Goal: Task Accomplishment & Management: Complete application form

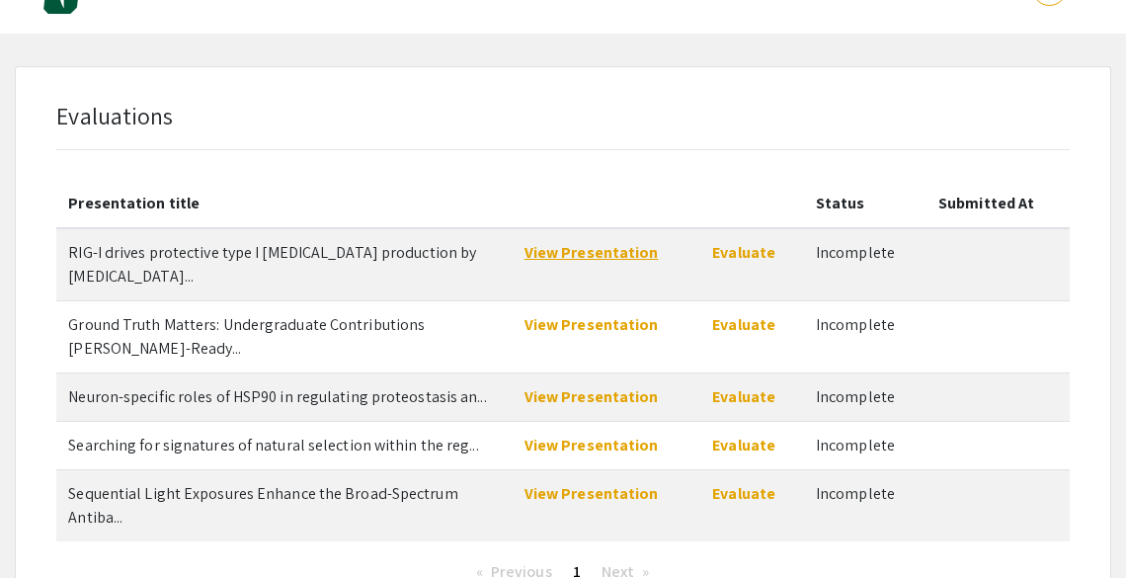
click at [609, 251] on link "View Presentation" at bounding box center [592, 252] width 134 height 21
click at [742, 251] on link "Evaluate" at bounding box center [743, 252] width 63 height 21
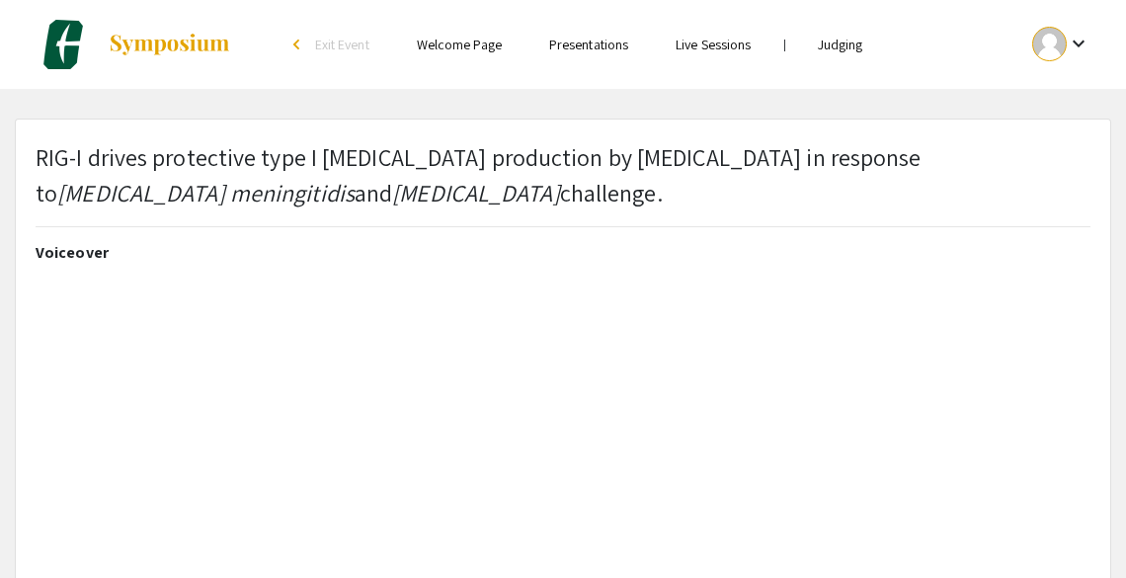
select select "custom"
type input "0"
select select "custom"
type input "1"
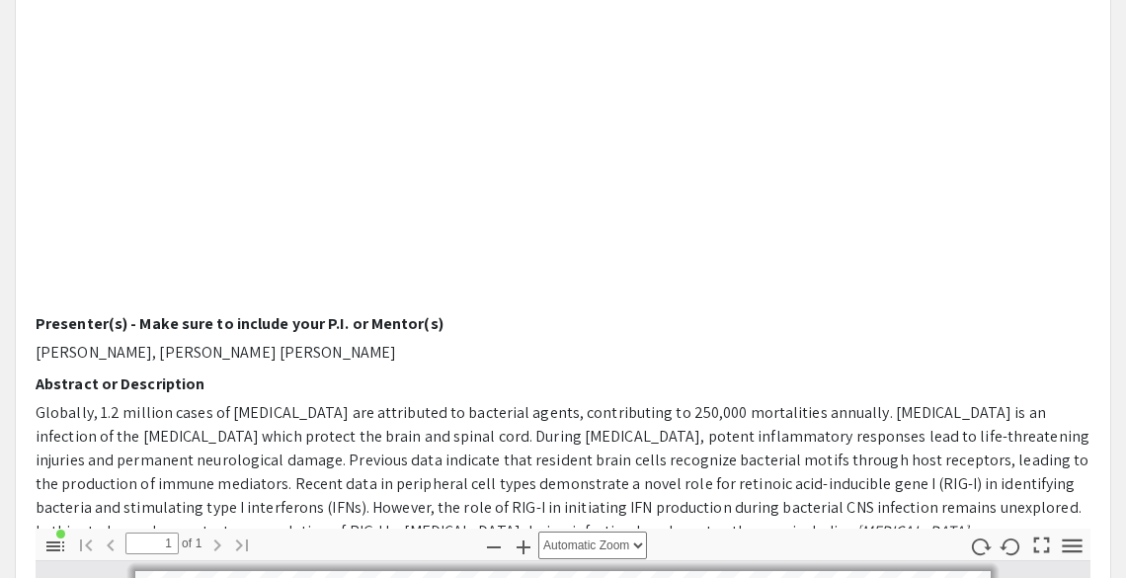
click at [684, 420] on p "Globally, 1.2 million cases of meningitis are attributed to bacterial agents, c…" at bounding box center [563, 555] width 1055 height 308
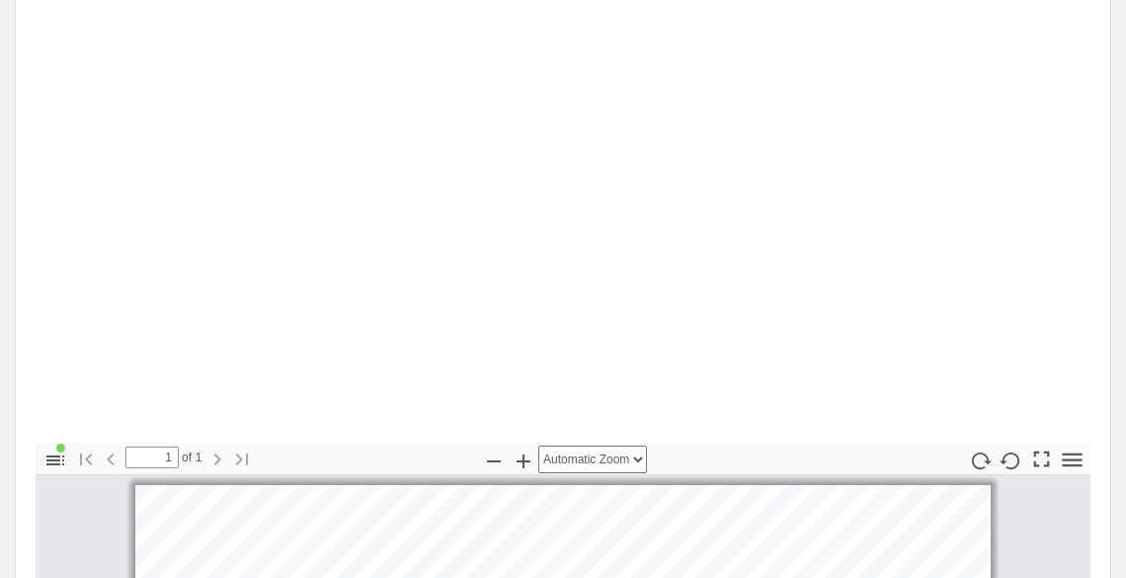
scroll to position [494, 0]
click at [527, 462] on icon "button" at bounding box center [524, 459] width 24 height 24
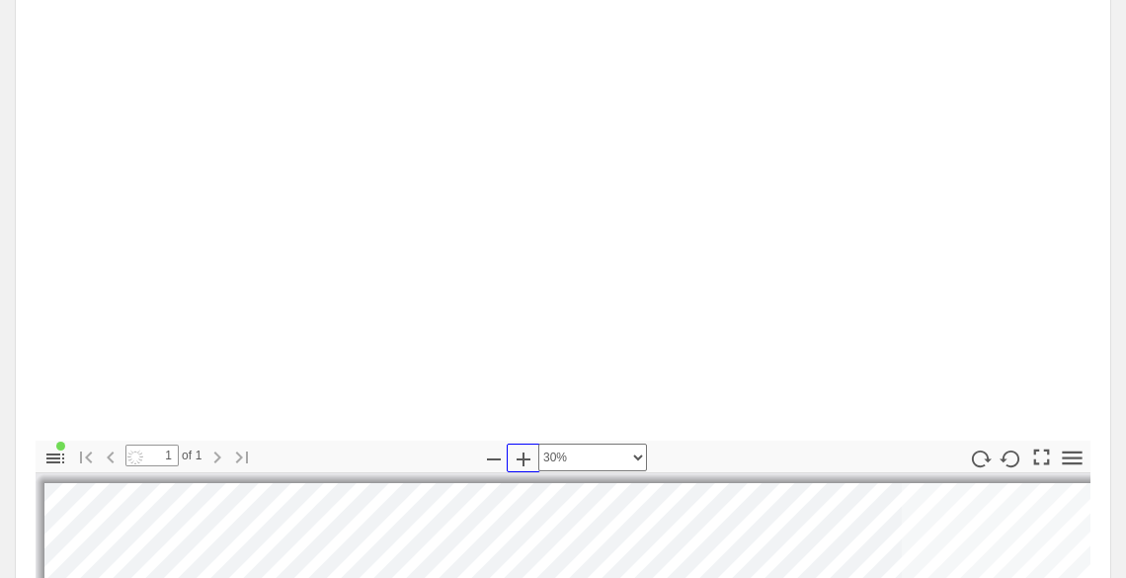
scroll to position [0, 0]
click at [527, 462] on icon "button" at bounding box center [524, 459] width 24 height 24
click at [491, 458] on icon "button" at bounding box center [494, 459] width 14 height 2
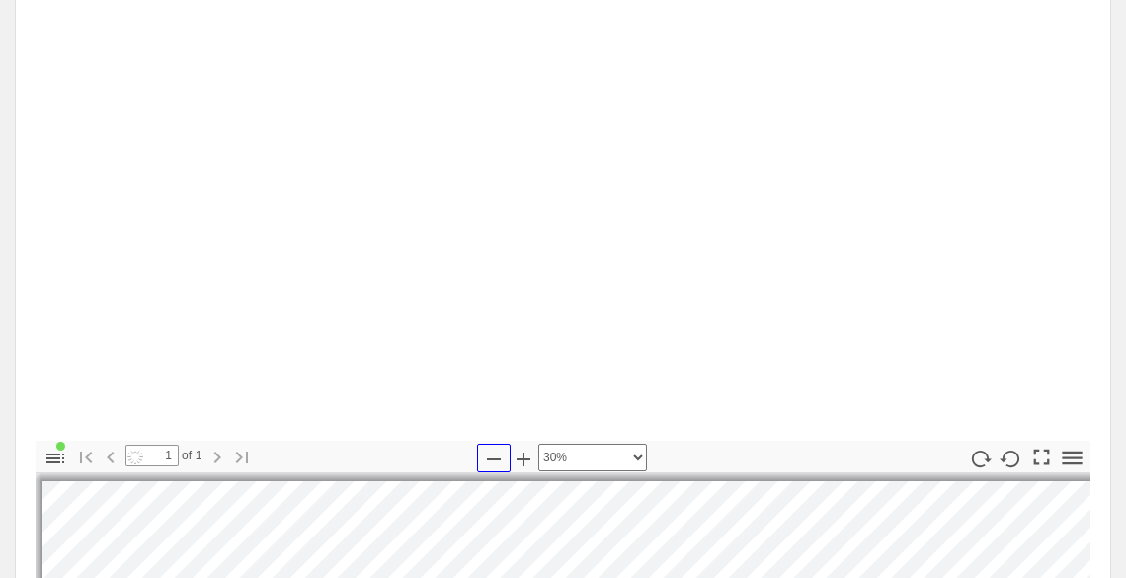
scroll to position [4, 4]
click at [491, 458] on icon "button" at bounding box center [494, 459] width 14 height 2
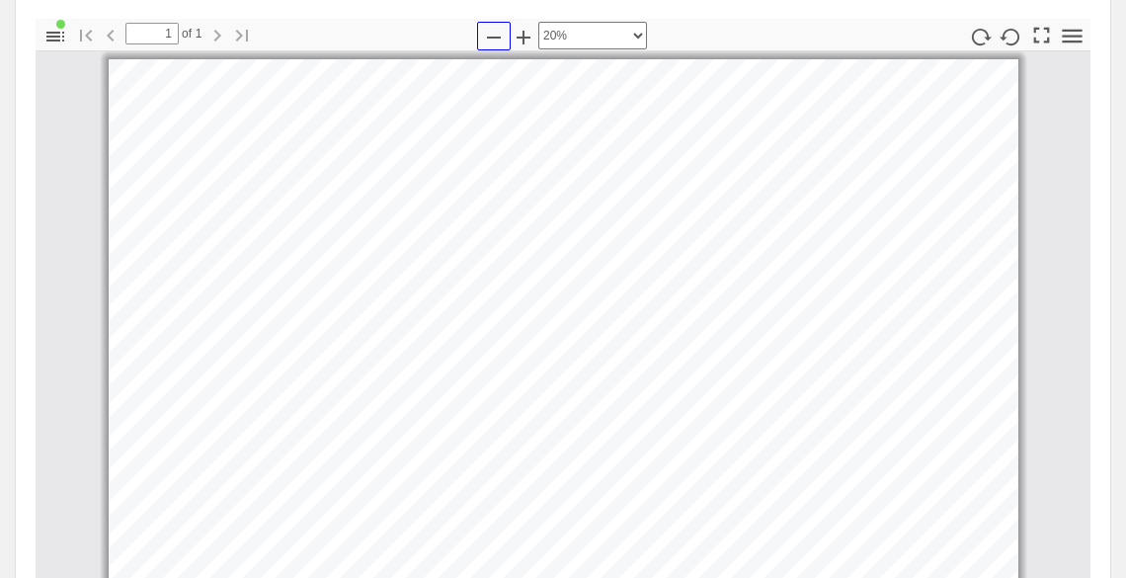
scroll to position [0, 0]
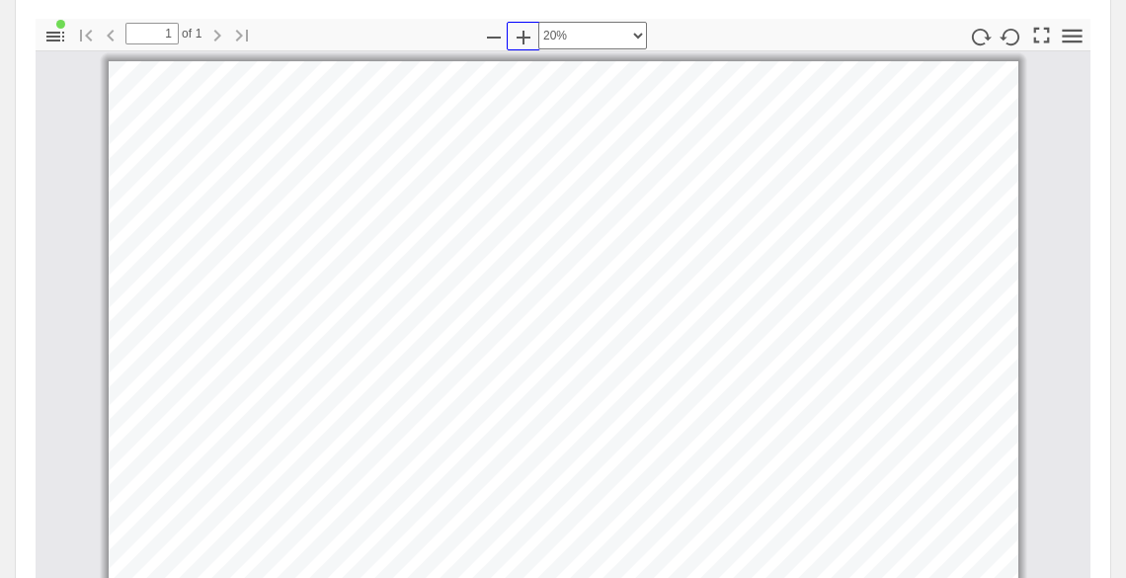
click at [529, 37] on icon "button" at bounding box center [524, 38] width 24 height 24
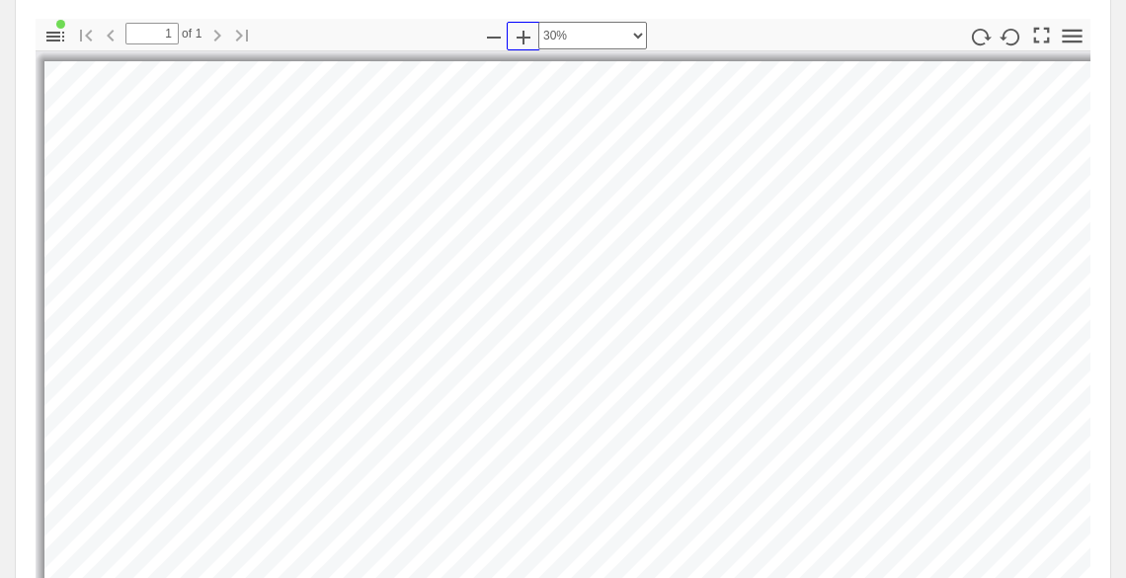
click at [523, 35] on icon "button" at bounding box center [524, 38] width 14 height 14
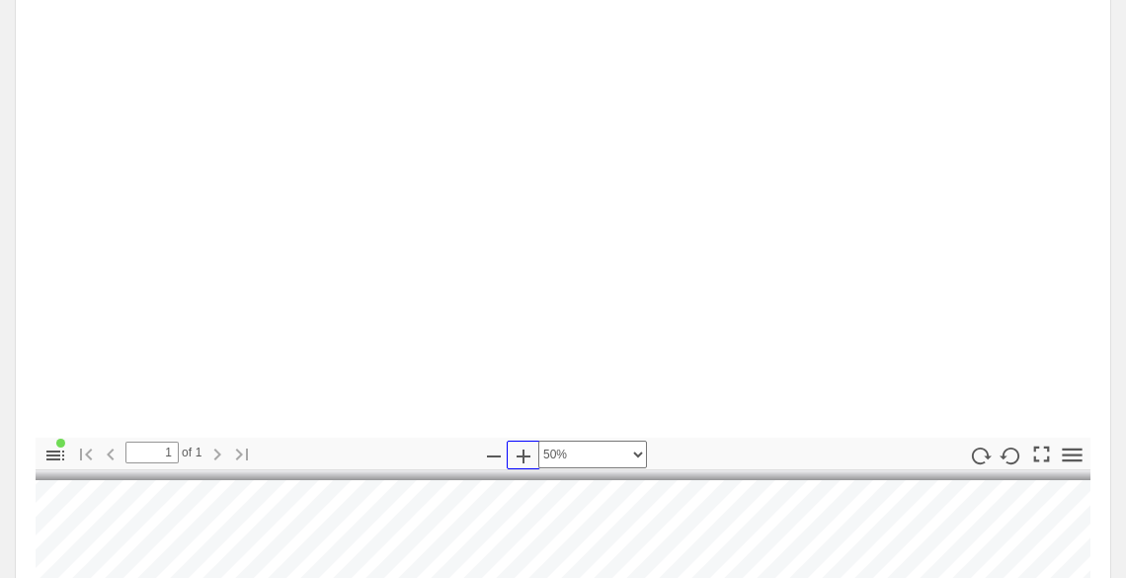
scroll to position [496, 0]
click at [498, 459] on icon "button" at bounding box center [494, 458] width 24 height 24
click at [494, 459] on icon "button" at bounding box center [494, 458] width 24 height 24
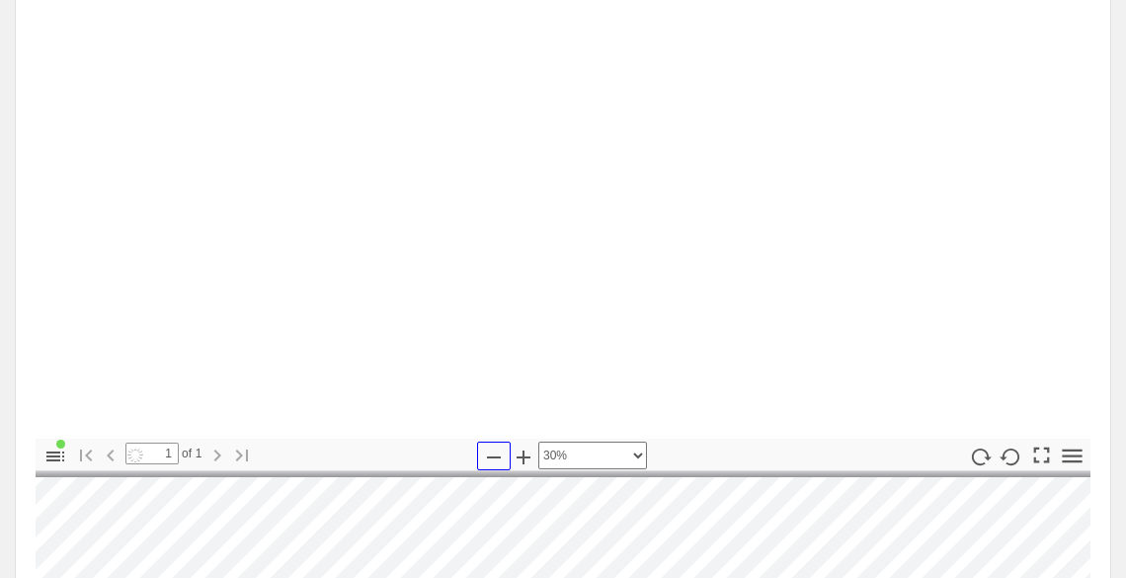
click at [494, 459] on icon "button" at bounding box center [494, 458] width 24 height 24
select select "custom"
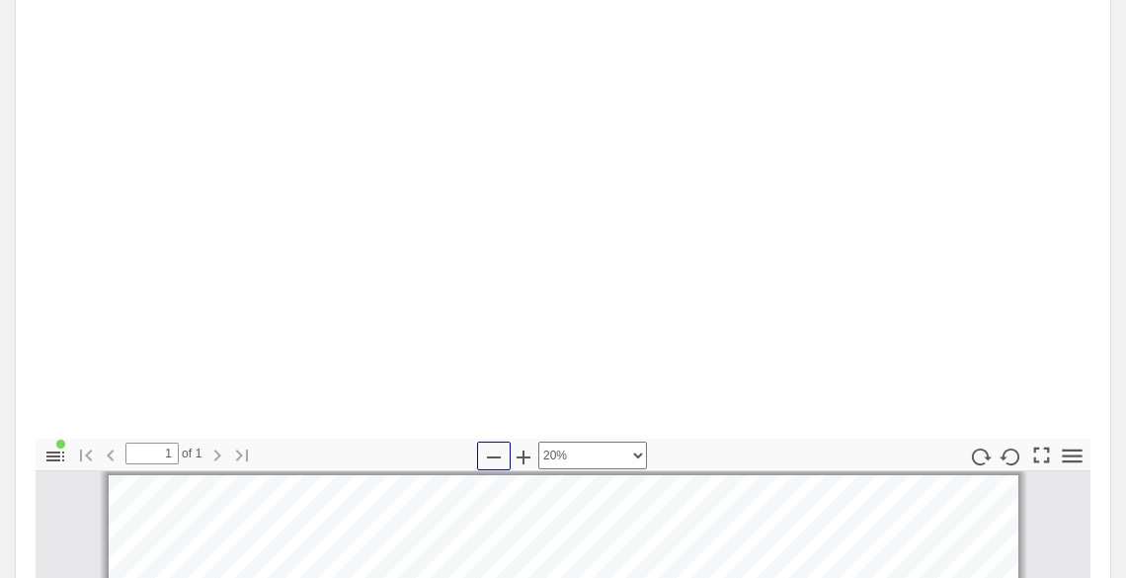
scroll to position [12, 0]
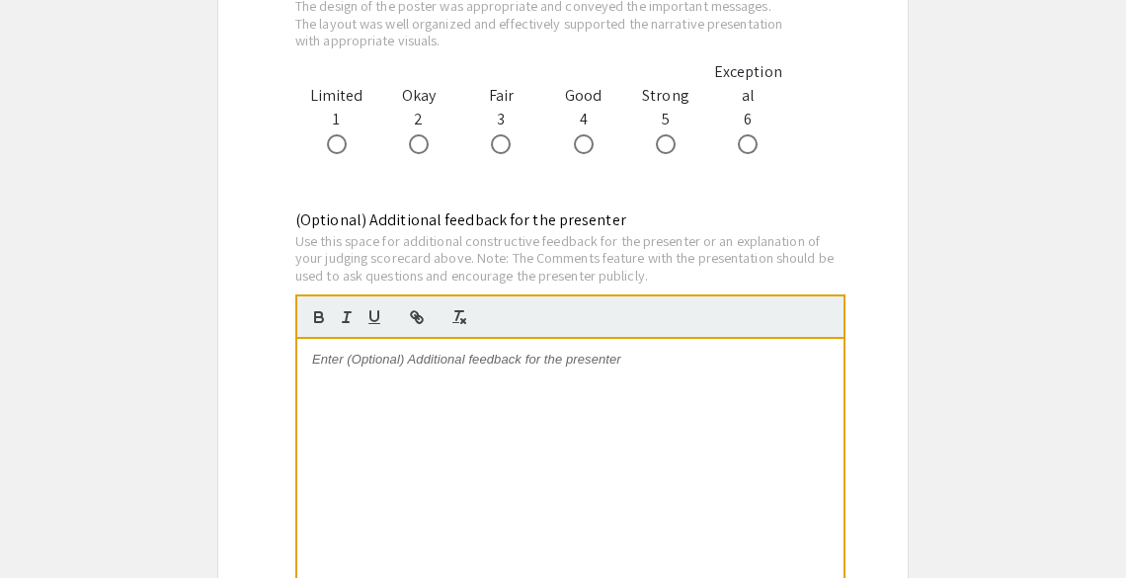
scroll to position [2293, 0]
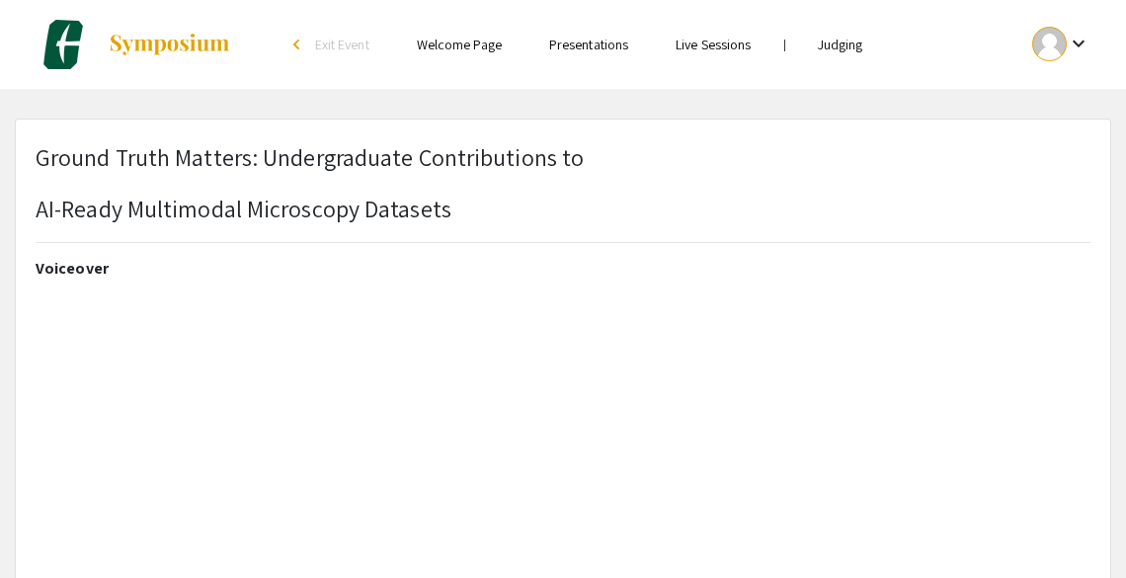
select select "custom"
type input "1"
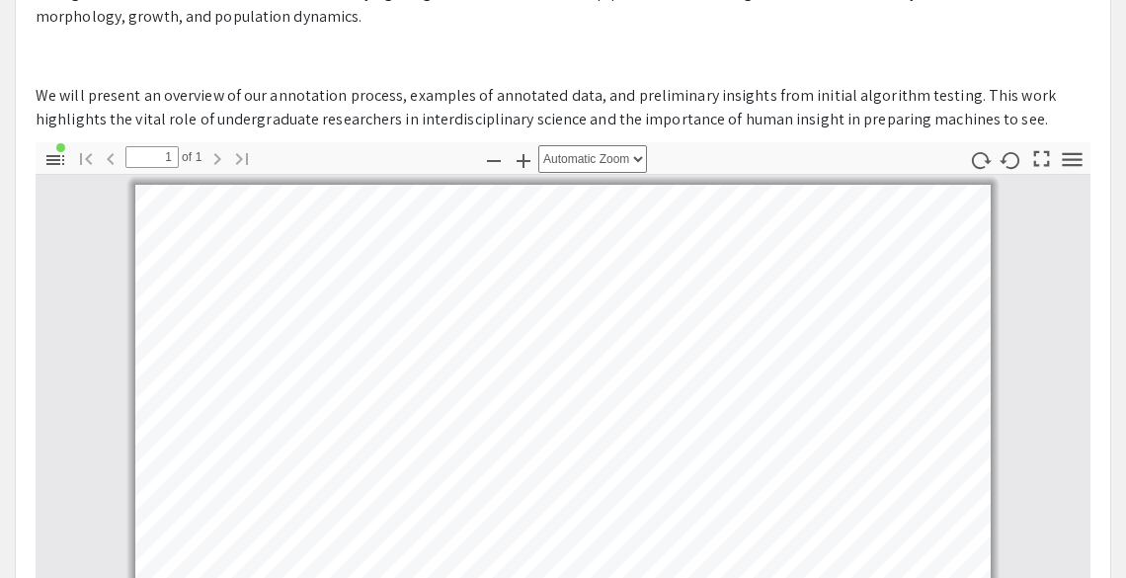
scroll to position [1, 0]
click at [521, 160] on icon "button" at bounding box center [524, 161] width 14 height 14
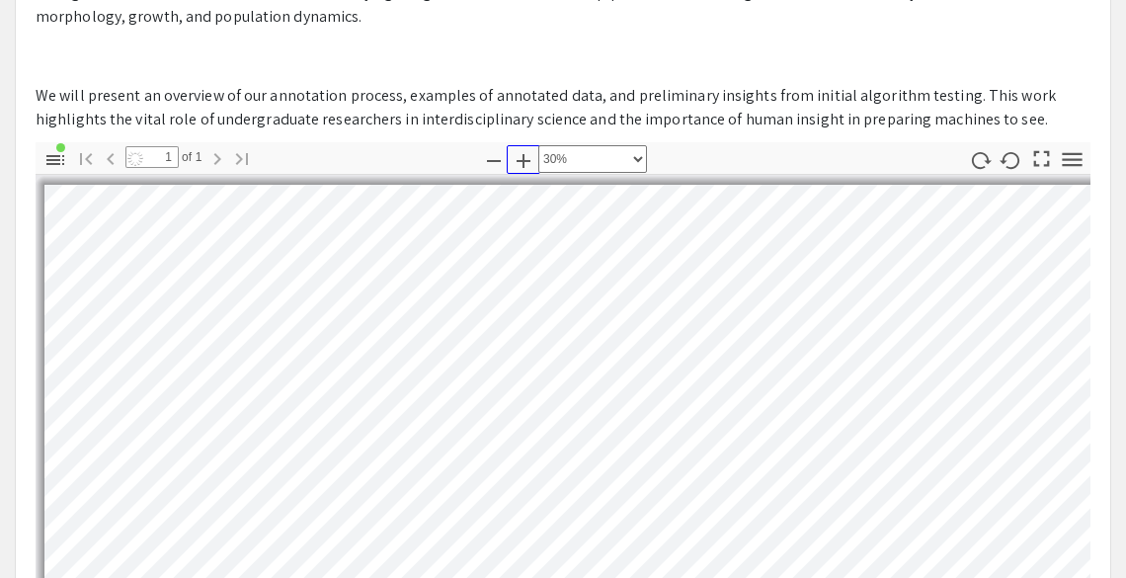
click at [521, 160] on icon "button" at bounding box center [524, 161] width 14 height 14
select select "custom"
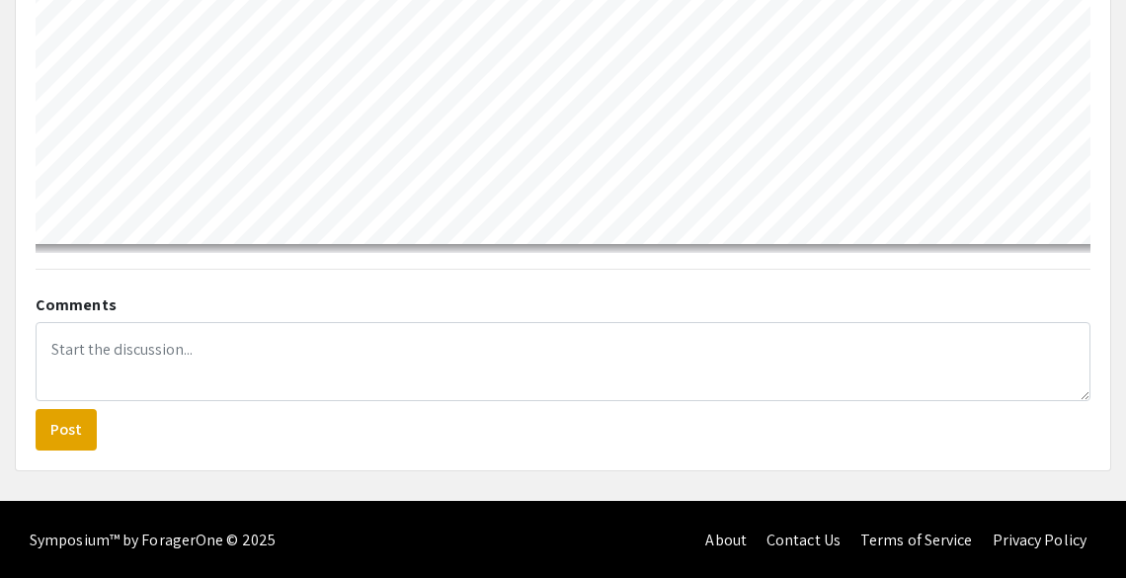
scroll to position [622, 552]
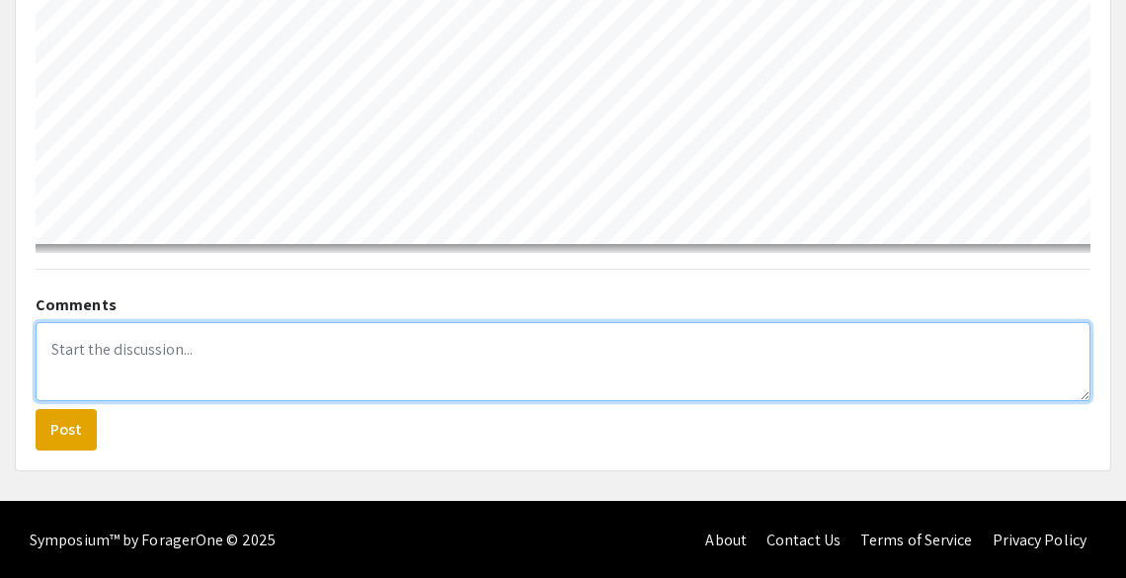
click at [358, 369] on textarea at bounding box center [563, 361] width 1055 height 79
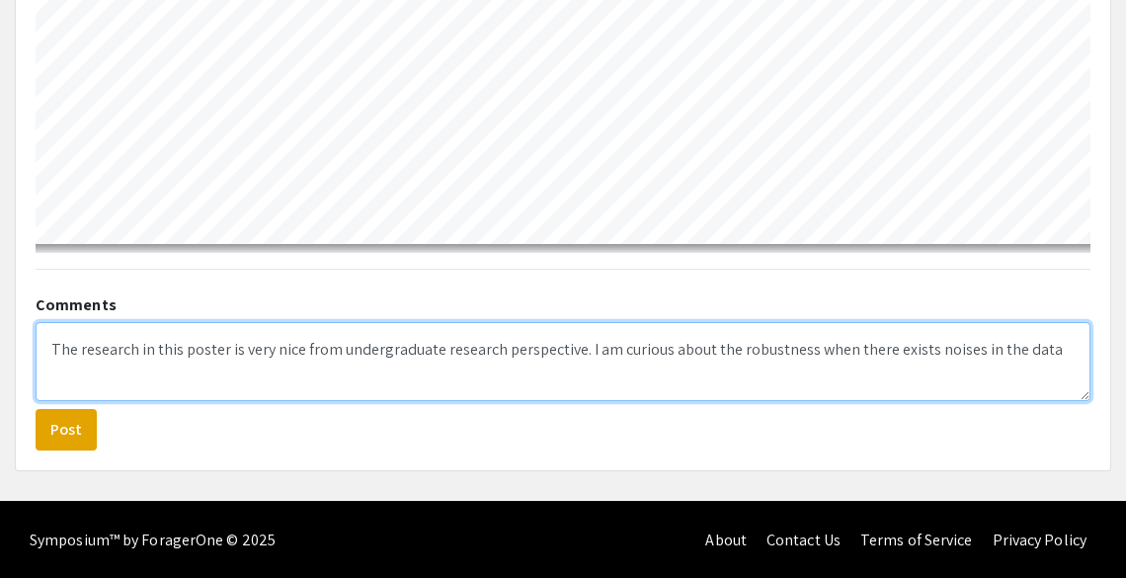
click at [711, 350] on textarea "The research in this poster is very nice from undergraduate research perspectiv…" at bounding box center [563, 361] width 1055 height 79
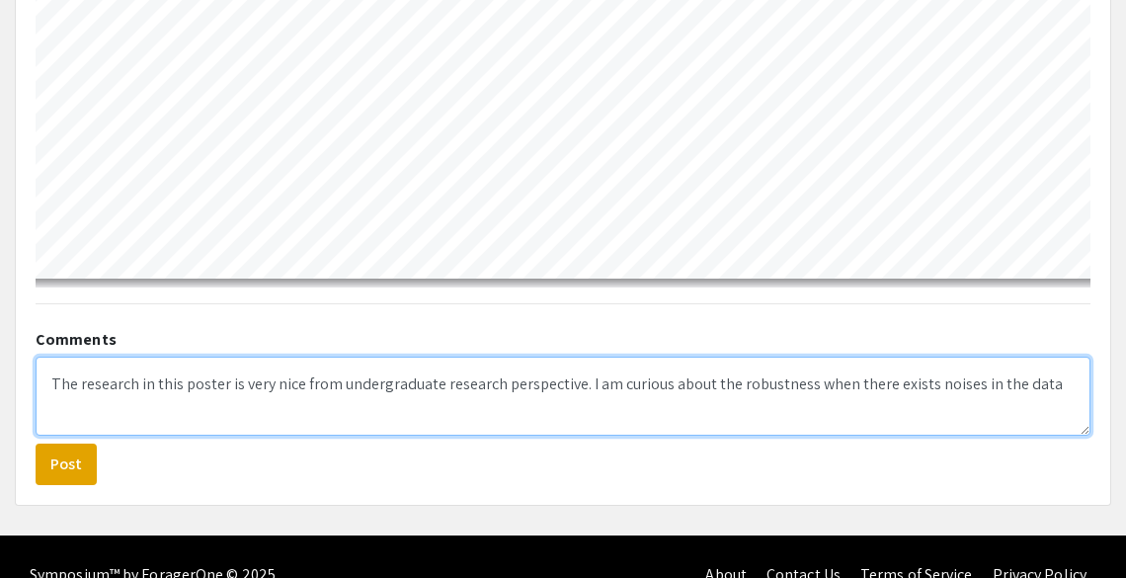
scroll to position [1389, 0]
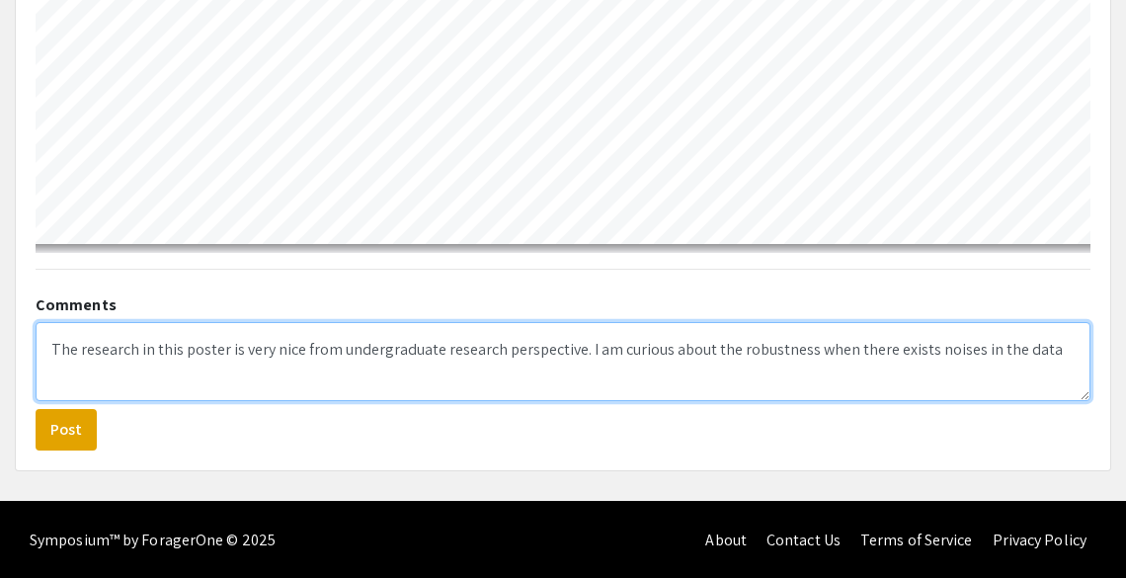
click at [1039, 352] on textarea "The research in this poster is very nice from undergraduate research perspectiv…" at bounding box center [563, 361] width 1055 height 79
click at [711, 350] on textarea "The research in this poster is very nice from undergraduate research perspectiv…" at bounding box center [563, 361] width 1055 height 79
drag, startPoint x: 801, startPoint y: 352, endPoint x: 923, endPoint y: 351, distance: 121.5
click at [923, 351] on textarea "The research in this poster is very nice from undergraduate research perspectiv…" at bounding box center [563, 361] width 1055 height 79
click at [736, 360] on textarea "The research in this poster is very nice from undergraduate research perspectiv…" at bounding box center [563, 361] width 1055 height 79
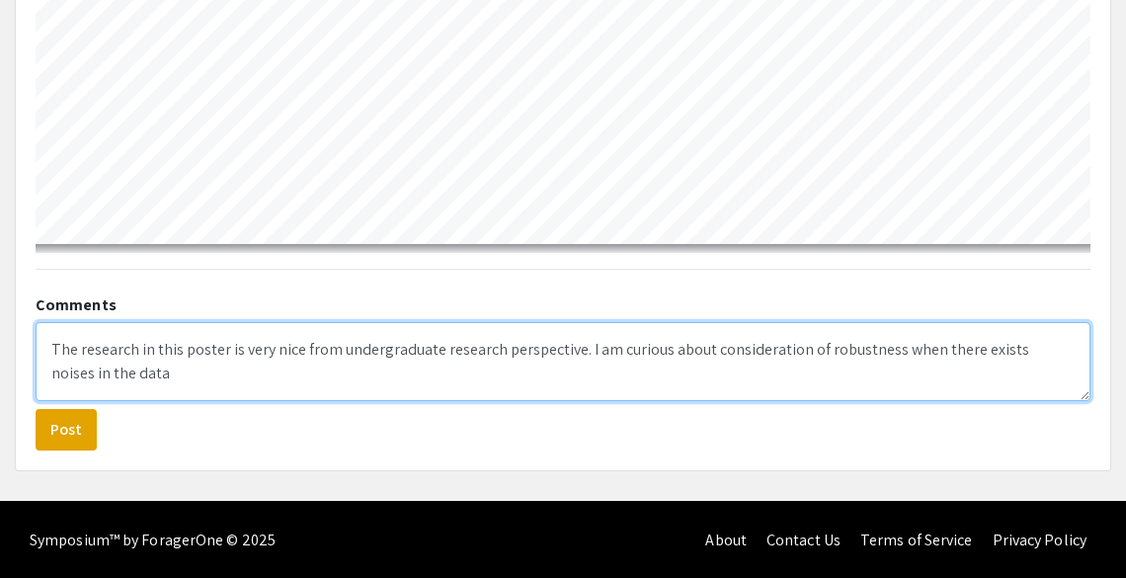
drag, startPoint x: 887, startPoint y: 350, endPoint x: 1037, endPoint y: 354, distance: 150.2
click at [1037, 354] on textarea "The research in this poster is very nice from undergraduate research perspectiv…" at bounding box center [563, 361] width 1055 height 79
click at [900, 350] on textarea "The research in this poster is very nice from undergraduate research perspectiv…" at bounding box center [563, 361] width 1055 height 79
drag, startPoint x: 883, startPoint y: 352, endPoint x: 1006, endPoint y: 347, distance: 122.6
click at [1006, 347] on textarea "The research in this poster is very nice from undergraduate research perspectiv…" at bounding box center [563, 361] width 1055 height 79
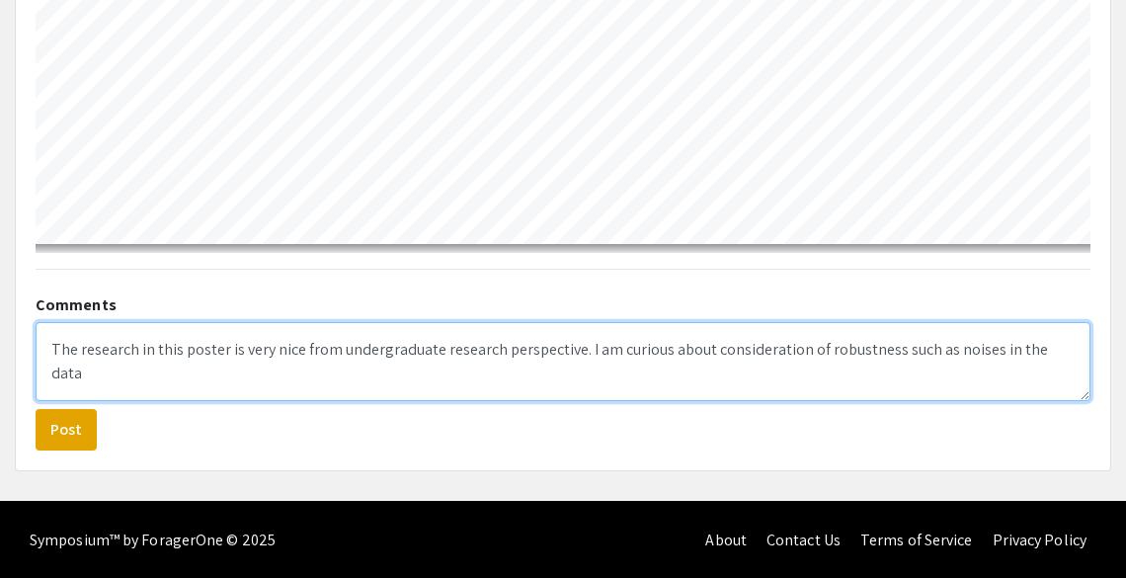
click at [978, 353] on textarea "The research in this poster is very nice from undergraduate research perspectiv…" at bounding box center [563, 361] width 1055 height 79
click at [124, 375] on textarea "The research in this poster is very nice from undergraduate research perspectiv…" at bounding box center [563, 361] width 1055 height 79
type textarea "The research in this poster is very nice from undergraduate research perspectiv…"
drag, startPoint x: 124, startPoint y: 375, endPoint x: 9, endPoint y: 322, distance: 127.3
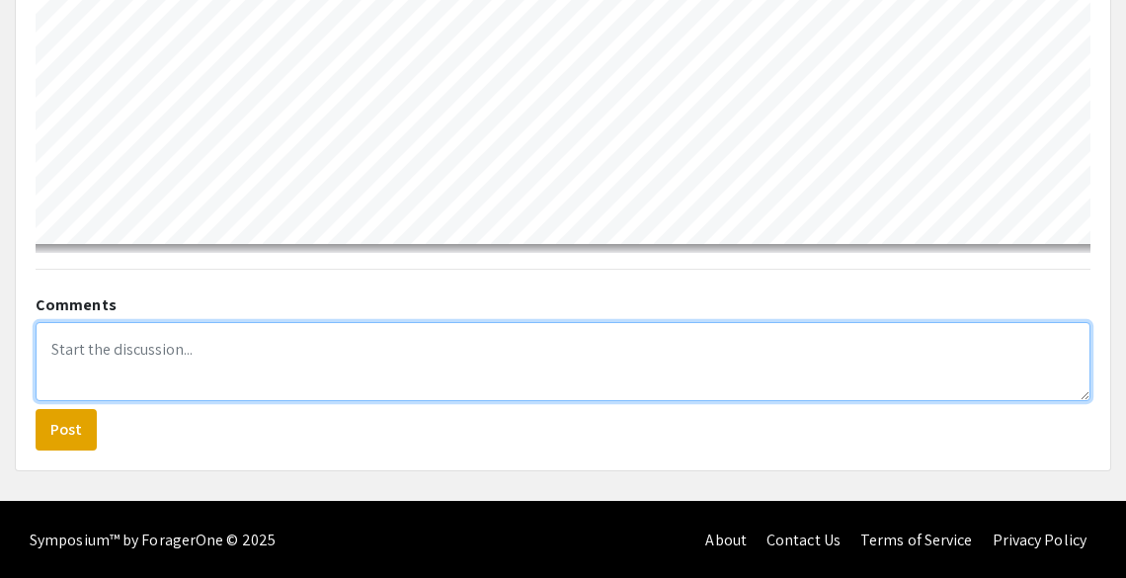
paste textarea "The research presented in this poster is very impressive from an undergraduate …"
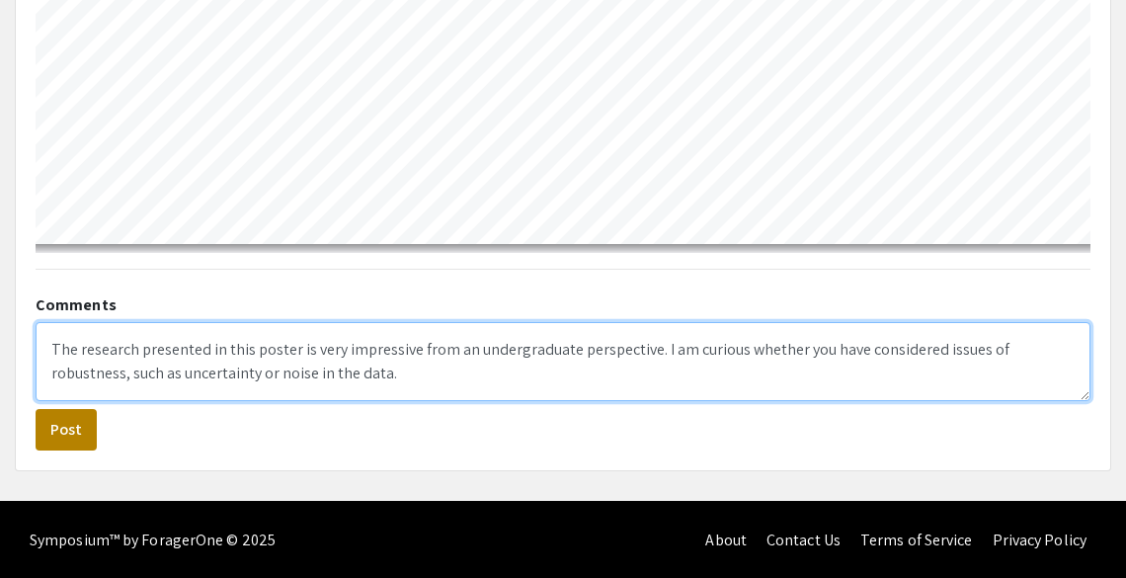
type textarea "The research presented in this poster is very impressive from an undergraduate …"
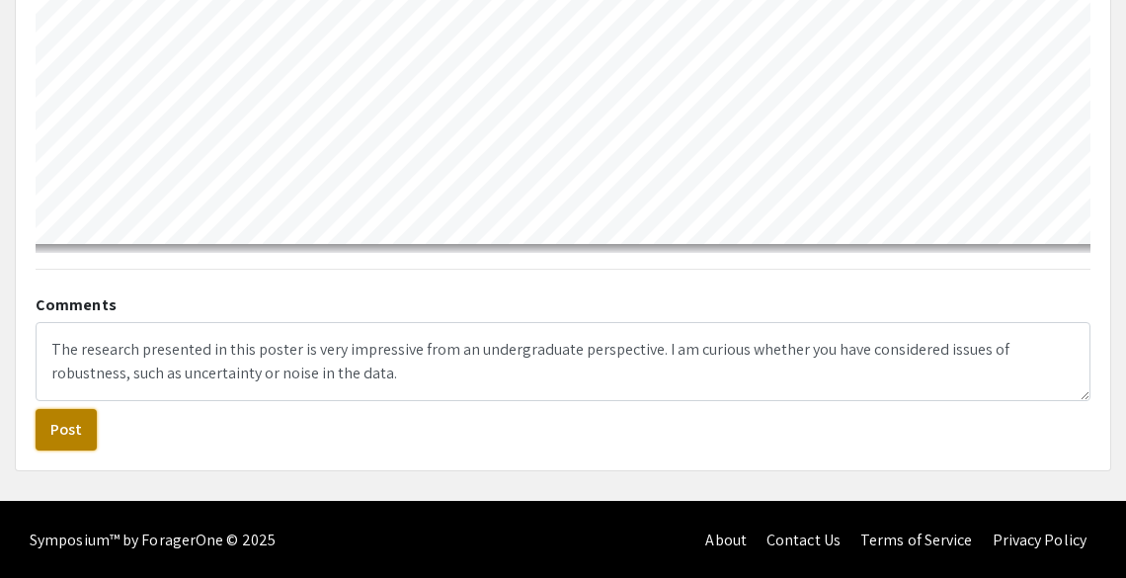
click at [69, 433] on button "Post" at bounding box center [66, 429] width 61 height 41
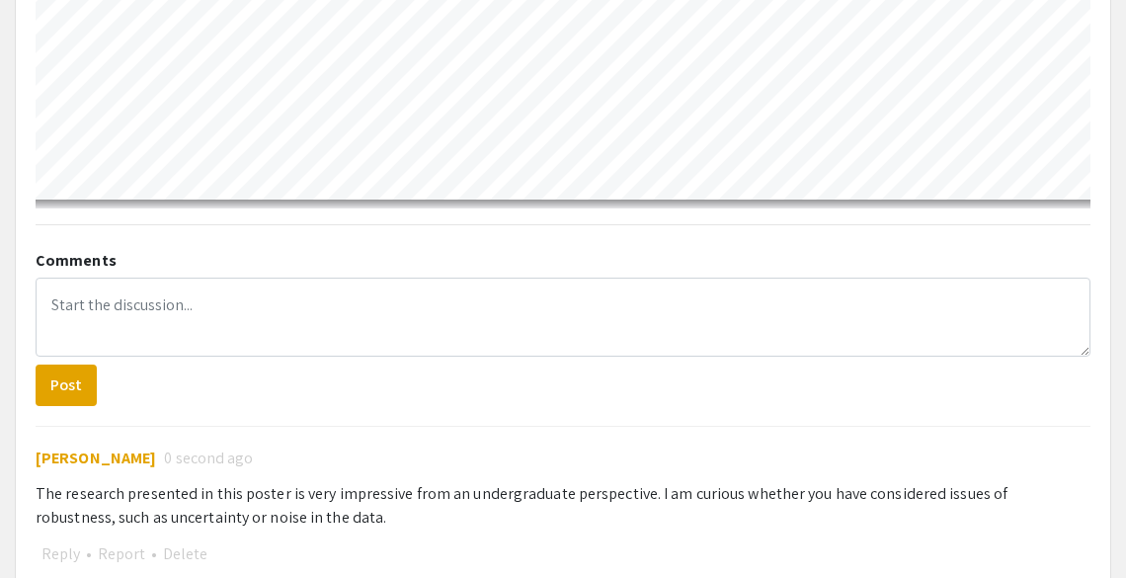
scroll to position [1432, 0]
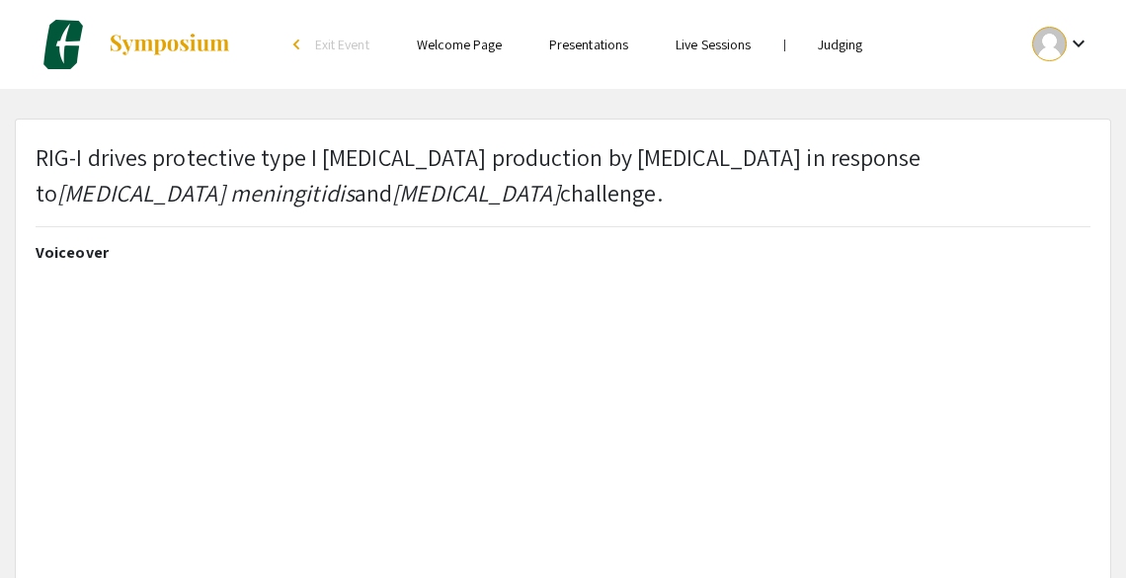
select select "custom"
type input "0"
select select "custom"
type input "1"
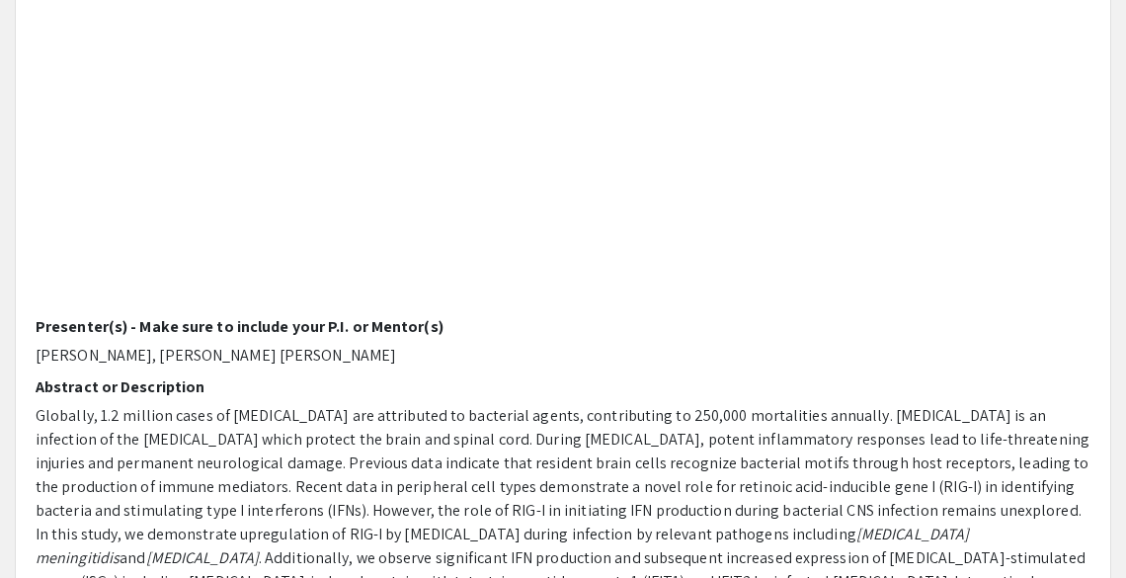
select select "custom"
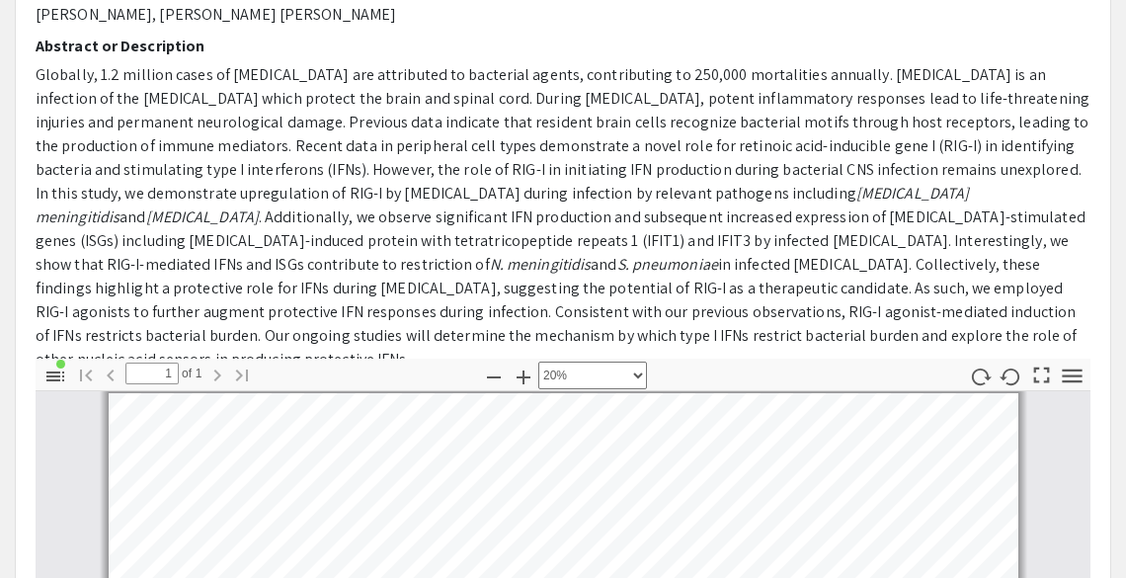
scroll to position [577, 0]
click at [40, 128] on span "Globally, 1.2 million cases of meningitis are attributed to bacterial agents, c…" at bounding box center [563, 132] width 1054 height 139
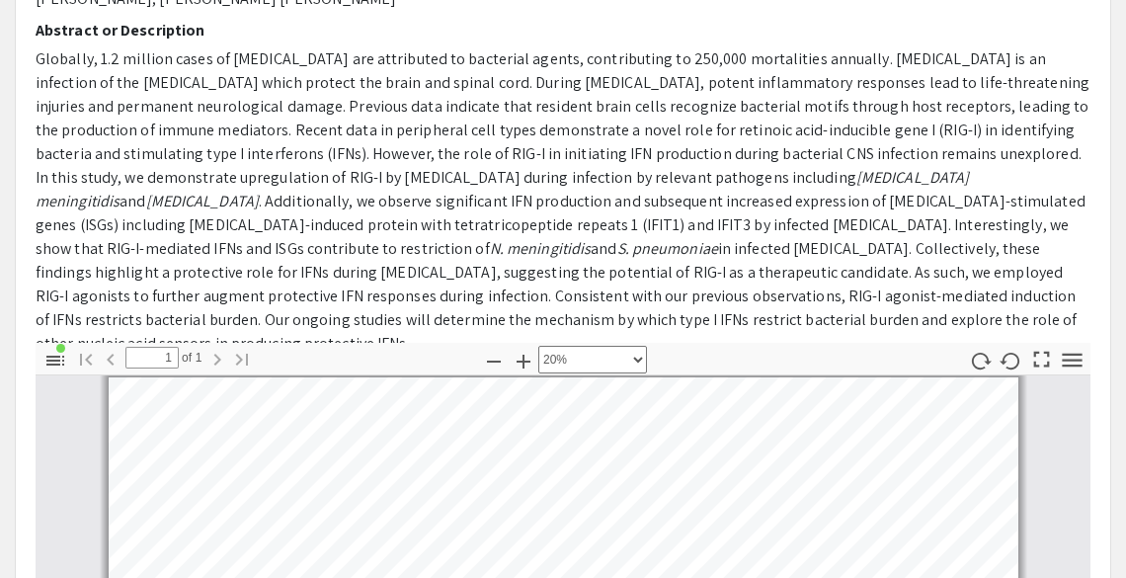
scroll to position [594, 0]
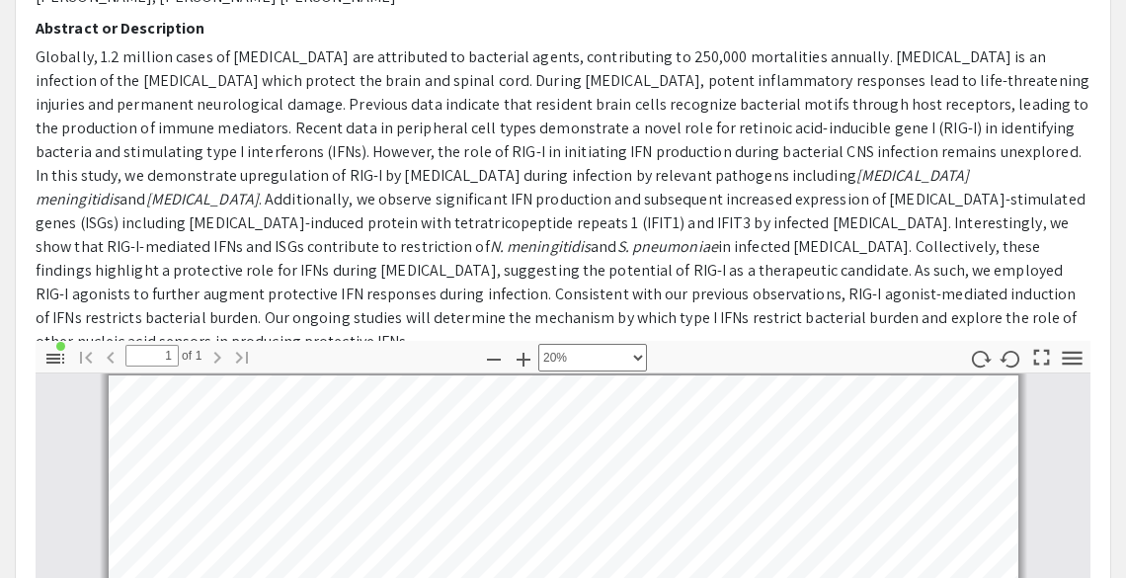
click at [37, 207] on span ". Additionally, we observe significant IFN production and subsequent increased …" at bounding box center [561, 223] width 1050 height 68
click at [45, 195] on span ". Additionally, we observe significant IFN production and subsequent increased …" at bounding box center [561, 223] width 1050 height 68
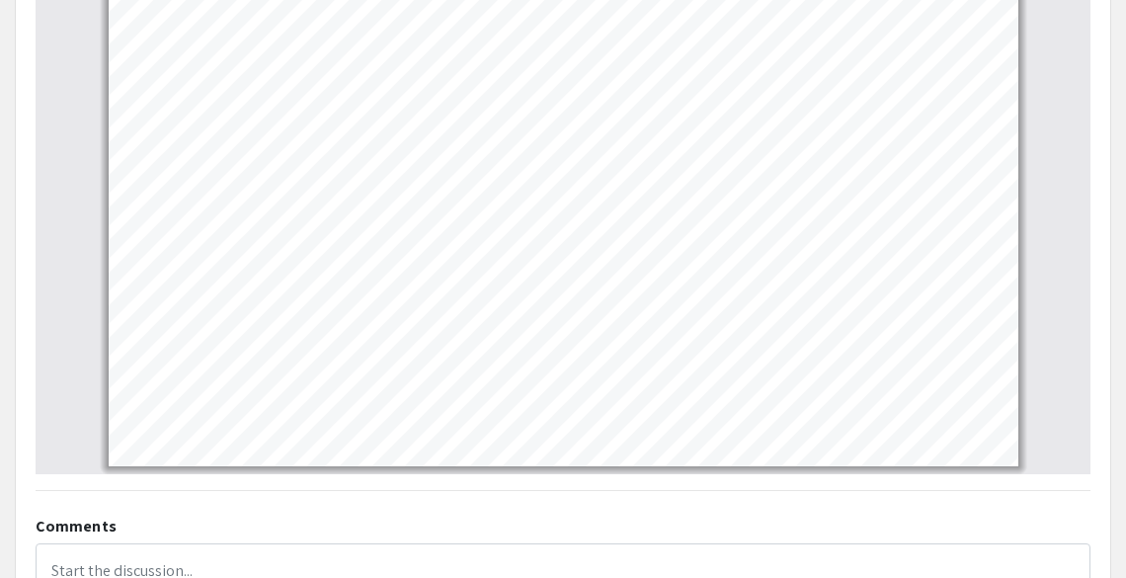
scroll to position [1373, 0]
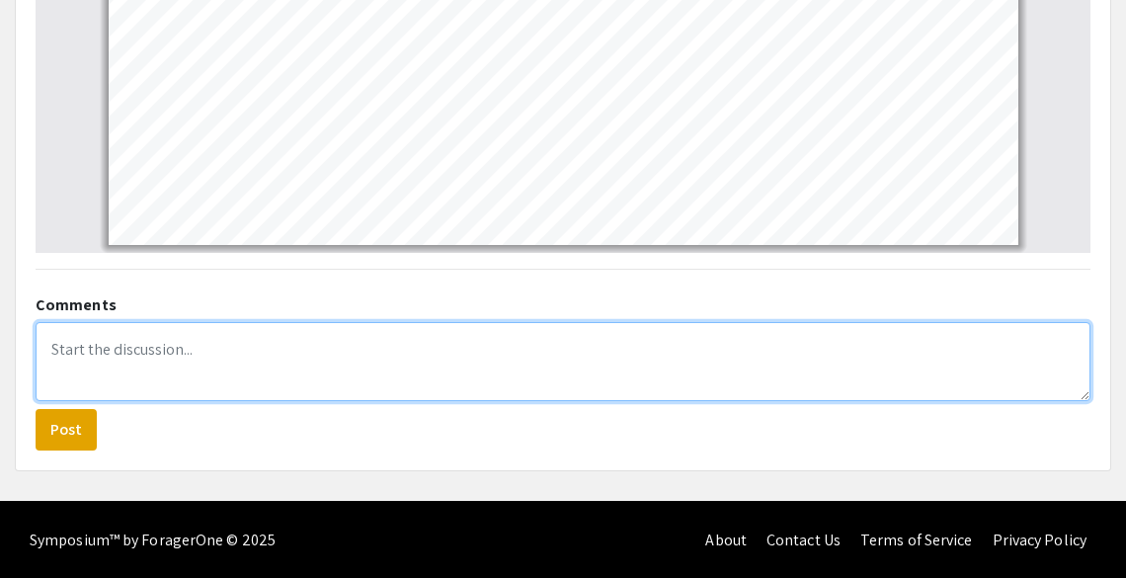
click at [206, 343] on textarea at bounding box center [563, 361] width 1055 height 79
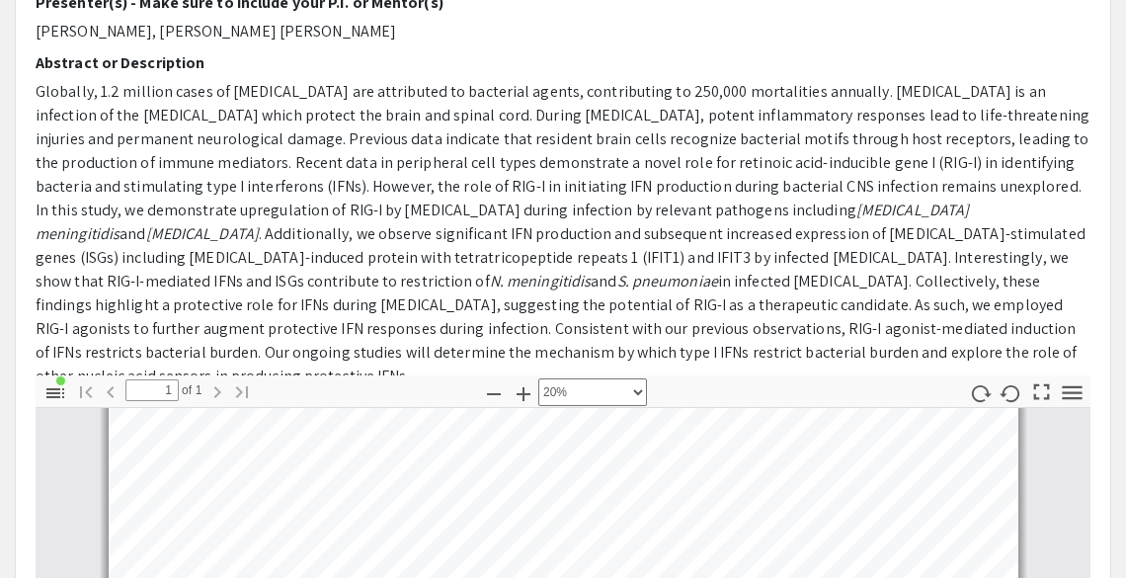
scroll to position [560, 0]
drag, startPoint x: 35, startPoint y: 85, endPoint x: 868, endPoint y: 347, distance: 873.8
click at [868, 347] on p "Globally, 1.2 million cases of meningitis are attributed to bacterial agents, c…" at bounding box center [563, 233] width 1055 height 308
copy p "Globally, 1.2 million cases of meningitis are attributed to bacterial agents, c…"
click at [743, 232] on span ". Additionally, we observe significant IFN production and subsequent increased …" at bounding box center [561, 256] width 1050 height 68
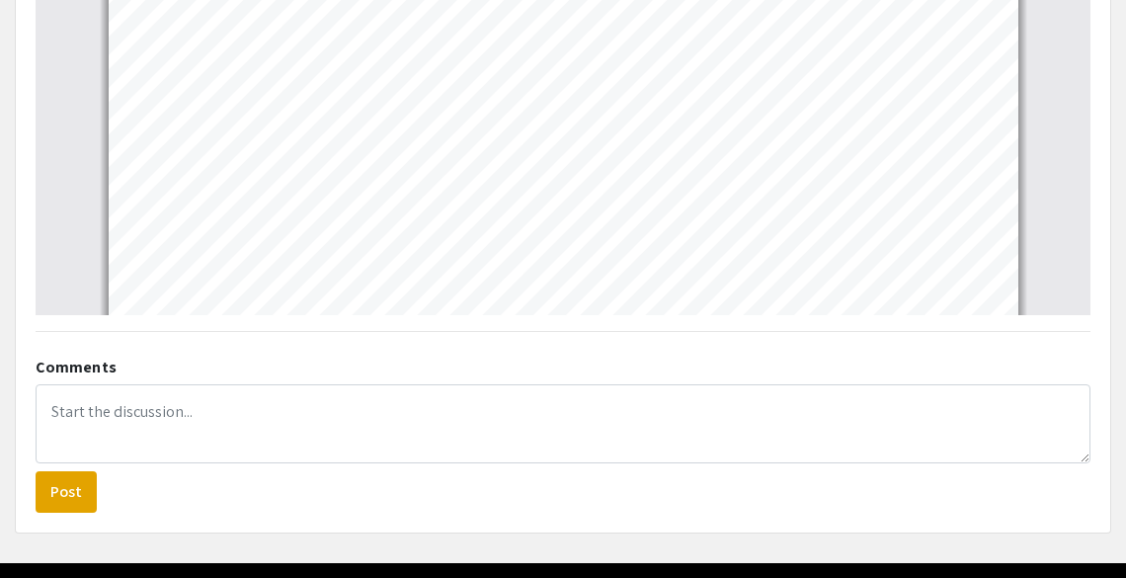
scroll to position [24, 0]
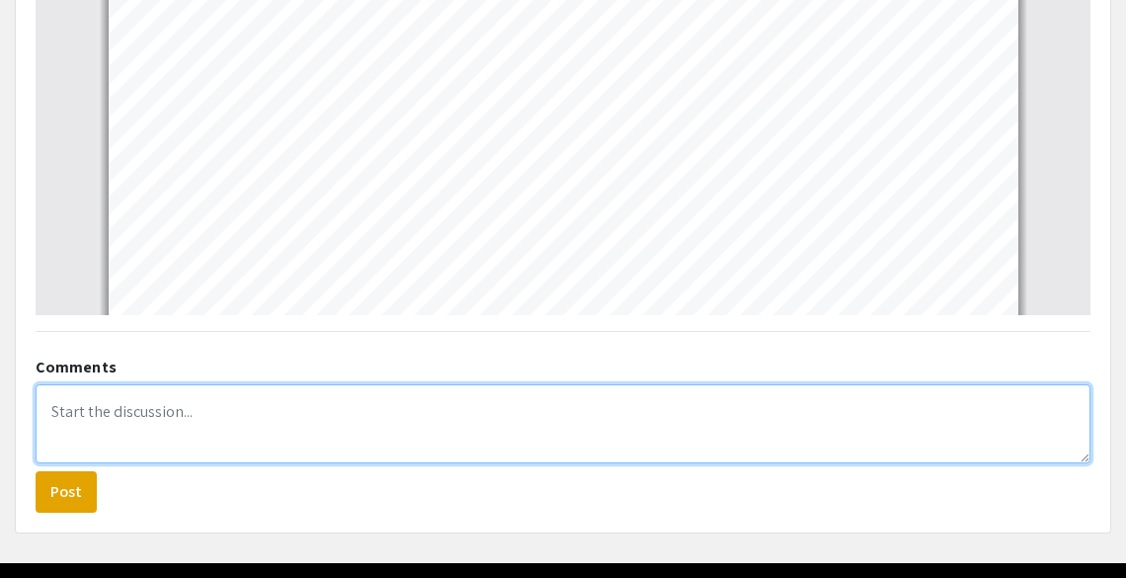
click at [306, 398] on textarea at bounding box center [563, 423] width 1055 height 79
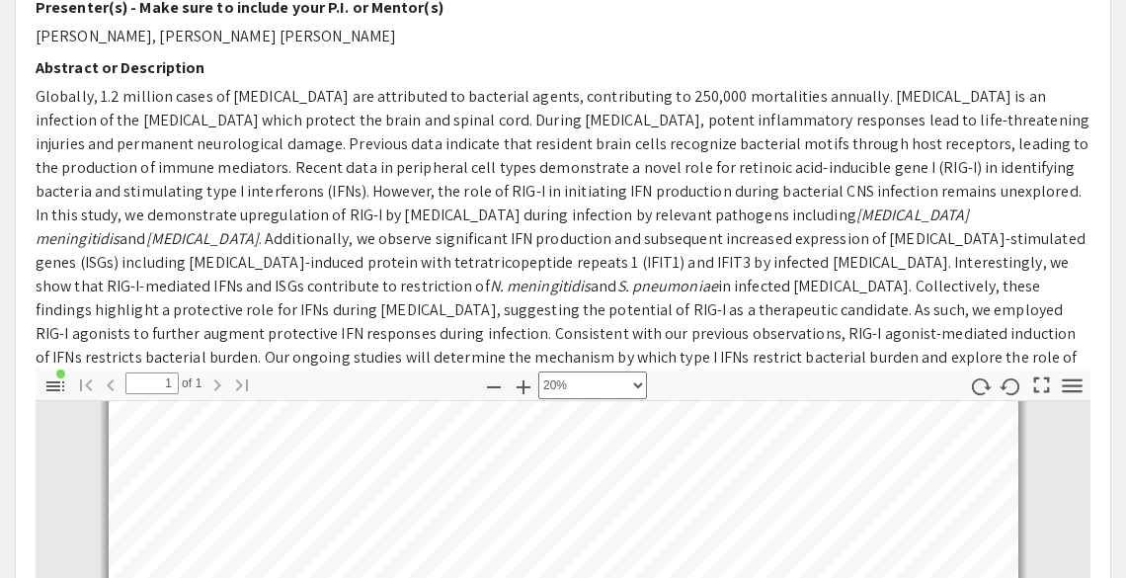
scroll to position [444, 0]
click at [203, 210] on span "Globally, 1.2 million cases of meningitis are attributed to bacterial agents, c…" at bounding box center [563, 156] width 1054 height 139
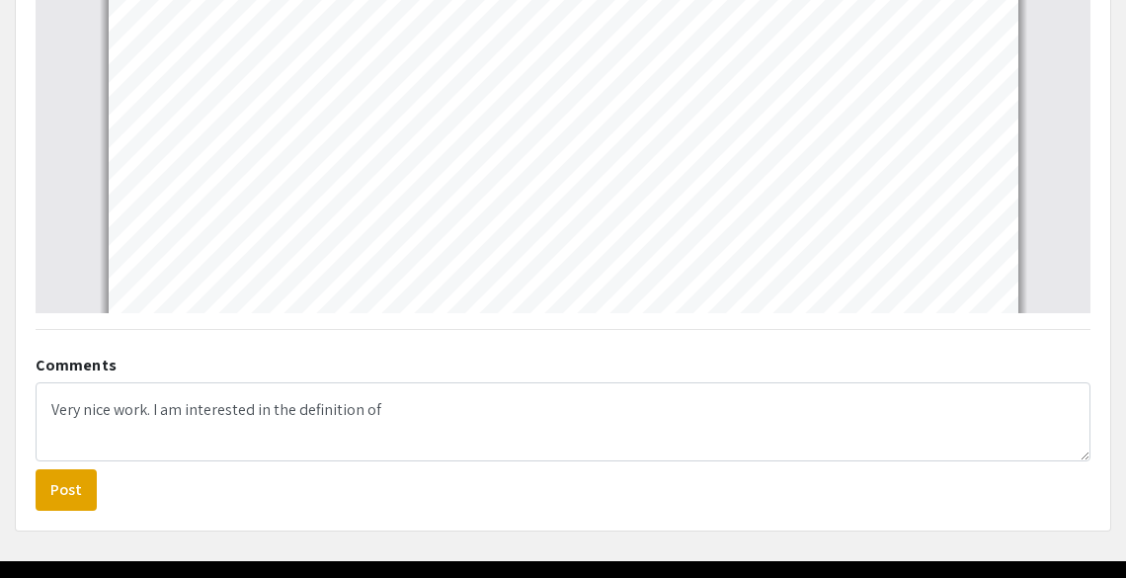
scroll to position [41, 0]
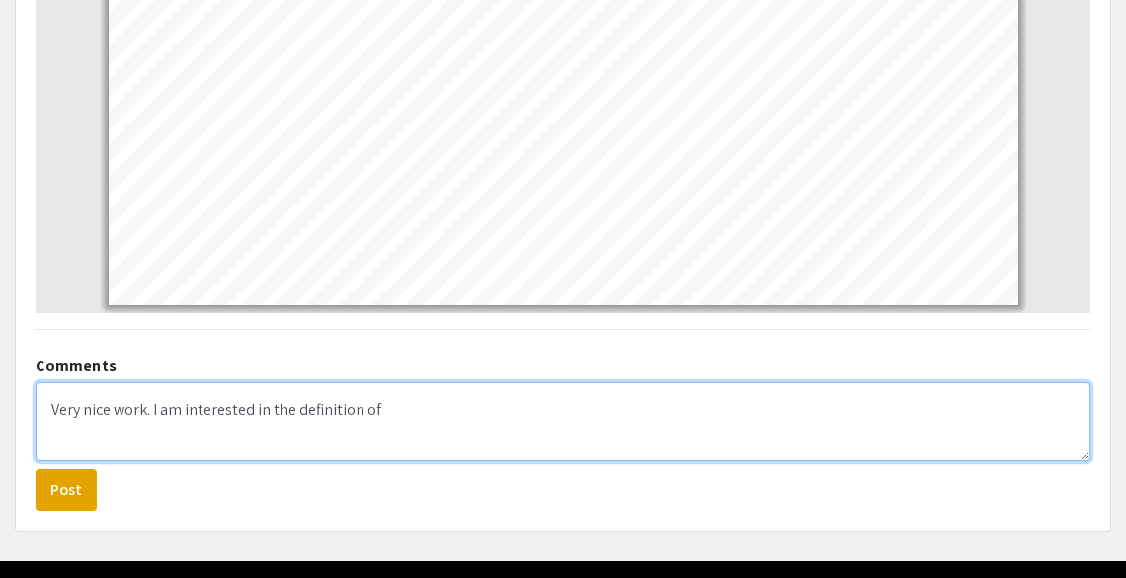
click at [149, 413] on textarea "Very nice work. I am interested in the definition of" at bounding box center [563, 421] width 1055 height 79
click at [312, 402] on textarea "Very nice work. The student present her results in a nice and clear I am intere…" at bounding box center [563, 421] width 1055 height 79
click at [357, 412] on textarea "Very nice work. The student present her results in a nice and clear I am intere…" at bounding box center [563, 421] width 1055 height 79
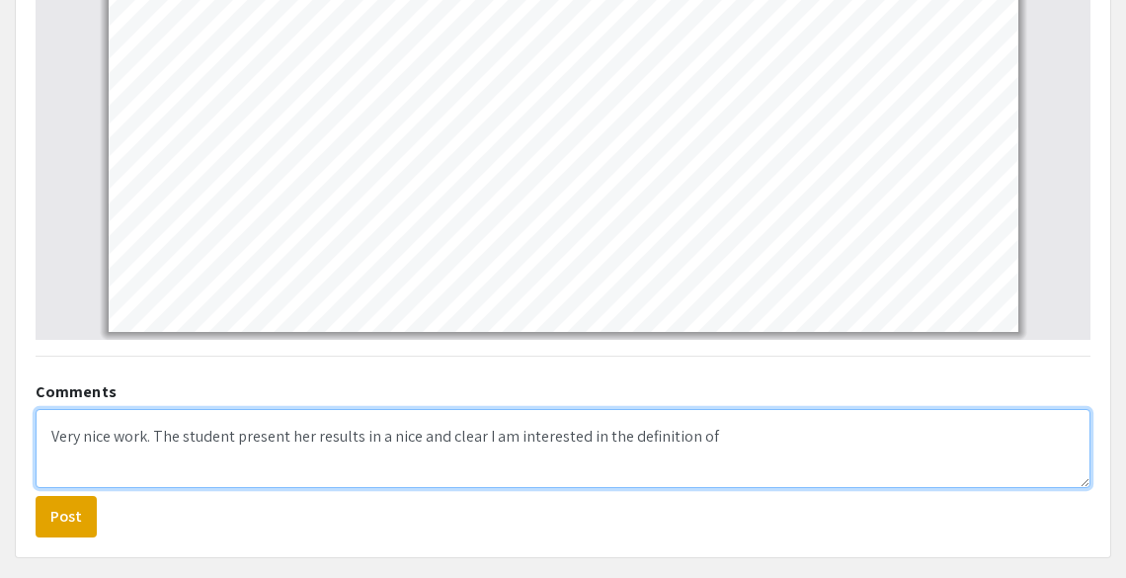
scroll to position [1290, 0]
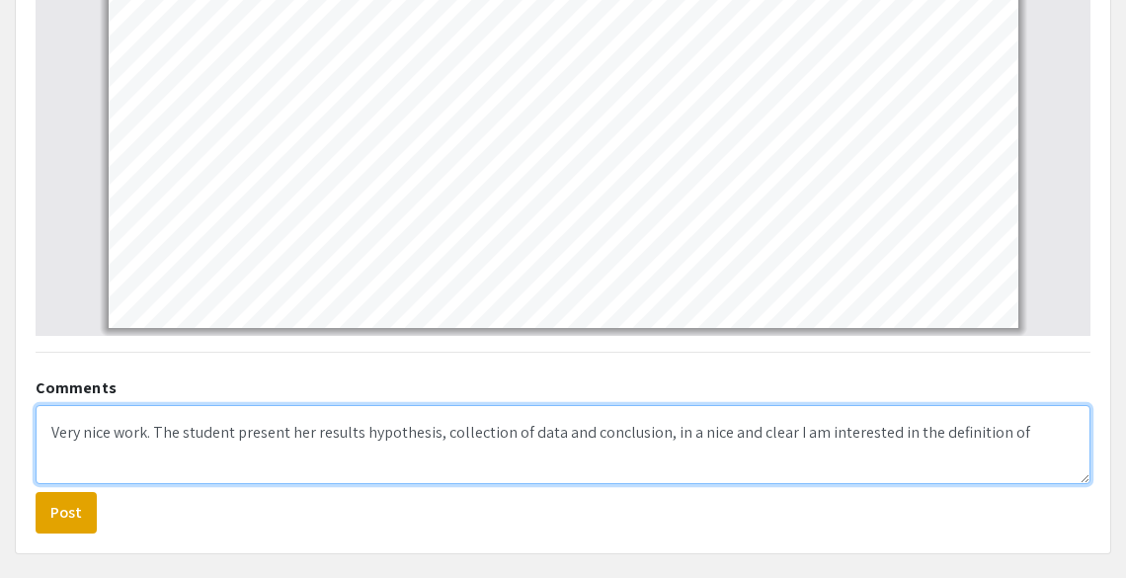
drag, startPoint x: 778, startPoint y: 438, endPoint x: 1093, endPoint y: 441, distance: 314.1
click at [1093, 441] on div "Comments Very nice work. The student present her results hypothesis, collection…" at bounding box center [563, 450] width 1085 height 165
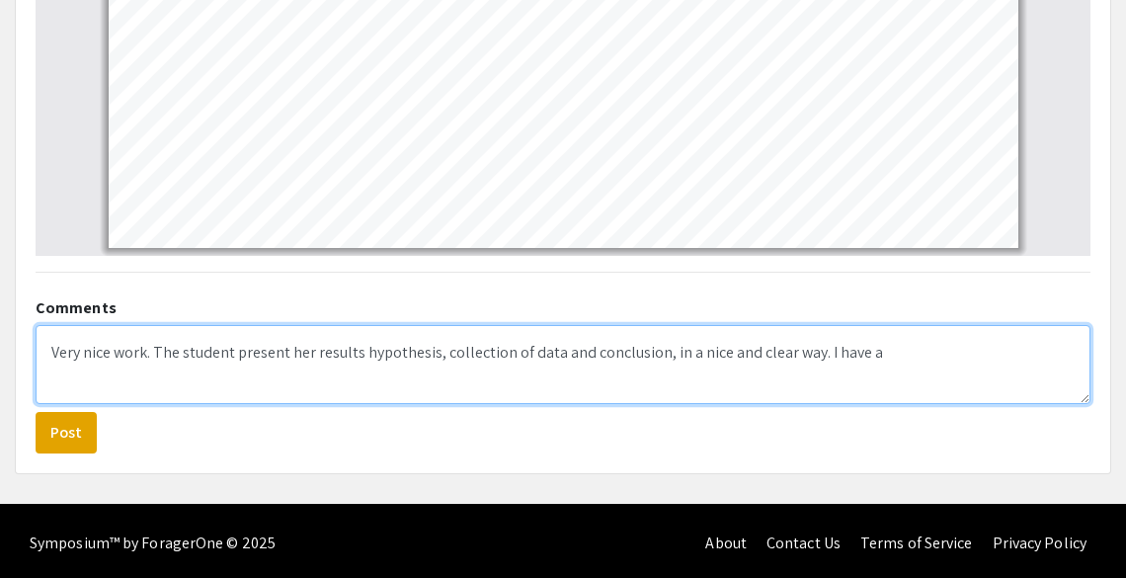
scroll to position [1365, 0]
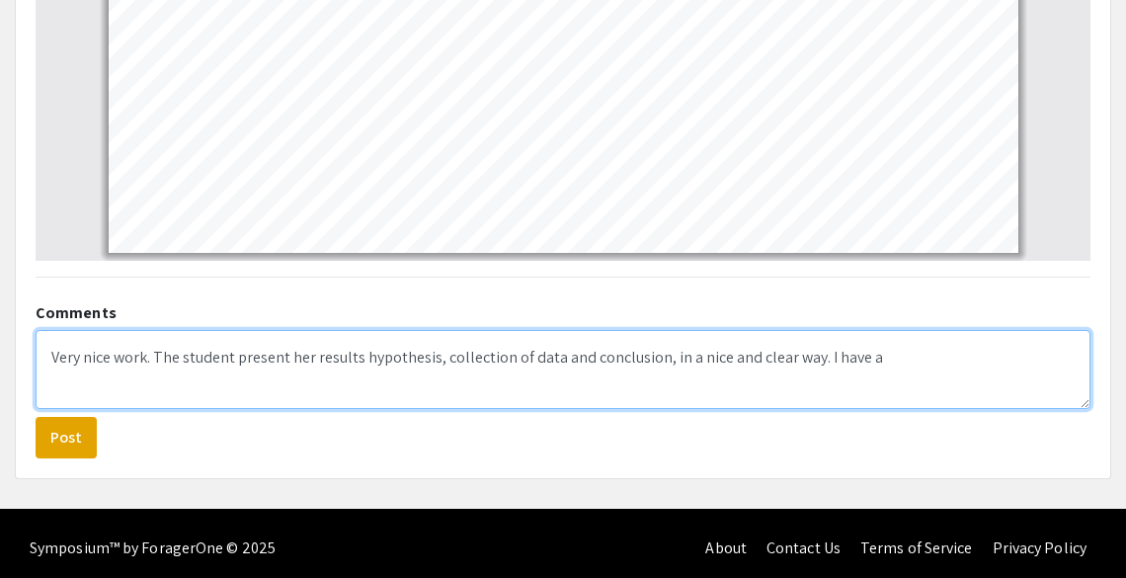
click at [354, 358] on textarea "Very nice work. The student present her results hypothesis, collection of data …" at bounding box center [563, 369] width 1055 height 79
click at [749, 362] on textarea "Very nice work. The student present her results: hypothesis, collection of data…" at bounding box center [563, 369] width 1055 height 79
click at [915, 362] on textarea "Very nice work. The student present her results: hypothesis, collection of data…" at bounding box center [563, 369] width 1055 height 79
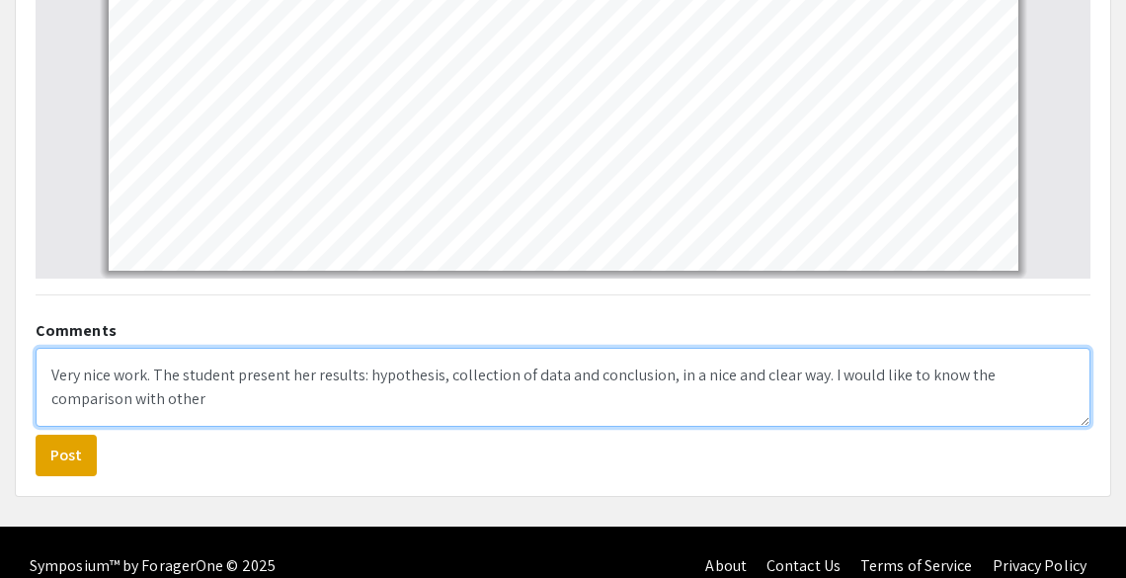
scroll to position [1350, 0]
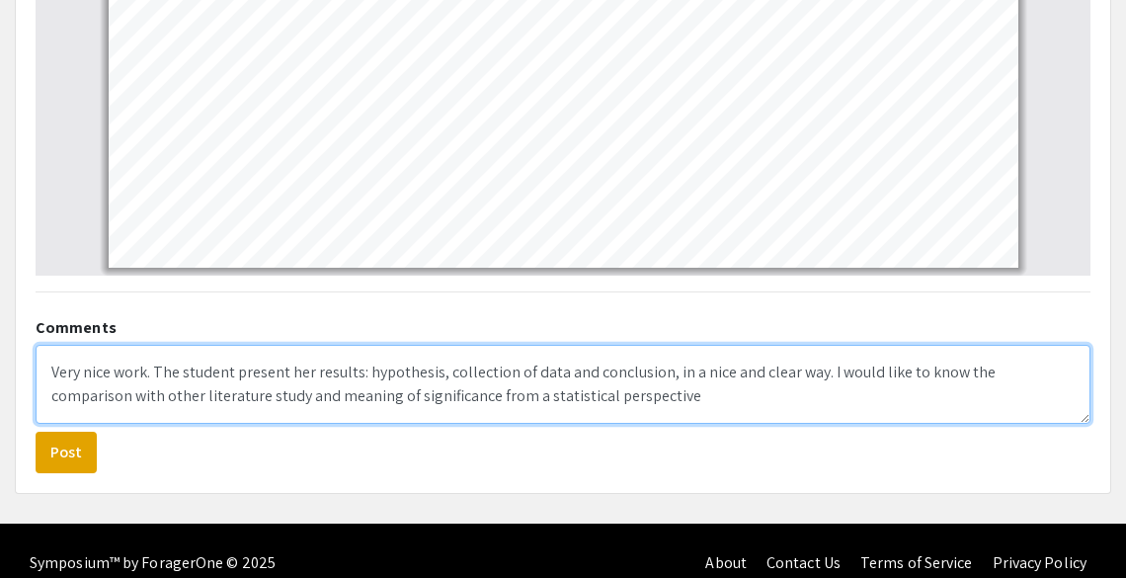
type textarea "Very nice work. The student present her results: hypothesis, collection of data…"
drag, startPoint x: 680, startPoint y: 411, endPoint x: 114, endPoint y: 341, distance: 570.3
drag, startPoint x: 114, startPoint y: 341, endPoint x: 59, endPoint y: 369, distance: 61.4
click at [59, 369] on textarea "Very nice work. The student present her results: hypothesis, collection of data…" at bounding box center [563, 384] width 1055 height 79
drag, startPoint x: 53, startPoint y: 369, endPoint x: 633, endPoint y: 422, distance: 582.2
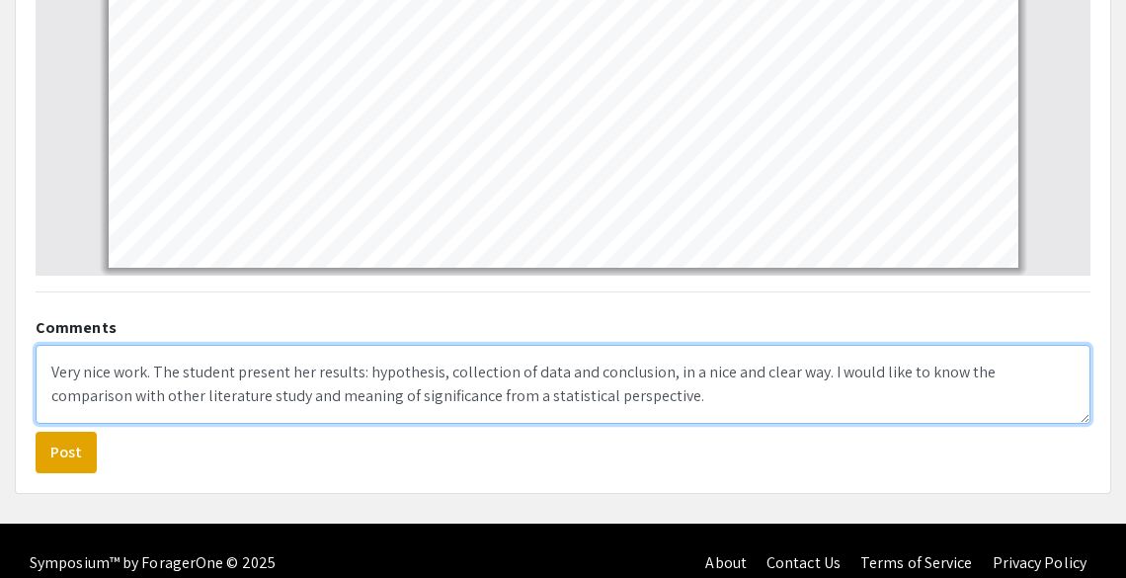
click at [633, 422] on form "Very nice work. The student present her results: hypothesis, collection of data…" at bounding box center [563, 409] width 1055 height 128
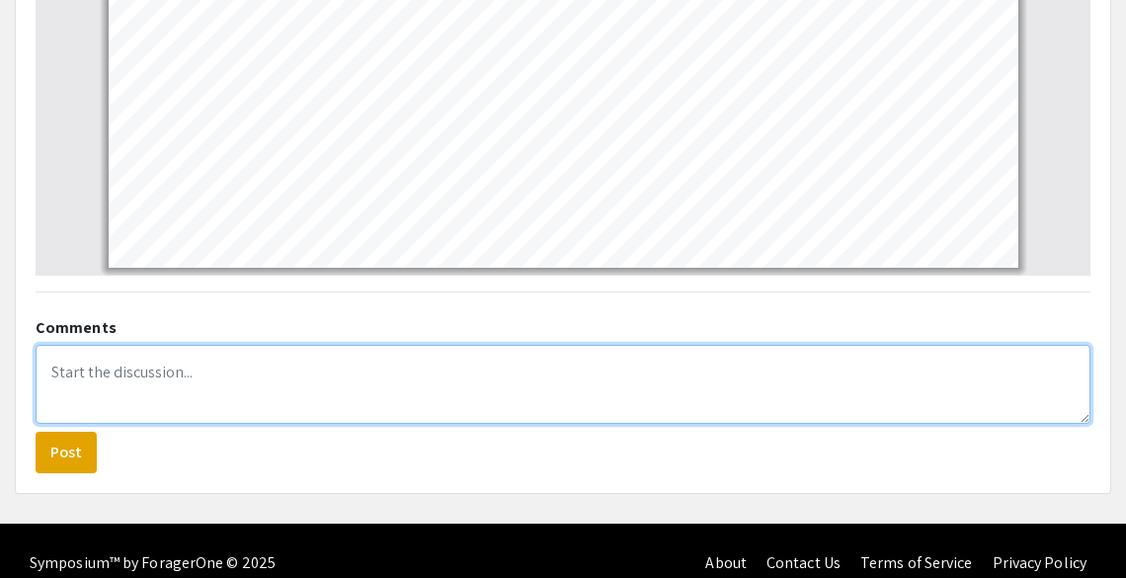
paste textarea "Very nice work. The student presented her results—hypothesis, data collection, …"
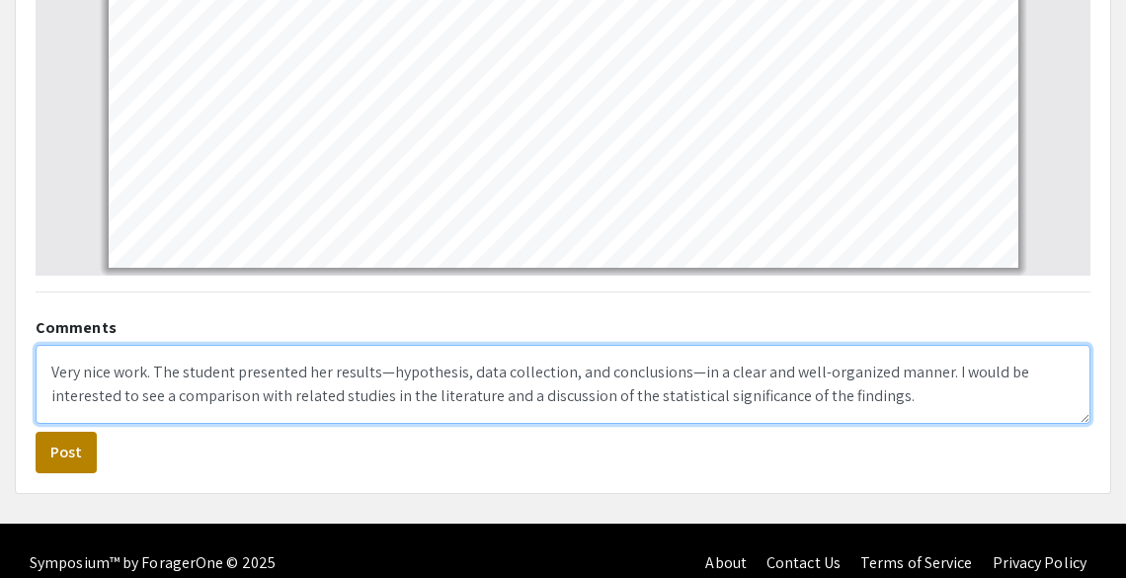
type textarea "Very nice work. The student presented her results—hypothesis, data collection, …"
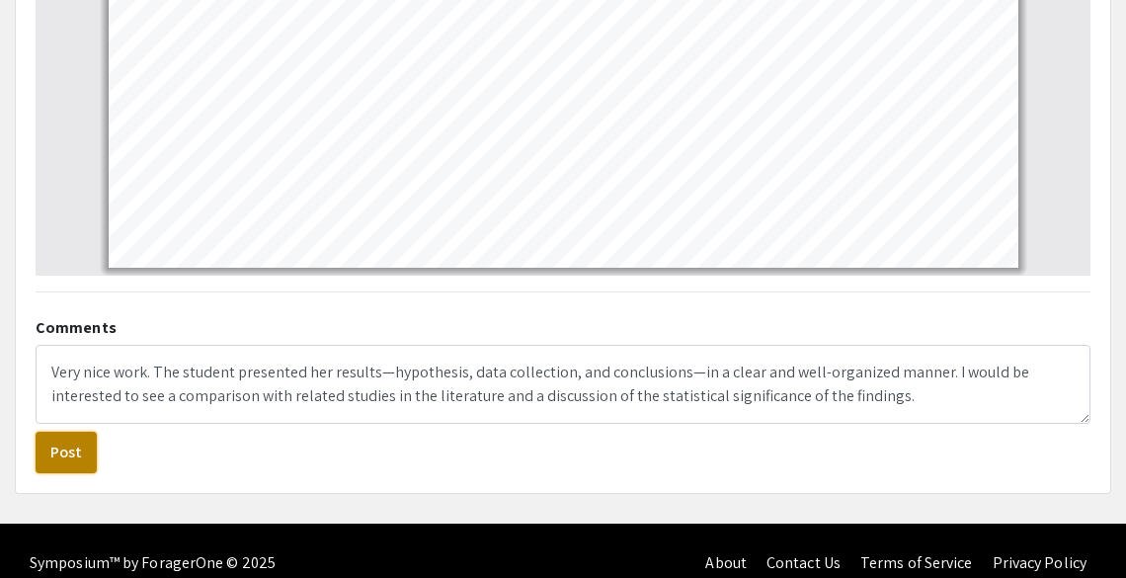
click at [64, 449] on button "Post" at bounding box center [66, 452] width 61 height 41
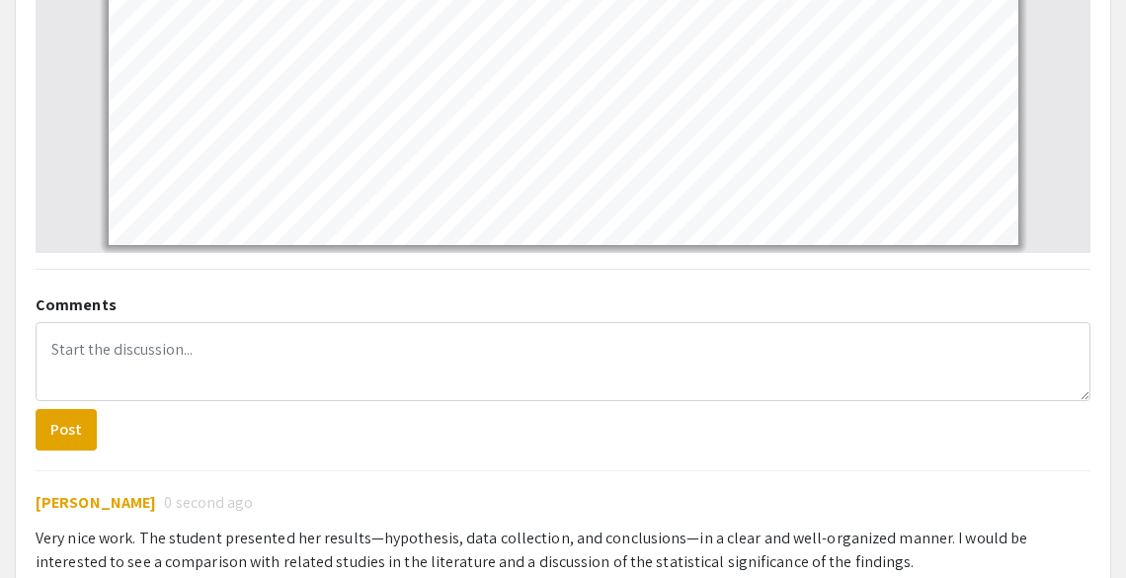
scroll to position [1534, 0]
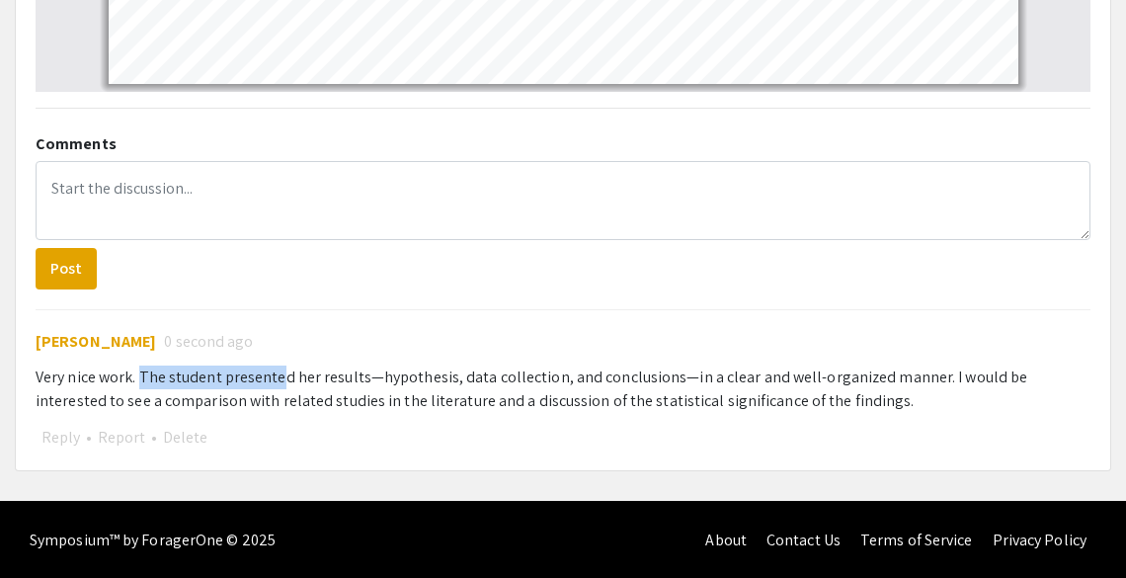
drag, startPoint x: 140, startPoint y: 374, endPoint x: 278, endPoint y: 379, distance: 137.4
click at [278, 379] on div "Very nice work. The student presented her results—hypothesis, data collection, …" at bounding box center [563, 388] width 1055 height 47
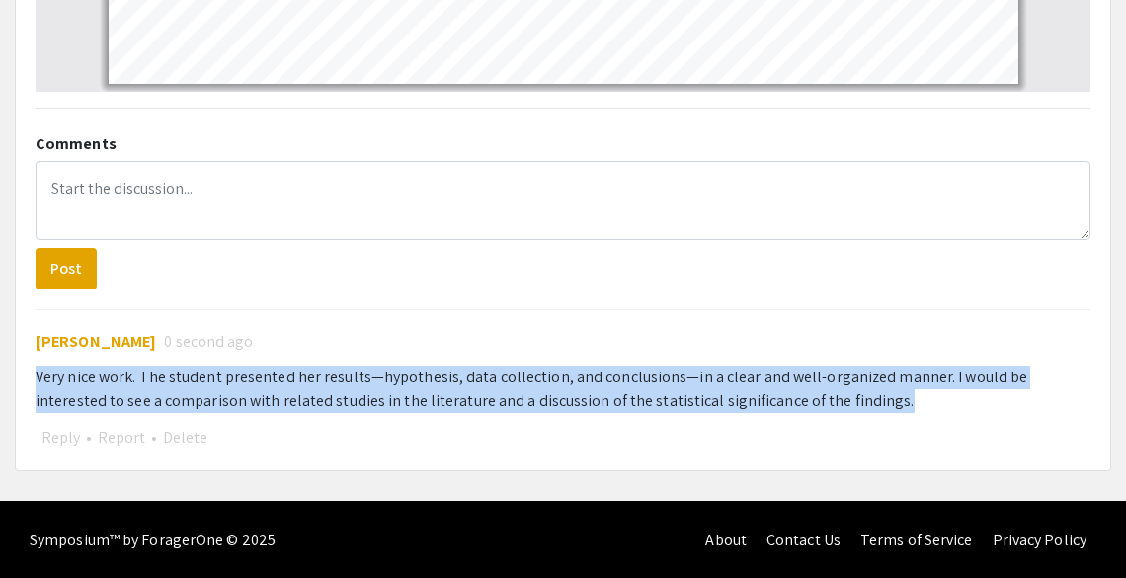
drag, startPoint x: 35, startPoint y: 375, endPoint x: 830, endPoint y: 398, distance: 795.5
click at [830, 398] on div "Very nice work. The student presented her results—hypothesis, data collection, …" at bounding box center [563, 388] width 1055 height 47
copy div "Very nice work. The student presented her results—hypothesis, data collection, …"
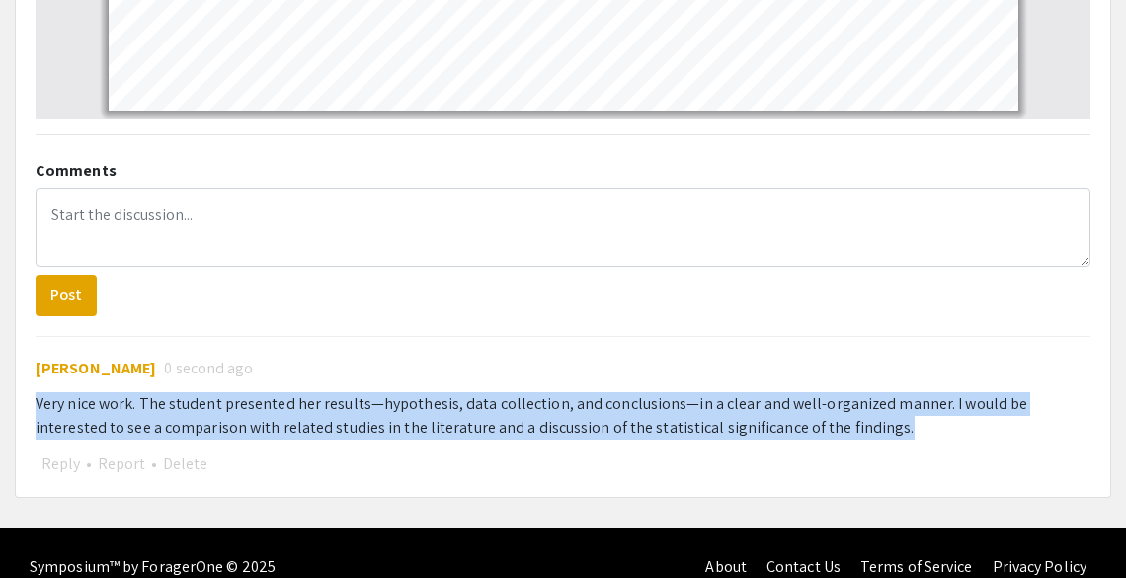
scroll to position [1518, 0]
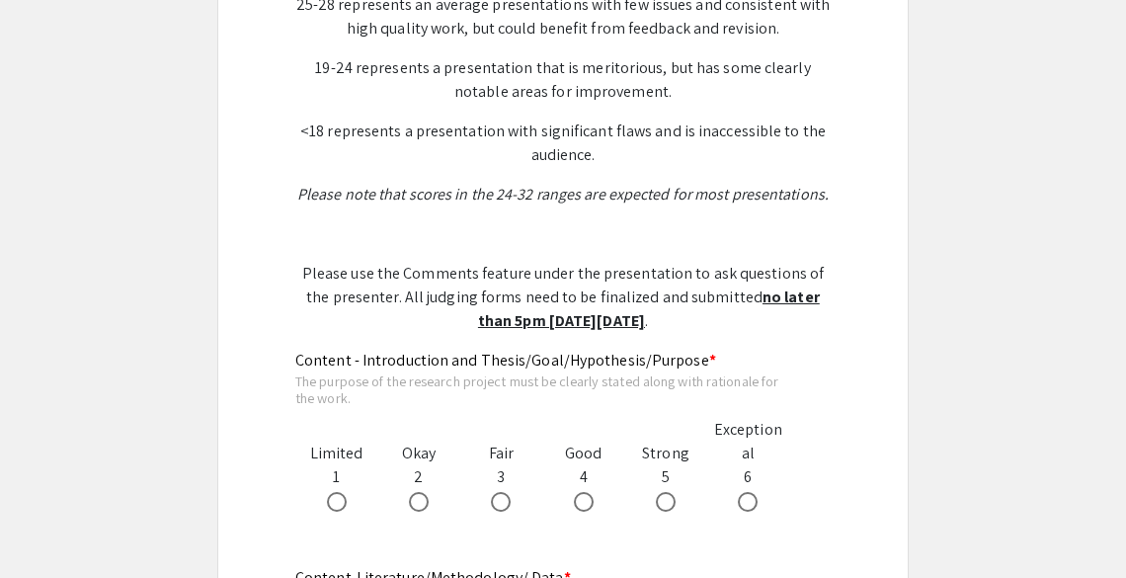
scroll to position [851, 0]
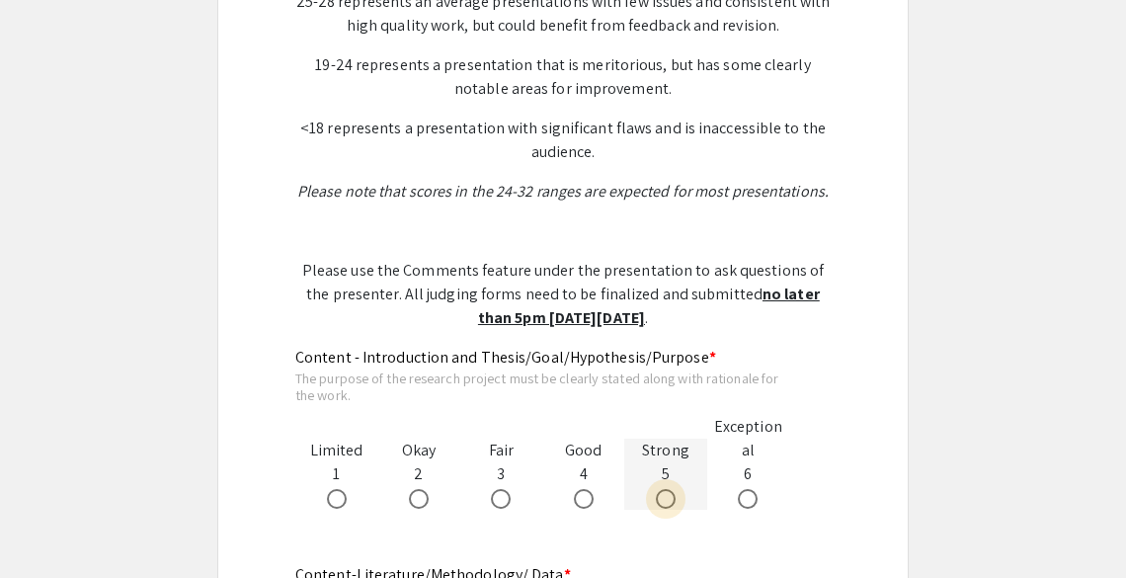
click at [671, 489] on span at bounding box center [666, 499] width 20 height 20
click at [671, 489] on input "radio" at bounding box center [666, 499] width 20 height 20
radio input "true"
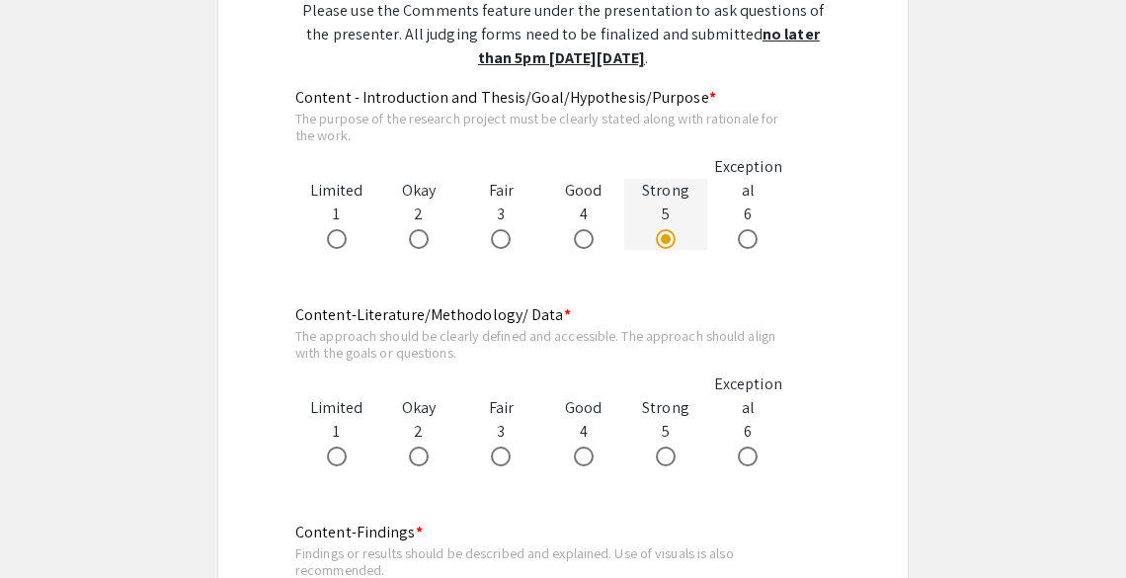
scroll to position [1116, 0]
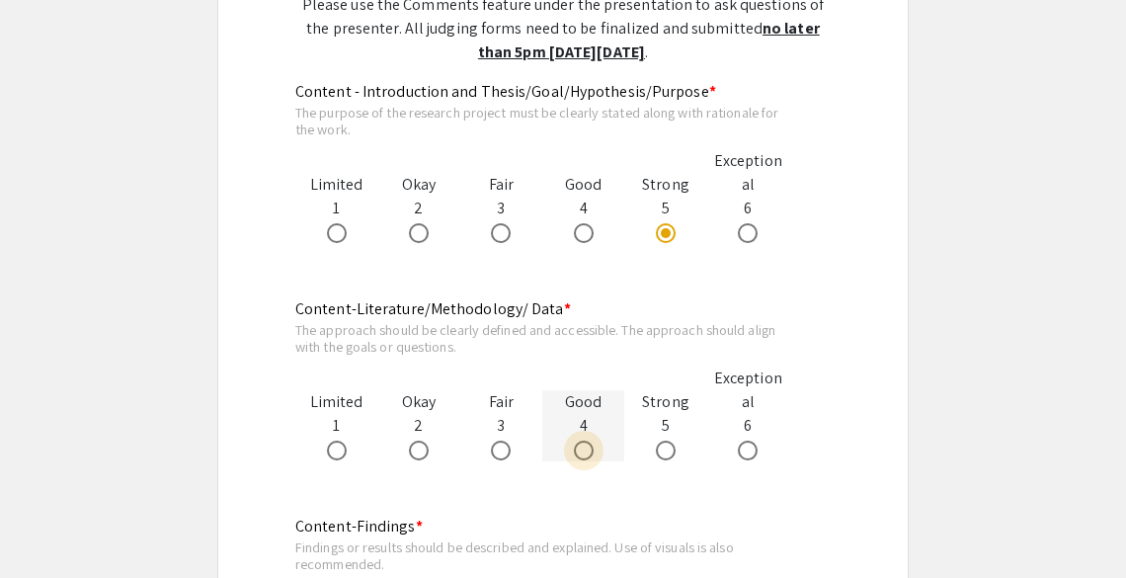
click at [580, 441] on span at bounding box center [584, 451] width 20 height 20
click at [580, 441] on input "radio" at bounding box center [584, 451] width 20 height 20
radio input "true"
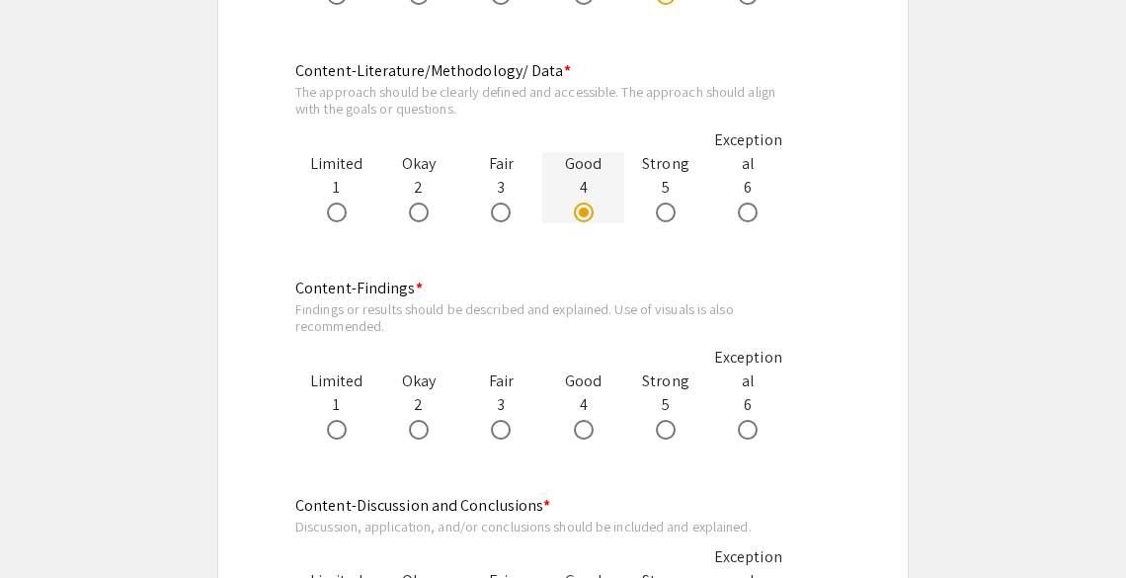
scroll to position [1358, 0]
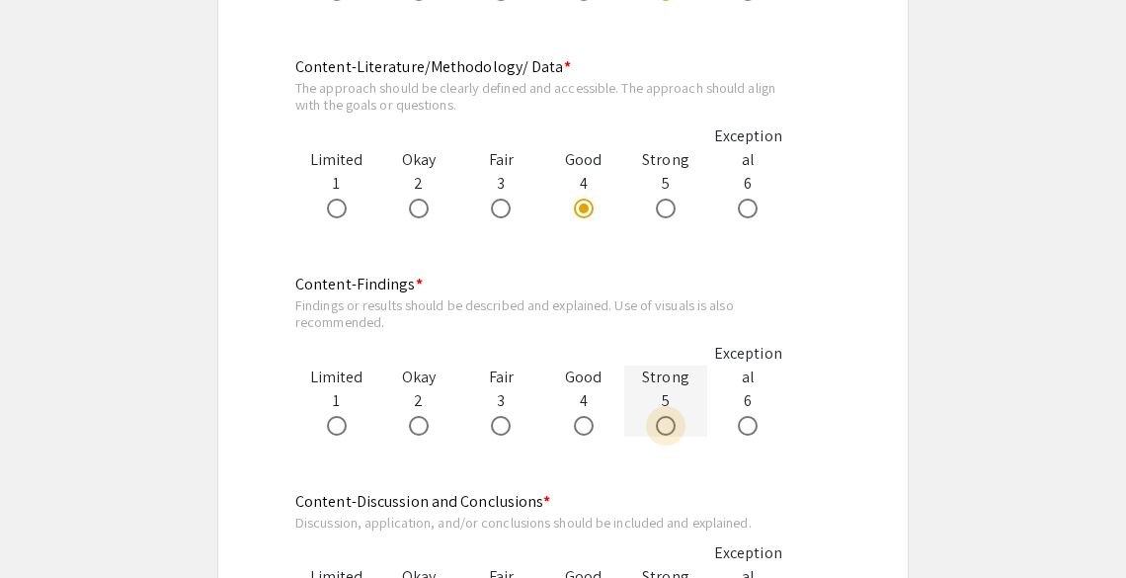
click at [667, 416] on span at bounding box center [666, 426] width 20 height 20
click at [667, 416] on input "radio" at bounding box center [666, 426] width 20 height 20
radio input "true"
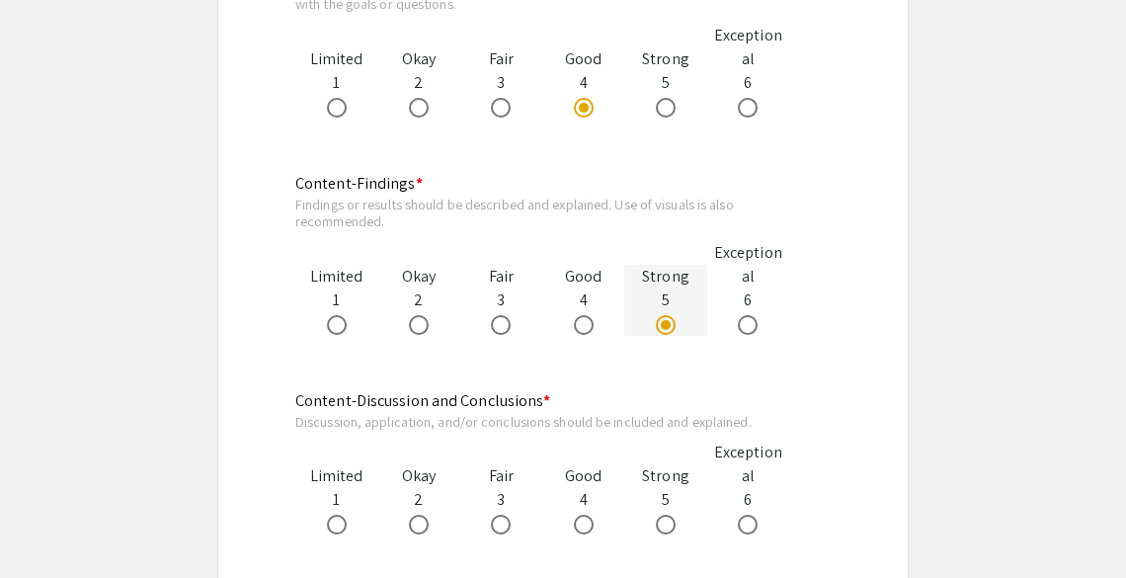
scroll to position [1493, 0]
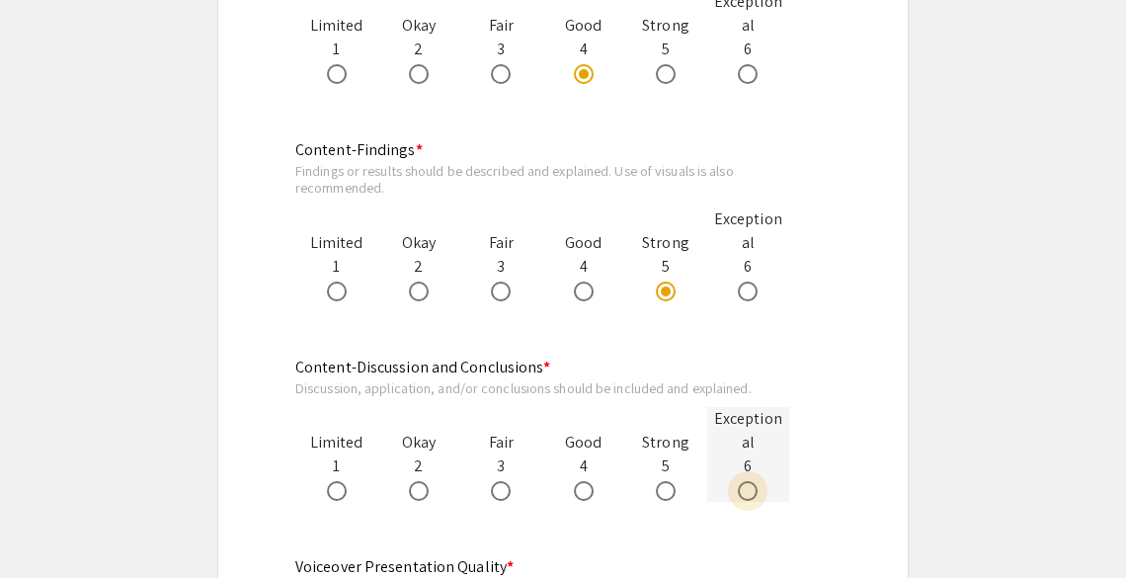
click at [753, 481] on span at bounding box center [748, 491] width 20 height 20
click at [753, 481] on input "radio" at bounding box center [748, 491] width 20 height 20
radio input "true"
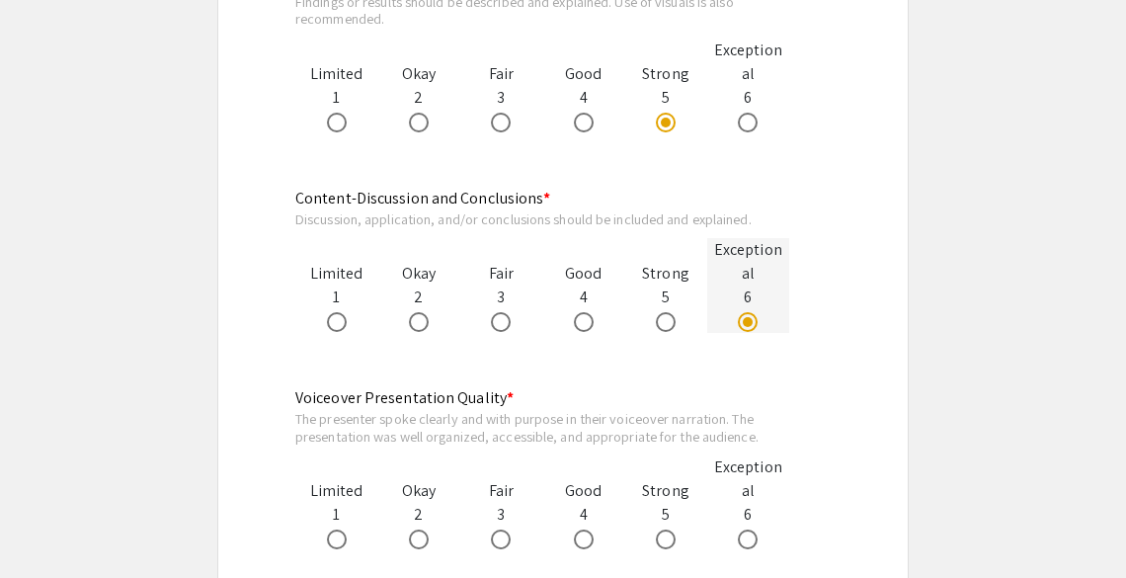
scroll to position [1662, 0]
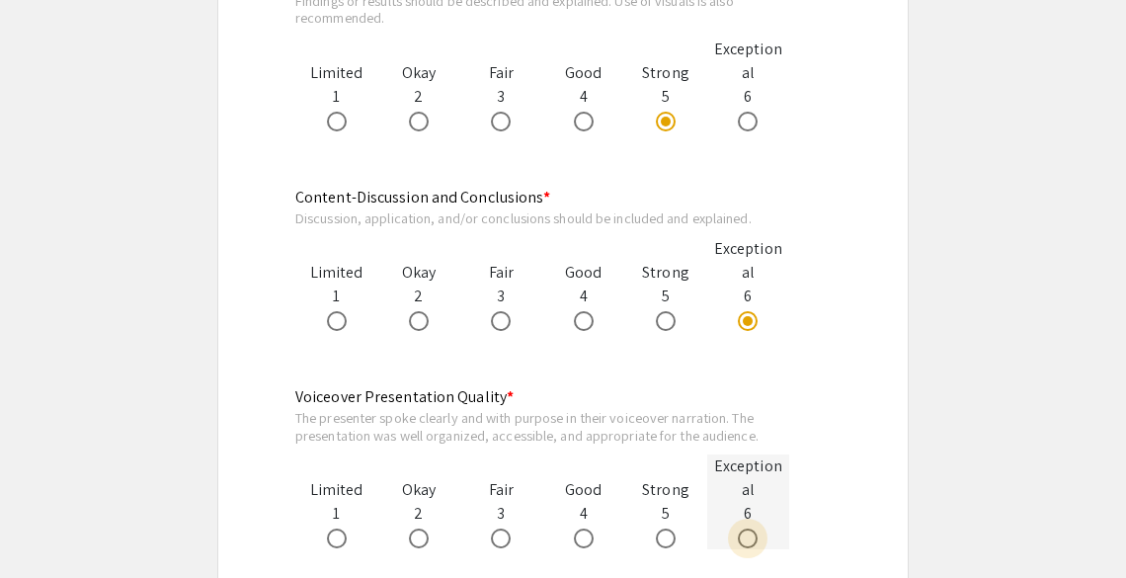
click at [748, 528] on span at bounding box center [748, 538] width 20 height 20
click at [748, 528] on input "radio" at bounding box center [748, 538] width 20 height 20
radio input "true"
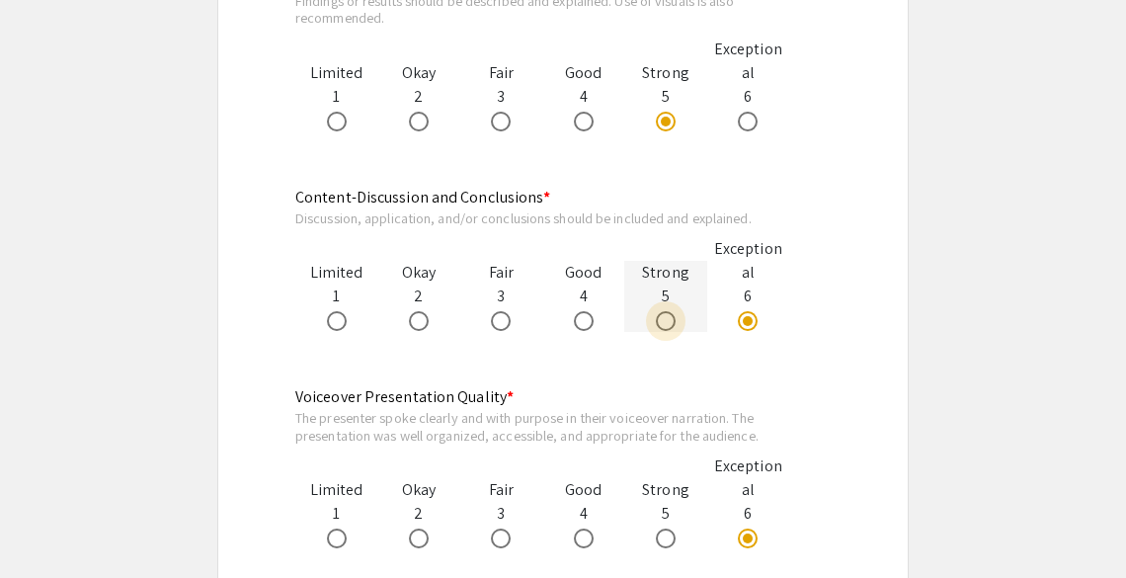
click at [670, 311] on span at bounding box center [666, 321] width 20 height 20
click at [670, 311] on input "radio" at bounding box center [666, 321] width 20 height 20
radio input "true"
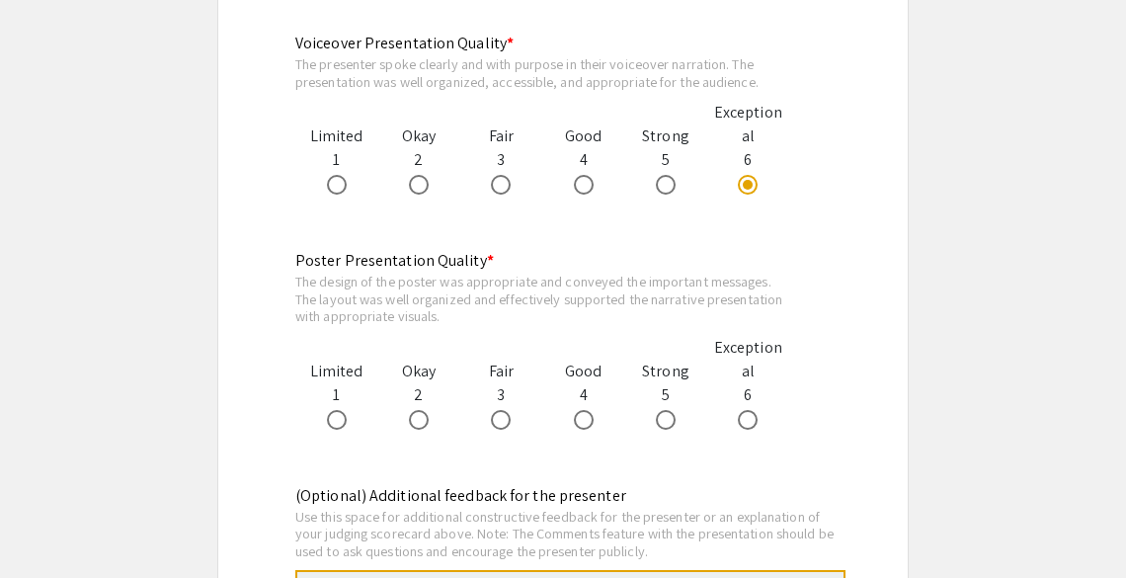
scroll to position [2017, 0]
click at [670, 409] on span at bounding box center [666, 419] width 20 height 20
click at [670, 409] on input "radio" at bounding box center [666, 419] width 20 height 20
radio input "true"
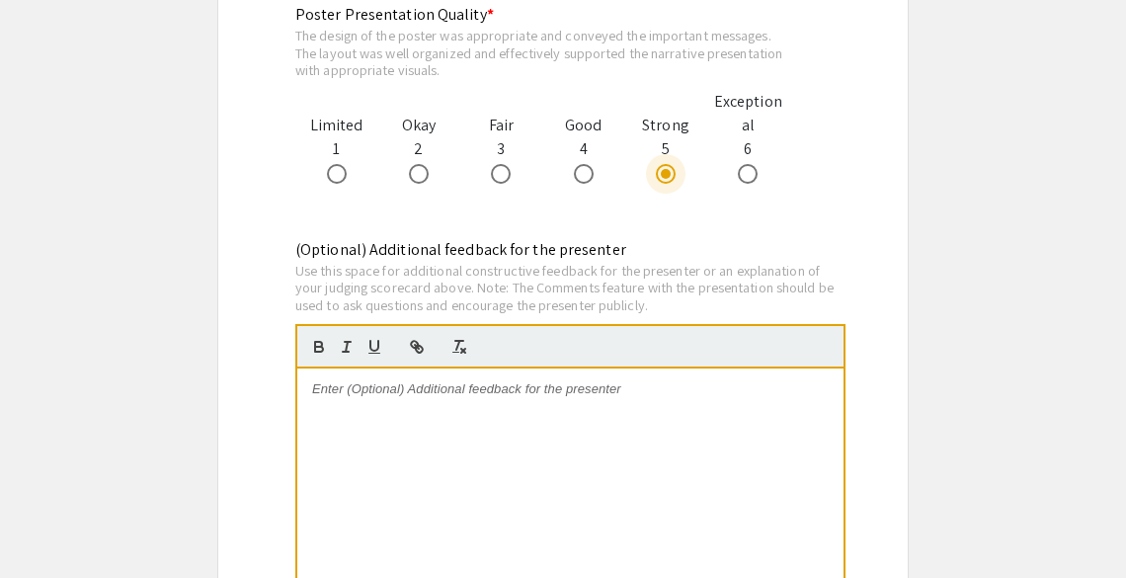
scroll to position [2268, 0]
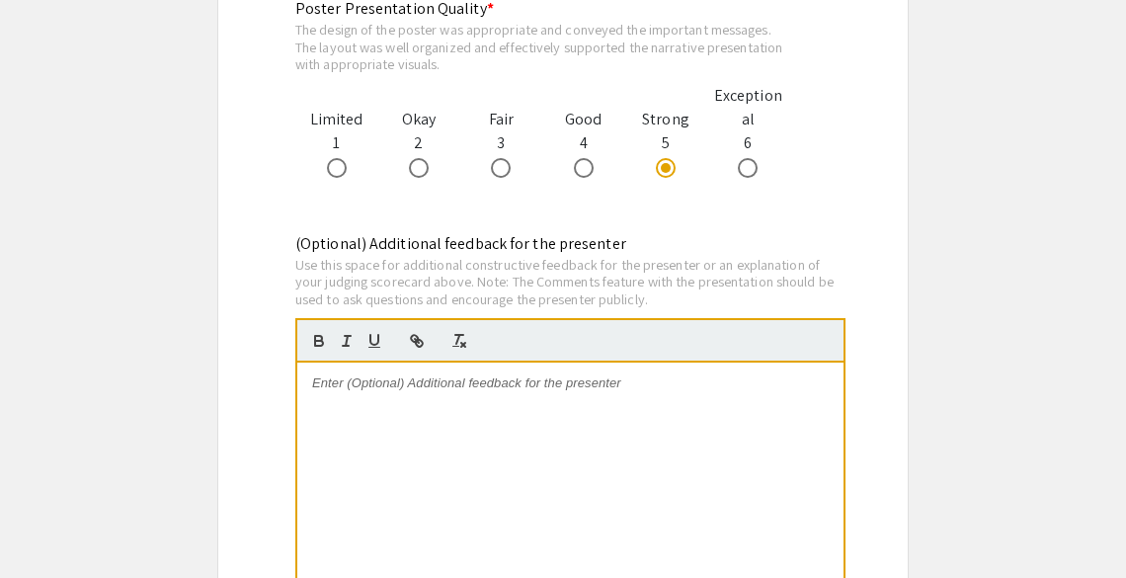
click at [456, 412] on div at bounding box center [570, 511] width 546 height 296
paste div
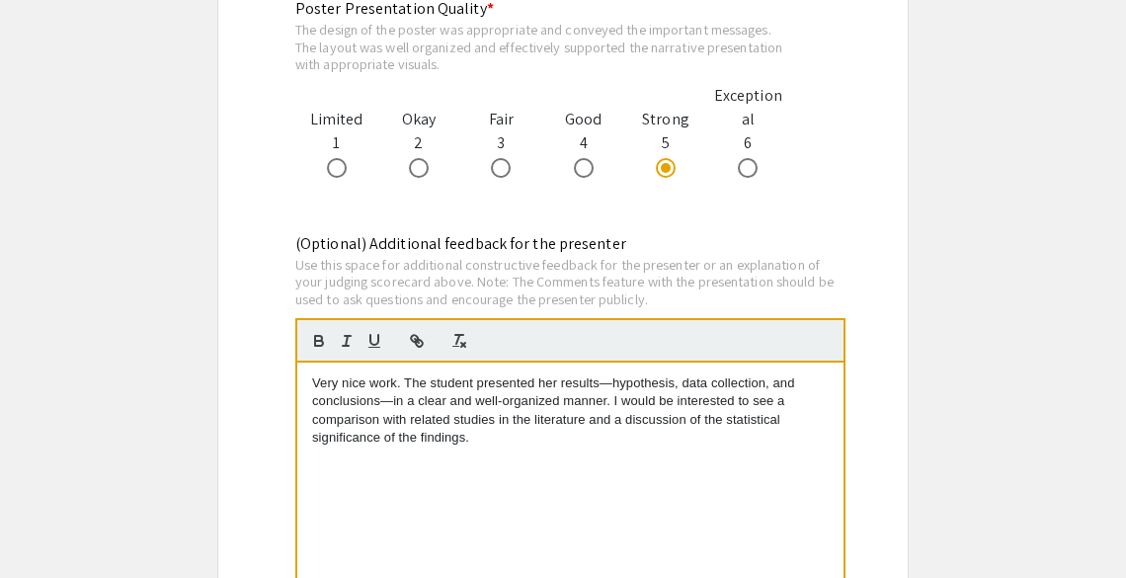
click at [607, 380] on p "Very nice work. The student presented her results—hypothesis, data collection, …" at bounding box center [570, 410] width 517 height 73
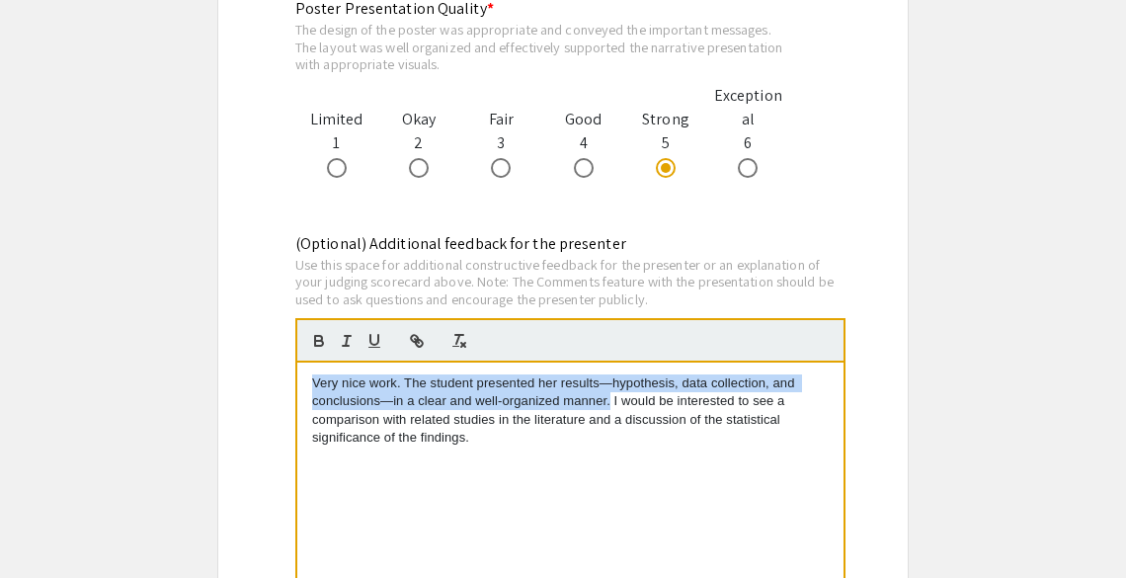
drag, startPoint x: 610, startPoint y: 378, endPoint x: 206, endPoint y: 356, distance: 404.7
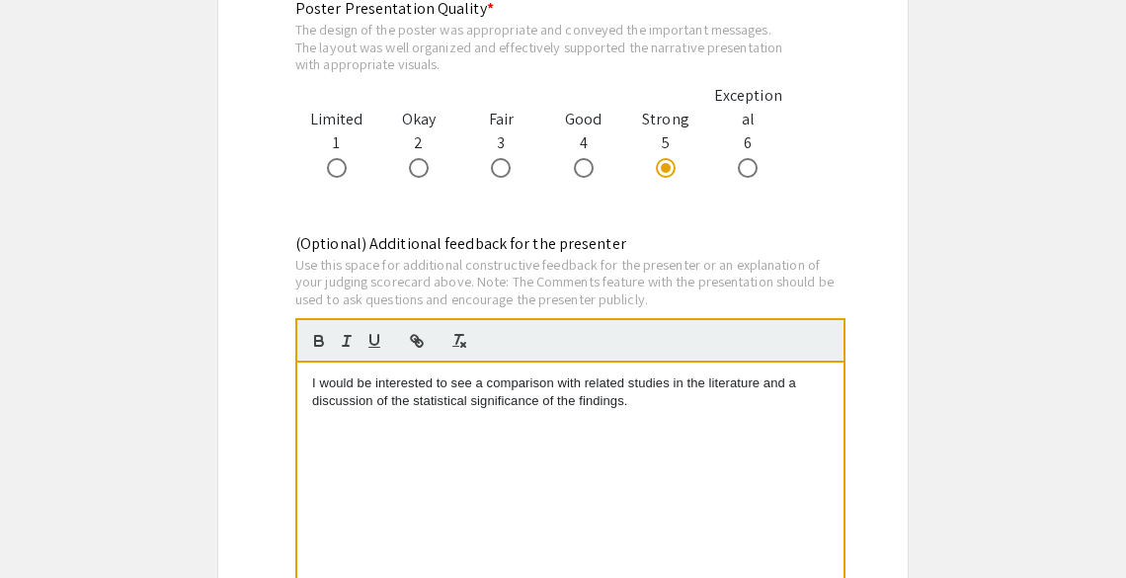
click at [646, 380] on p "I would be interested to see a comparison with related studies in the literatur…" at bounding box center [570, 392] width 517 height 37
click at [792, 374] on p "I would be interested to see a comparison with related studies in the literatur…" at bounding box center [570, 392] width 517 height 37
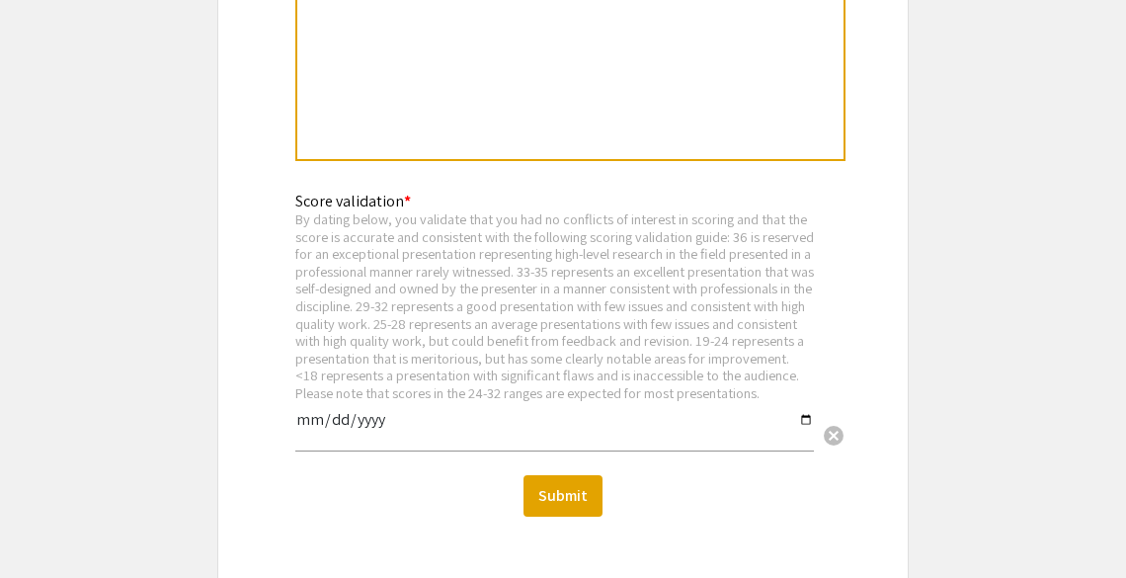
scroll to position [2769, 0]
click at [320, 410] on input "date" at bounding box center [554, 427] width 519 height 34
click at [803, 411] on input "date" at bounding box center [554, 427] width 519 height 34
type input "2025-09-08"
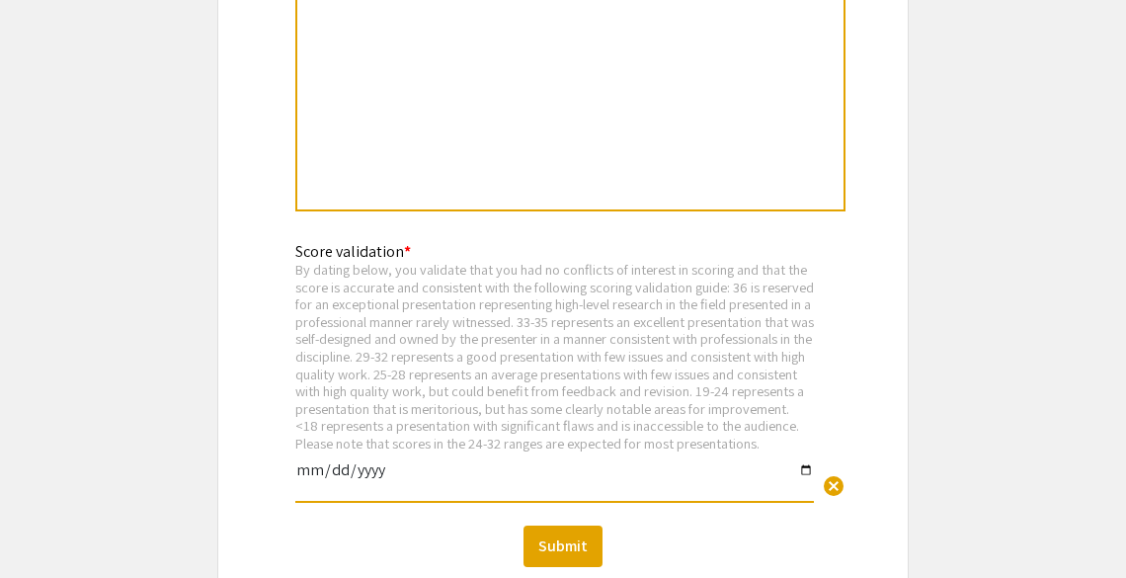
scroll to position [2937, 0]
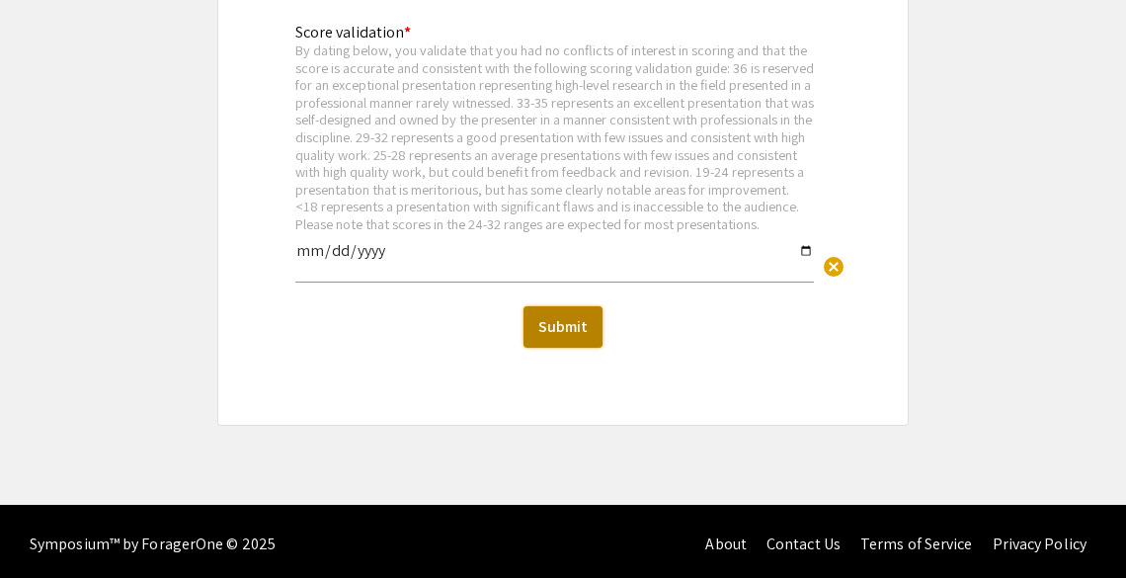
click at [561, 321] on button "Submit" at bounding box center [563, 326] width 79 height 41
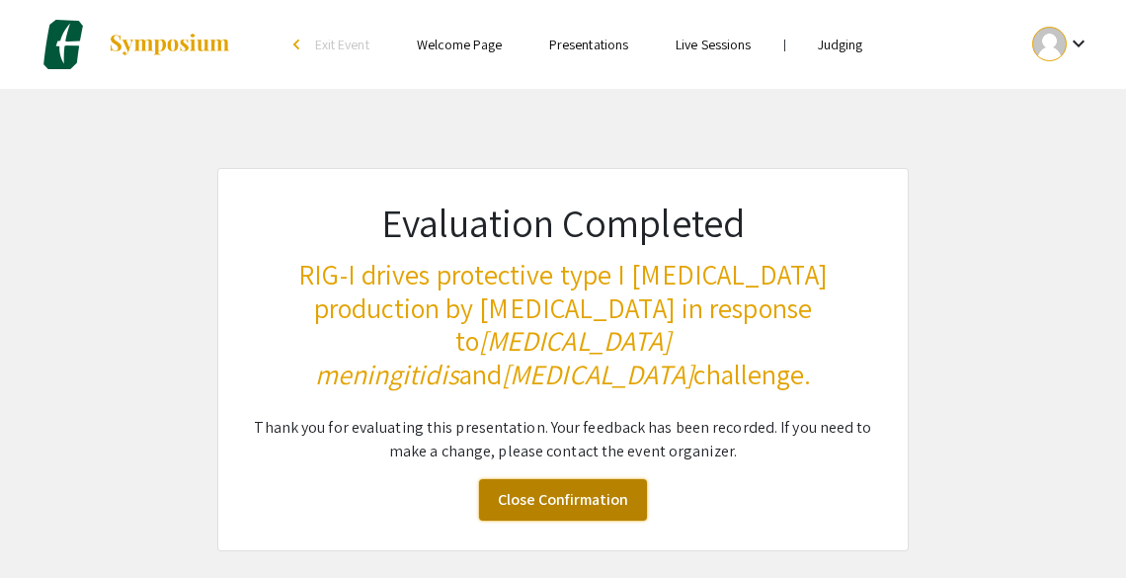
click at [551, 479] on link "Close Confirmation" at bounding box center [563, 499] width 168 height 41
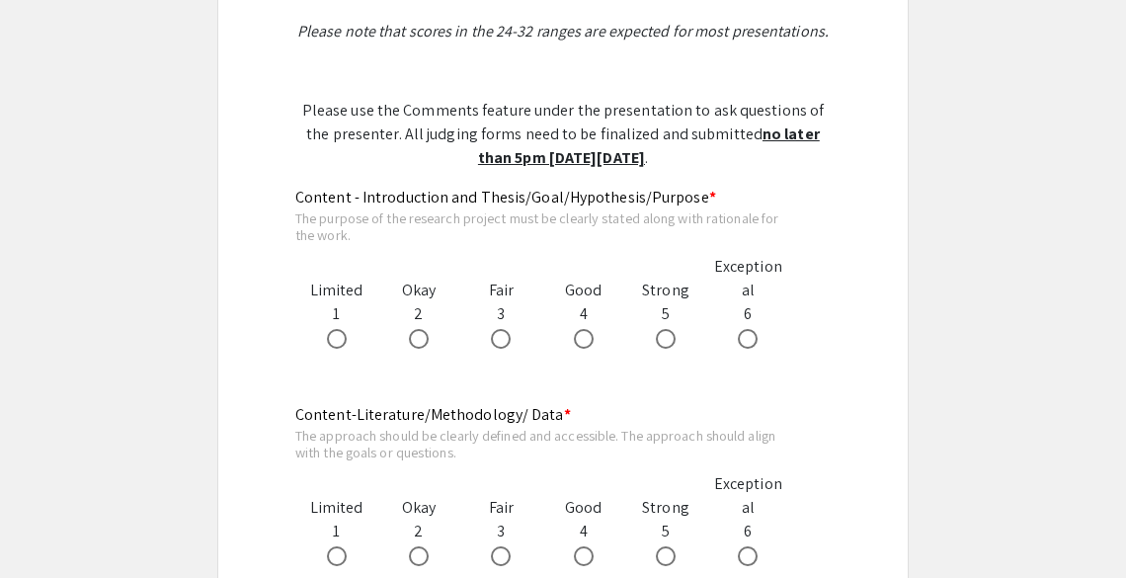
scroll to position [1002, 0]
click at [579, 344] on span at bounding box center [584, 340] width 20 height 20
click at [579, 344] on input "radio" at bounding box center [584, 340] width 20 height 20
radio input "true"
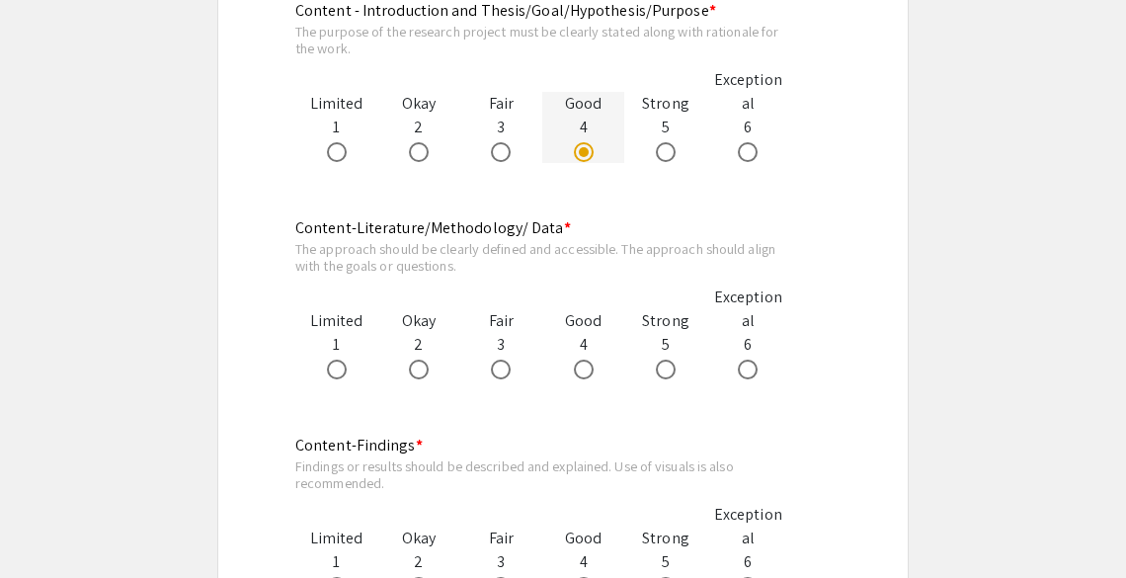
scroll to position [1193, 0]
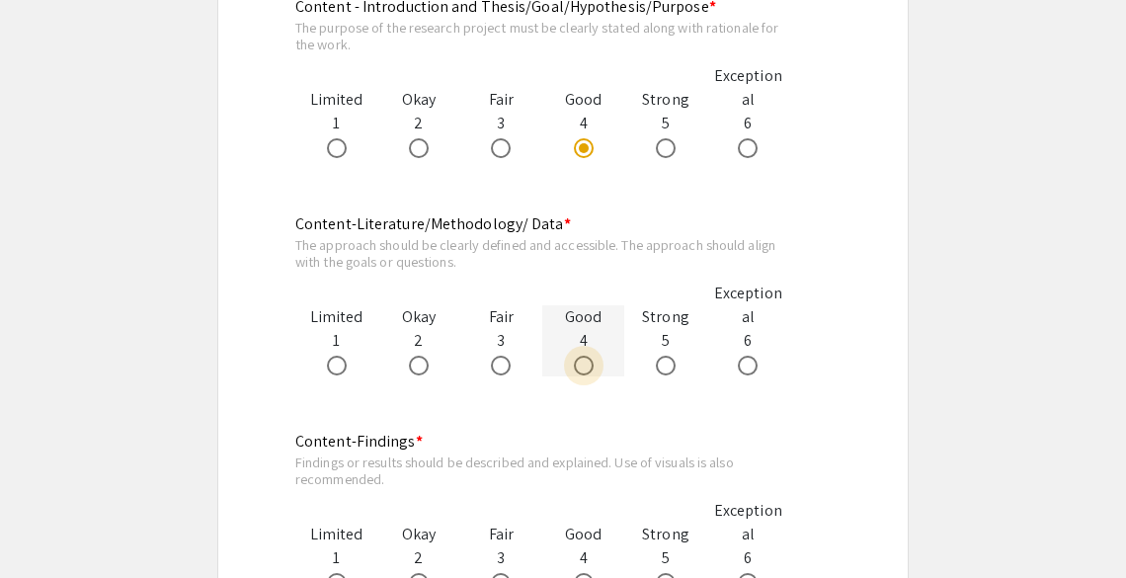
click at [583, 369] on span at bounding box center [584, 366] width 20 height 20
click at [583, 369] on input "radio" at bounding box center [584, 366] width 20 height 20
radio input "true"
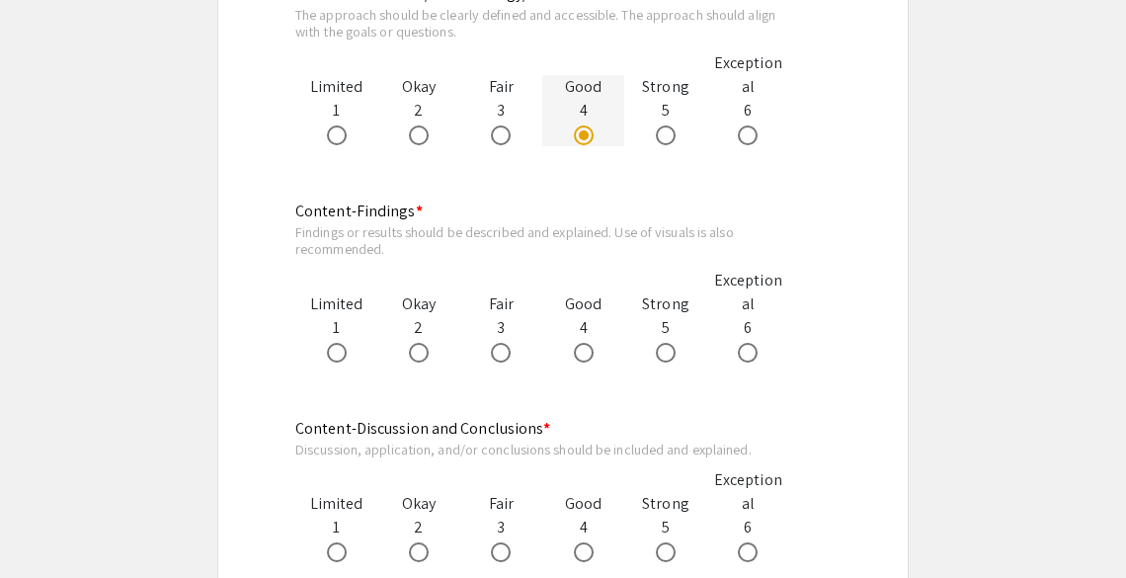
scroll to position [1434, 0]
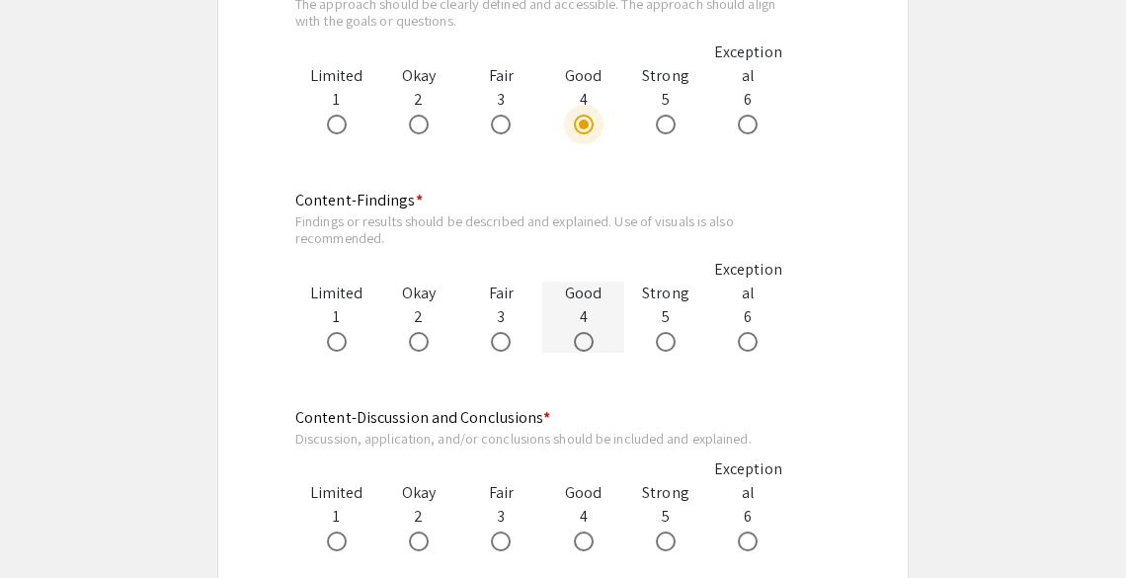
click at [577, 340] on span at bounding box center [584, 342] width 20 height 20
click at [577, 340] on input "radio" at bounding box center [584, 342] width 20 height 20
radio input "true"
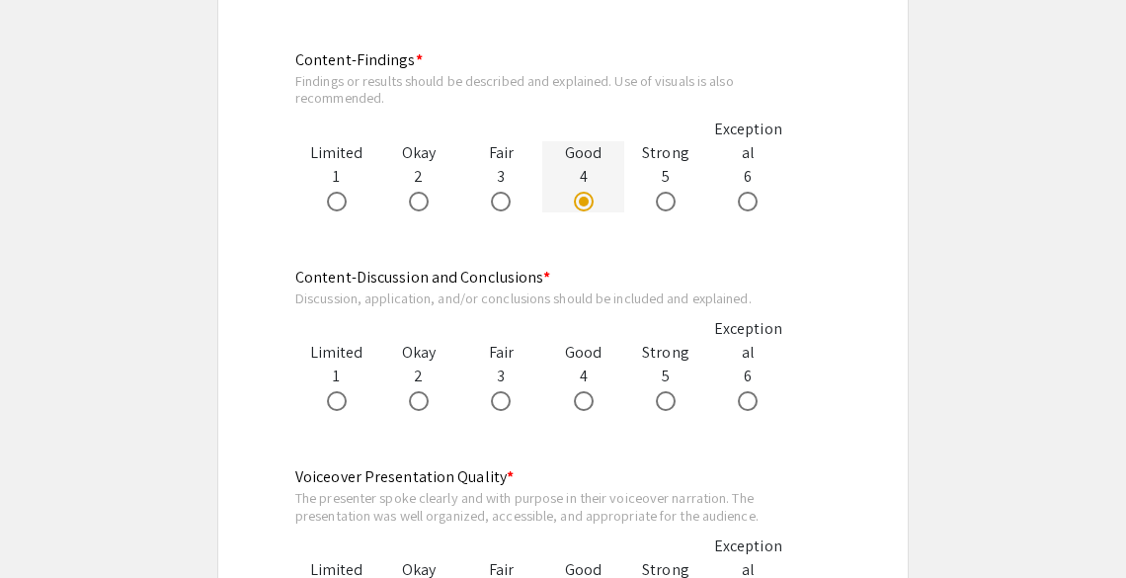
scroll to position [1582, 0]
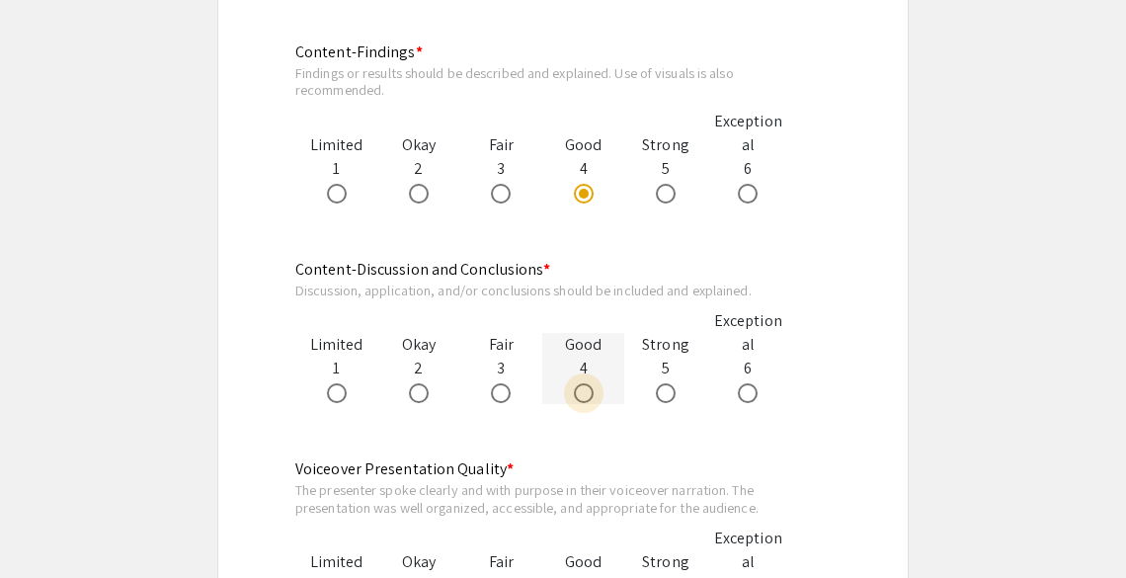
click at [582, 396] on span at bounding box center [584, 393] width 20 height 20
click at [582, 396] on input "radio" at bounding box center [584, 393] width 20 height 20
radio input "true"
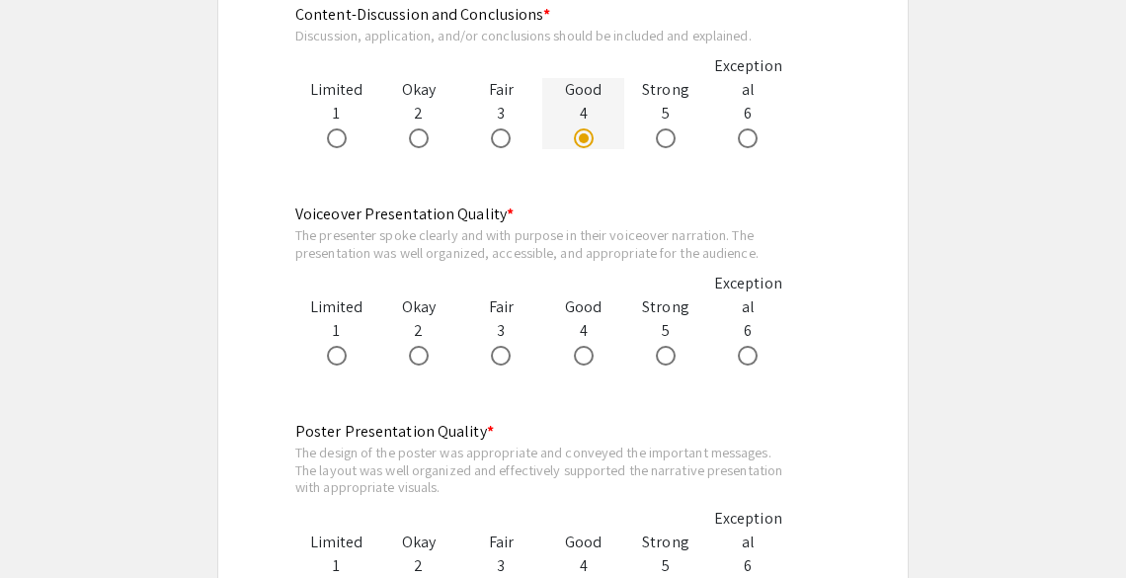
scroll to position [1844, 0]
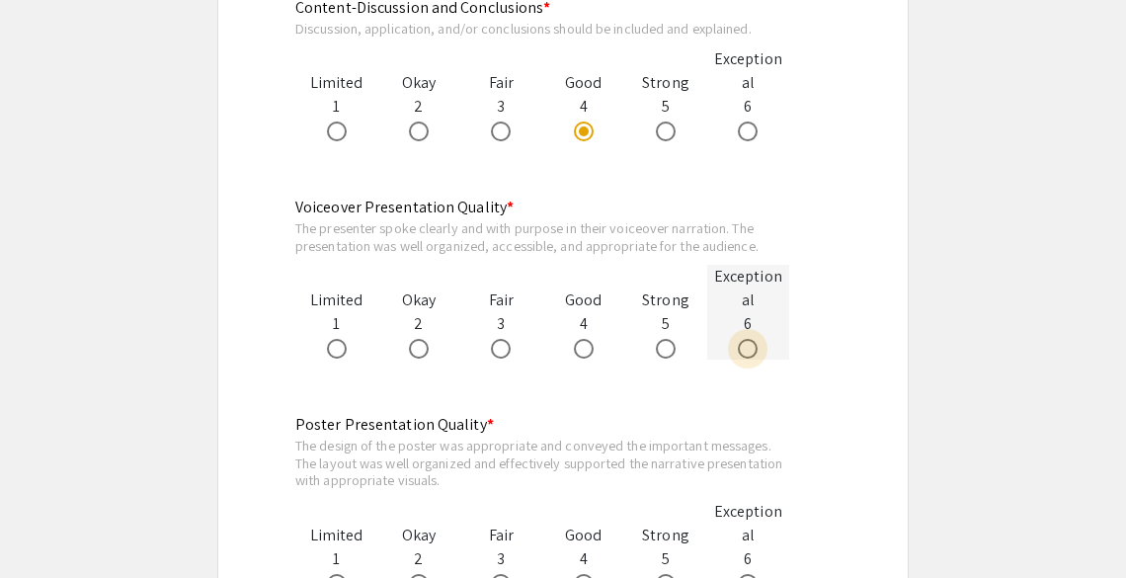
click at [747, 357] on span at bounding box center [748, 349] width 20 height 20
click at [747, 357] on input "radio" at bounding box center [748, 349] width 20 height 20
radio input "true"
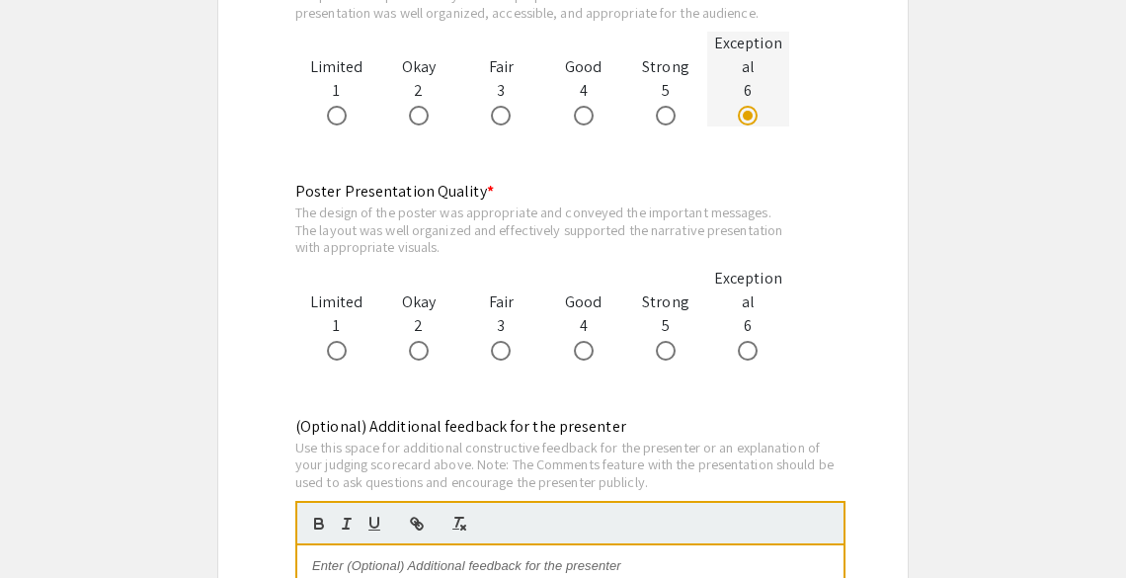
scroll to position [2081, 0]
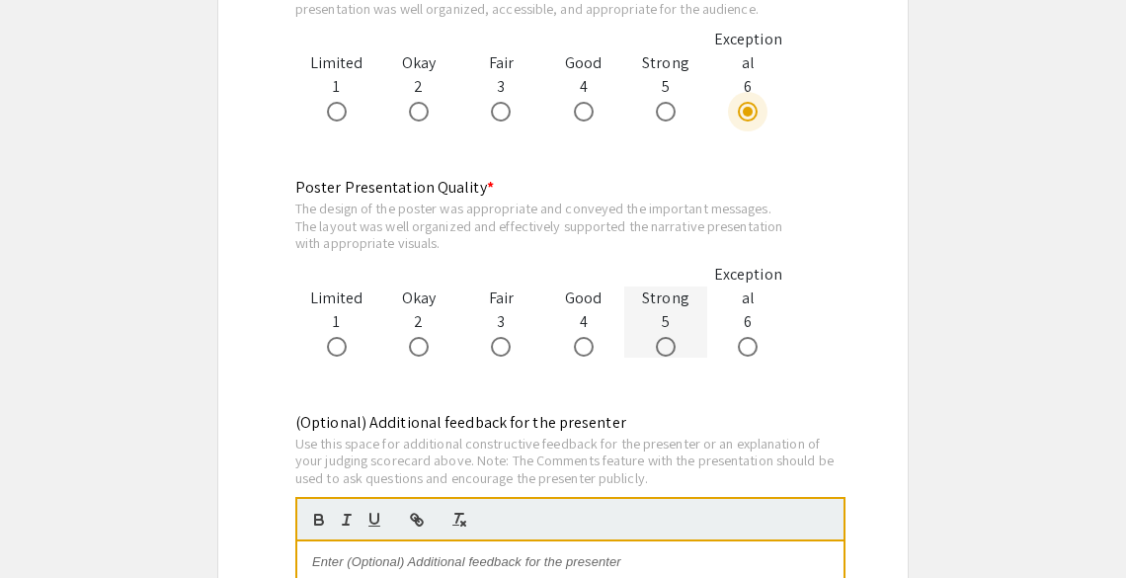
click at [663, 349] on span at bounding box center [666, 347] width 20 height 20
click at [663, 349] on input "radio" at bounding box center [666, 347] width 20 height 20
radio input "true"
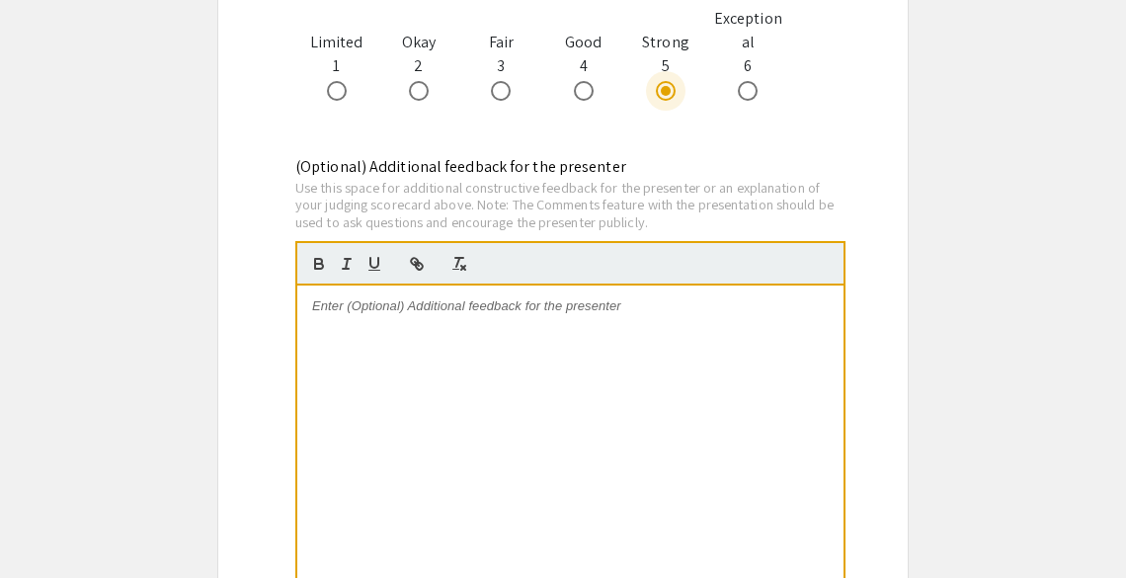
scroll to position [2341, 0]
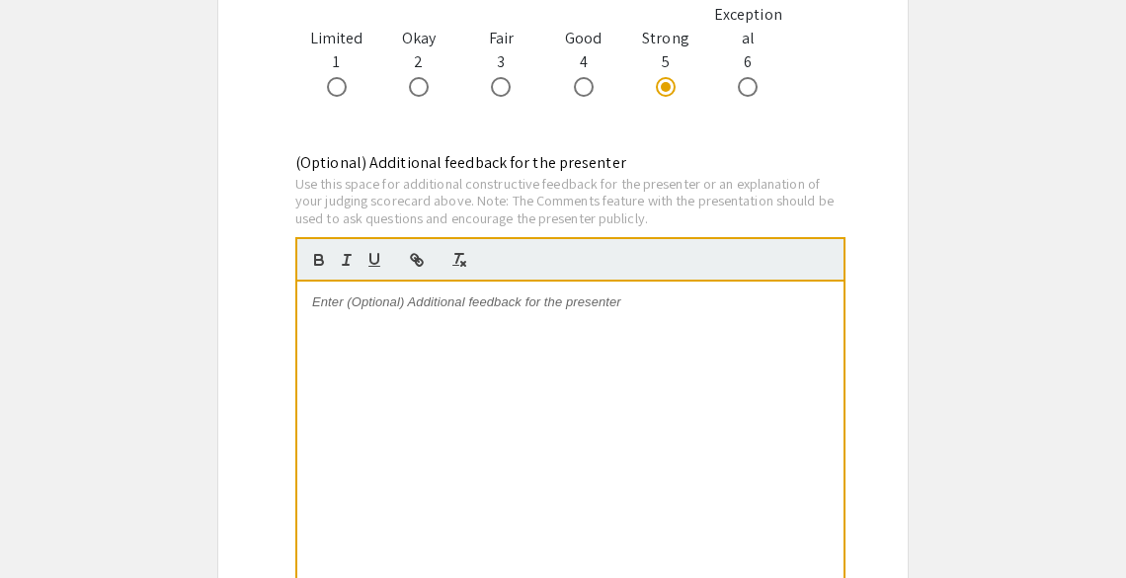
click at [442, 311] on p at bounding box center [570, 302] width 517 height 18
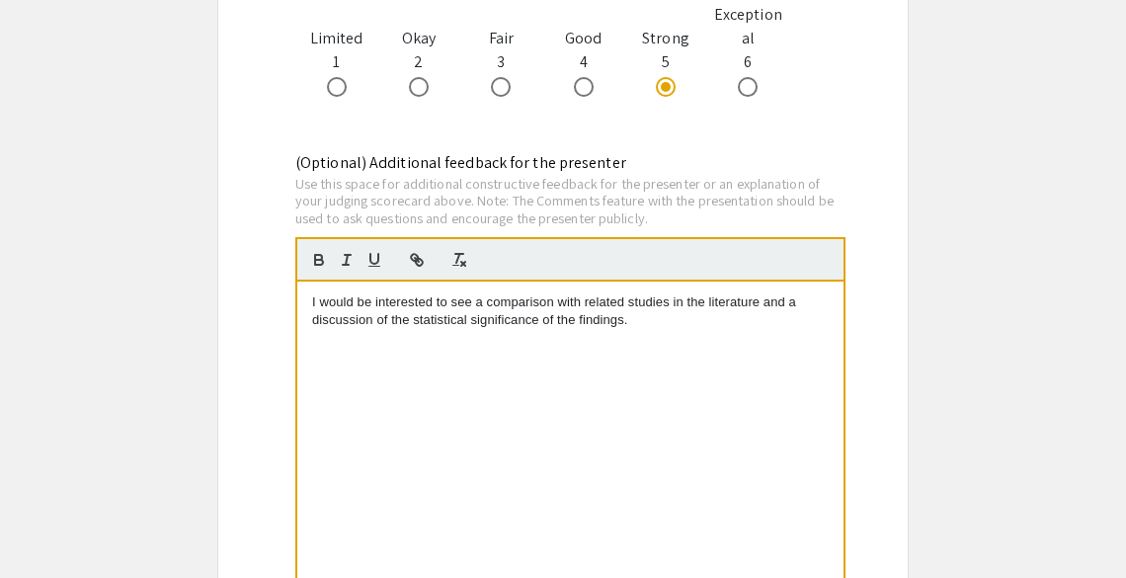
scroll to position [0, 0]
click at [377, 322] on p "I would be interested to see a comparison with related studies in the literatur…" at bounding box center [570, 311] width 517 height 37
click at [478, 302] on p "I would be interested to see a comparison with related studies in the literatur…" at bounding box center [570, 311] width 517 height 37
drag, startPoint x: 765, startPoint y: 298, endPoint x: 772, endPoint y: 328, distance: 30.7
click at [772, 328] on p "I would be interested to see a comparison with related studies in the literatur…" at bounding box center [570, 311] width 517 height 37
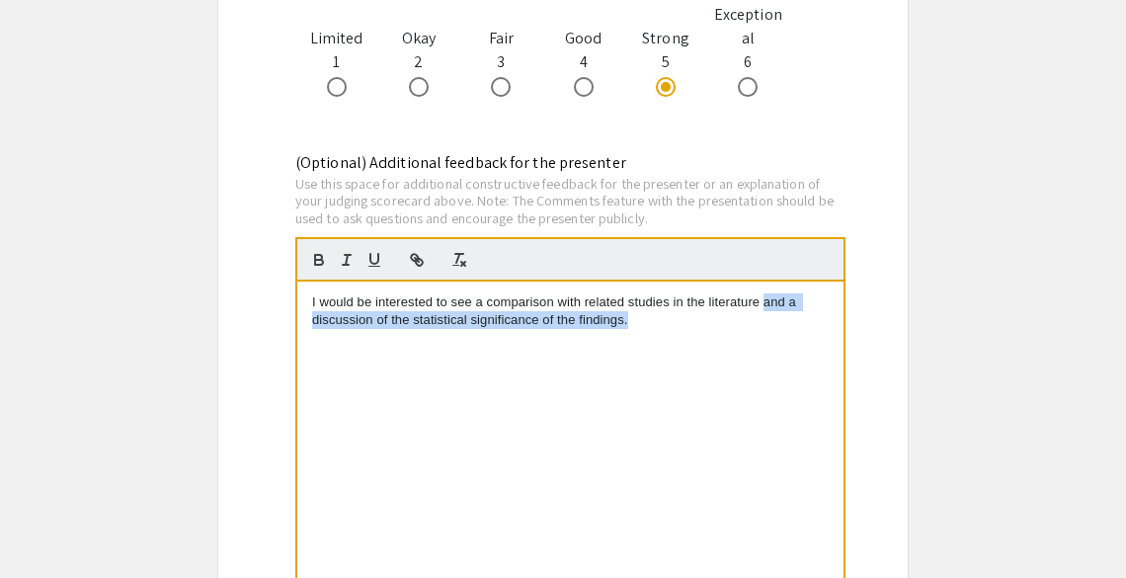
click at [772, 328] on p "I would be interested to see a comparison with related studies in the literatur…" at bounding box center [570, 311] width 517 height 37
drag, startPoint x: 374, startPoint y: 322, endPoint x: 683, endPoint y: 342, distance: 308.8
click at [683, 342] on div "I would be interested to see a comparison with related studies in the literatur…" at bounding box center [570, 430] width 546 height 296
drag, startPoint x: 443, startPoint y: 324, endPoint x: 387, endPoint y: 371, distance: 72.9
click at [387, 371] on div "I would be interested to see a comparison with related studies in the literatur…" at bounding box center [570, 430] width 546 height 296
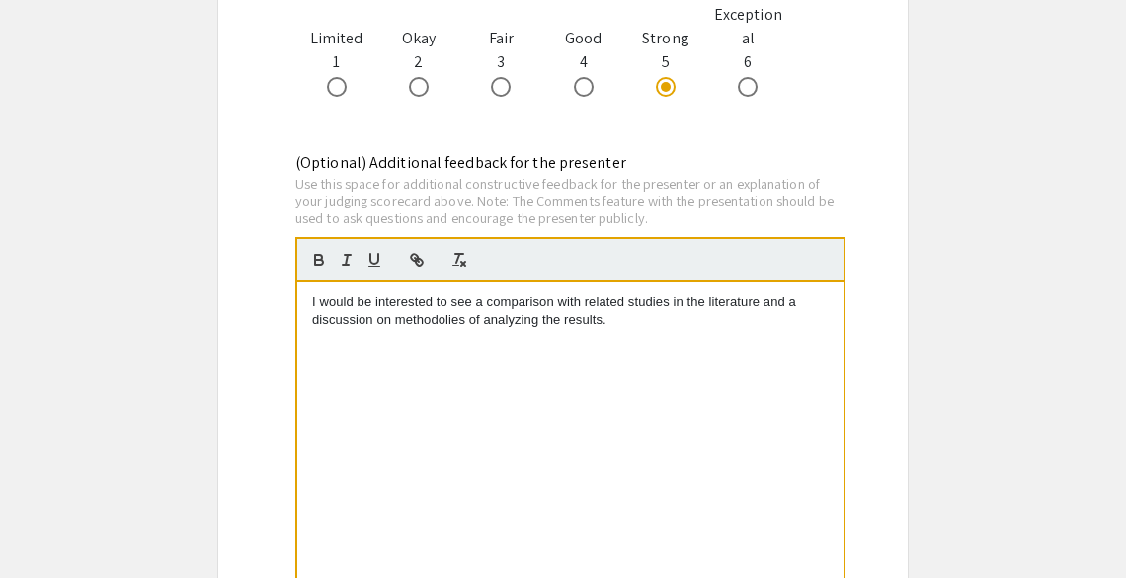
click at [469, 321] on p "I would be interested to see a comparison with related studies in the literatur…" at bounding box center [570, 311] width 517 height 37
click at [758, 308] on p "I would be interested to see a comparison with related studies in the literatur…" at bounding box center [570, 311] width 517 height 37
click at [627, 324] on p "I would be interested to see a comparison with related studies in the literatur…" at bounding box center [570, 311] width 517 height 37
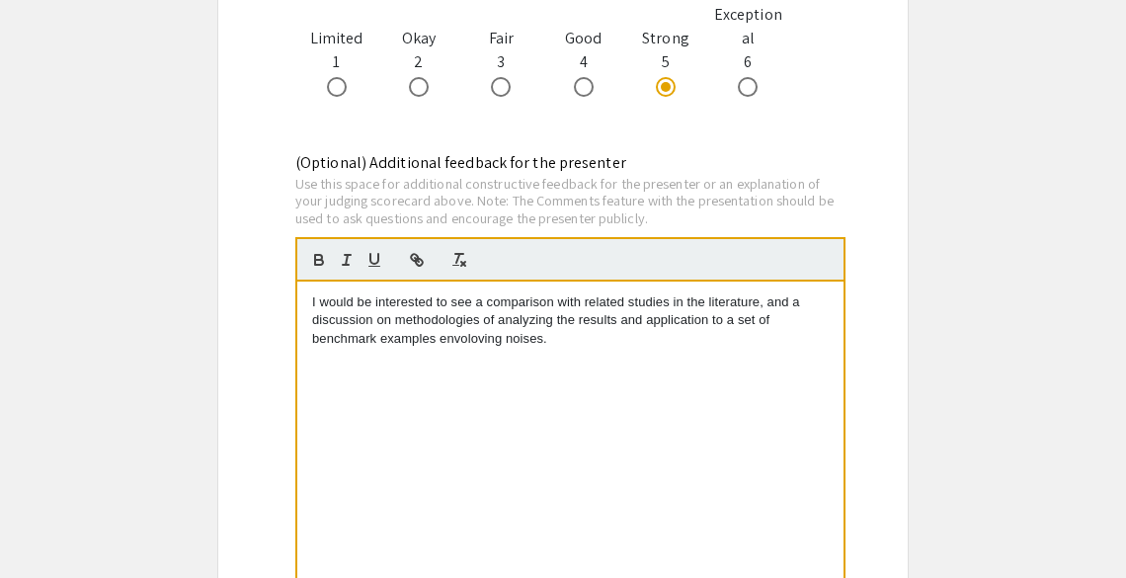
click at [758, 321] on p "I would be interested to see a comparison with related studies in the literatur…" at bounding box center [570, 320] width 517 height 54
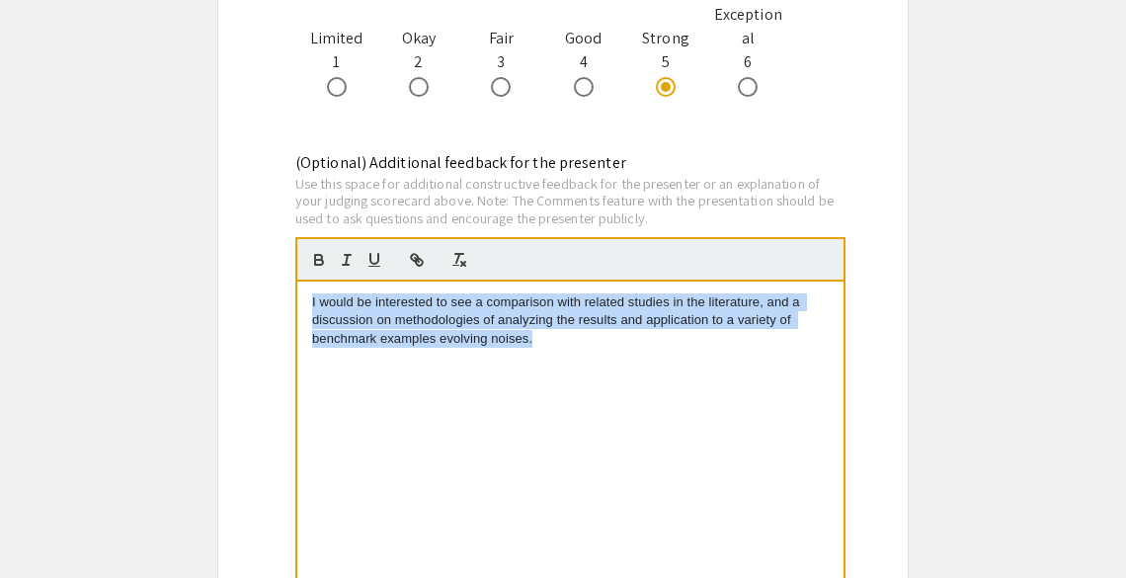
drag, startPoint x: 309, startPoint y: 298, endPoint x: 678, endPoint y: 376, distance: 376.6
click at [678, 376] on div "I would be interested to see a comparison with related studies in the literatur…" at bounding box center [570, 430] width 546 height 296
copy p "I would be interested to see a comparison with related studies in the literatur…"
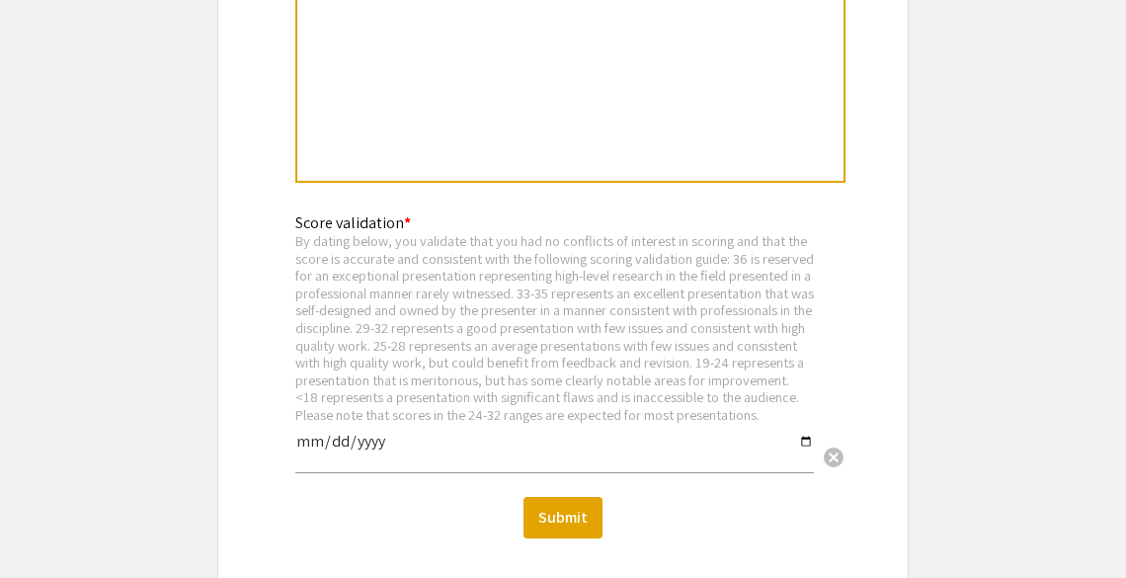
scroll to position [2738, 0]
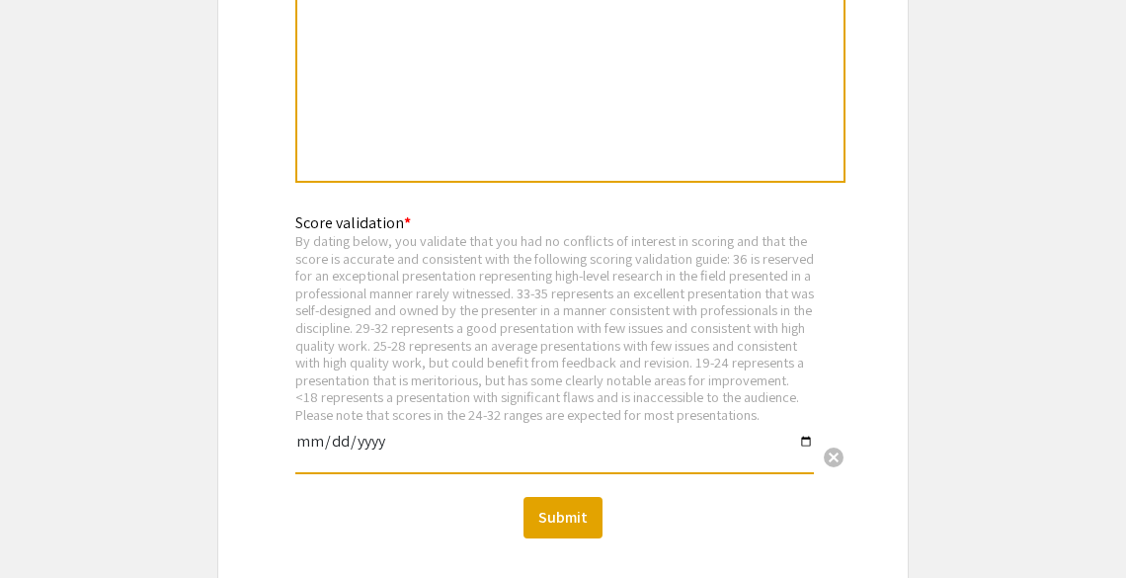
click at [799, 466] on input "date" at bounding box center [554, 450] width 519 height 34
click at [803, 460] on input "date" at bounding box center [554, 450] width 519 height 34
type input "2025-09-08"
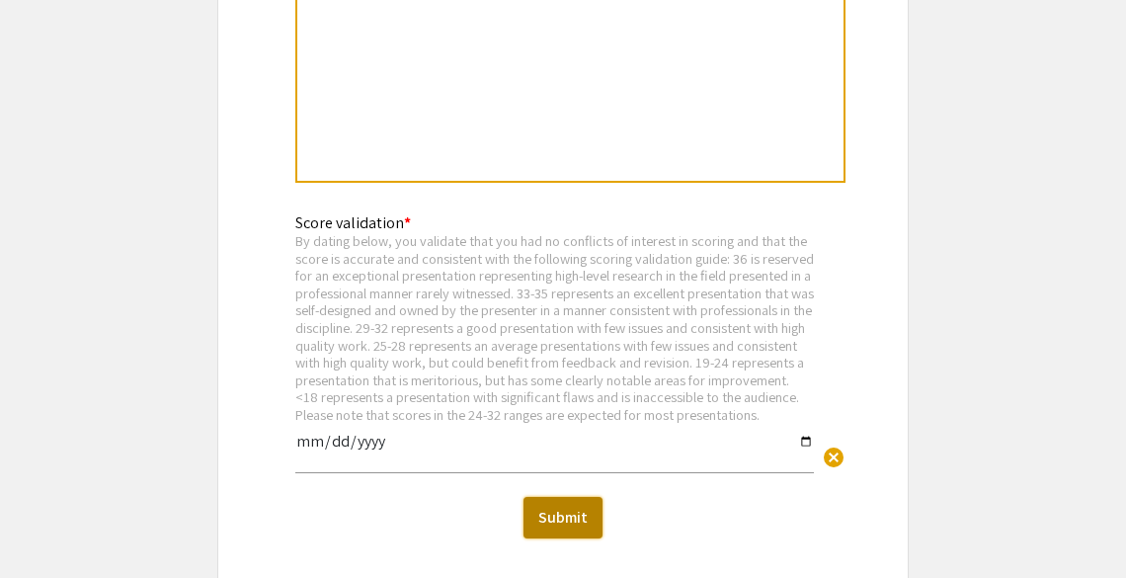
click at [560, 538] on button "Submit" at bounding box center [563, 517] width 79 height 41
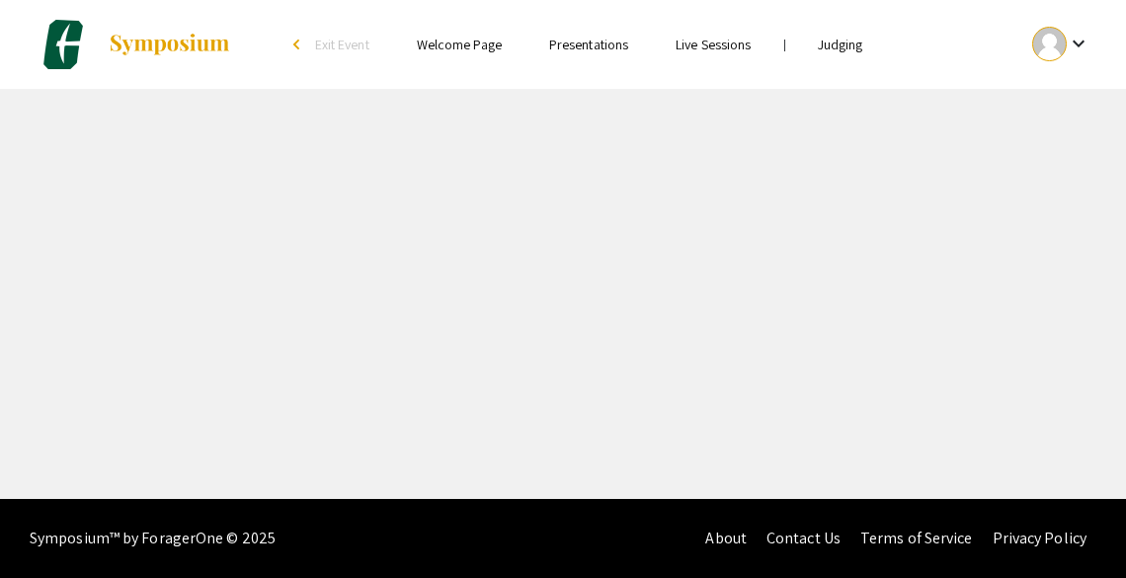
select select "custom"
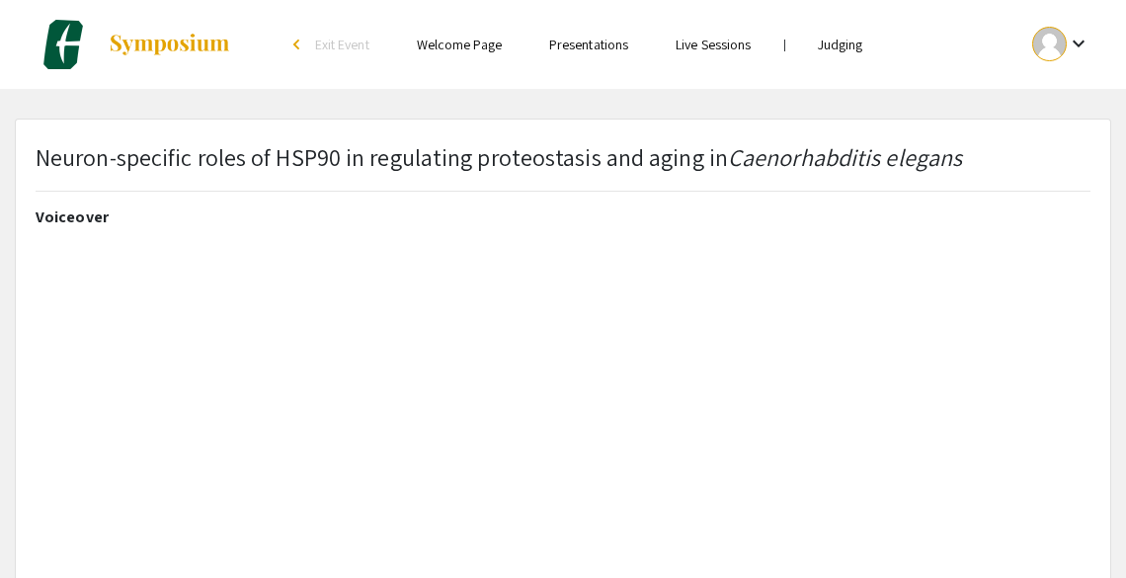
type input "0"
select select "custom"
type input "1"
select select "auto"
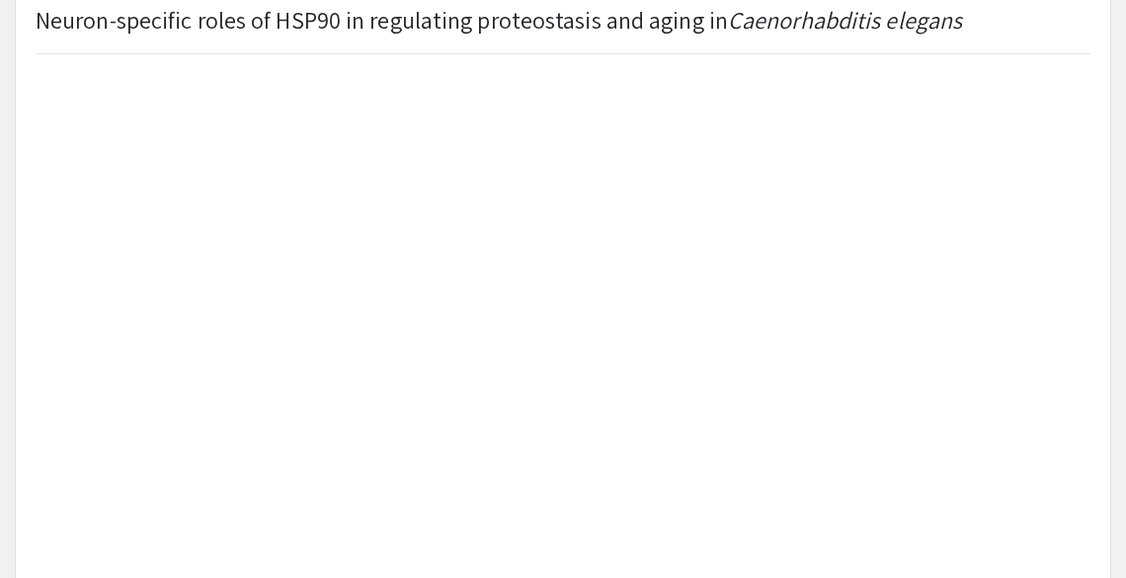
scroll to position [14, 0]
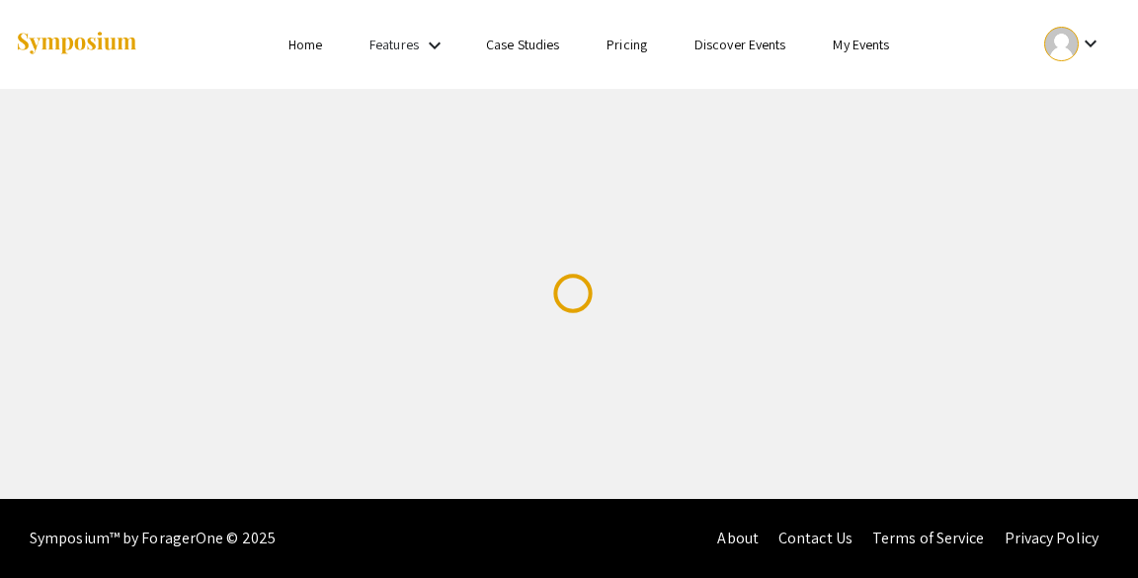
click at [81, 36] on img at bounding box center [76, 44] width 123 height 27
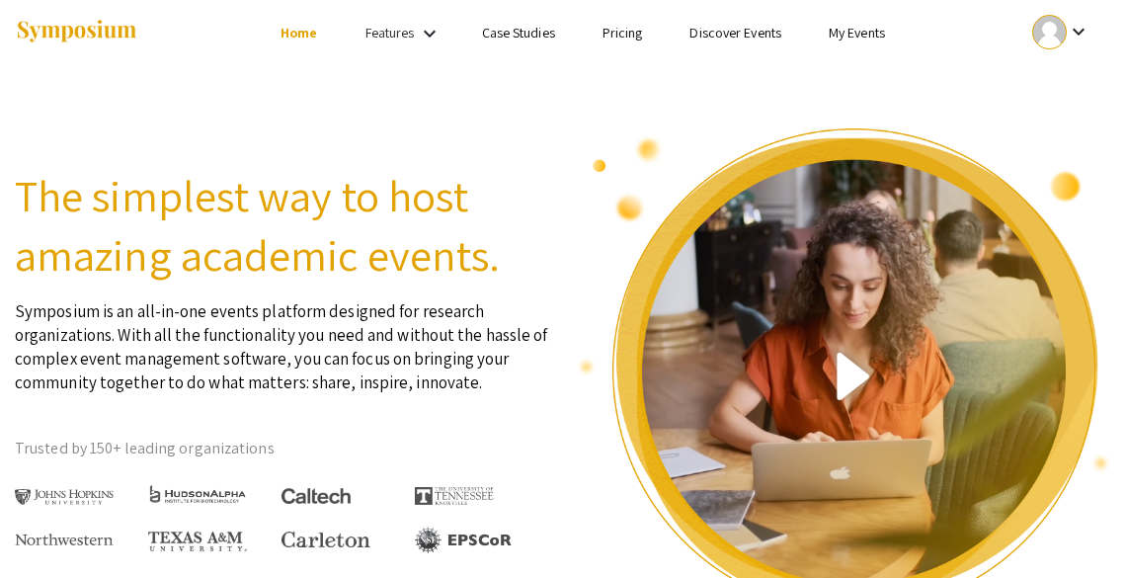
scroll to position [12, 0]
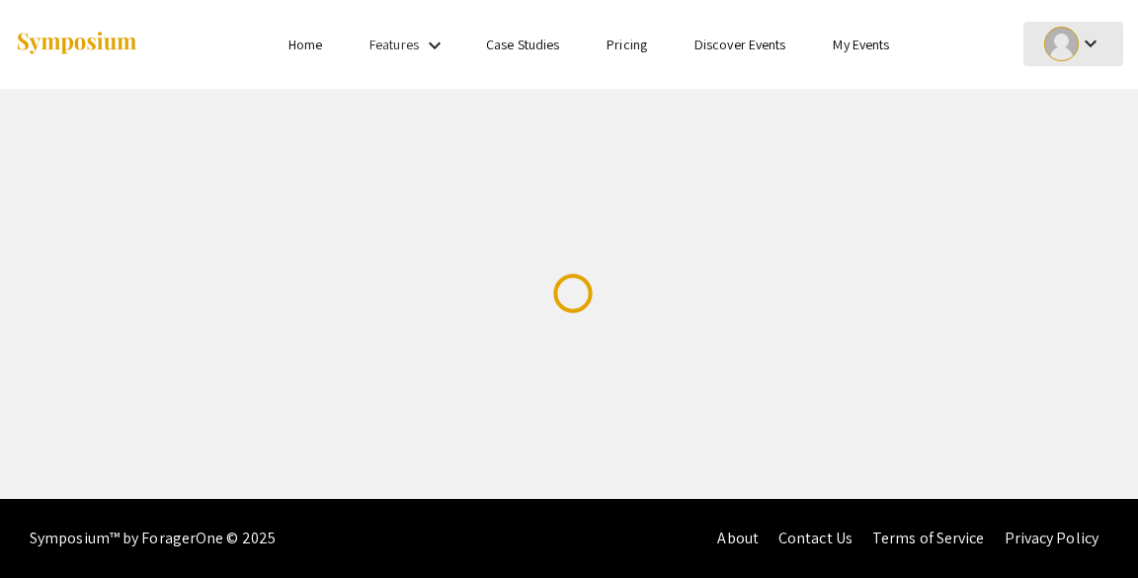
click at [1066, 48] on div at bounding box center [1061, 44] width 35 height 35
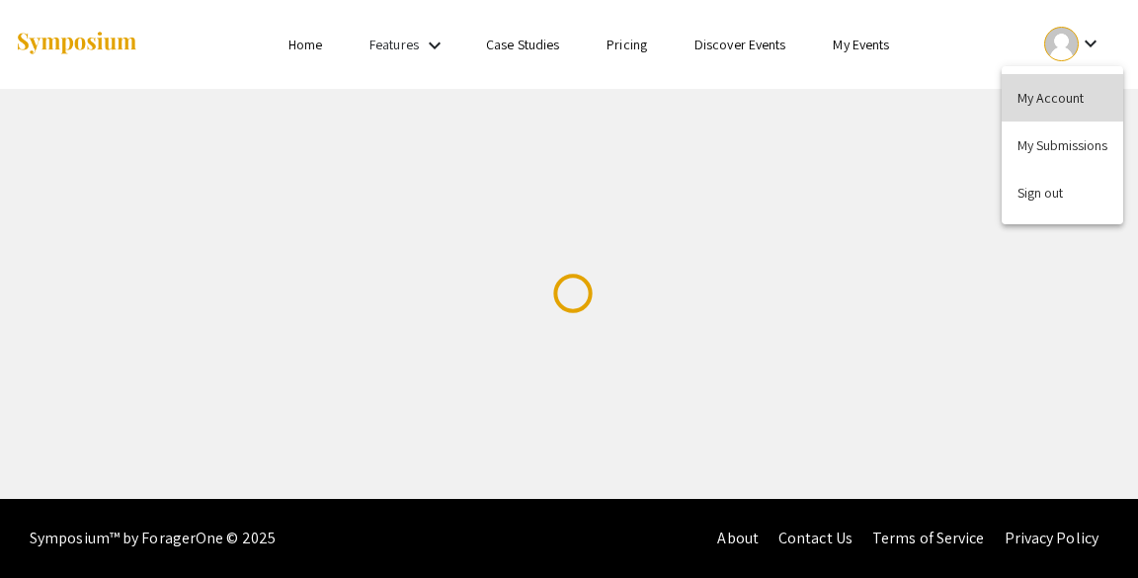
click at [1055, 95] on button "My Account" at bounding box center [1063, 97] width 122 height 47
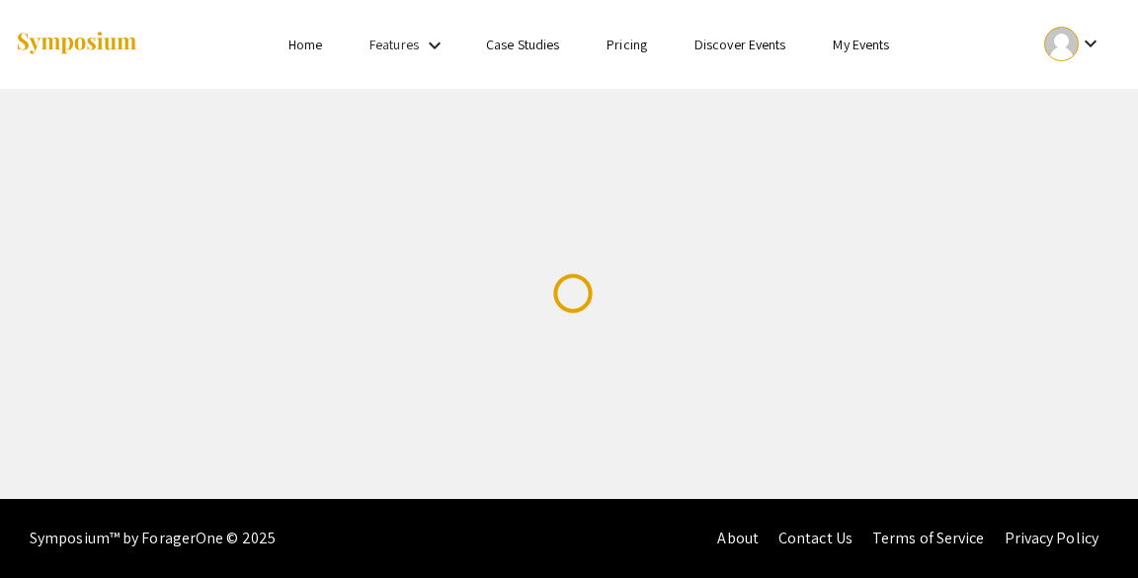
click at [82, 40] on img at bounding box center [76, 44] width 123 height 27
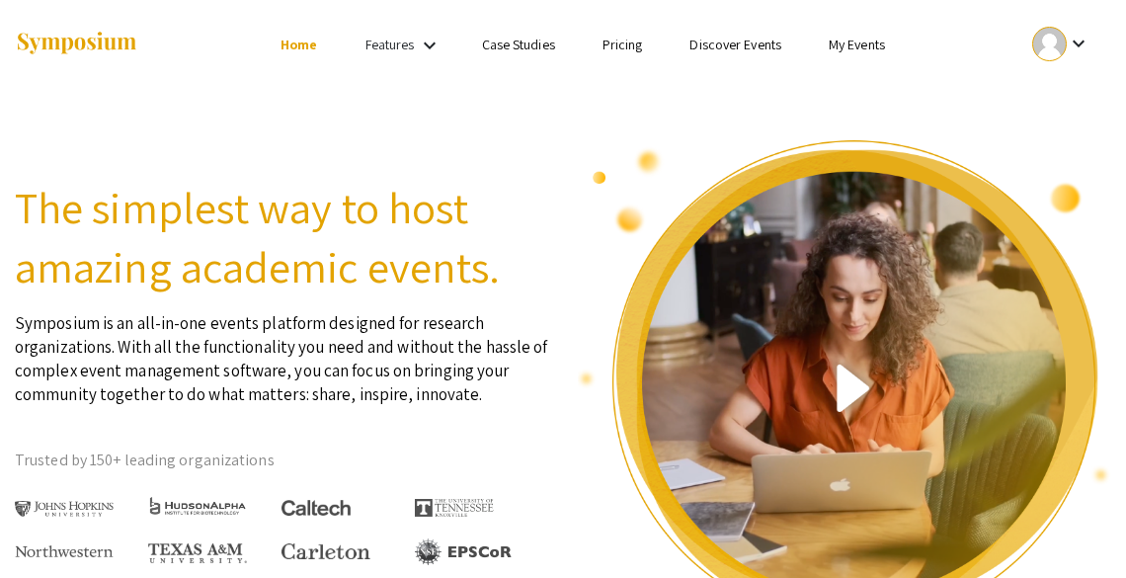
click at [844, 38] on link "My Events" at bounding box center [857, 45] width 56 height 18
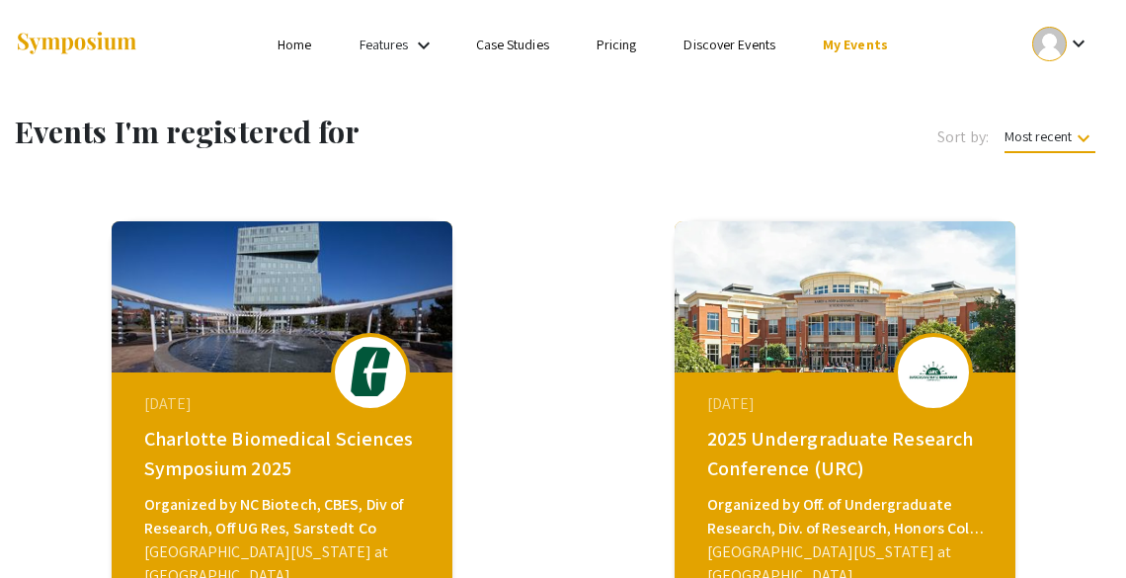
click at [328, 376] on div "[DATE] Charlotte Biomedical Sciences Symposium 2025 Organized by NC Biotech, CB…" at bounding box center [285, 495] width 340 height 247
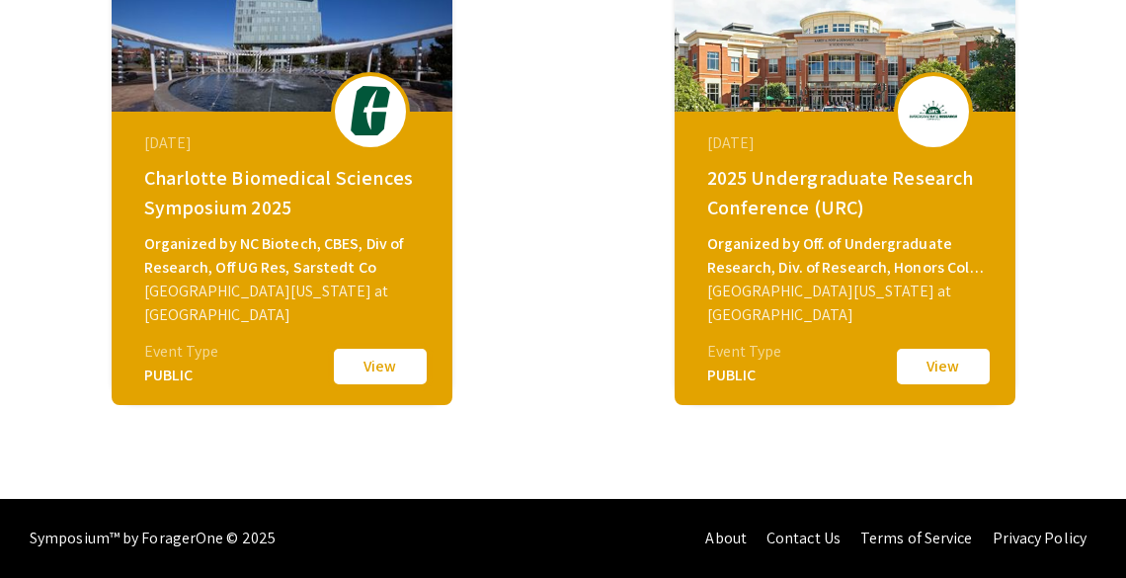
click at [369, 361] on button "View" at bounding box center [380, 366] width 99 height 41
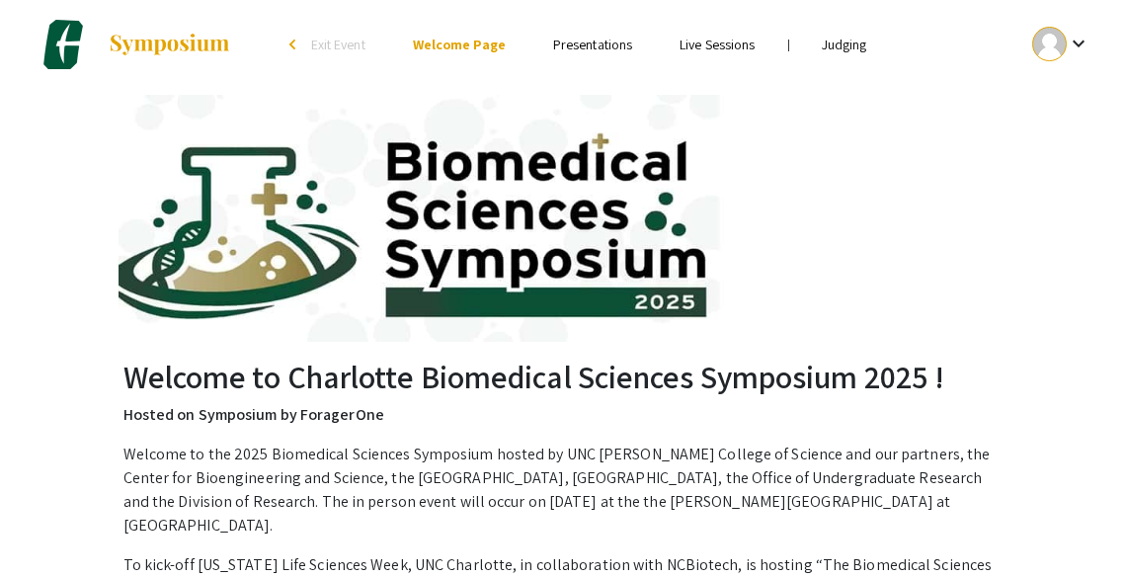
drag, startPoint x: 849, startPoint y: 54, endPoint x: 851, endPoint y: 41, distance: 13.0
click at [851, 41] on li "Judging" at bounding box center [844, 45] width 93 height 24
click at [851, 41] on link "Judging" at bounding box center [844, 45] width 45 height 18
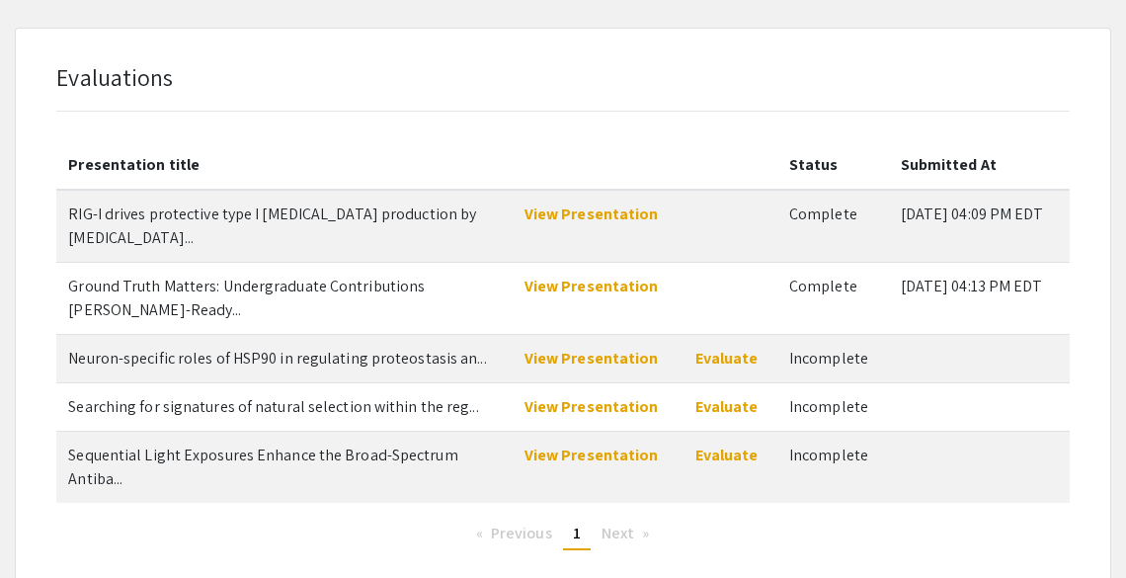
scroll to position [95, 0]
click at [728, 395] on link "Evaluate" at bounding box center [726, 405] width 63 height 21
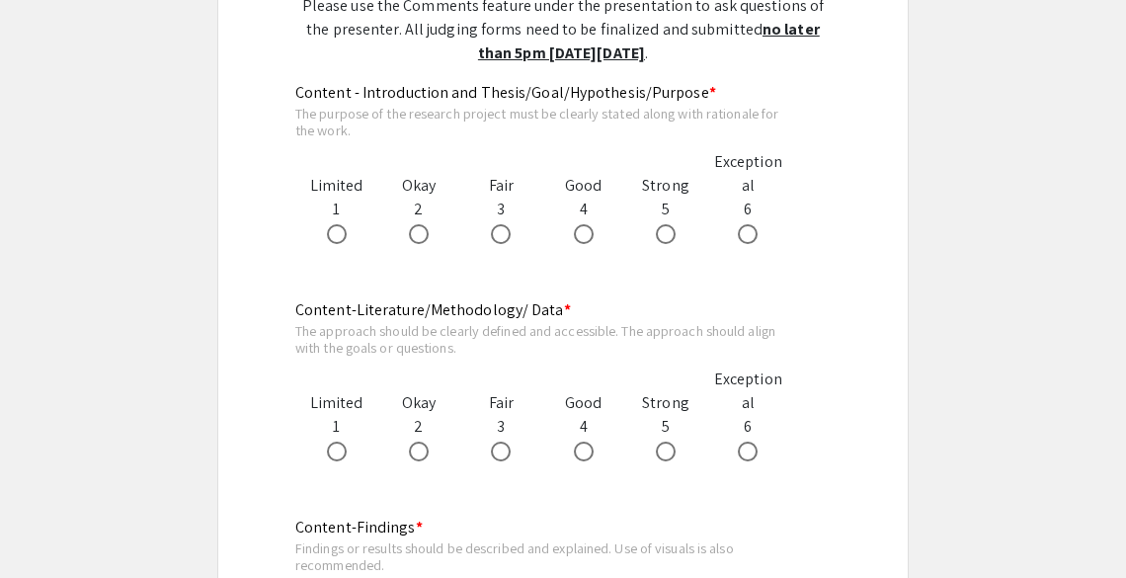
scroll to position [1089, 0]
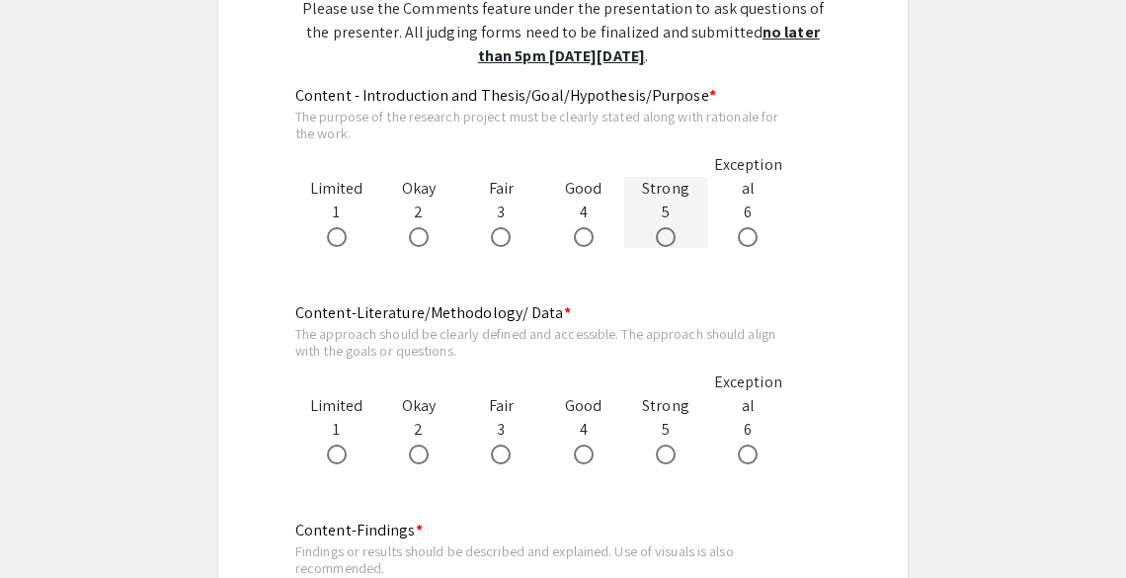
click at [659, 214] on div "Strong 5" at bounding box center [665, 212] width 82 height 71
click at [668, 247] on app-form-preview-likert-scale-field "Content - Introduction and Thesis/Goal/Hypothesis/Purpose * The purpose of the …" at bounding box center [562, 185] width 535 height 203
click at [662, 241] on span at bounding box center [666, 237] width 20 height 20
click at [662, 241] on input "radio" at bounding box center [666, 237] width 20 height 20
radio input "true"
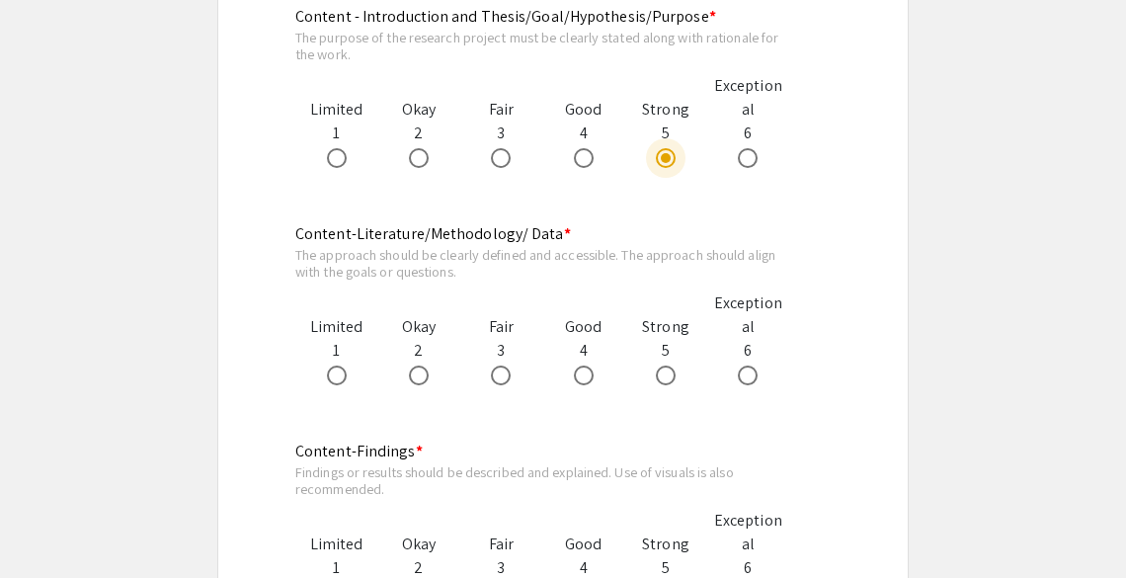
scroll to position [1170, 0]
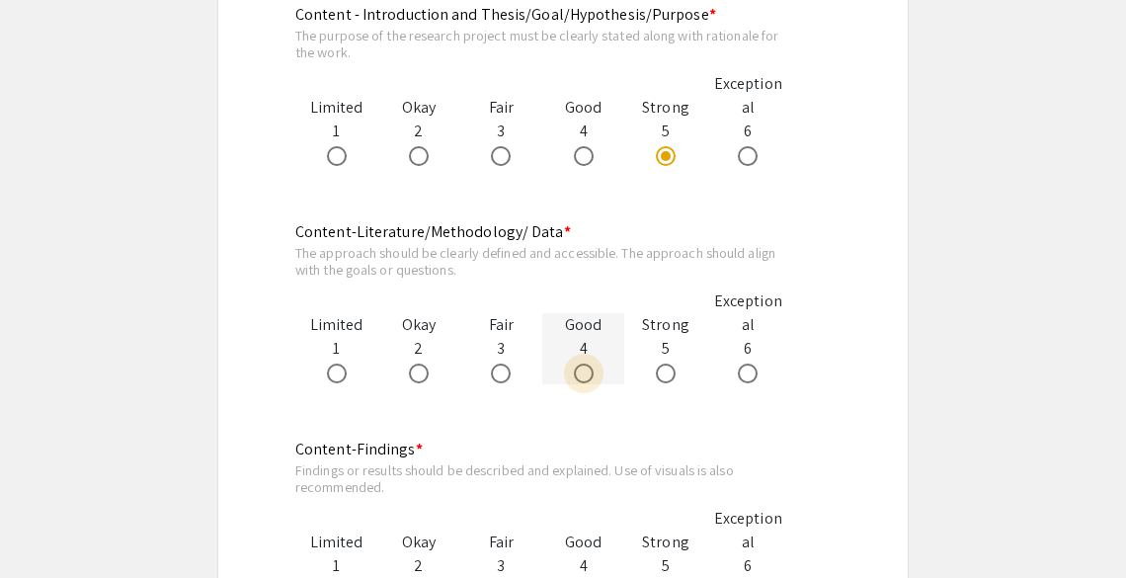
click at [584, 370] on span at bounding box center [584, 374] width 20 height 20
click at [584, 370] on input "radio" at bounding box center [584, 374] width 20 height 20
radio input "true"
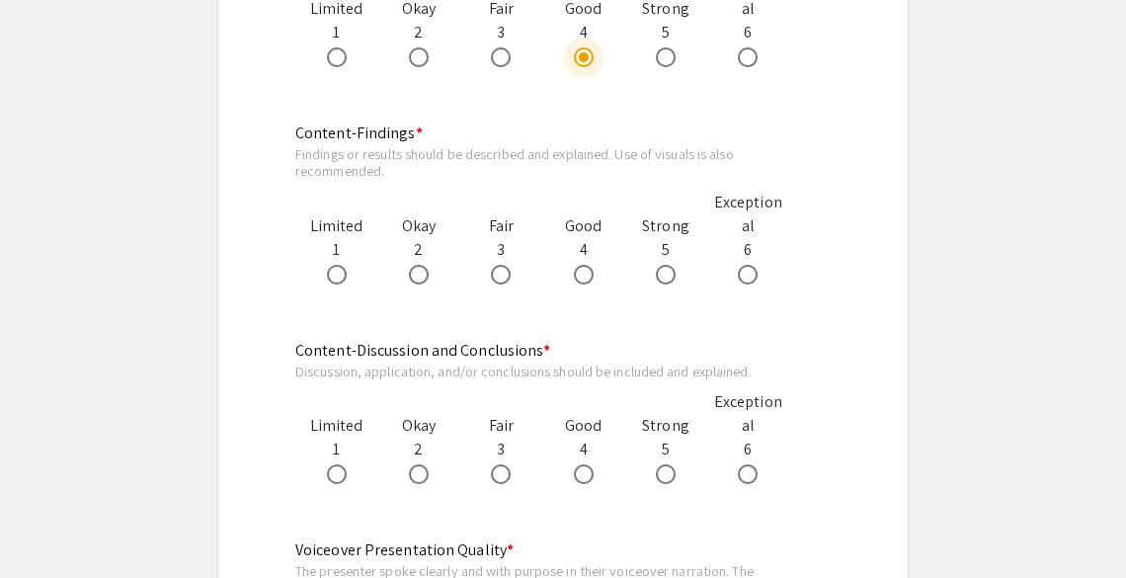
scroll to position [1486, 0]
click at [661, 273] on span at bounding box center [666, 275] width 20 height 20
click at [661, 273] on input "radio" at bounding box center [666, 275] width 20 height 20
radio input "true"
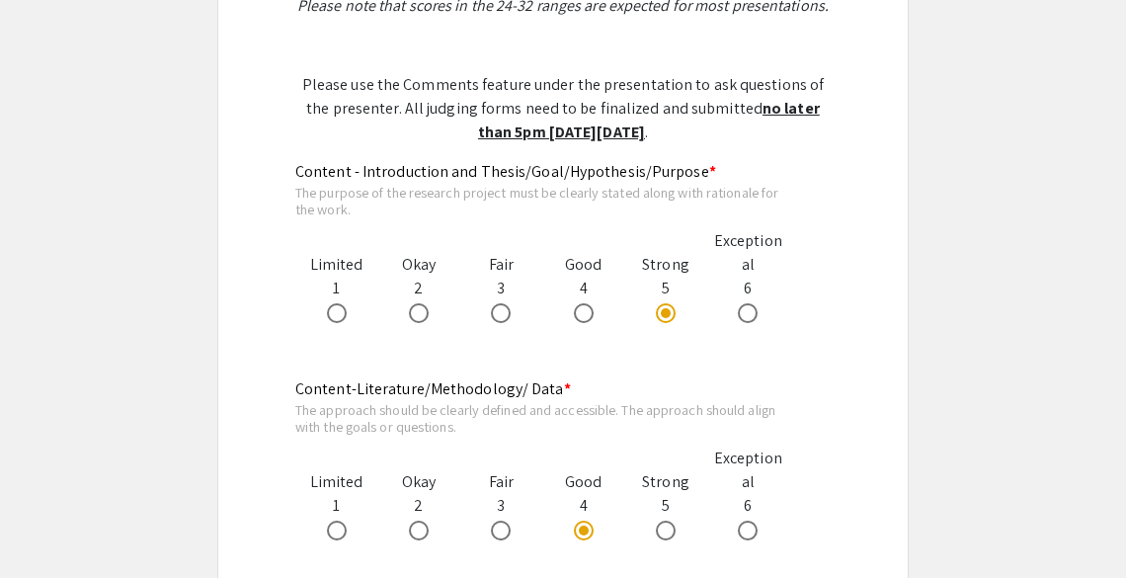
scroll to position [1013, 0]
click at [743, 309] on span at bounding box center [748, 312] width 20 height 20
click at [743, 309] on input "radio" at bounding box center [748, 312] width 20 height 20
radio input "true"
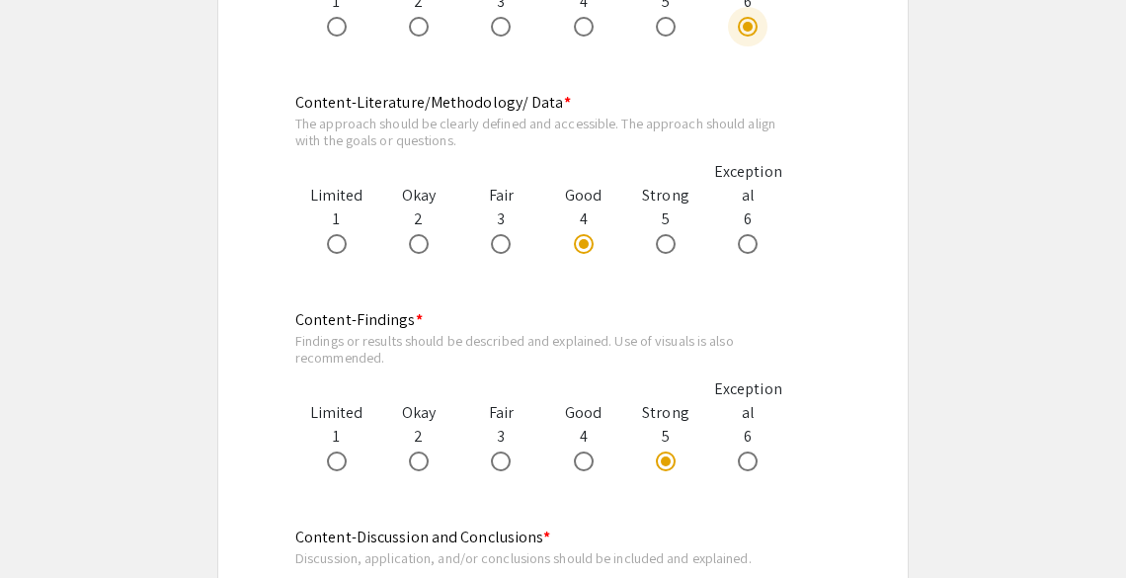
scroll to position [1275, 0]
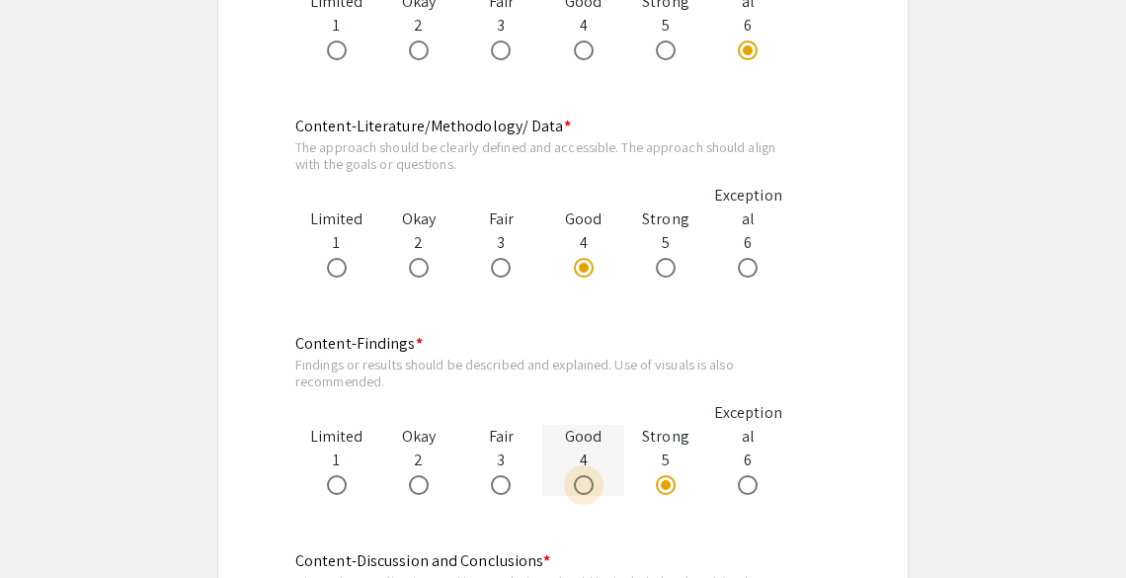
click at [581, 494] on span at bounding box center [584, 485] width 20 height 20
click at [581, 494] on input "radio" at bounding box center [584, 485] width 20 height 20
radio input "true"
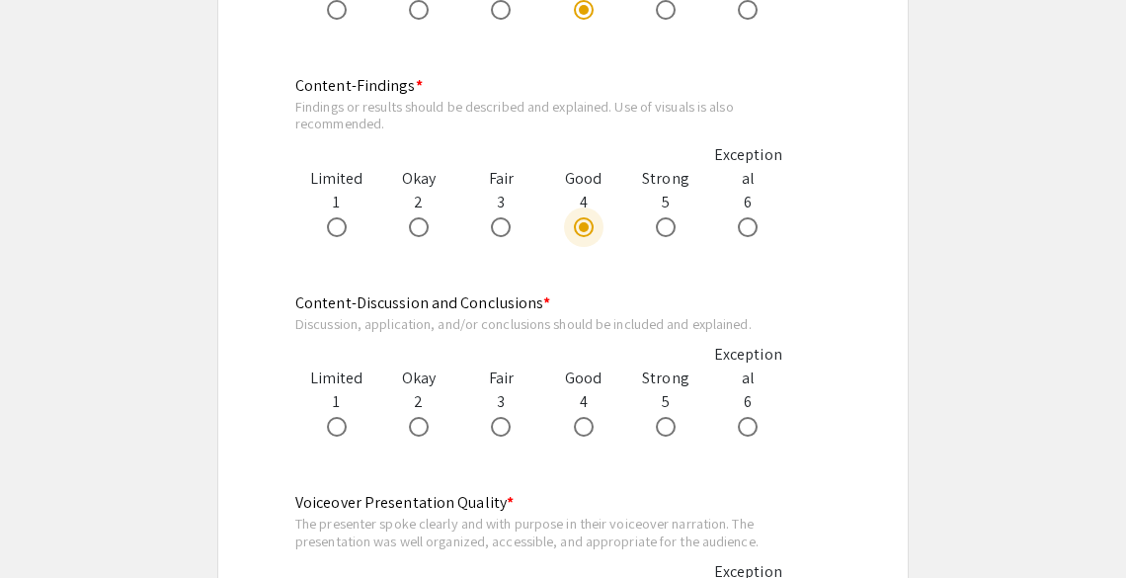
scroll to position [1533, 0]
click at [666, 427] on span at bounding box center [666, 427] width 0 height 0
click at [665, 427] on input "radio" at bounding box center [666, 427] width 20 height 20
radio input "true"
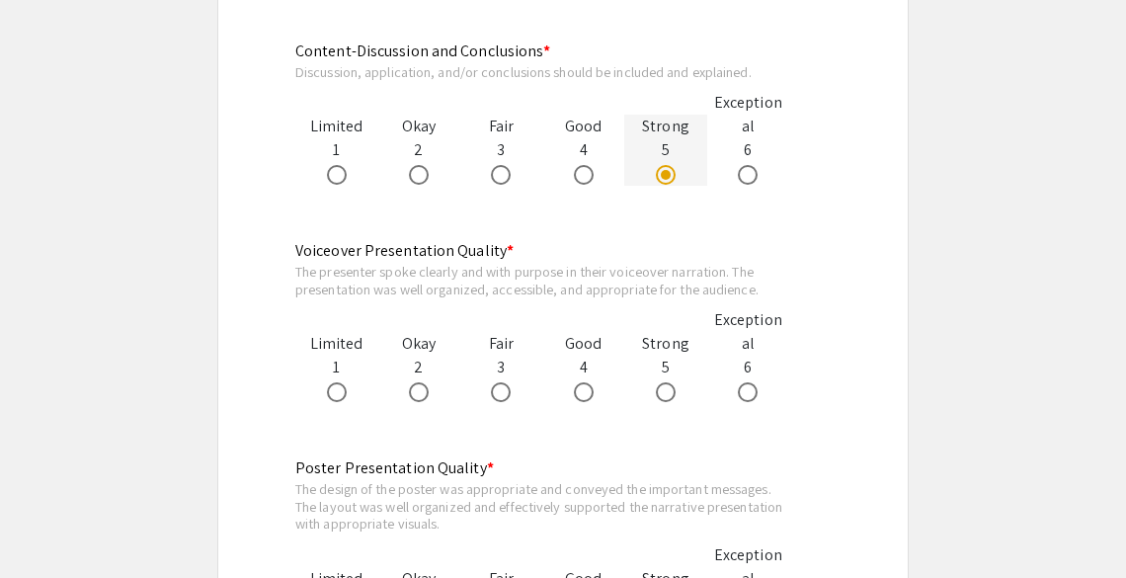
scroll to position [1786, 0]
click at [749, 396] on span at bounding box center [748, 391] width 20 height 20
click at [749, 396] on input "radio" at bounding box center [748, 391] width 20 height 20
radio input "true"
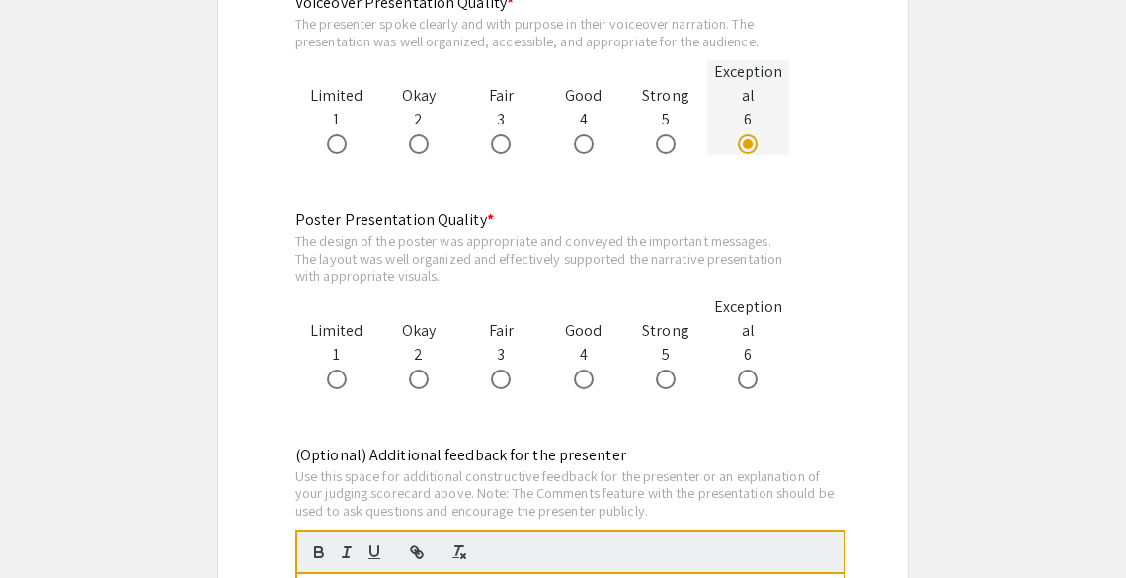
scroll to position [2036, 0]
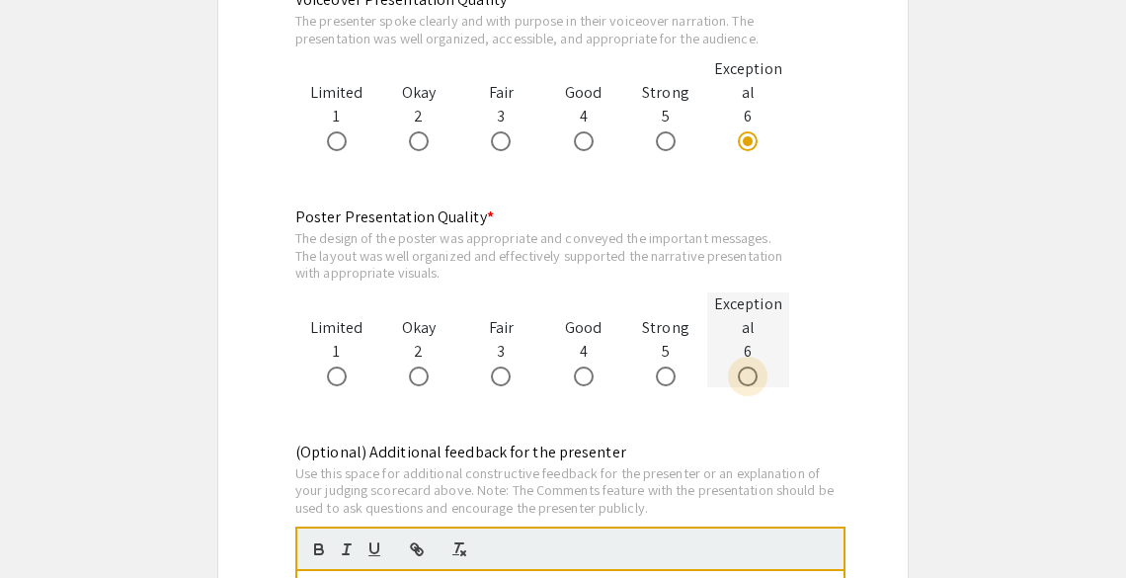
click at [746, 375] on span at bounding box center [748, 376] width 20 height 20
click at [746, 375] on input "radio" at bounding box center [748, 376] width 20 height 20
radio input "true"
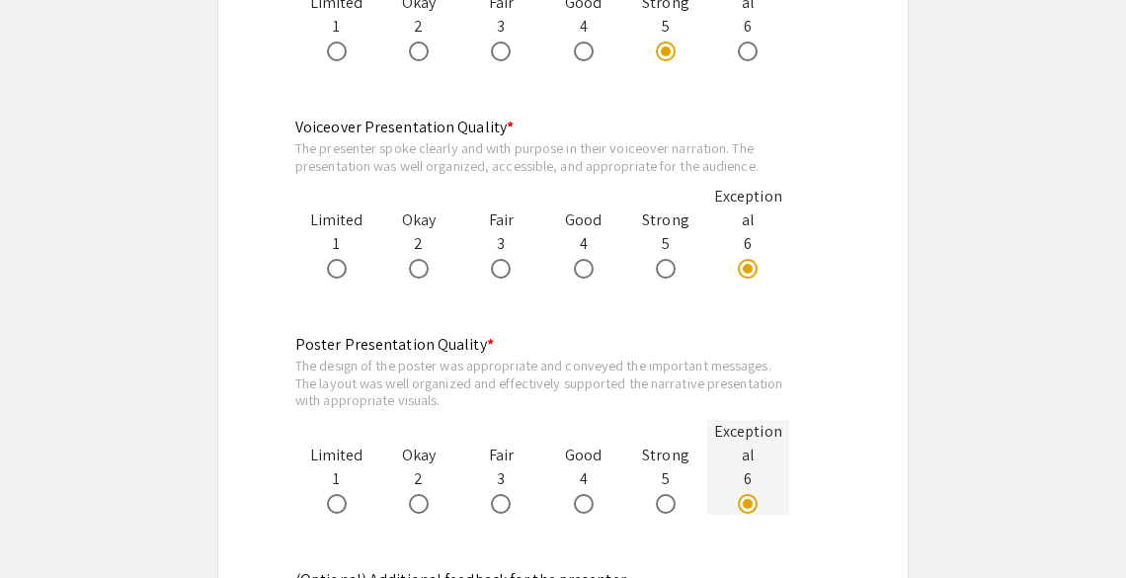
scroll to position [1909, 0]
click at [672, 506] on span at bounding box center [666, 503] width 20 height 20
click at [672, 506] on input "radio" at bounding box center [666, 503] width 20 height 20
radio input "true"
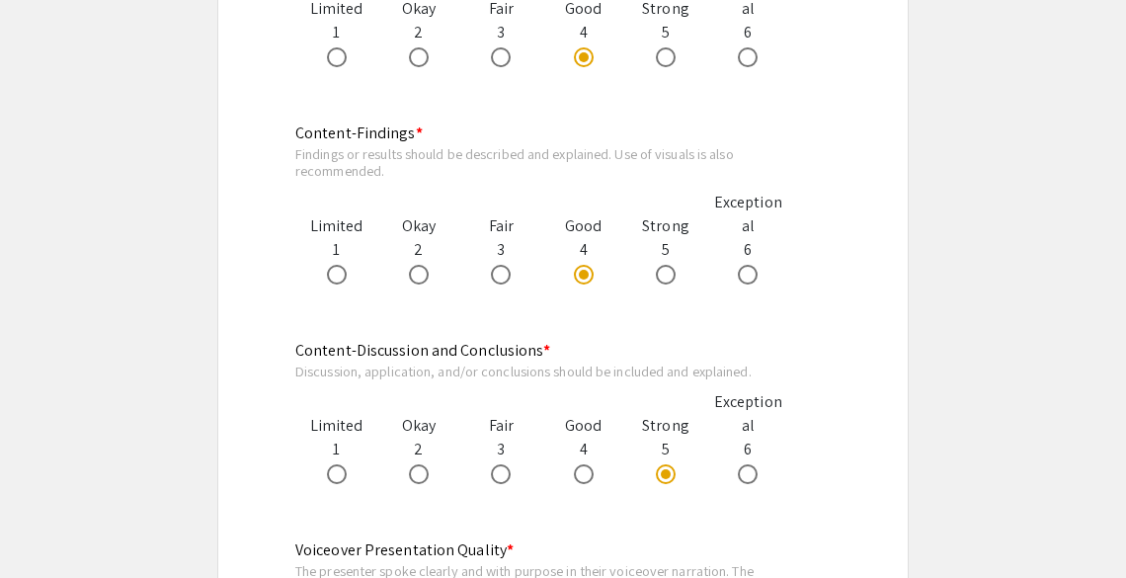
scroll to position [1486, 0]
click at [579, 474] on span at bounding box center [584, 474] width 20 height 20
click at [579, 474] on input "radio" at bounding box center [584, 474] width 20 height 20
radio input "true"
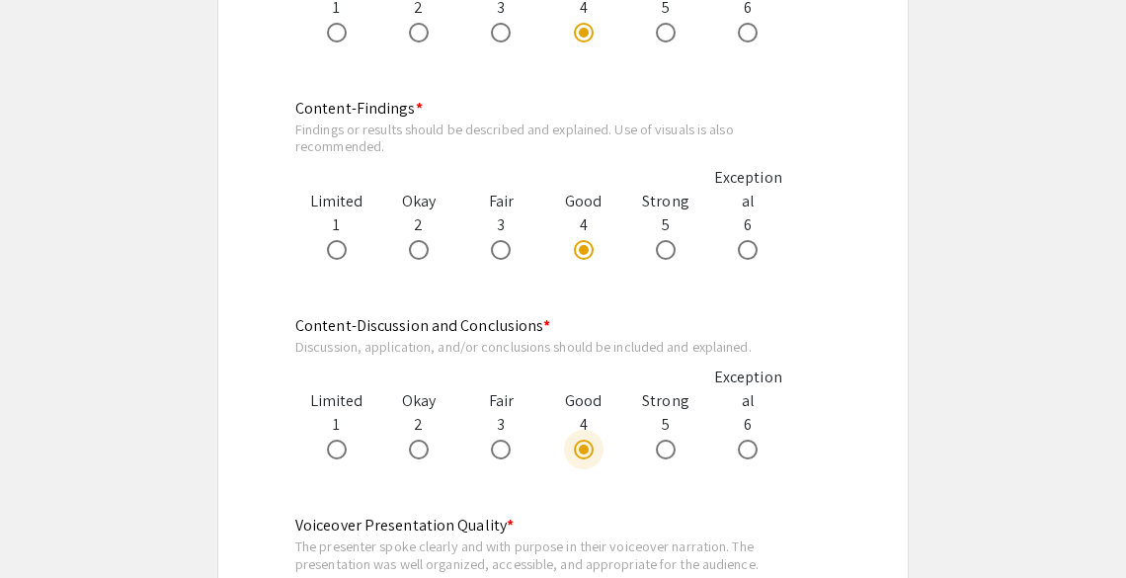
scroll to position [1512, 0]
click at [674, 241] on span at bounding box center [666, 248] width 20 height 20
click at [674, 241] on input "radio" at bounding box center [666, 248] width 20 height 20
radio input "true"
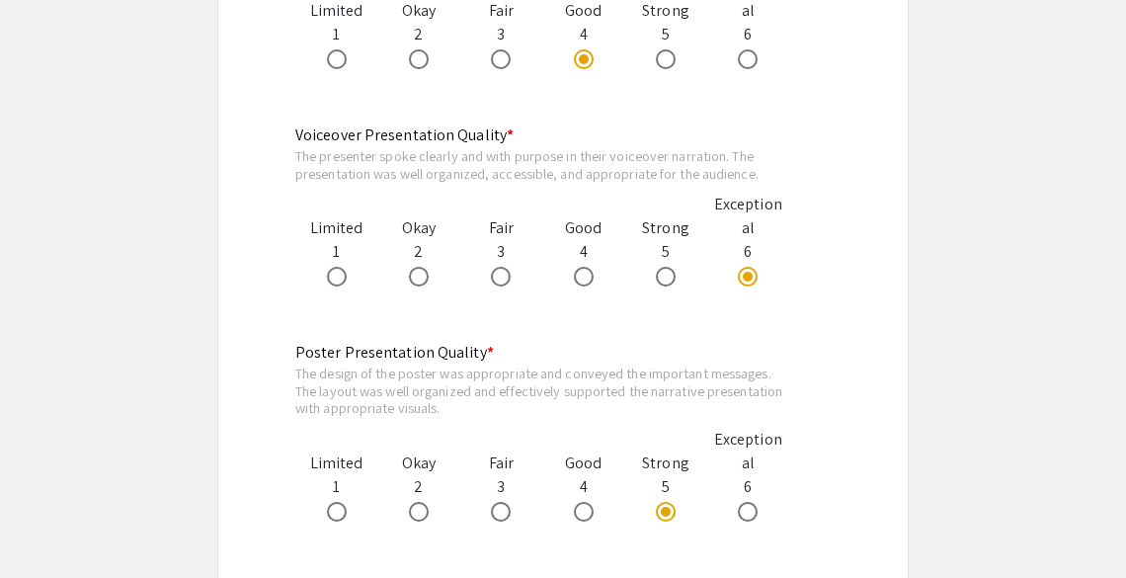
scroll to position [1909, 0]
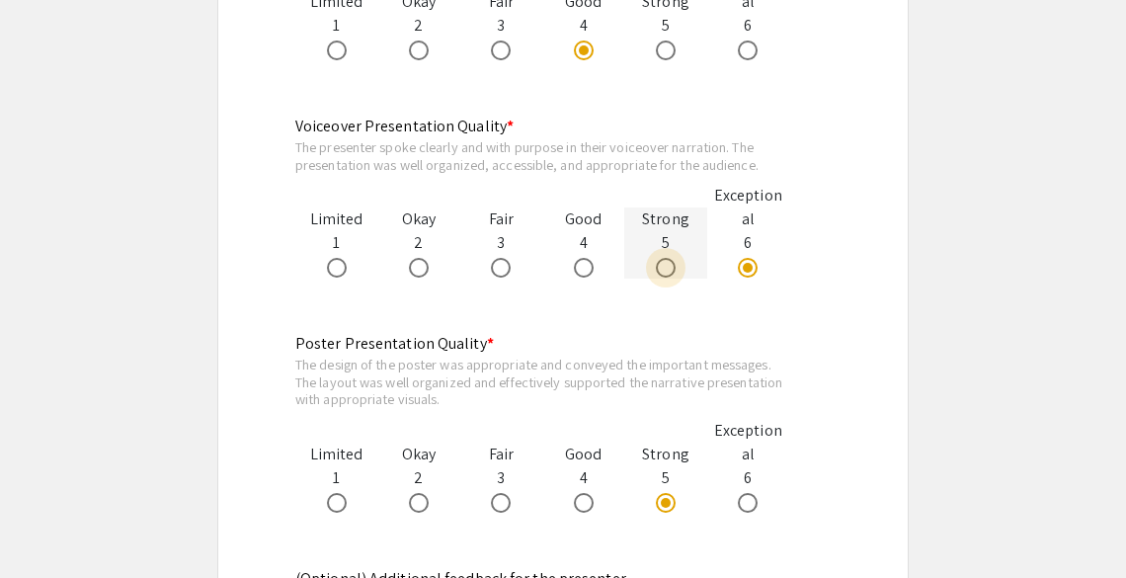
click at [667, 277] on span at bounding box center [666, 268] width 20 height 20
click at [667, 277] on input "radio" at bounding box center [666, 268] width 20 height 20
radio input "true"
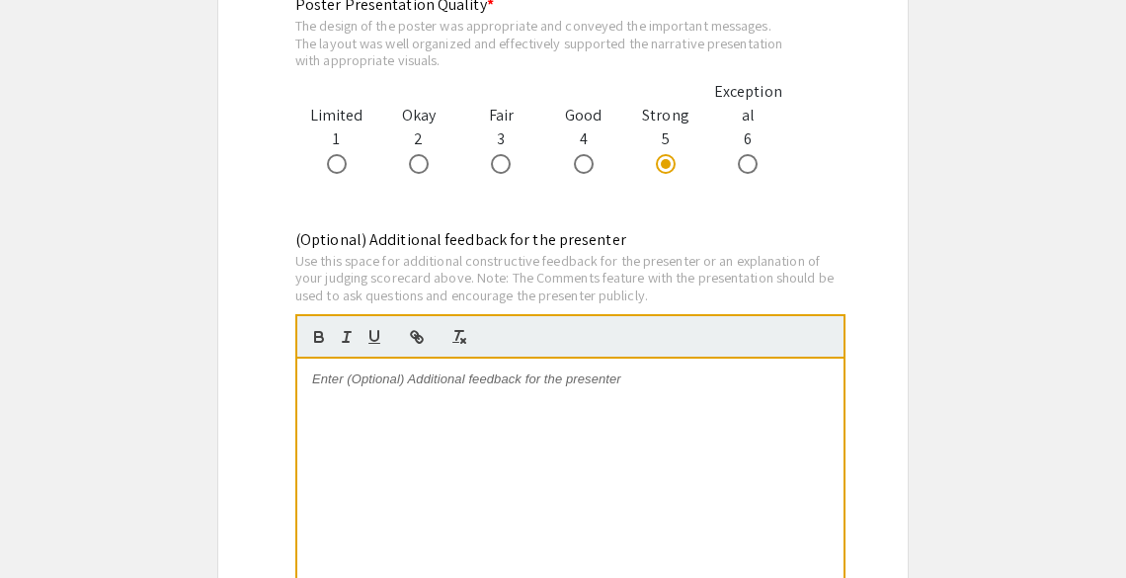
scroll to position [2249, 0]
click at [638, 411] on div at bounding box center [570, 506] width 546 height 296
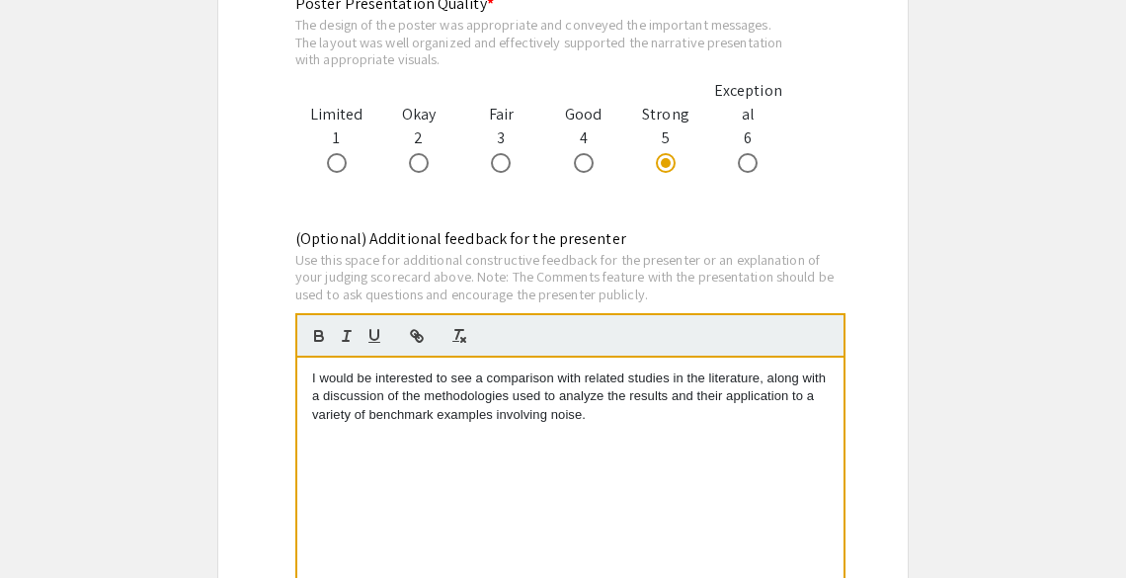
click at [424, 393] on p "I would be interested to see a comparison with related studies in the literatur…" at bounding box center [570, 396] width 517 height 54
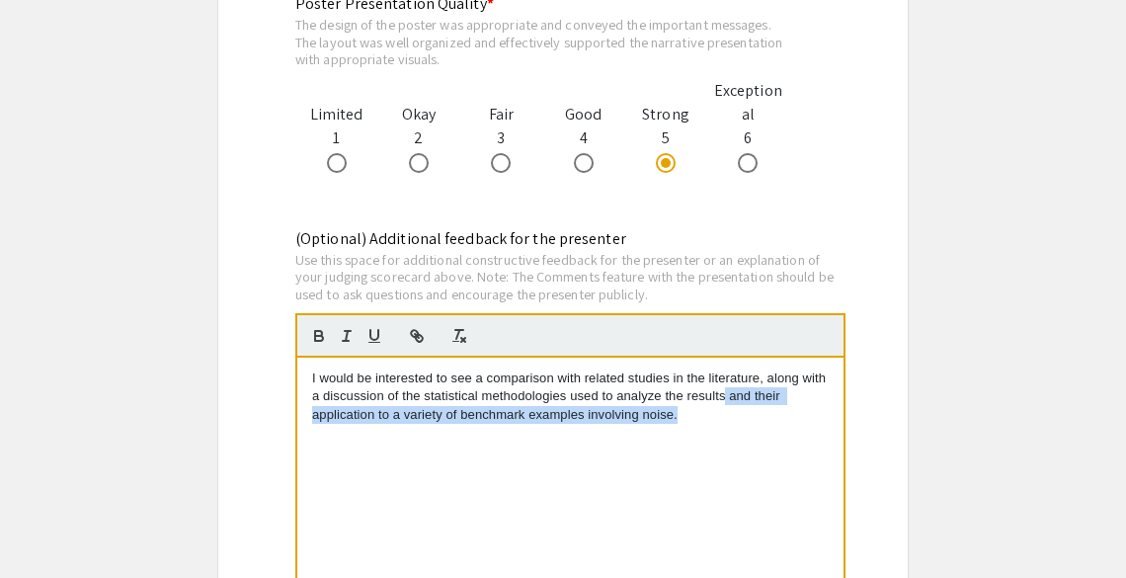
drag, startPoint x: 727, startPoint y: 399, endPoint x: 717, endPoint y: 437, distance: 38.8
click at [717, 437] on div "I would be interested to see a comparison with related studies in the literatur…" at bounding box center [570, 506] width 546 height 296
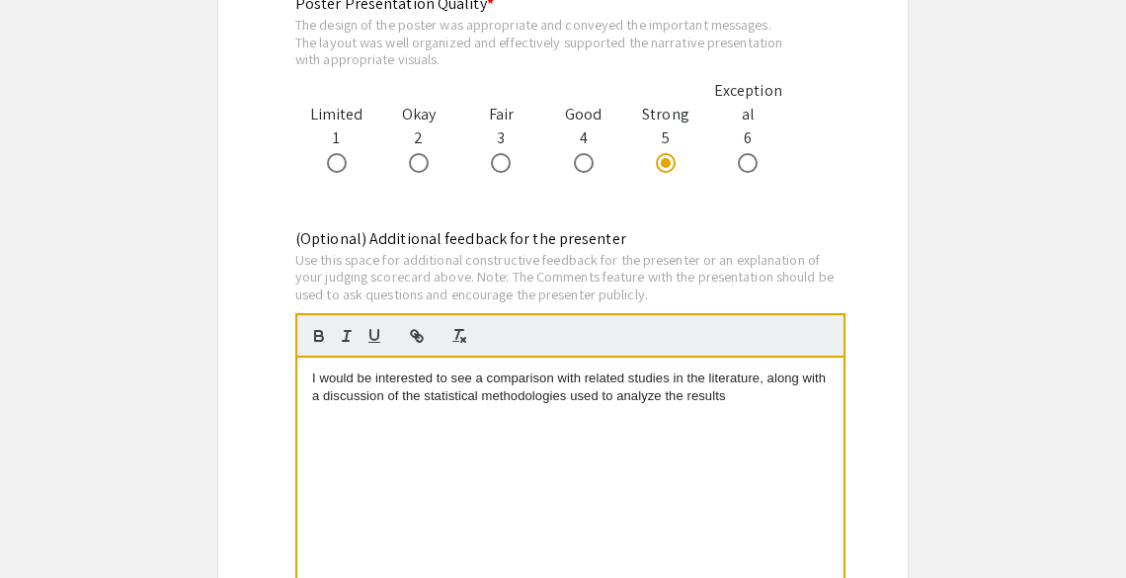
click at [566, 397] on p "I would be interested to see a comparison with related studies in the literatur…" at bounding box center [570, 387] width 517 height 37
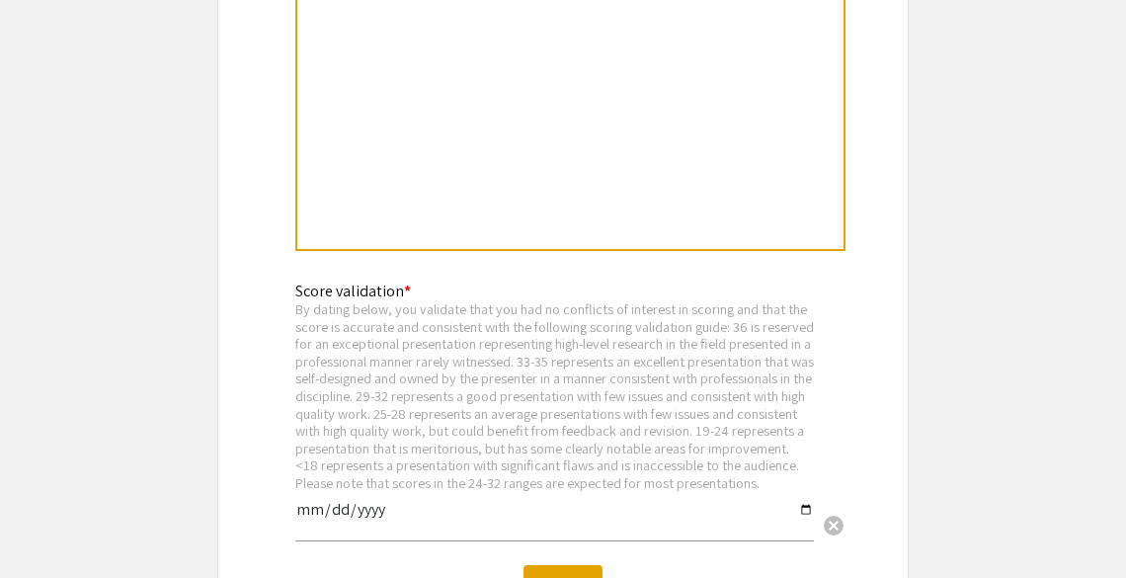
scroll to position [2937, 0]
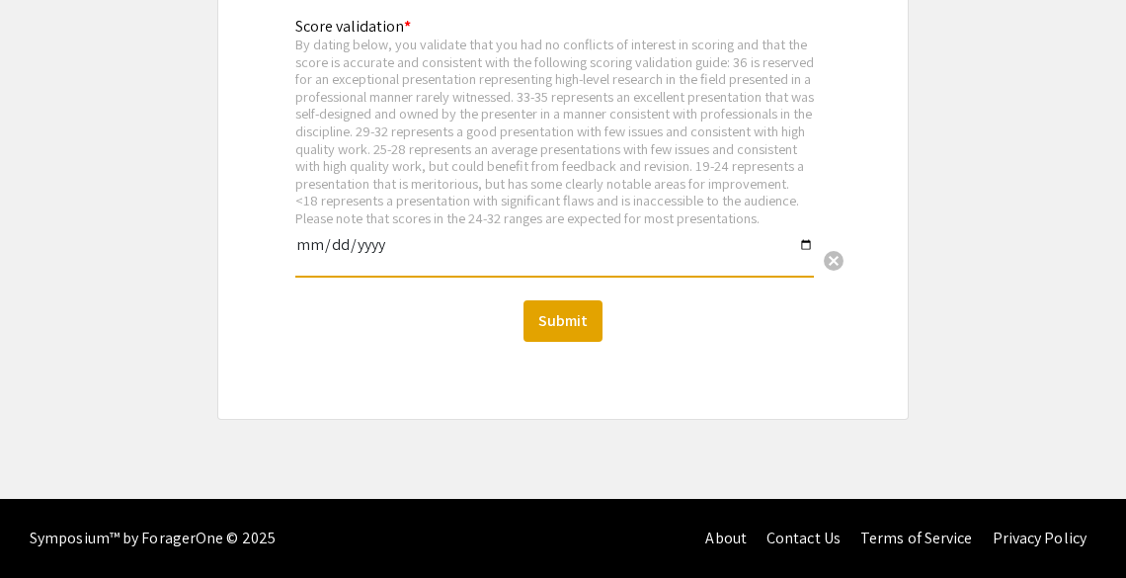
click at [805, 243] on input "date" at bounding box center [554, 253] width 519 height 34
type input "2025-09-08"
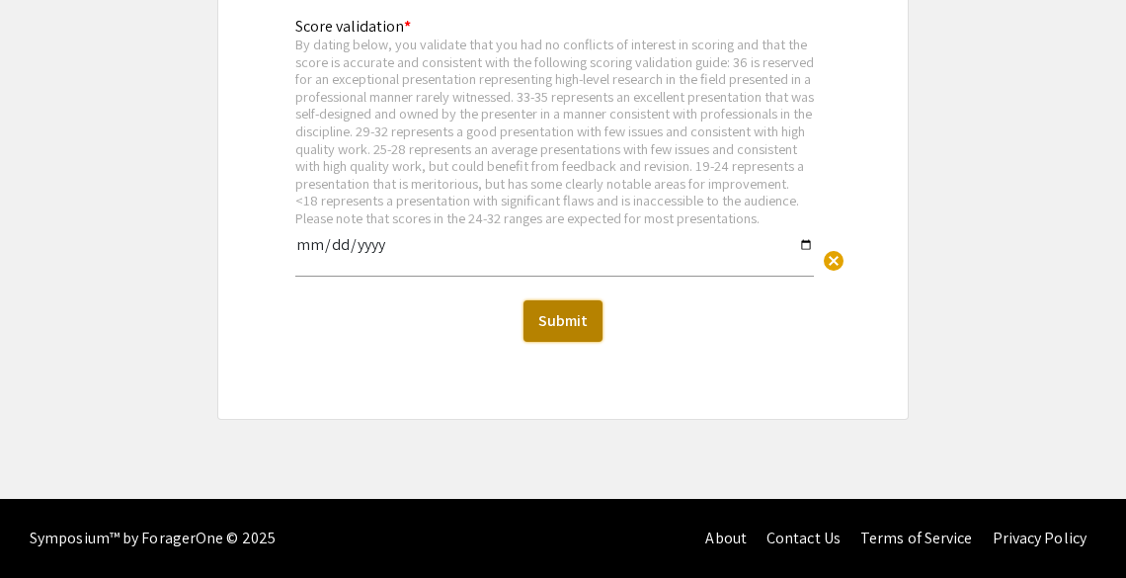
click at [578, 312] on button "Submit" at bounding box center [563, 320] width 79 height 41
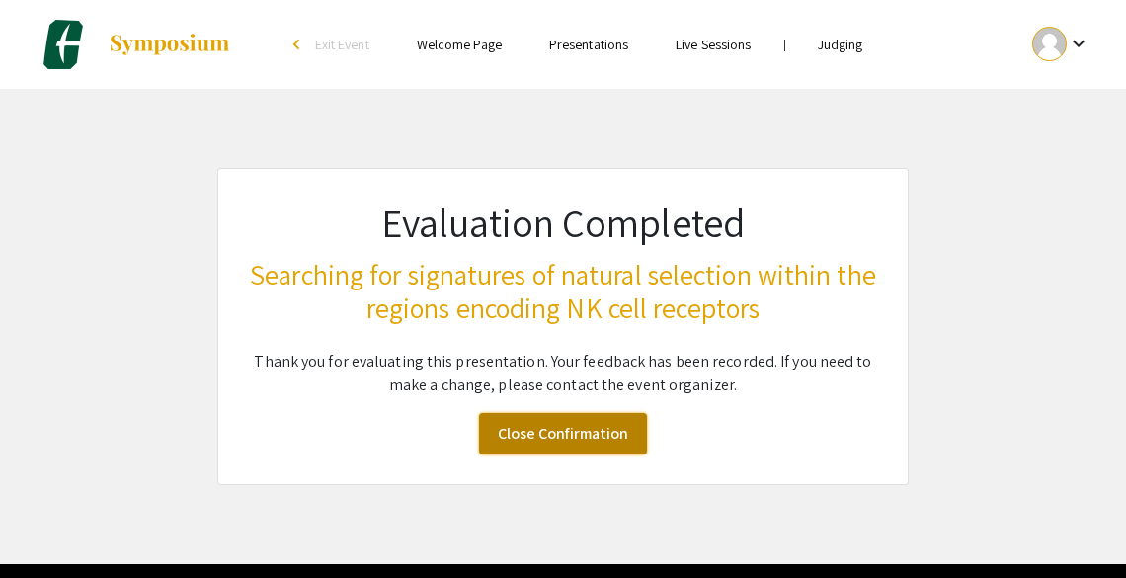
click at [588, 434] on link "Close Confirmation" at bounding box center [563, 433] width 168 height 41
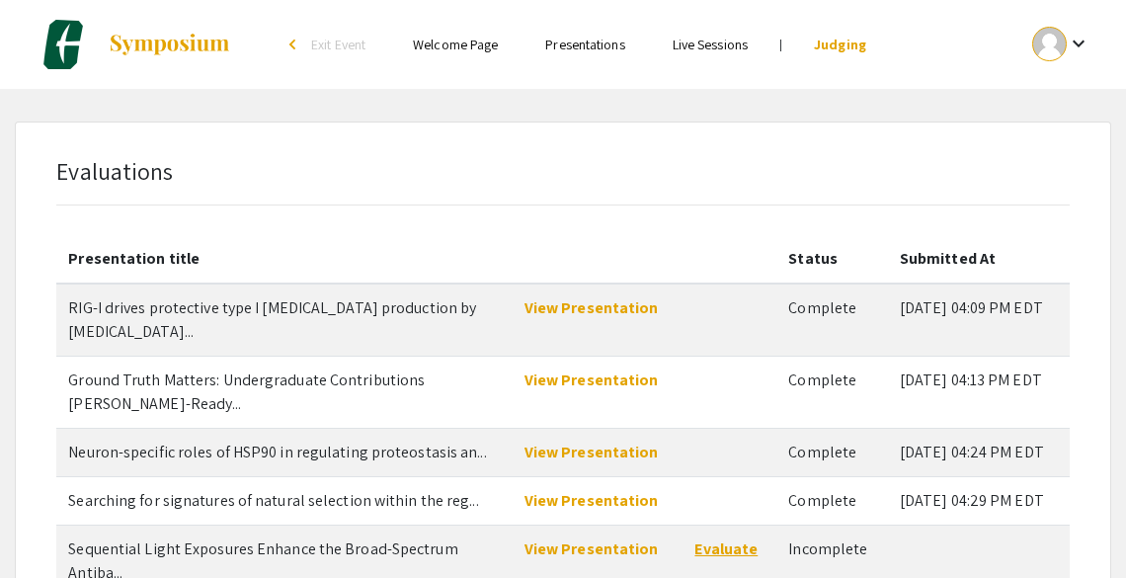
click at [729, 538] on link "Evaluate" at bounding box center [725, 548] width 63 height 21
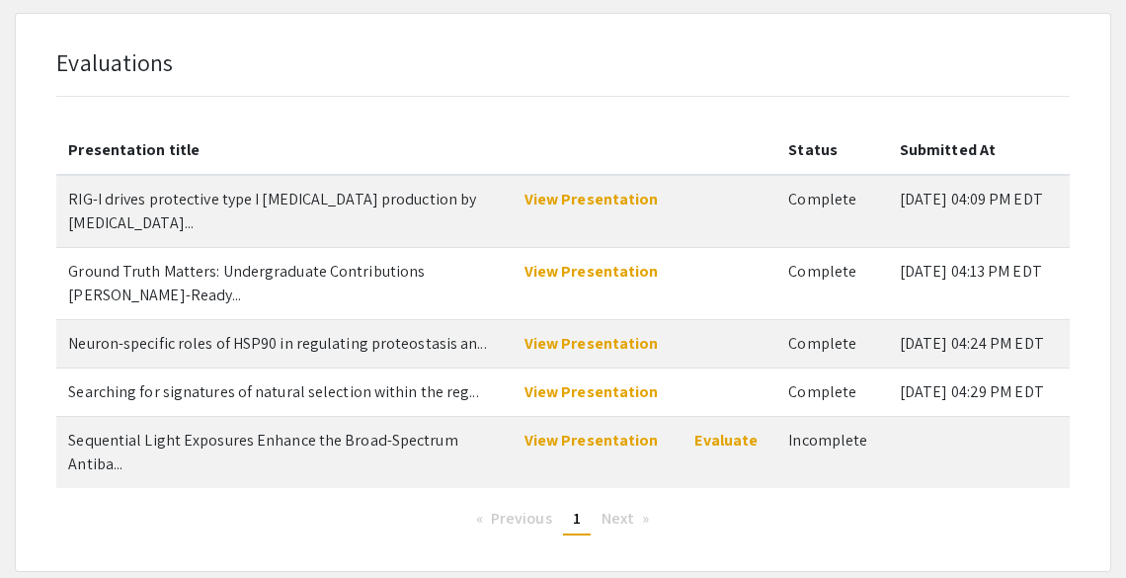
scroll to position [110, 0]
click at [603, 429] on link "View Presentation" at bounding box center [592, 439] width 134 height 21
click at [725, 429] on link "Evaluate" at bounding box center [725, 439] width 63 height 21
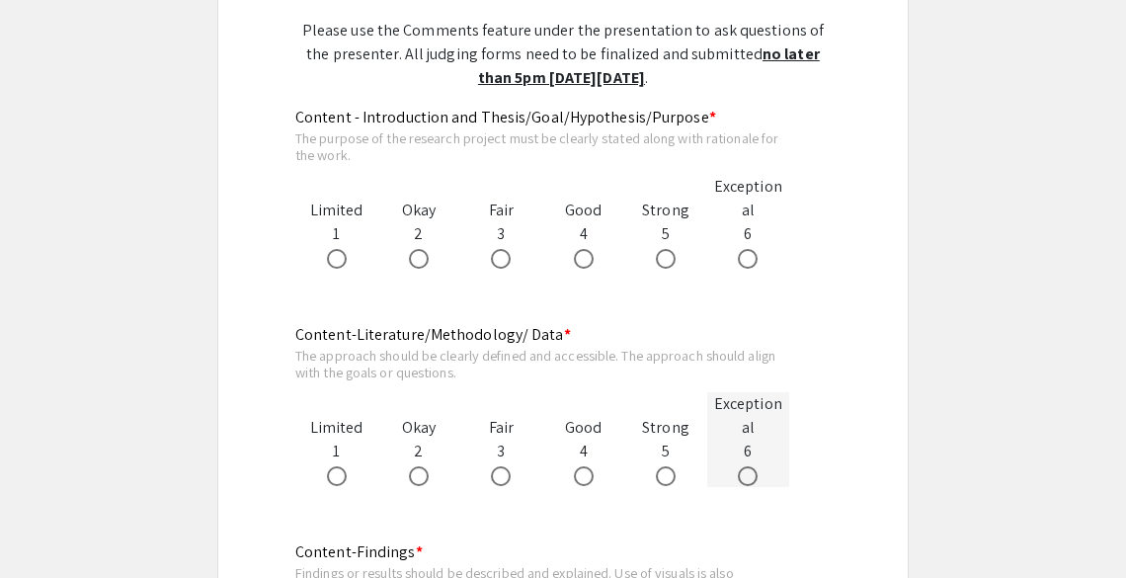
scroll to position [1089, 0]
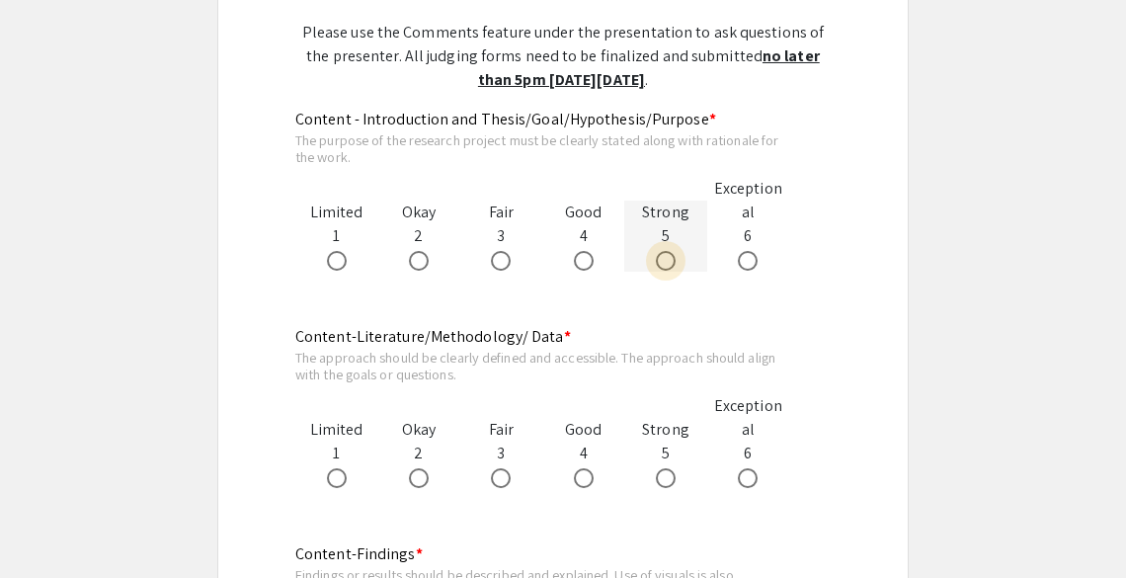
click at [664, 263] on span at bounding box center [666, 261] width 20 height 20
click at [664, 263] on input "radio" at bounding box center [666, 261] width 20 height 20
radio input "true"
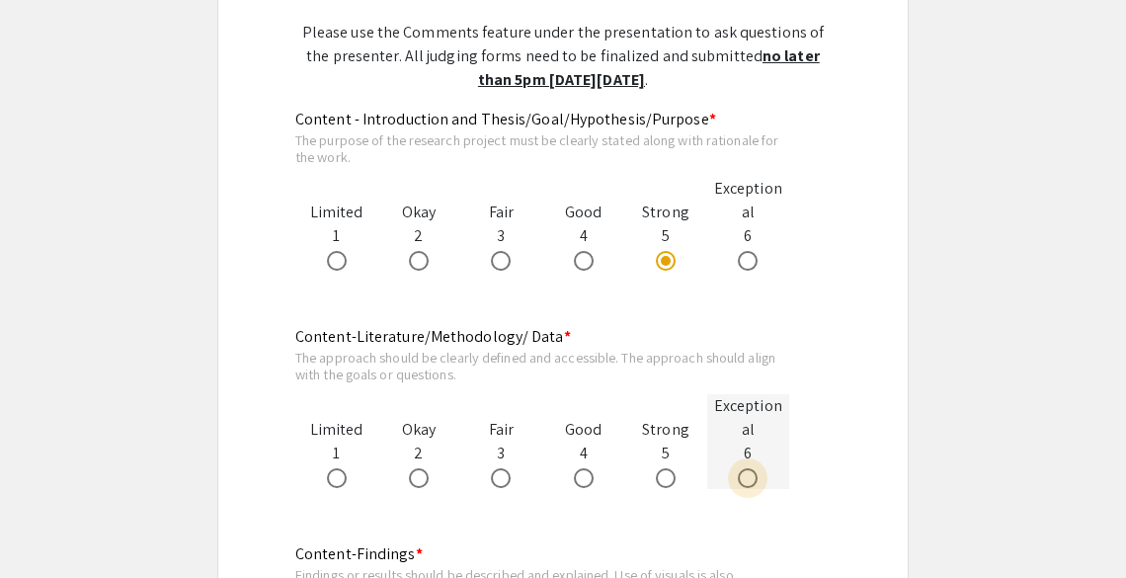
click at [749, 484] on span at bounding box center [748, 478] width 20 height 20
click at [749, 484] on input "radio" at bounding box center [748, 478] width 20 height 20
radio input "true"
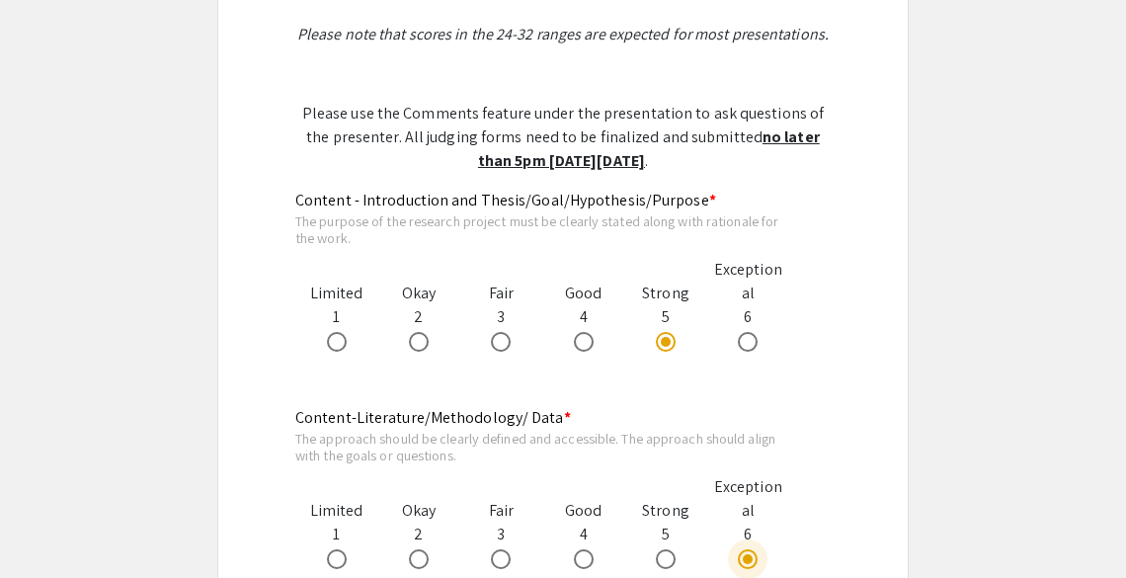
scroll to position [1007, 0]
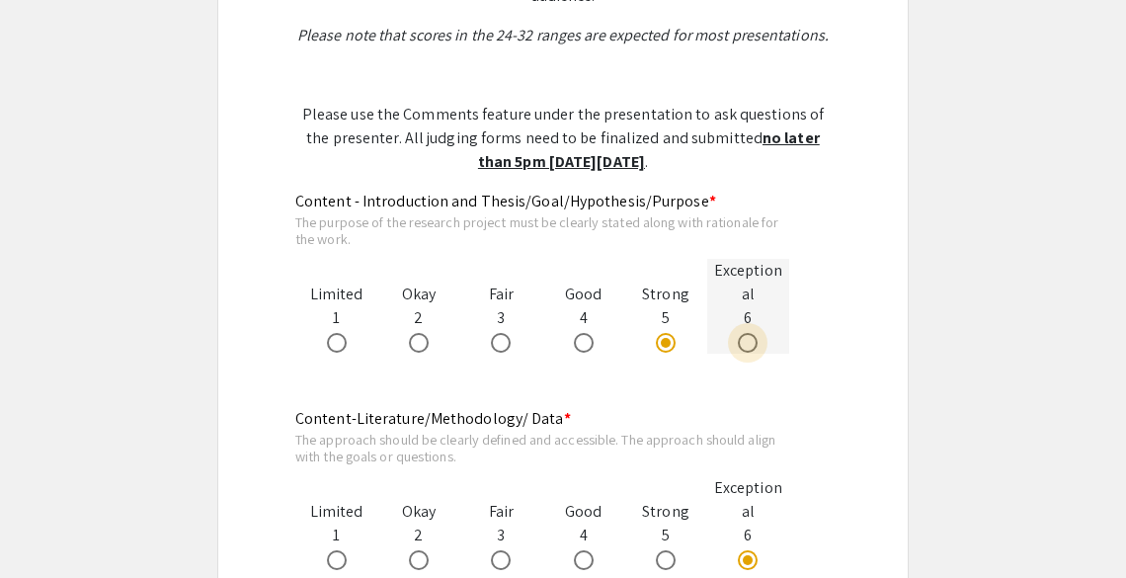
click at [751, 344] on span at bounding box center [748, 343] width 20 height 20
click at [751, 344] on input "radio" at bounding box center [748, 343] width 20 height 20
radio input "true"
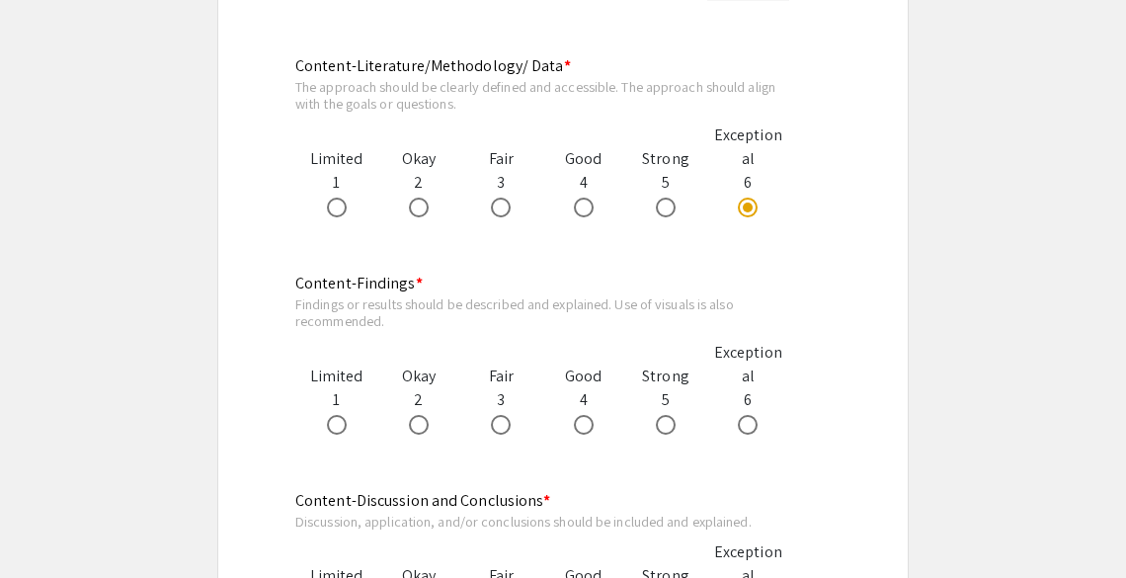
scroll to position [1361, 0]
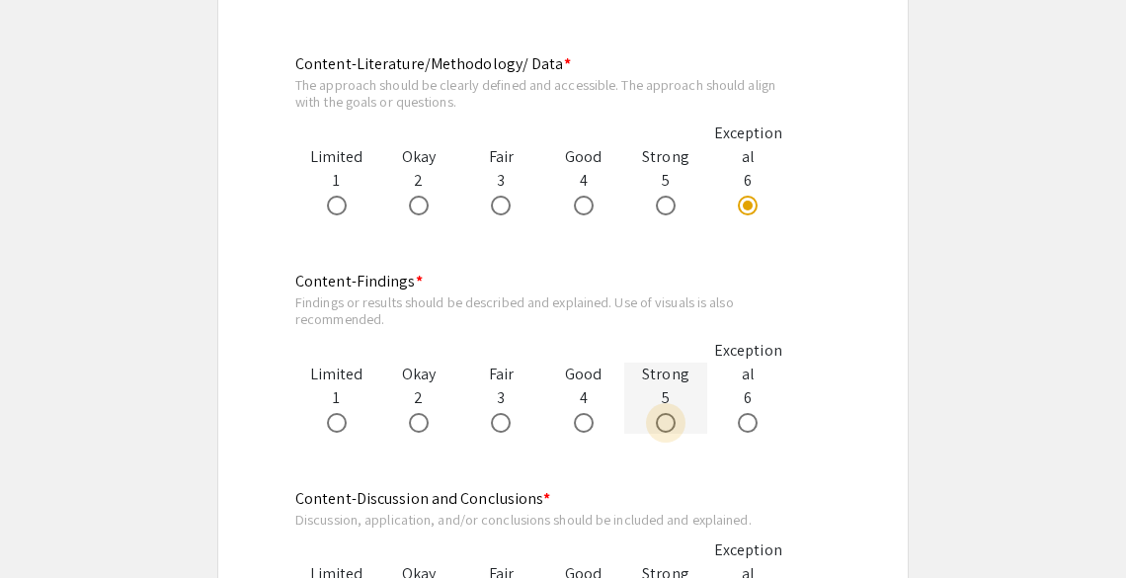
click at [670, 426] on span at bounding box center [666, 423] width 20 height 20
click at [670, 426] on input "radio" at bounding box center [666, 423] width 20 height 20
radio input "true"
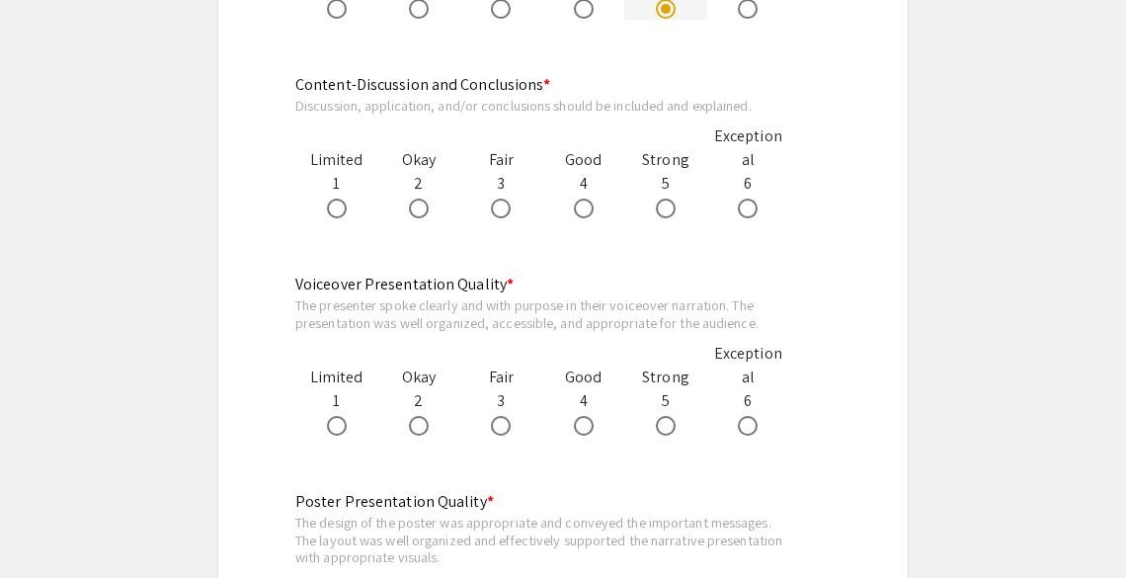
scroll to position [1784, 0]
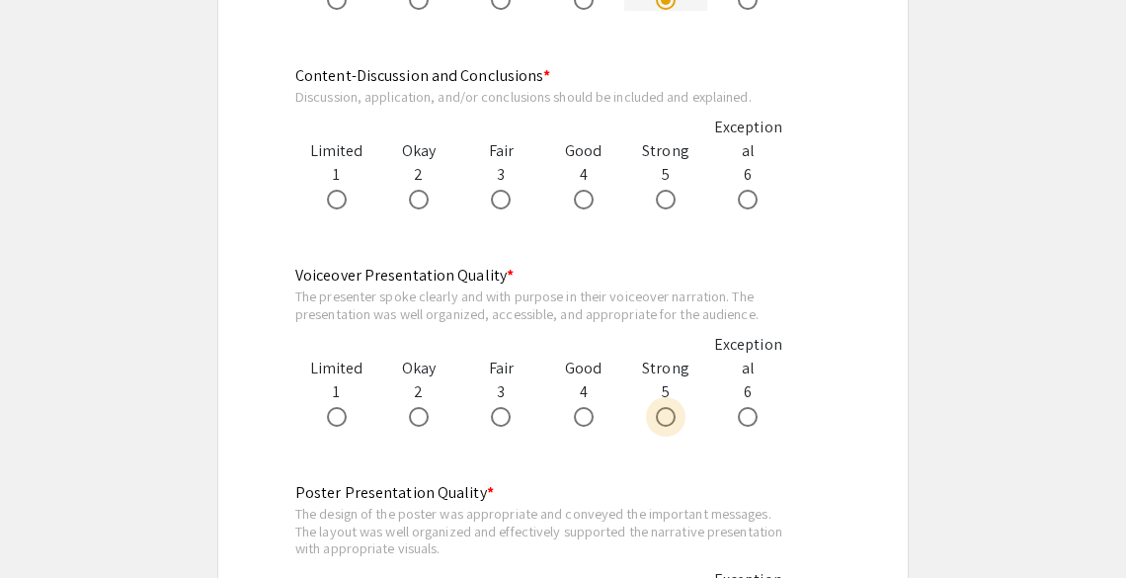
click at [670, 426] on span at bounding box center [666, 417] width 20 height 20
click at [670, 426] on input "radio" at bounding box center [666, 417] width 20 height 20
radio input "true"
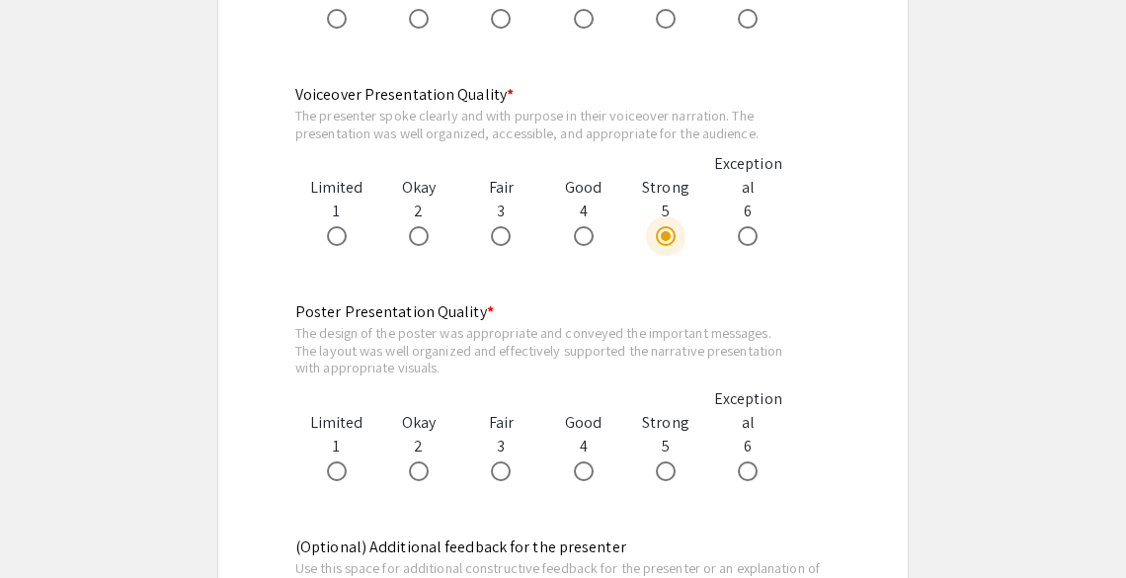
scroll to position [1966, 0]
click at [667, 473] on span at bounding box center [666, 470] width 20 height 20
click at [667, 473] on input "radio" at bounding box center [666, 470] width 20 height 20
radio input "true"
click at [750, 237] on span at bounding box center [748, 235] width 20 height 20
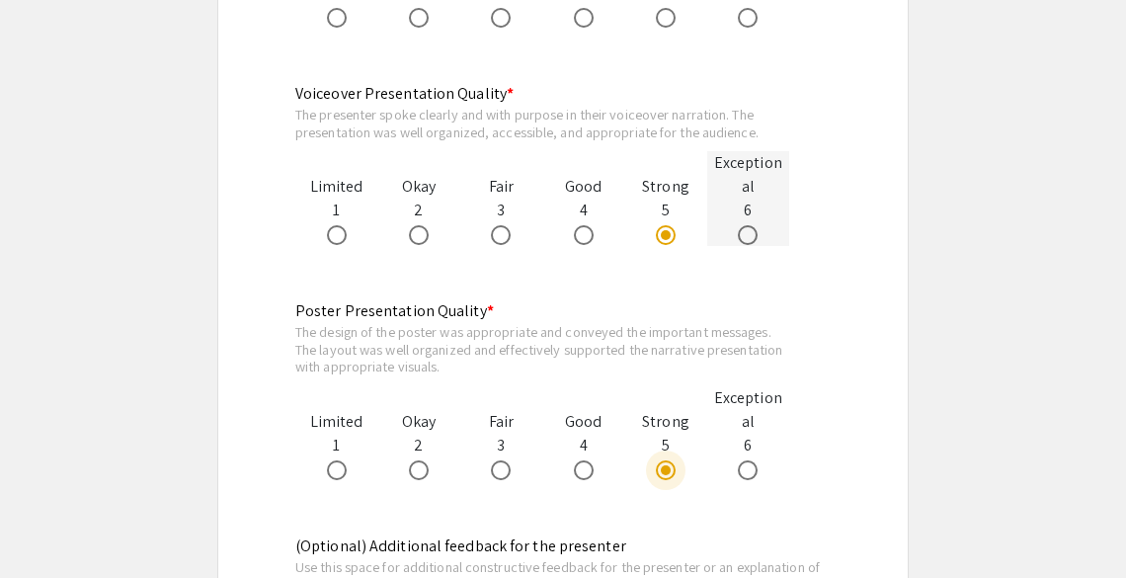
click at [750, 237] on input "radio" at bounding box center [748, 235] width 20 height 20
radio input "true"
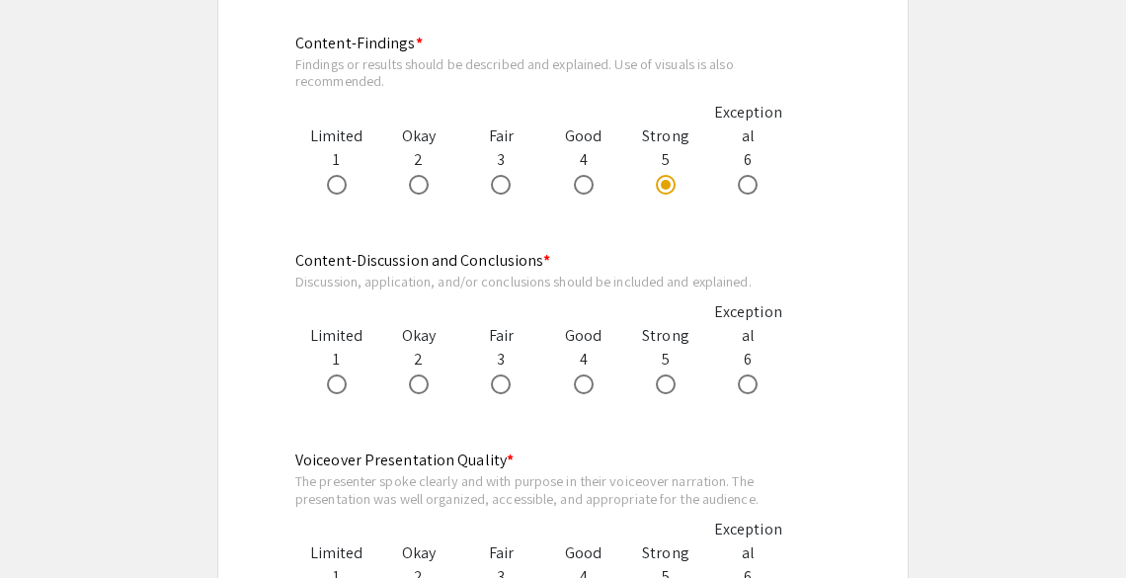
scroll to position [1596, 0]
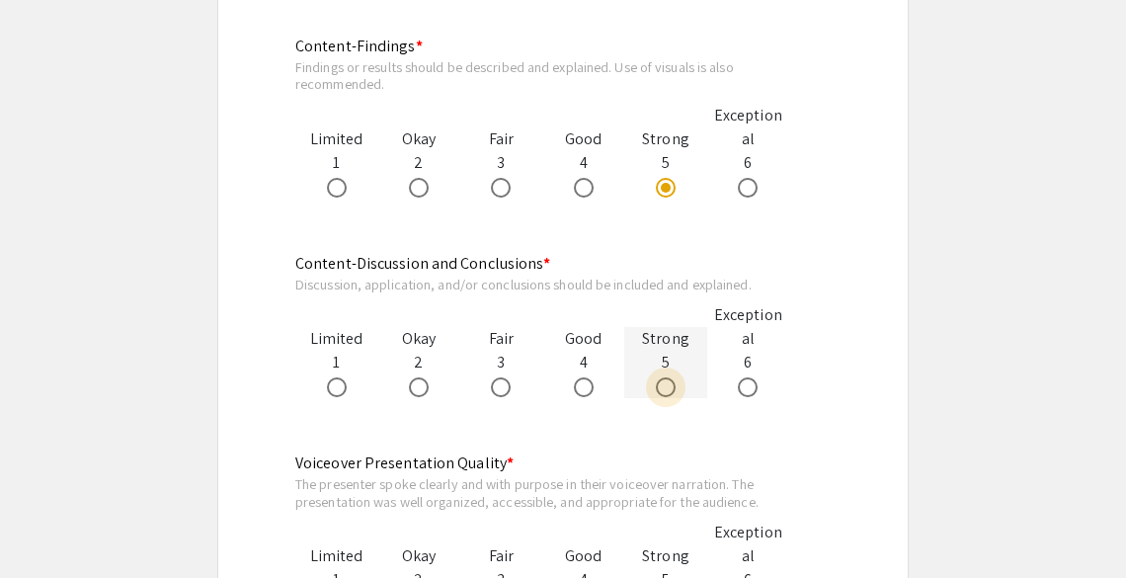
click at [666, 387] on span at bounding box center [666, 387] width 20 height 20
click at [666, 387] on input "radio" at bounding box center [666, 387] width 20 height 20
radio input "true"
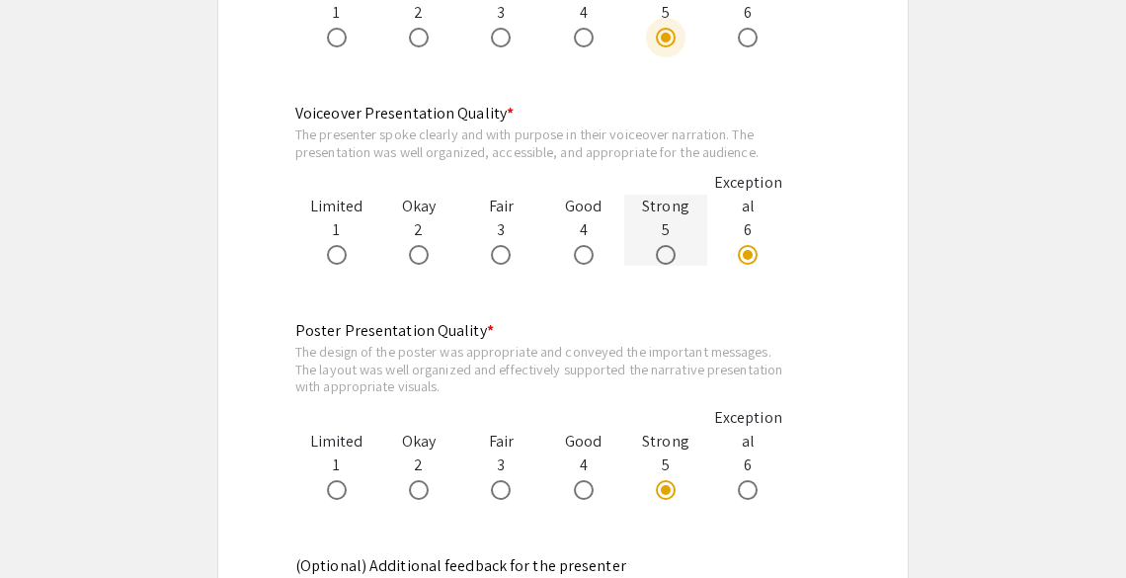
scroll to position [1947, 0]
click at [663, 253] on span at bounding box center [666, 254] width 20 height 20
click at [663, 253] on input "radio" at bounding box center [666, 254] width 20 height 20
radio input "true"
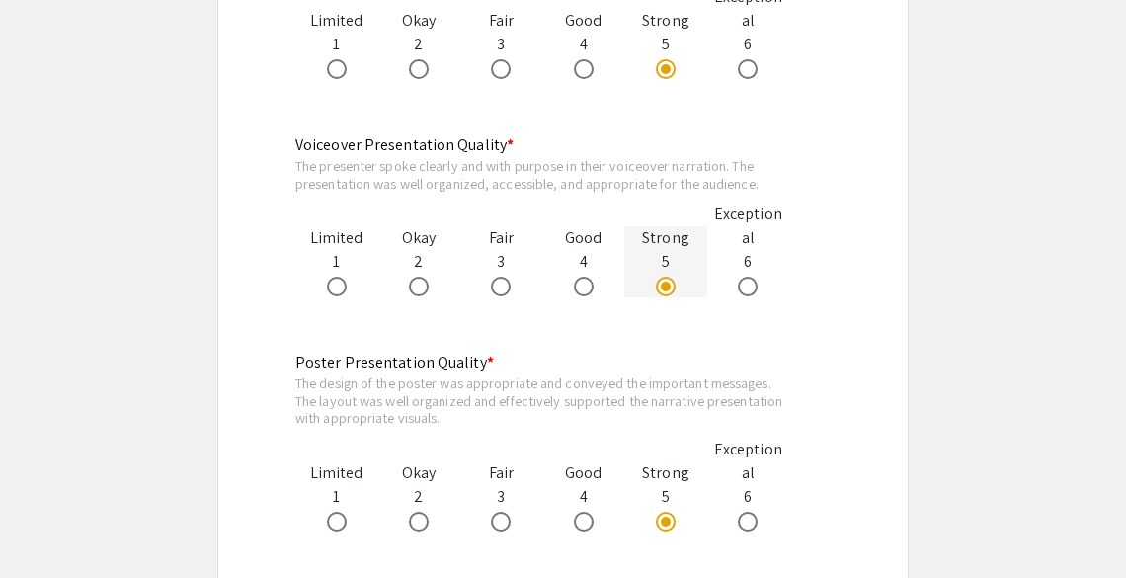
scroll to position [1930, 0]
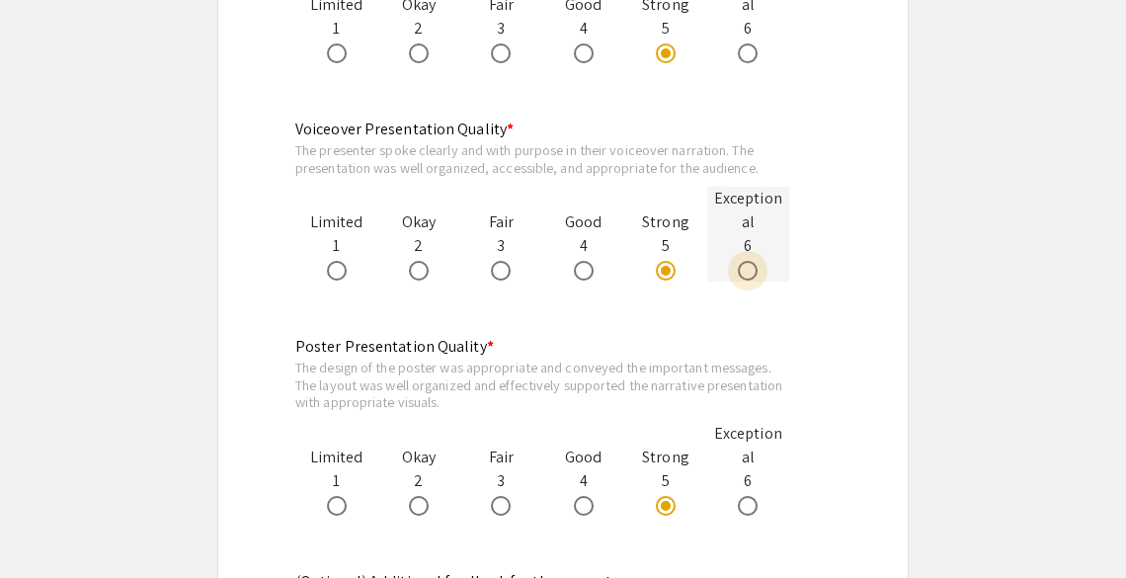
click at [751, 268] on span at bounding box center [748, 271] width 20 height 20
click at [751, 268] on input "radio" at bounding box center [748, 271] width 20 height 20
radio input "true"
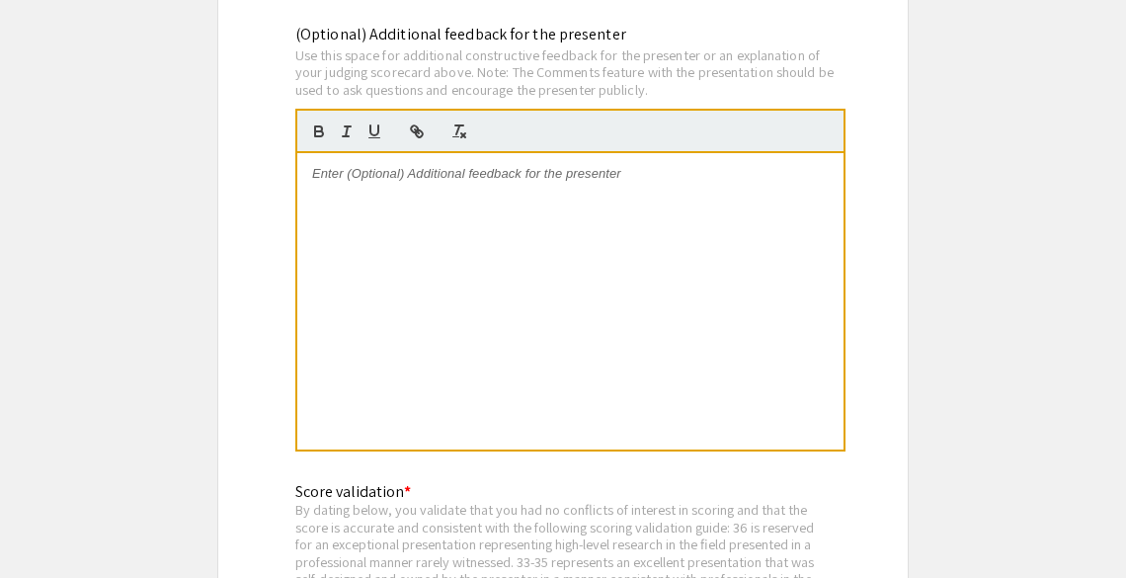
scroll to position [2462, 0]
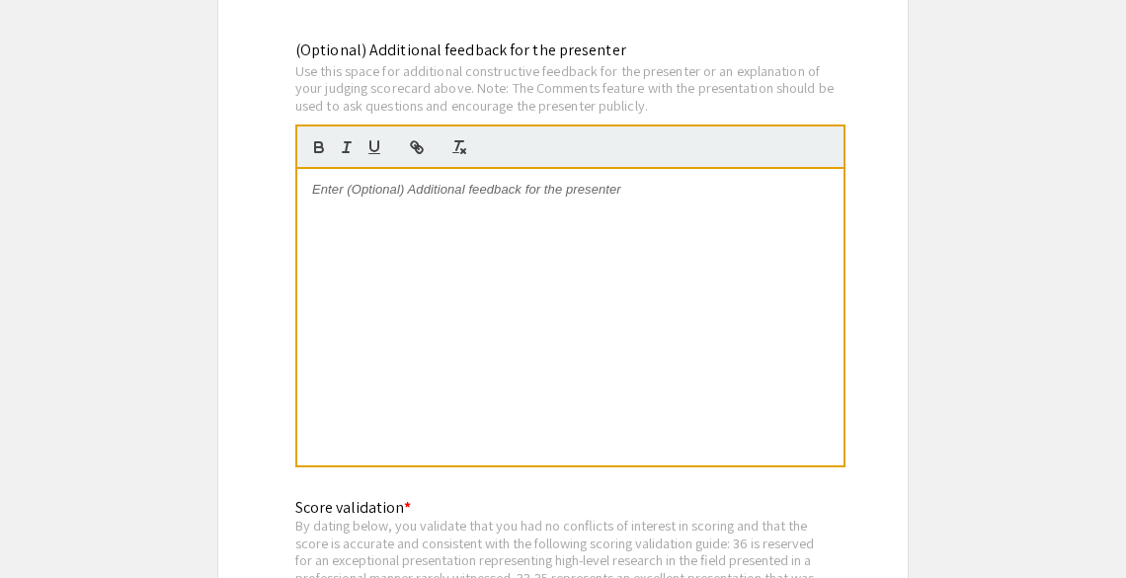
click at [331, 243] on div at bounding box center [570, 317] width 546 height 296
click at [770, 191] on p "The students well explained the contribution and significance of her research." at bounding box center [570, 190] width 517 height 18
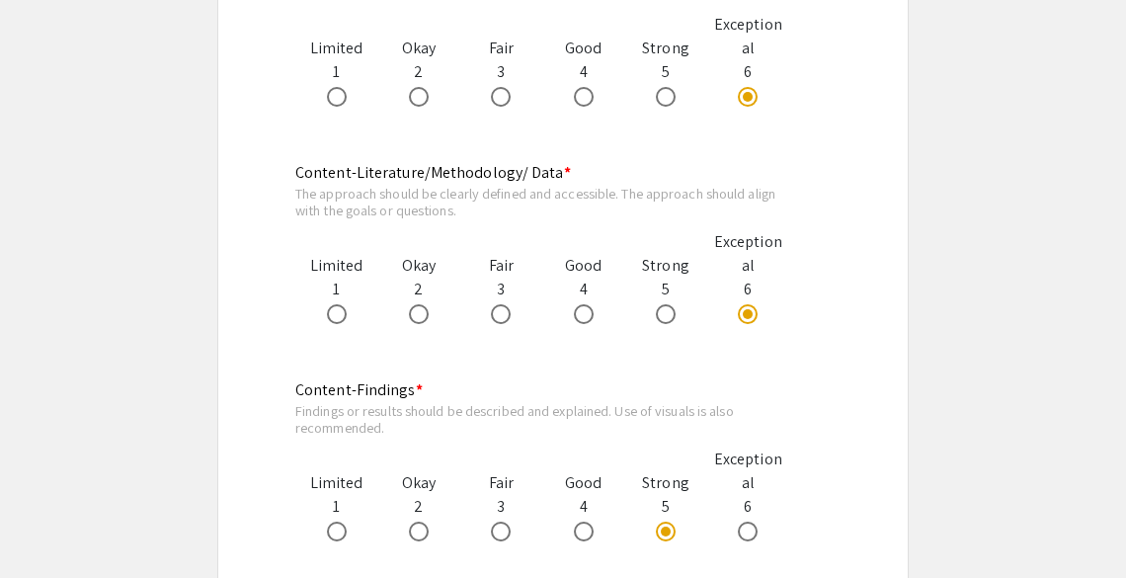
scroll to position [1253, 0]
click at [668, 310] on span at bounding box center [666, 314] width 20 height 20
click at [668, 310] on input "radio" at bounding box center [666, 314] width 20 height 20
radio input "true"
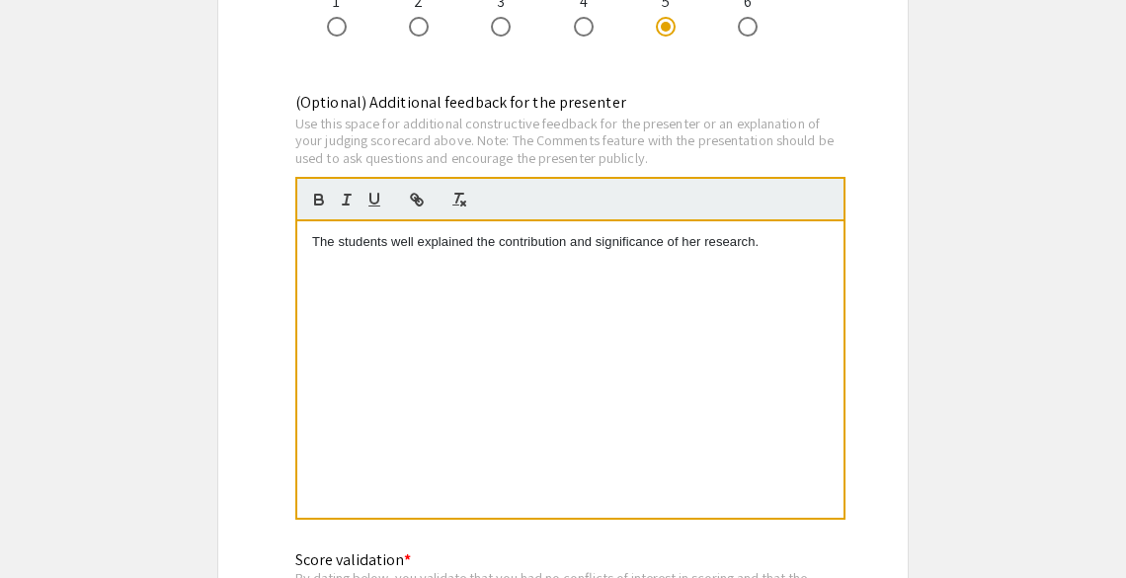
scroll to position [2398, 0]
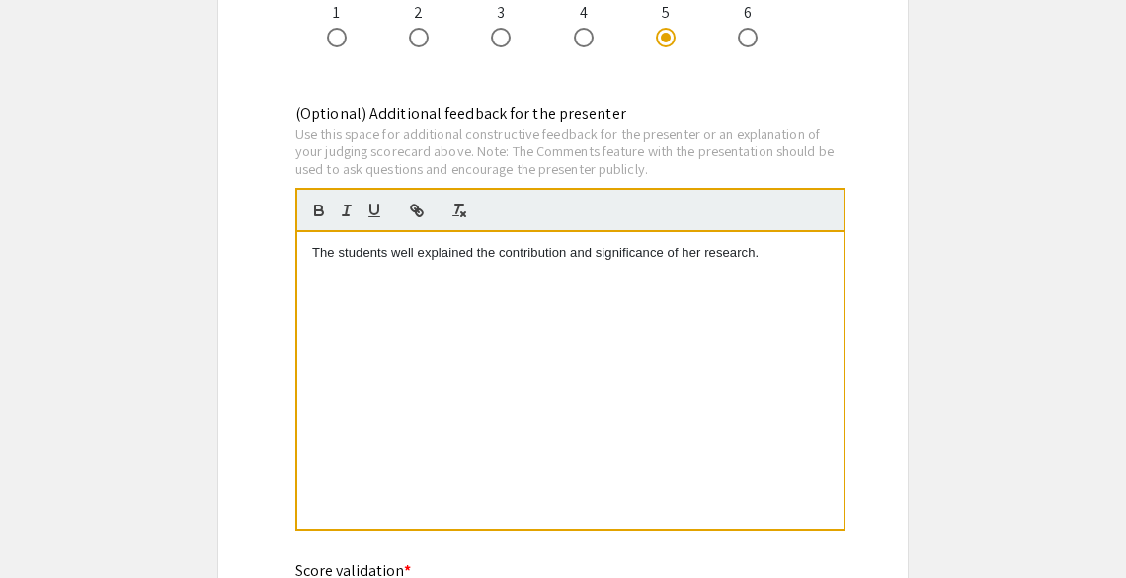
click at [784, 292] on div "The students well explained the contribution and significance of her research." at bounding box center [570, 380] width 546 height 296
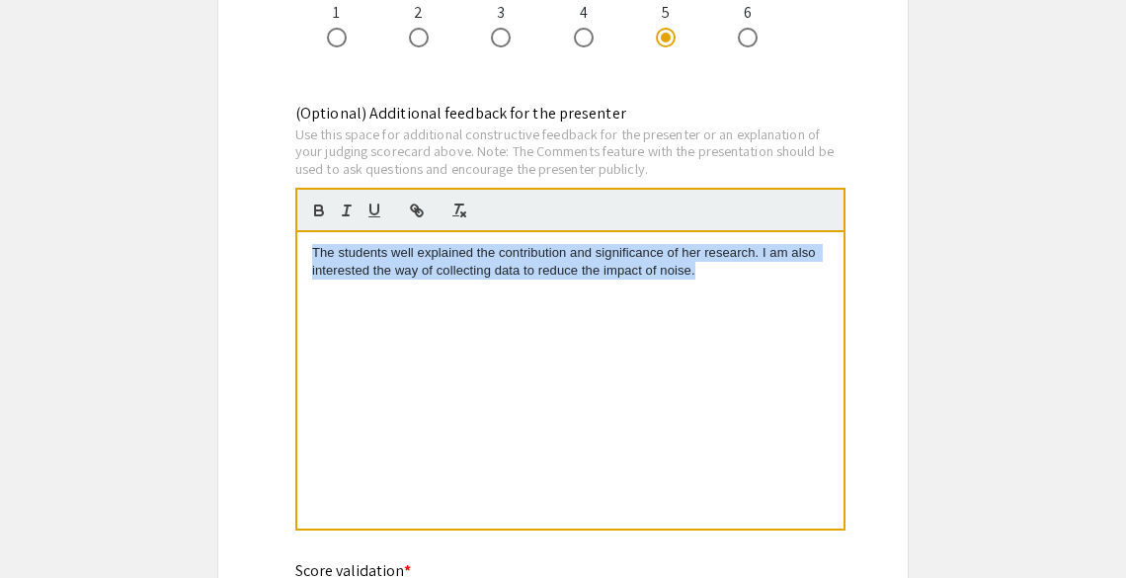
drag, startPoint x: 762, startPoint y: 293, endPoint x: 214, endPoint y: 244, distance: 549.5
copy p "The students well explained the contribution and significance of her research. …"
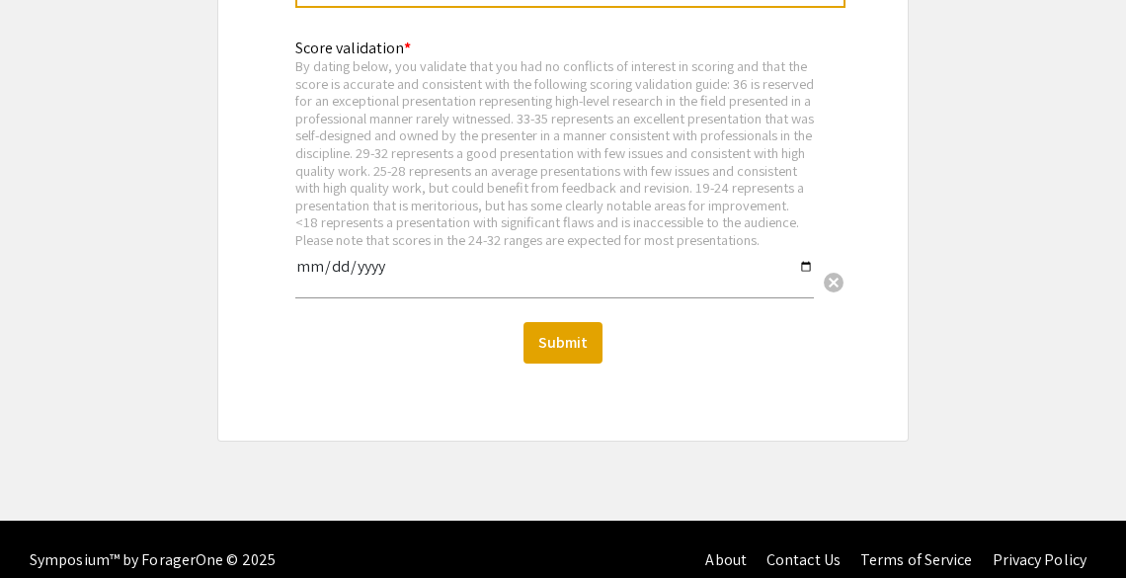
scroll to position [2960, 0]
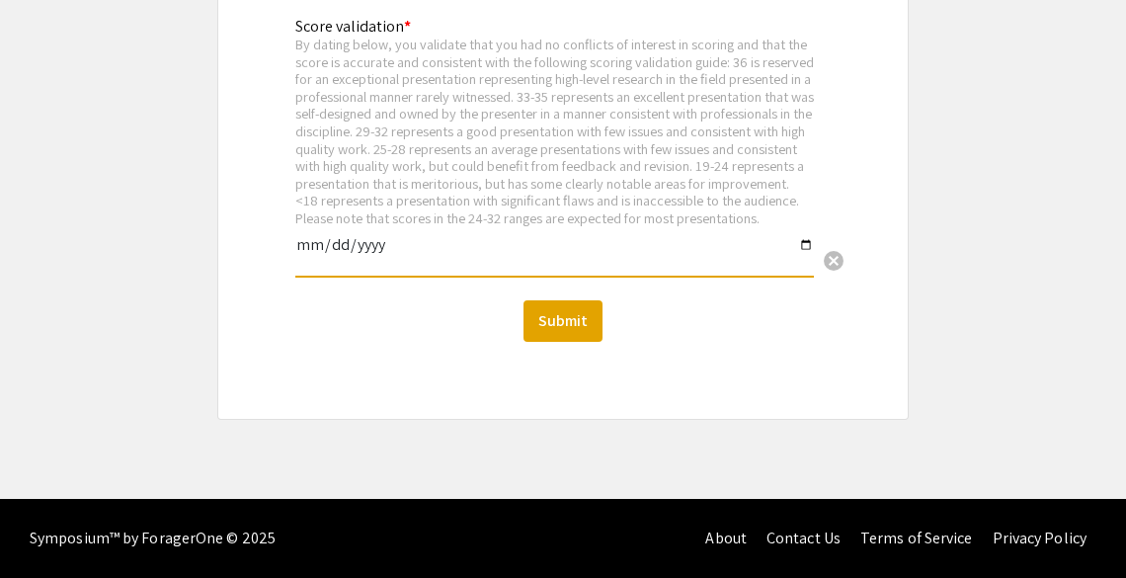
click at [800, 243] on input "date" at bounding box center [554, 253] width 519 height 34
type input "2025-09-08"
click at [569, 316] on button "Submit" at bounding box center [563, 320] width 79 height 41
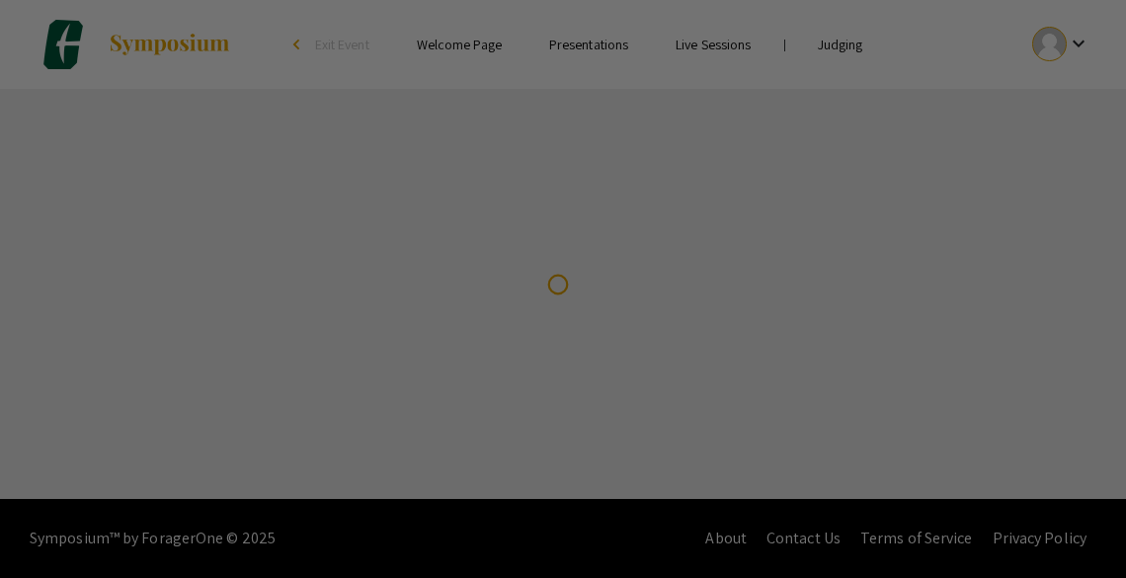
scroll to position [0, 0]
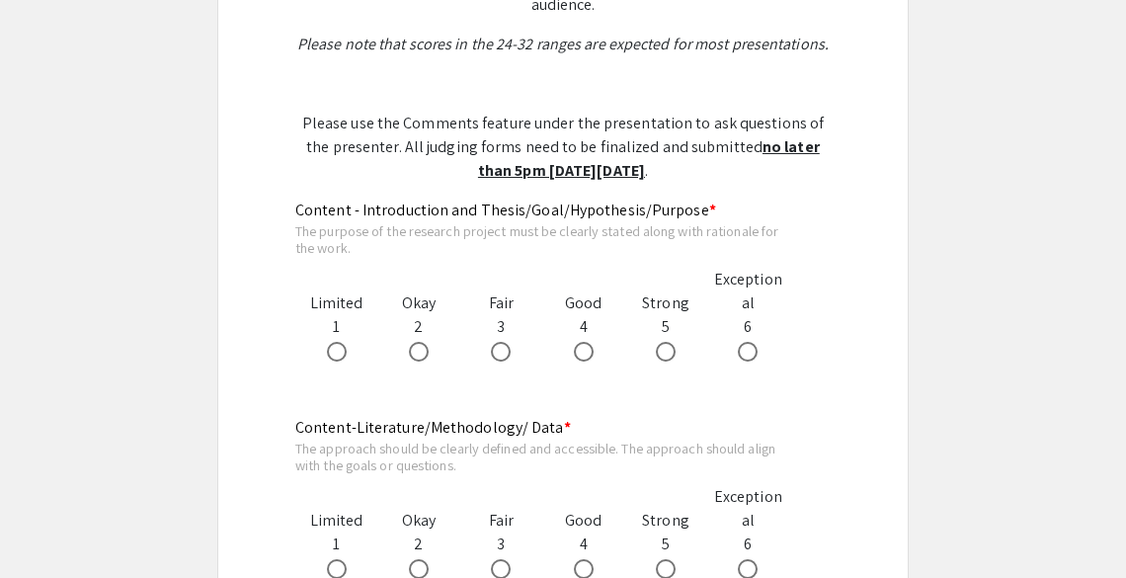
scroll to position [970, 0]
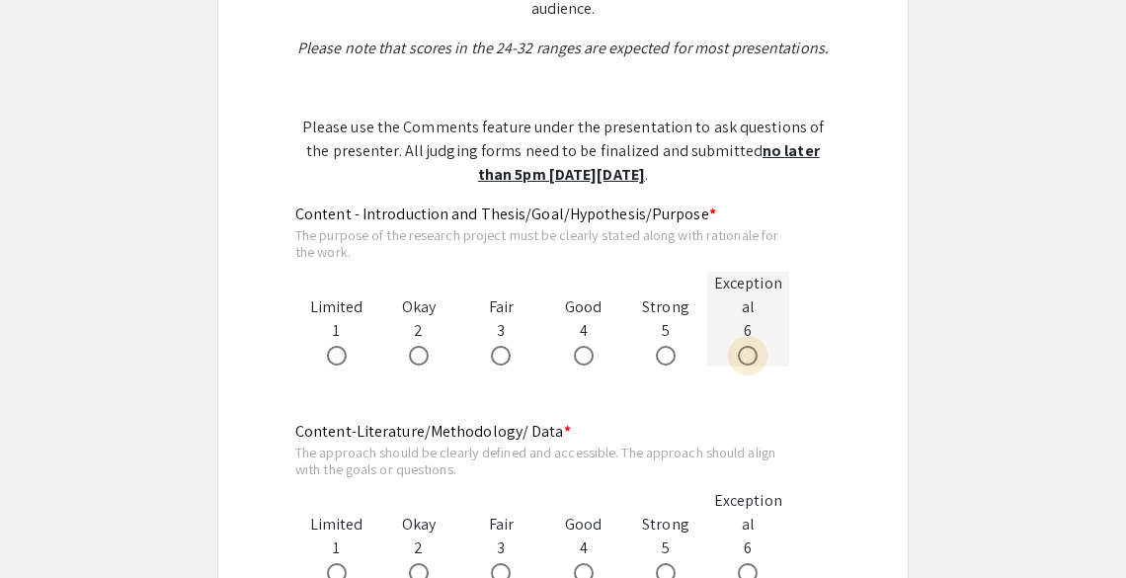
click at [750, 354] on span at bounding box center [748, 356] width 20 height 20
click at [750, 354] on input "radio" at bounding box center [748, 356] width 20 height 20
radio input "true"
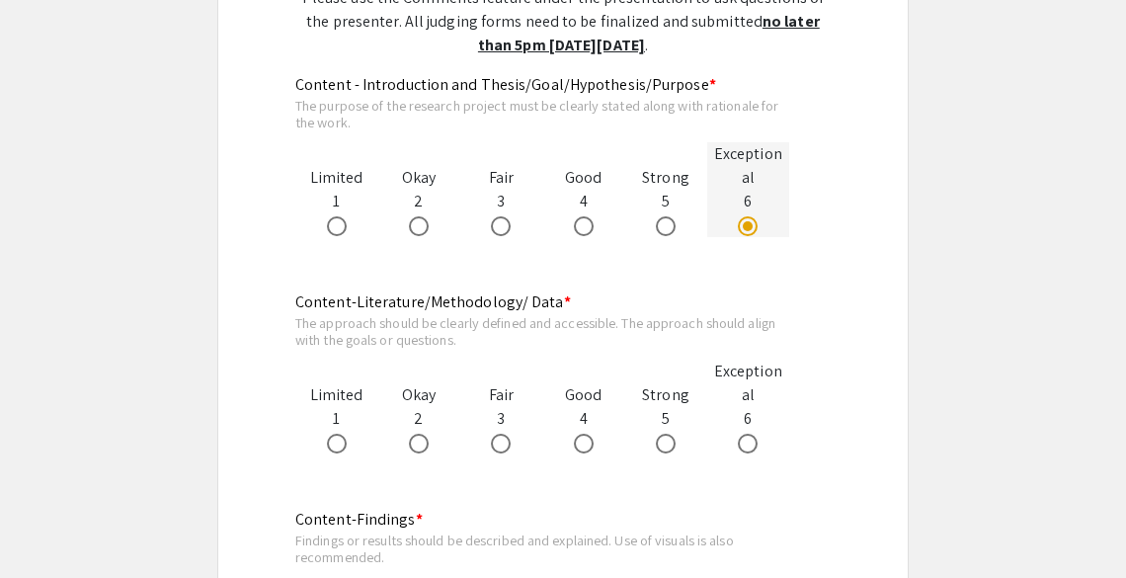
scroll to position [1100, 0]
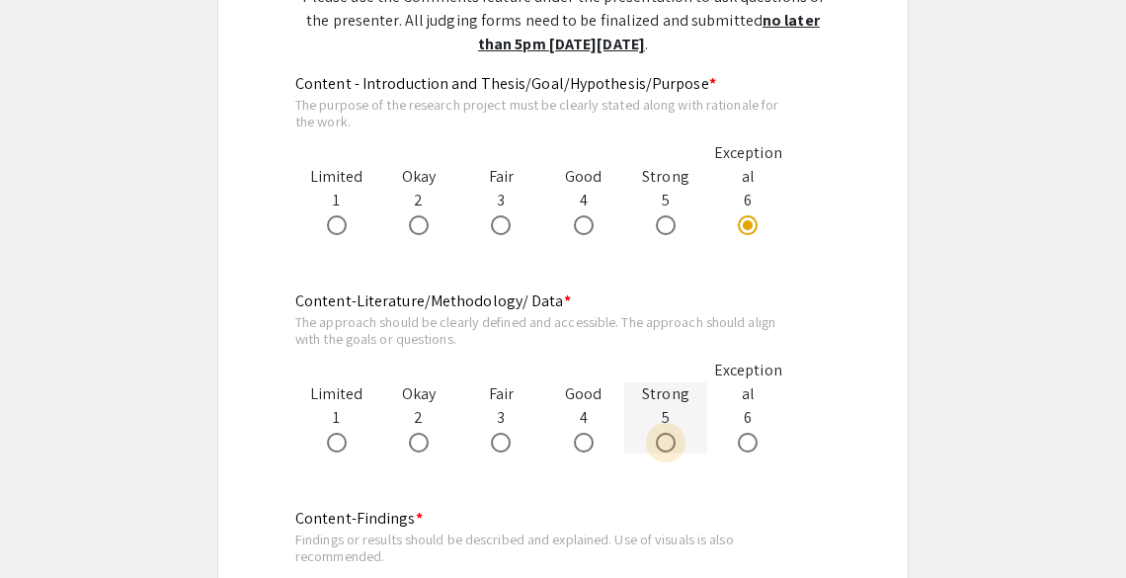
click at [670, 442] on span at bounding box center [666, 443] width 20 height 20
click at [670, 442] on input "radio" at bounding box center [666, 443] width 20 height 20
radio input "true"
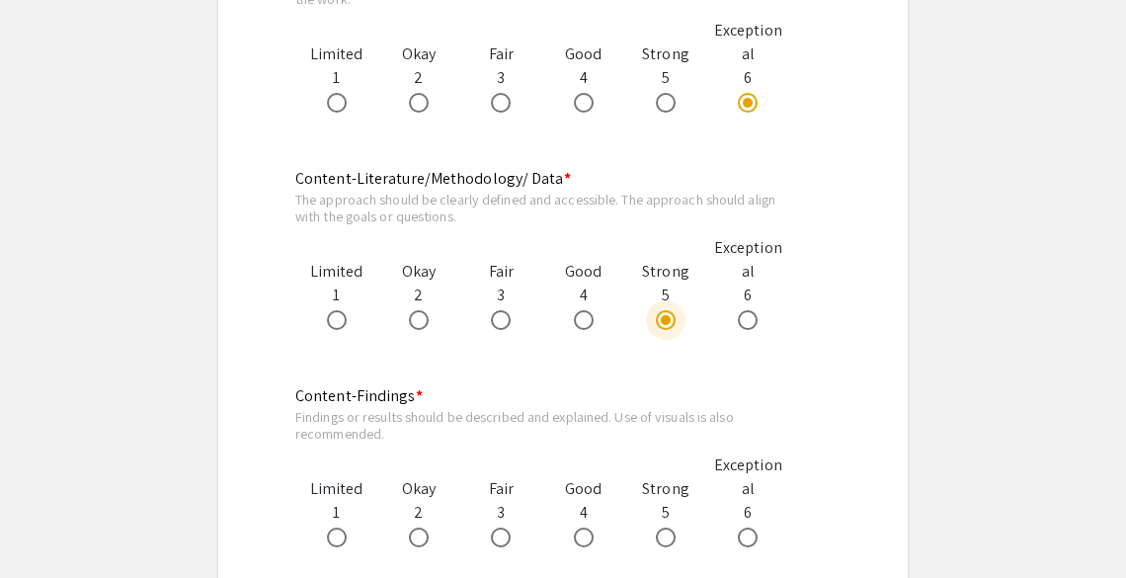
scroll to position [1222, 0]
click at [757, 314] on span at bounding box center [748, 321] width 20 height 20
click at [757, 314] on input "radio" at bounding box center [748, 321] width 20 height 20
radio input "true"
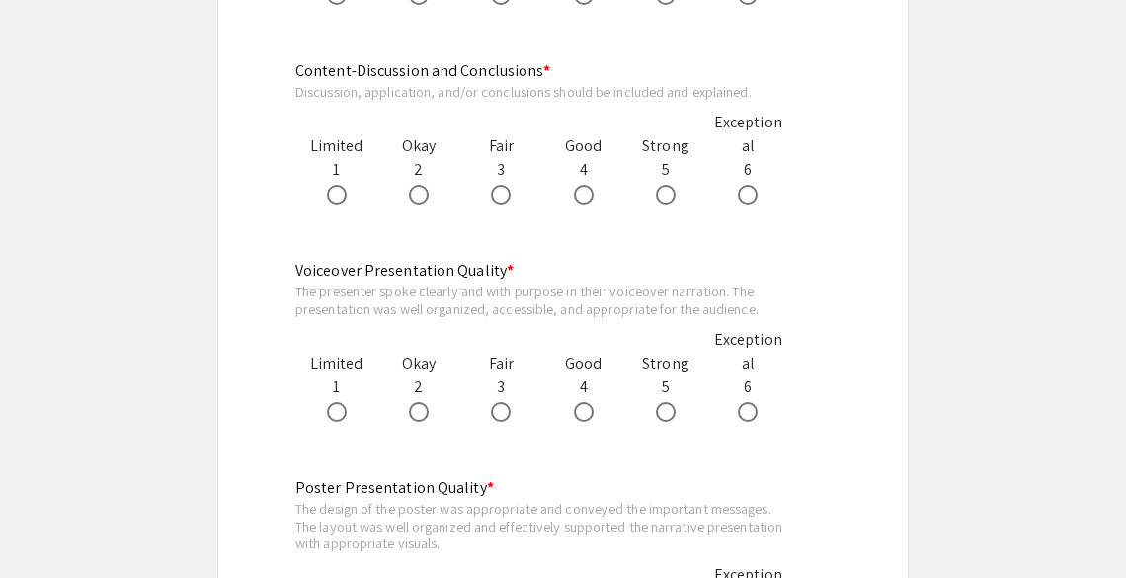
scroll to position [1766, 0]
click at [752, 415] on span at bounding box center [748, 411] width 20 height 20
click at [752, 415] on input "radio" at bounding box center [748, 411] width 20 height 20
radio input "true"
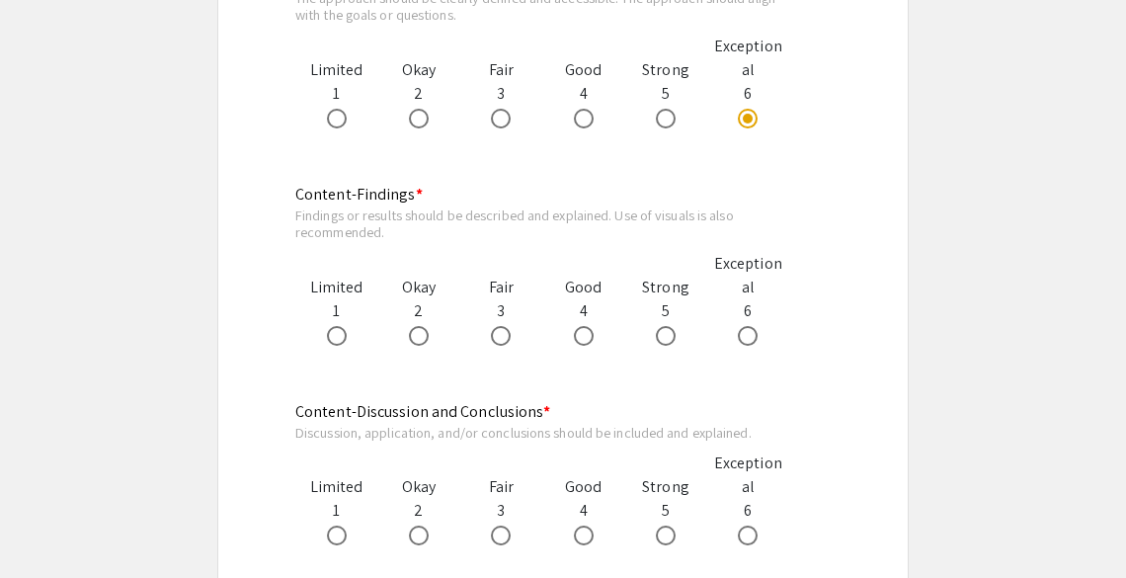
scroll to position [1422, 0]
click at [667, 344] on span at bounding box center [666, 338] width 20 height 20
click at [667, 344] on input "radio" at bounding box center [666, 338] width 20 height 20
radio input "true"
click at [589, 535] on span at bounding box center [584, 537] width 20 height 20
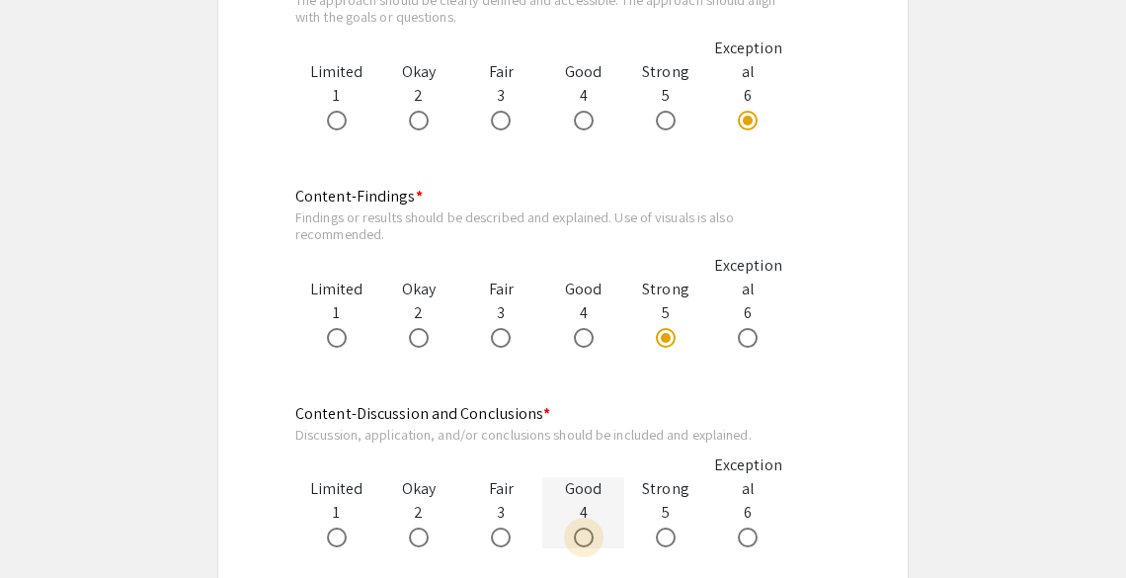
click at [589, 535] on input "radio" at bounding box center [584, 537] width 20 height 20
radio input "true"
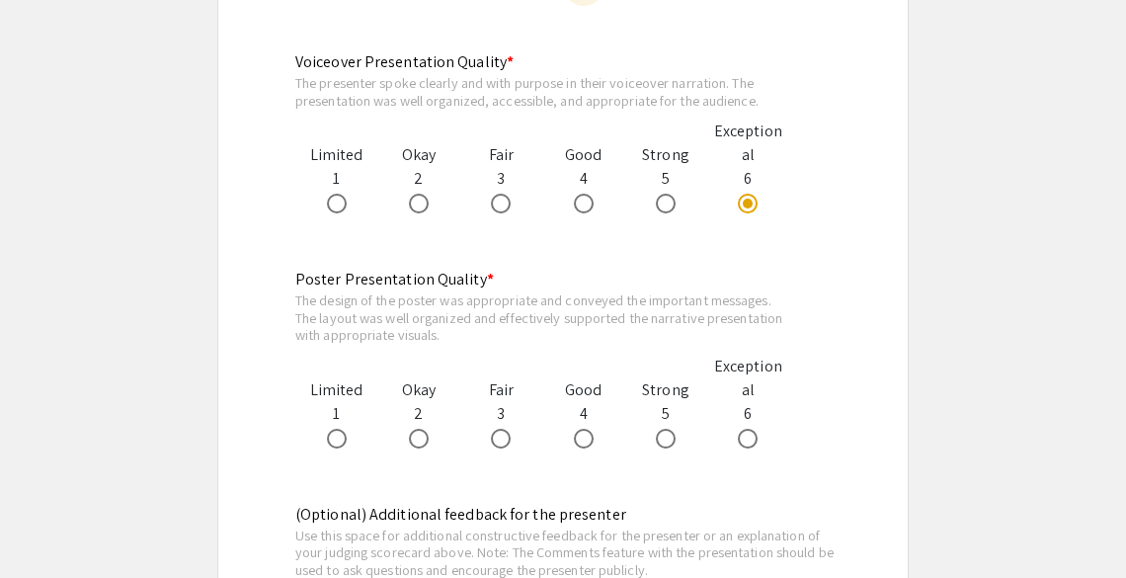
scroll to position [1984, 0]
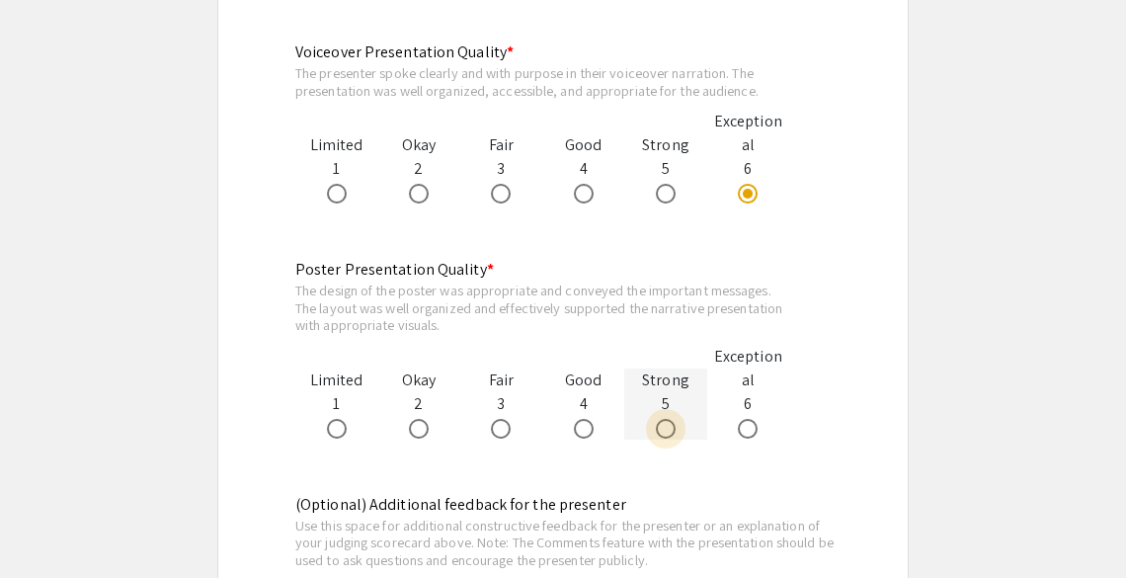
click at [672, 432] on span at bounding box center [666, 429] width 20 height 20
click at [672, 432] on input "radio" at bounding box center [666, 429] width 20 height 20
radio input "true"
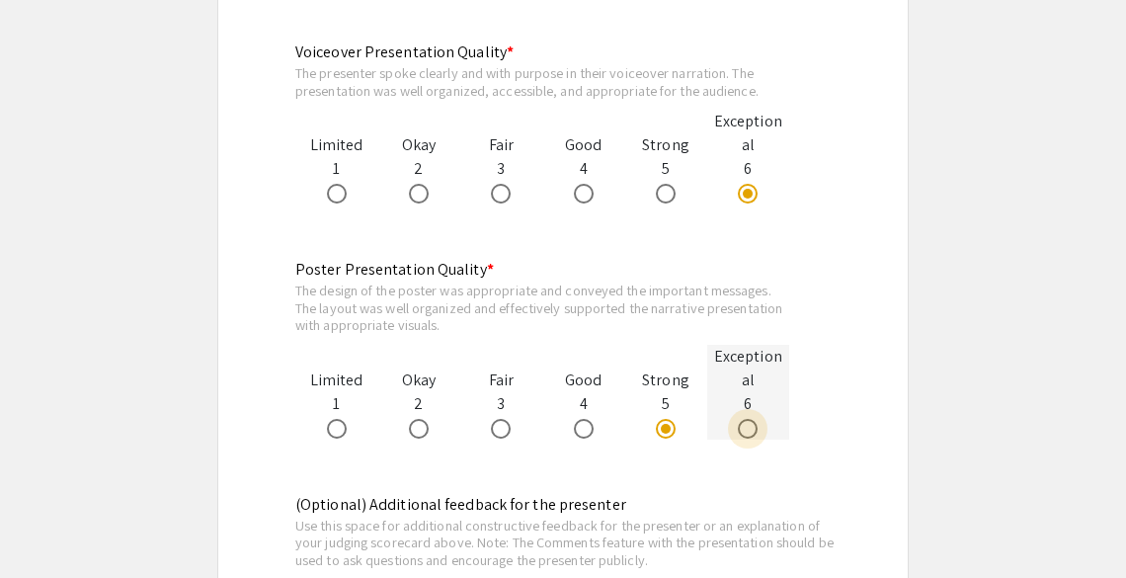
click at [744, 431] on span at bounding box center [748, 429] width 20 height 20
click at [744, 431] on input "radio" at bounding box center [748, 429] width 20 height 20
radio input "true"
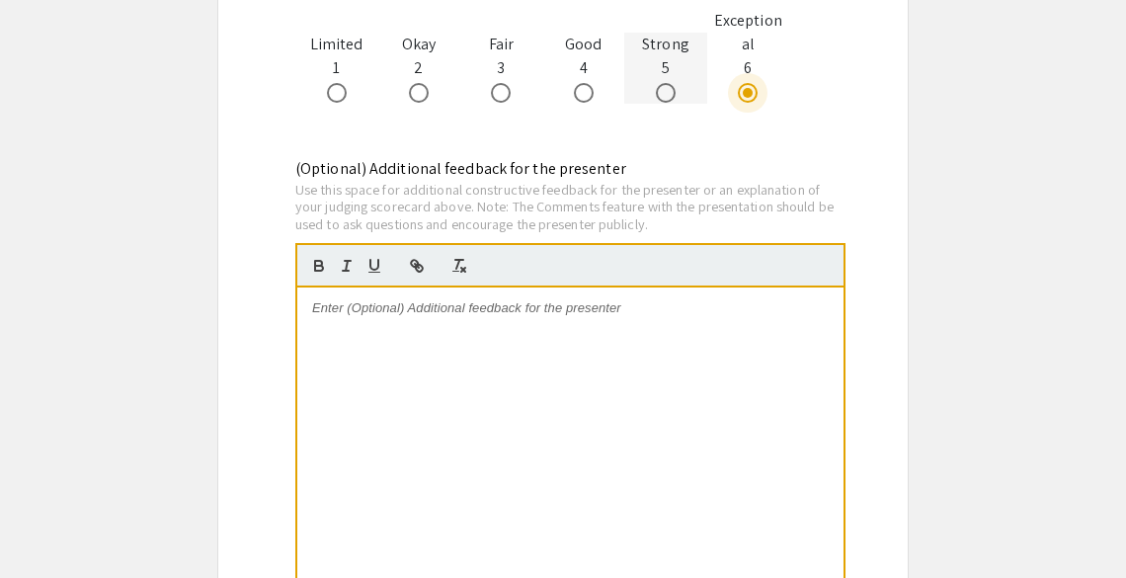
scroll to position [2320, 0]
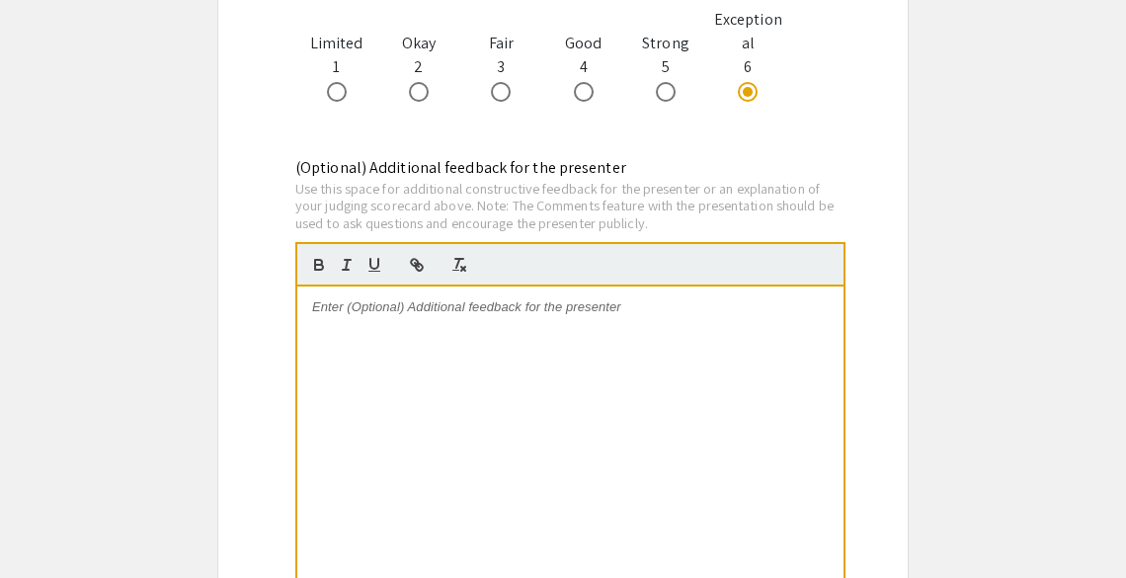
click at [589, 381] on div at bounding box center [570, 434] width 546 height 296
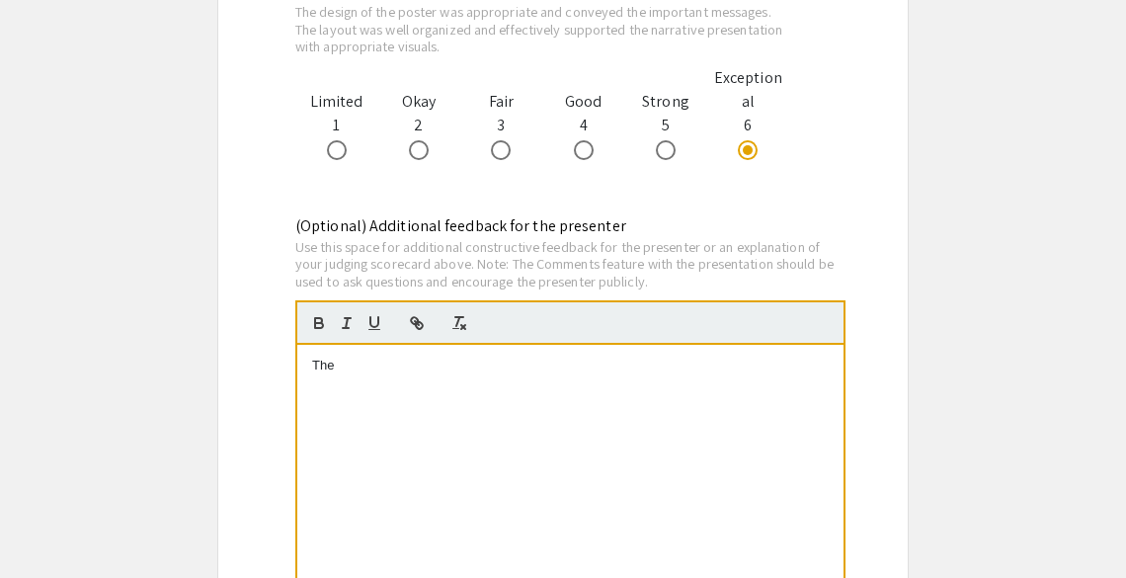
scroll to position [2264, 0]
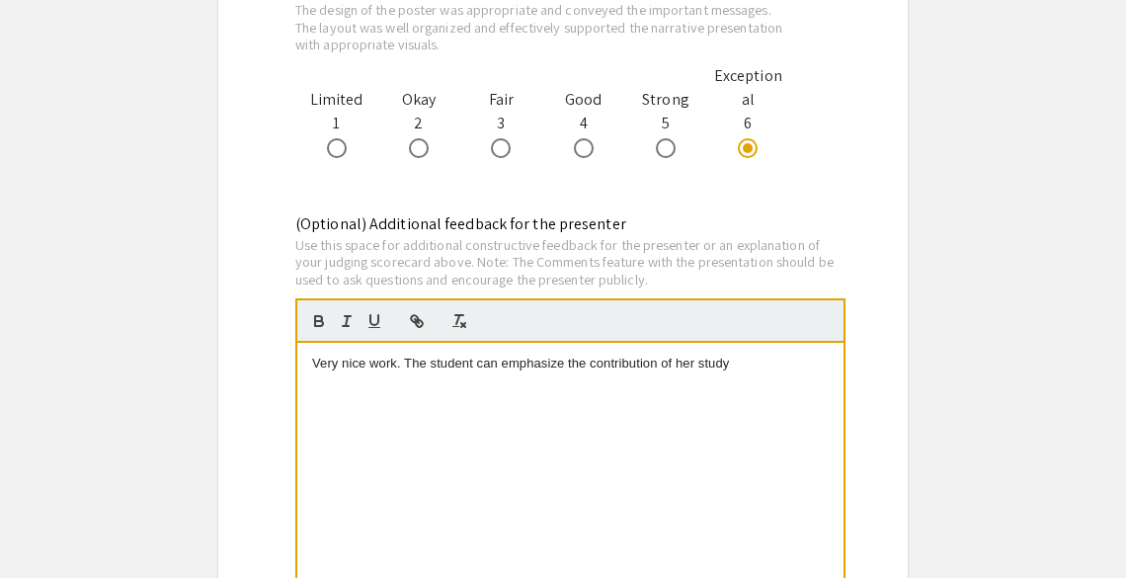
click at [499, 364] on p "Very nice work. The student can emphasize the contribution of her study" at bounding box center [570, 364] width 517 height 18
click at [364, 381] on p "Very nice work. The student can futher discuss and emphasize the contribution o…" at bounding box center [570, 373] width 517 height 37
click at [525, 365] on p "Very nice work. The student can futher discuss and emphasize the contribution o…" at bounding box center [570, 373] width 517 height 37
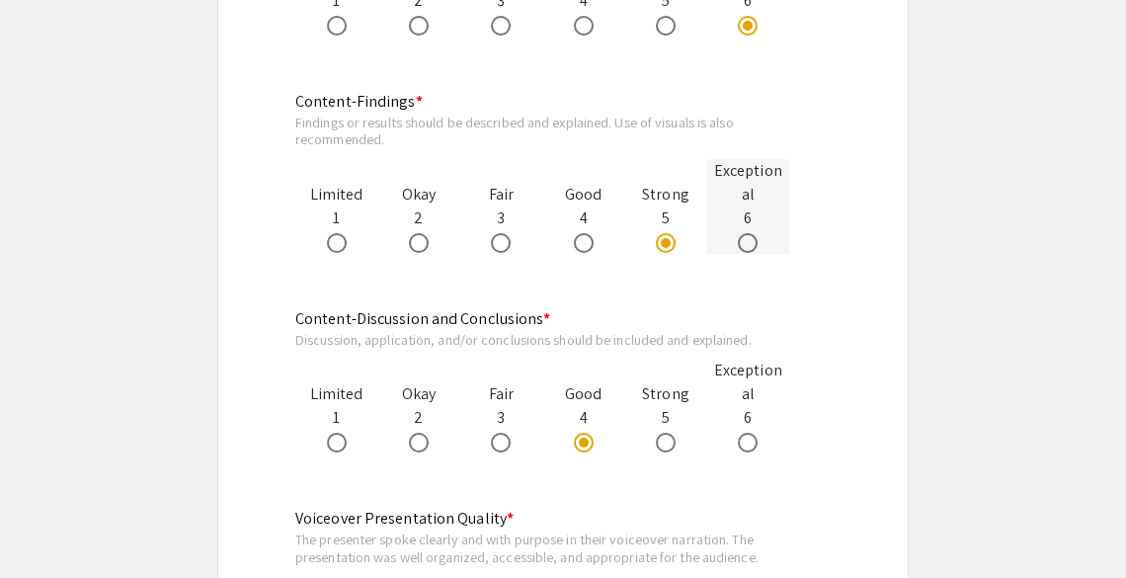
scroll to position [1518, 0]
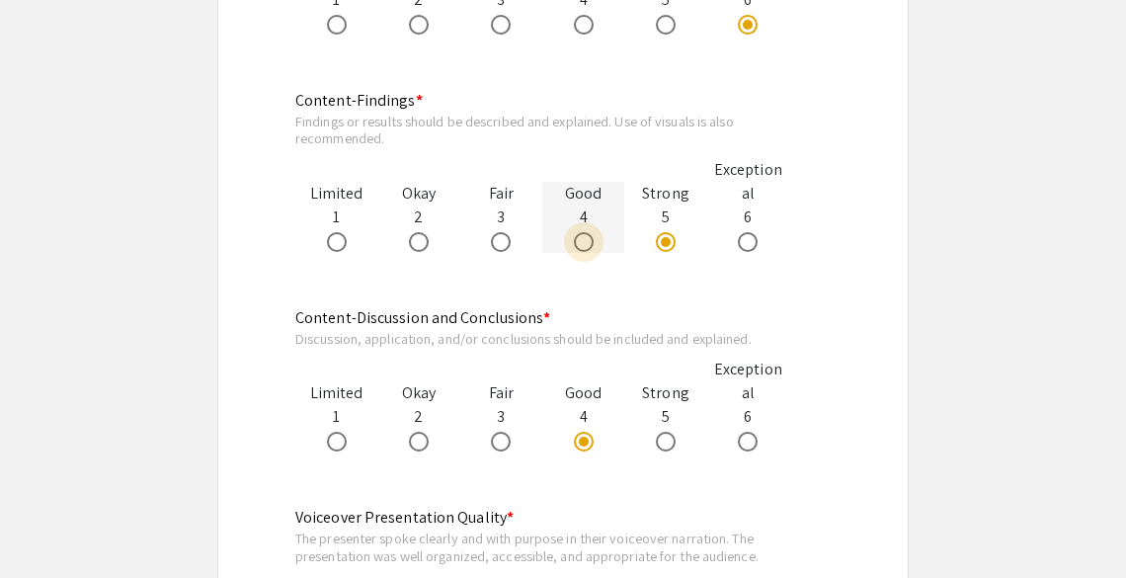
click at [585, 237] on span at bounding box center [584, 242] width 20 height 20
click at [585, 237] on input "radio" at bounding box center [584, 242] width 20 height 20
radio input "true"
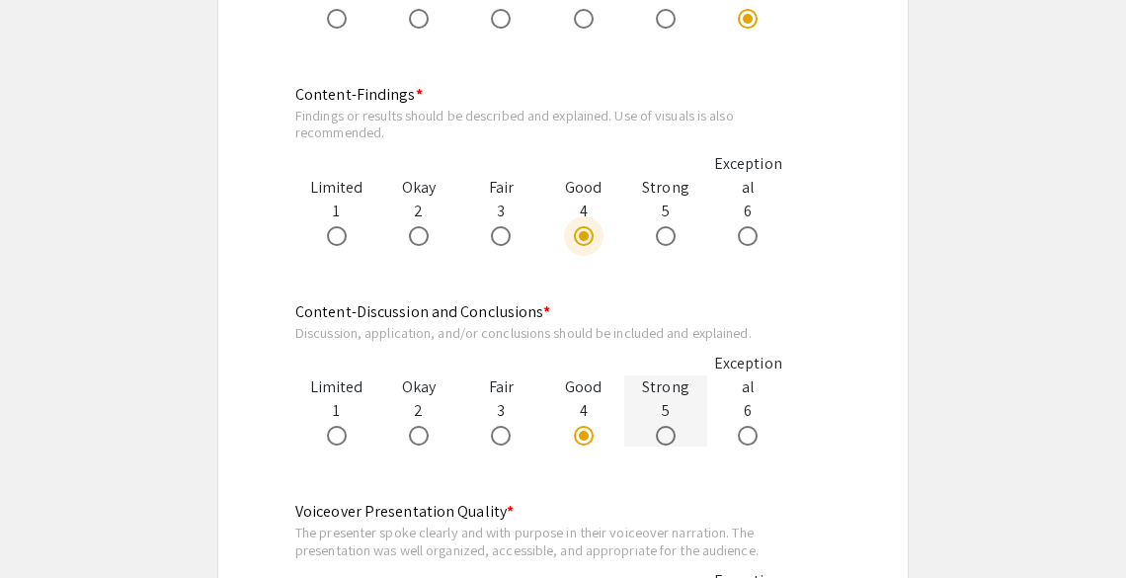
scroll to position [1525, 0]
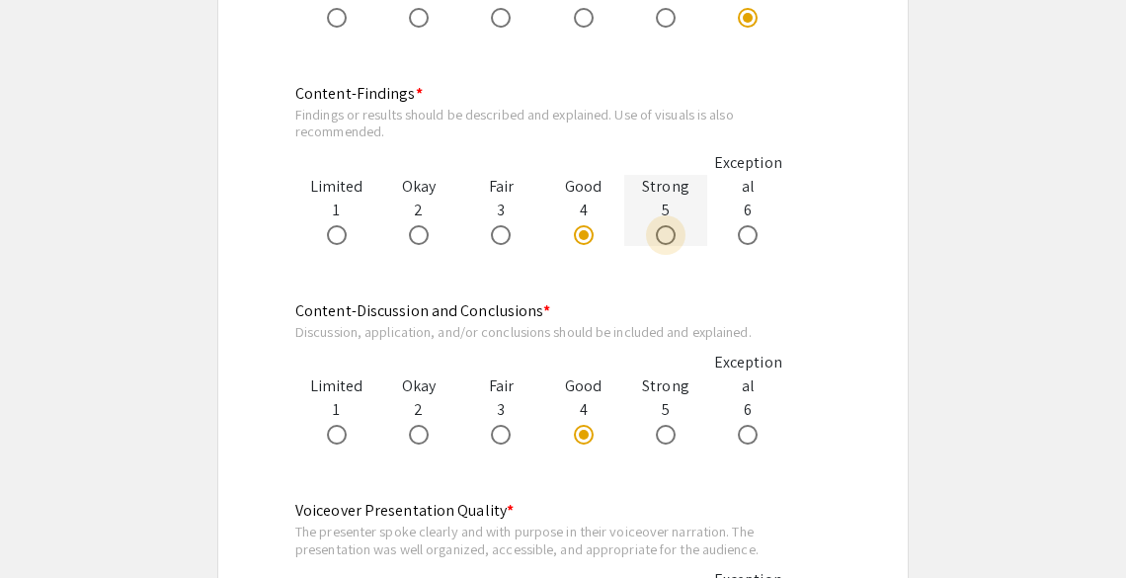
click at [664, 243] on span at bounding box center [666, 235] width 20 height 20
click at [664, 243] on input "radio" at bounding box center [666, 235] width 20 height 20
radio input "true"
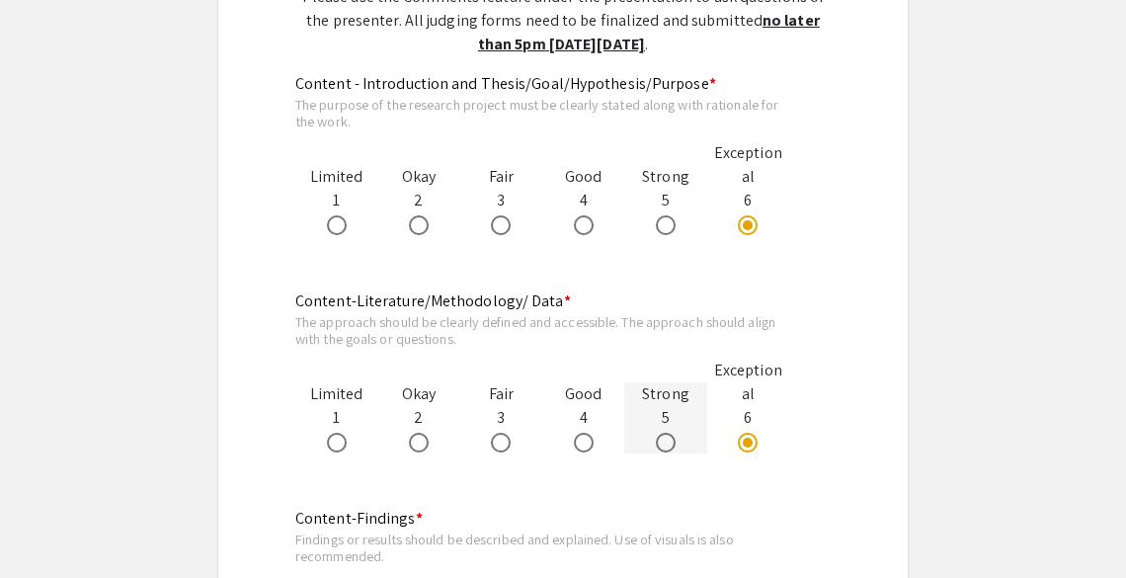
scroll to position [1105, 0]
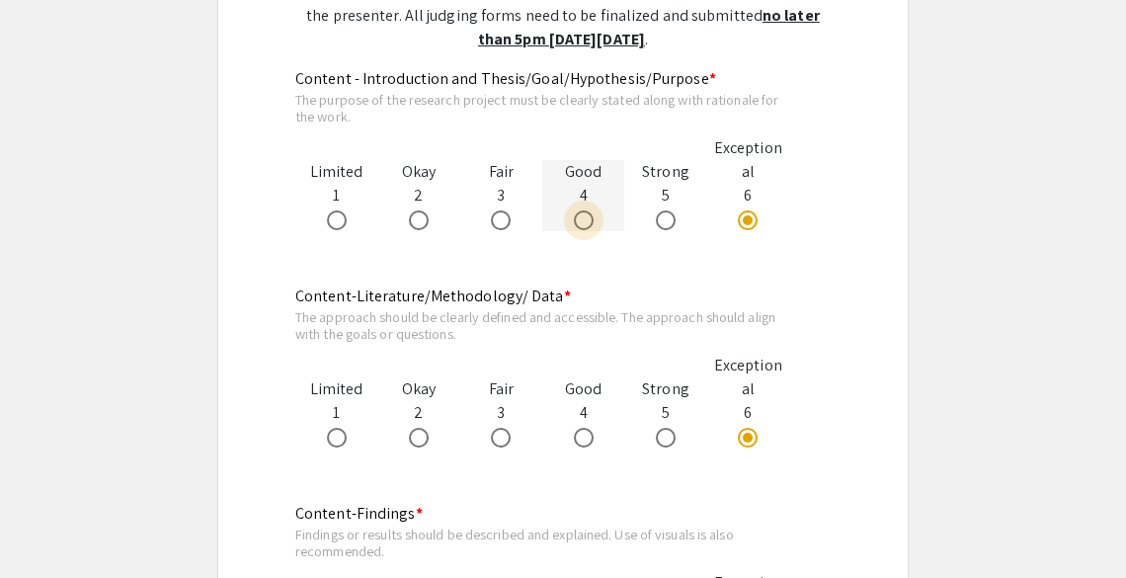
click at [577, 214] on span at bounding box center [584, 220] width 20 height 20
click at [577, 214] on input "radio" at bounding box center [584, 220] width 20 height 20
radio input "true"
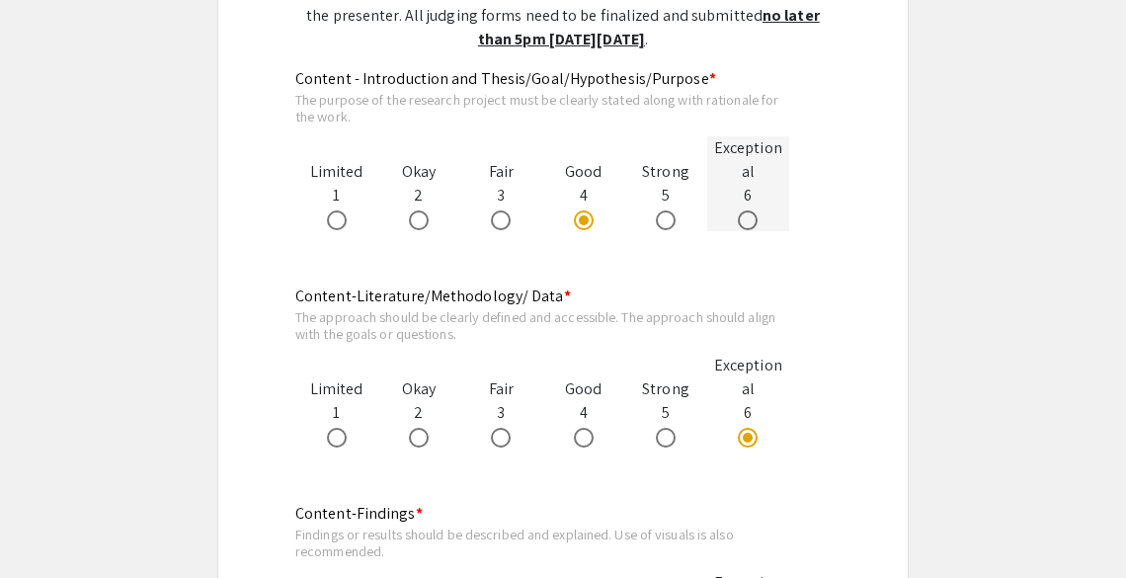
click at [733, 213] on div at bounding box center [748, 219] width 82 height 24
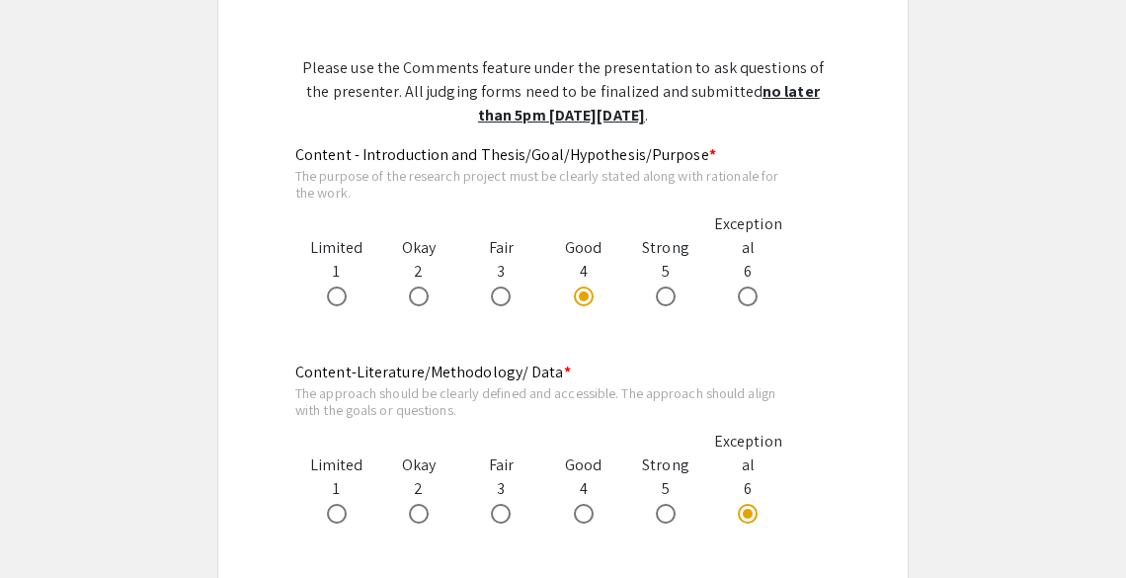
scroll to position [1023, 0]
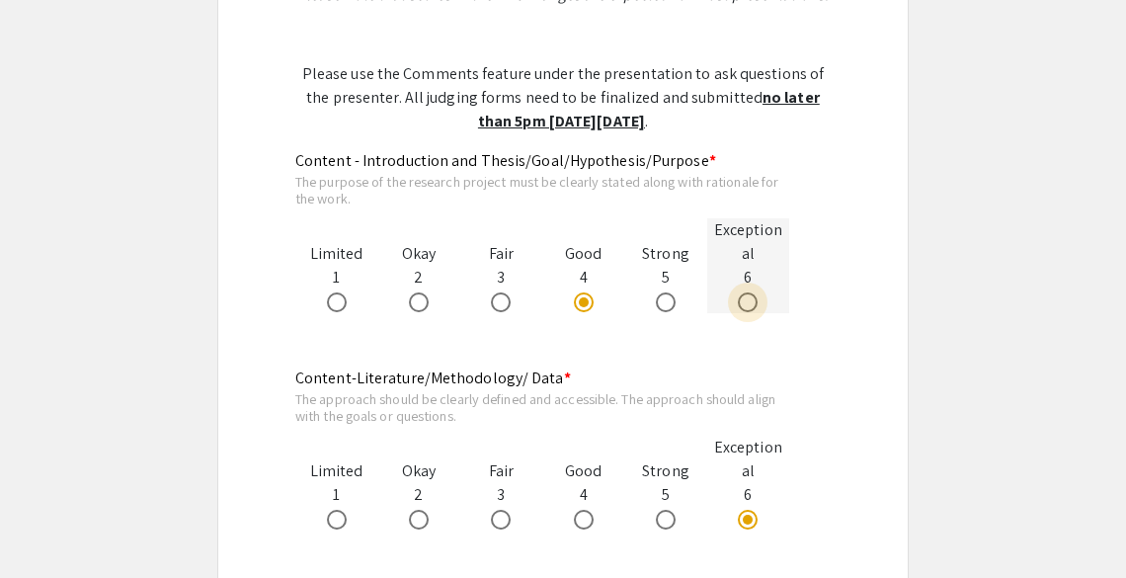
click at [746, 303] on span at bounding box center [748, 302] width 20 height 20
click at [746, 303] on input "radio" at bounding box center [748, 302] width 20 height 20
radio input "true"
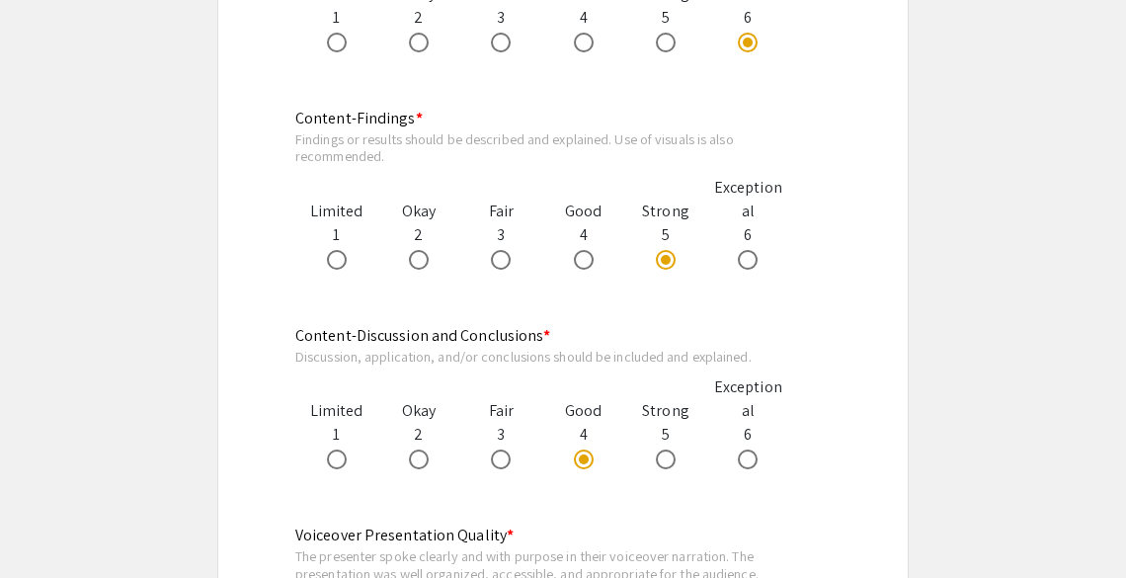
scroll to position [1501, 0]
click at [583, 265] on span at bounding box center [584, 259] width 20 height 20
click at [583, 265] on input "radio" at bounding box center [584, 259] width 20 height 20
radio input "true"
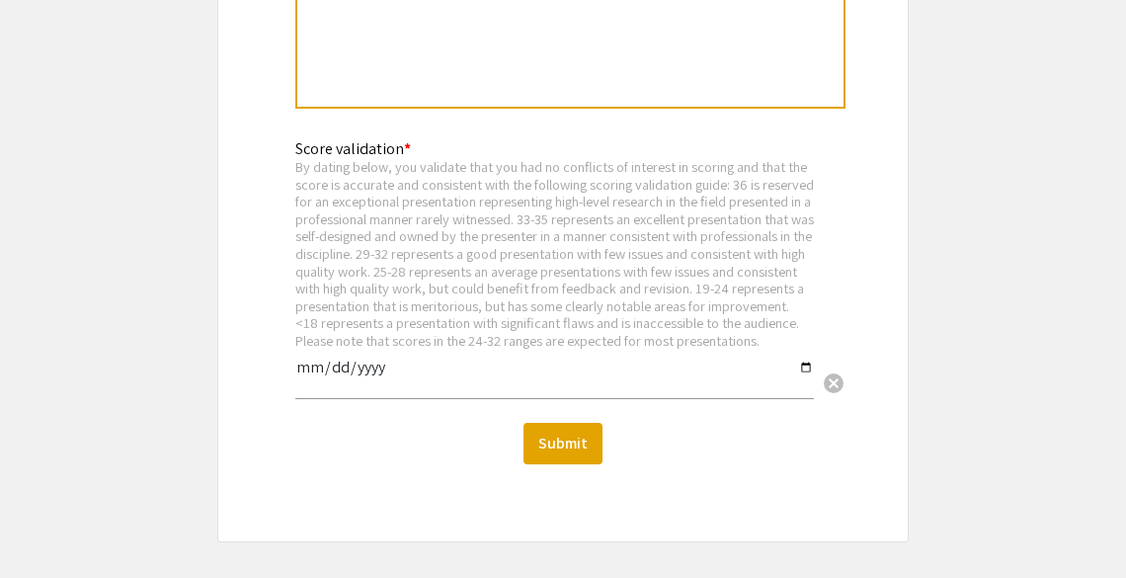
scroll to position [2937, 0]
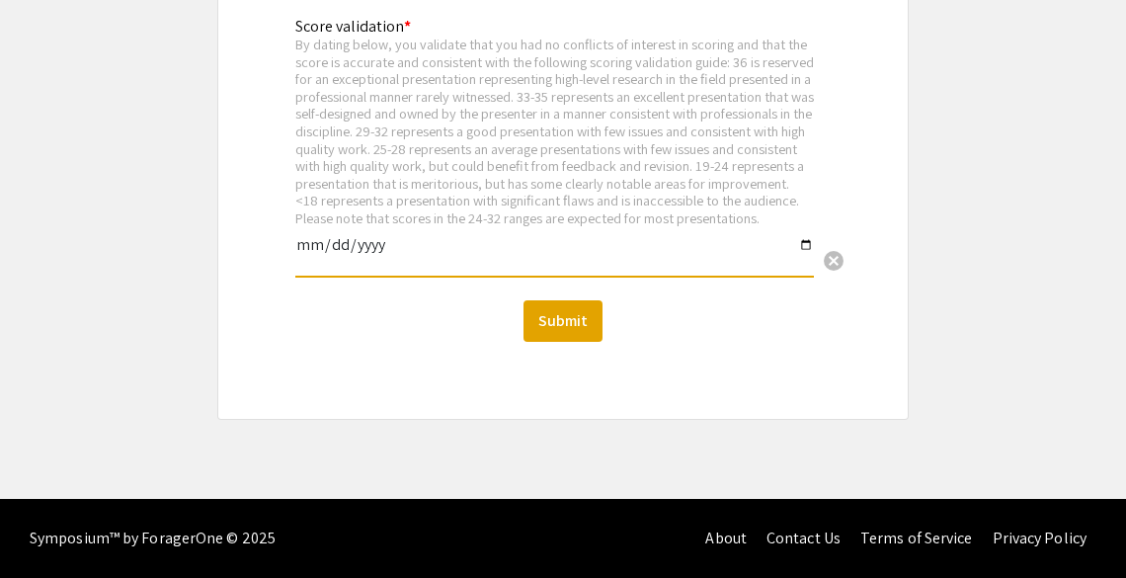
click at [812, 245] on input "date" at bounding box center [554, 253] width 519 height 34
type input "2025-09-08"
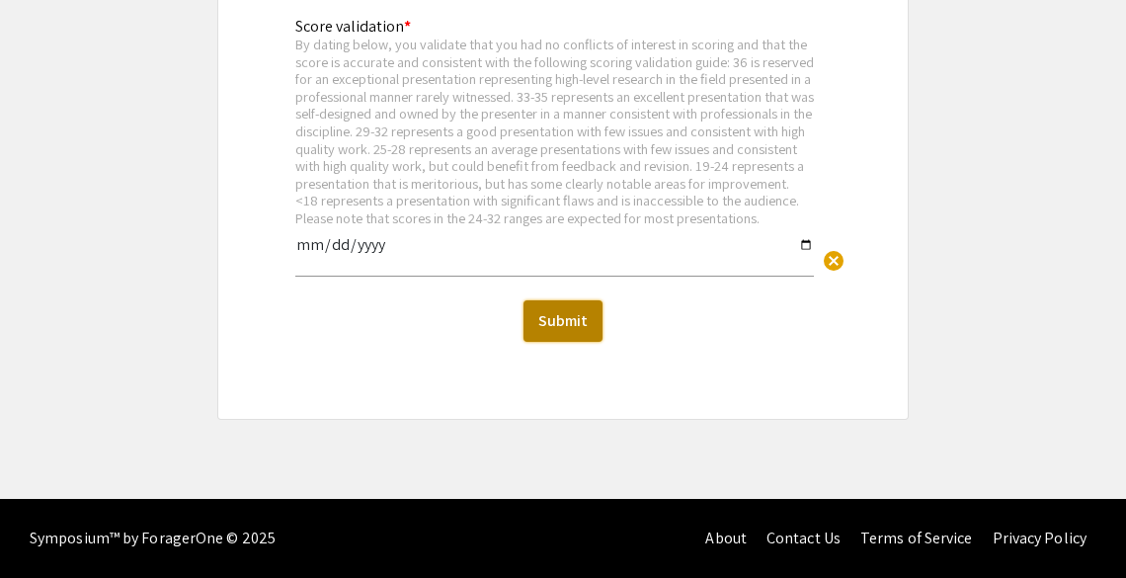
click at [564, 322] on button "Submit" at bounding box center [563, 320] width 79 height 41
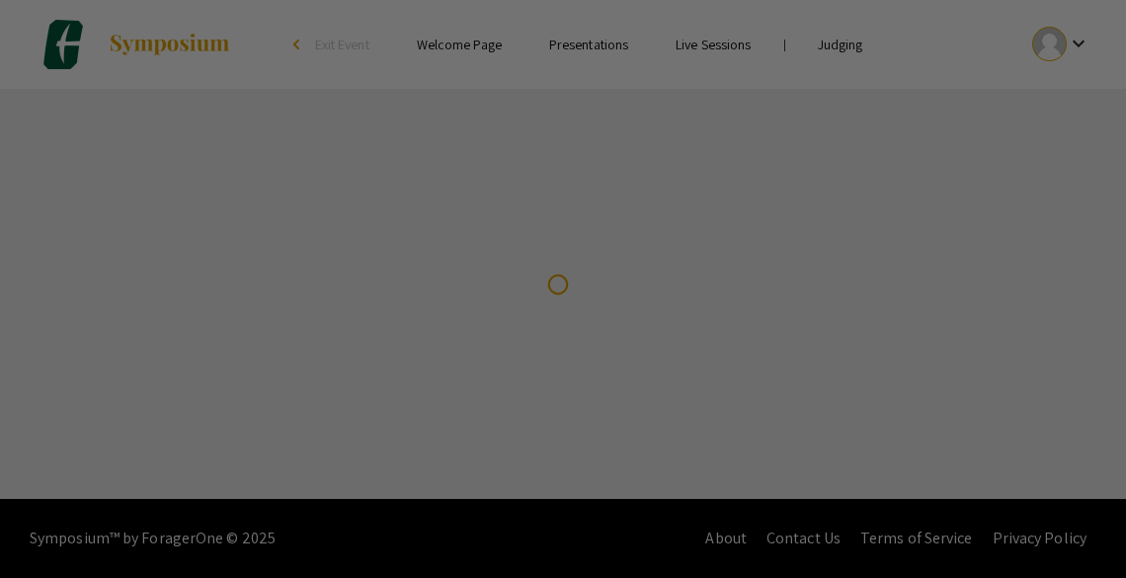
scroll to position [0, 0]
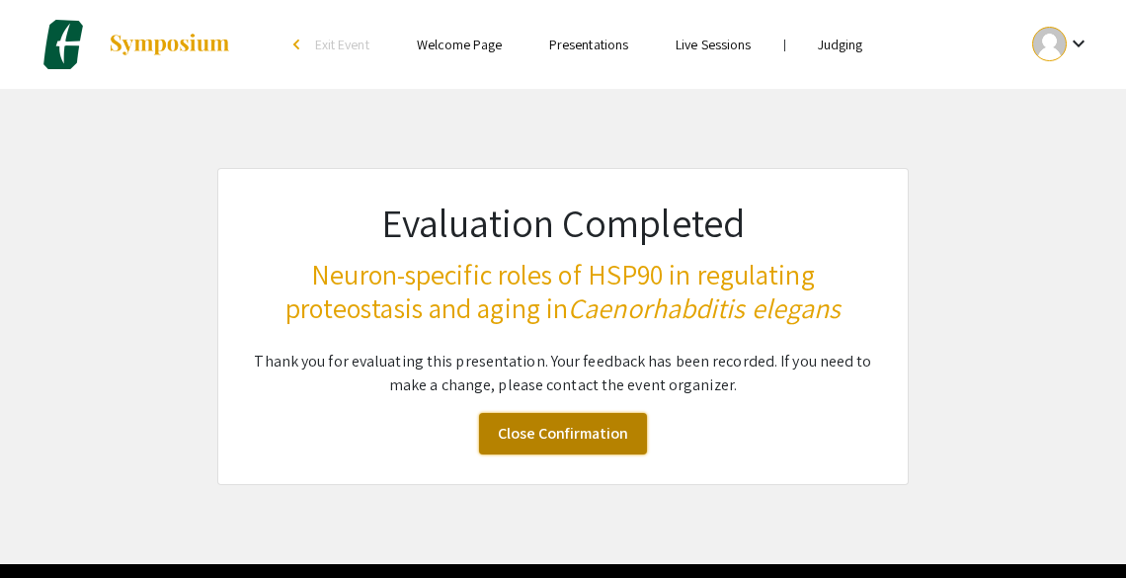
click at [589, 427] on link "Close Confirmation" at bounding box center [563, 433] width 168 height 41
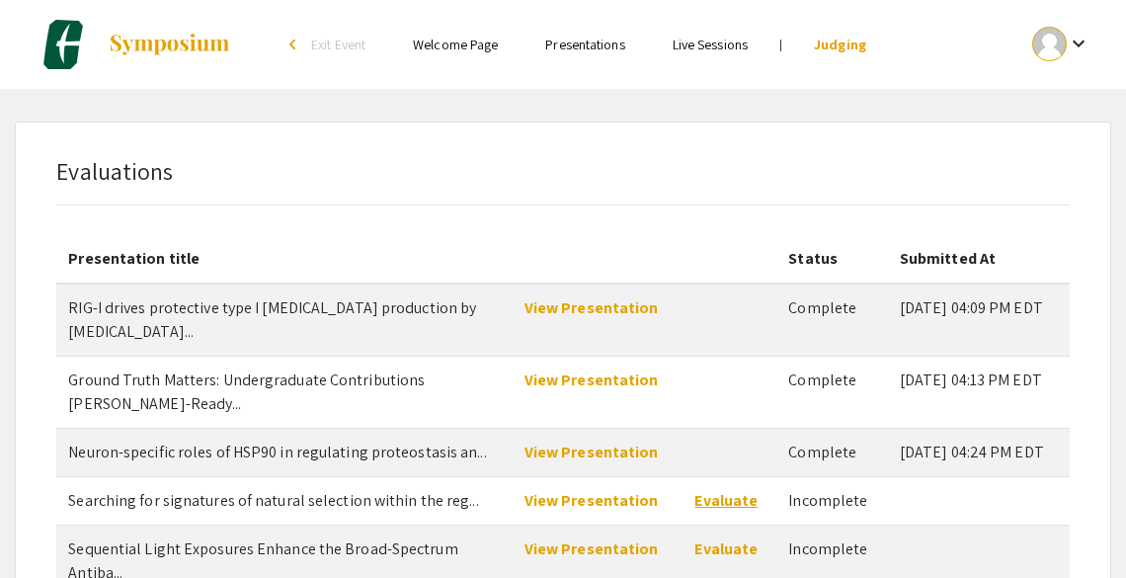
click at [729, 490] on link "Evaluate" at bounding box center [725, 500] width 63 height 21
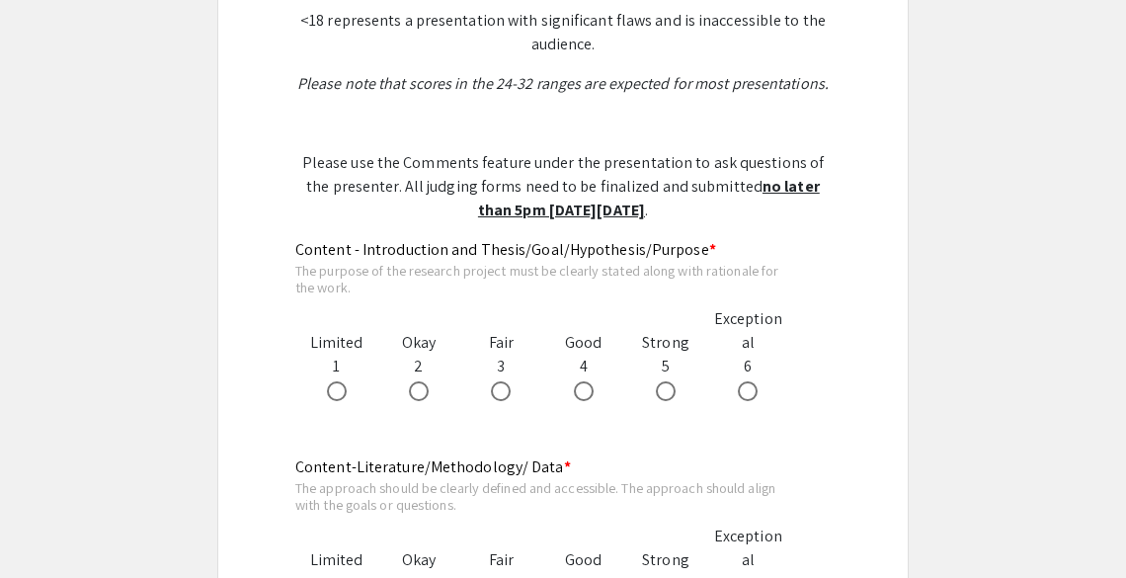
scroll to position [938, 0]
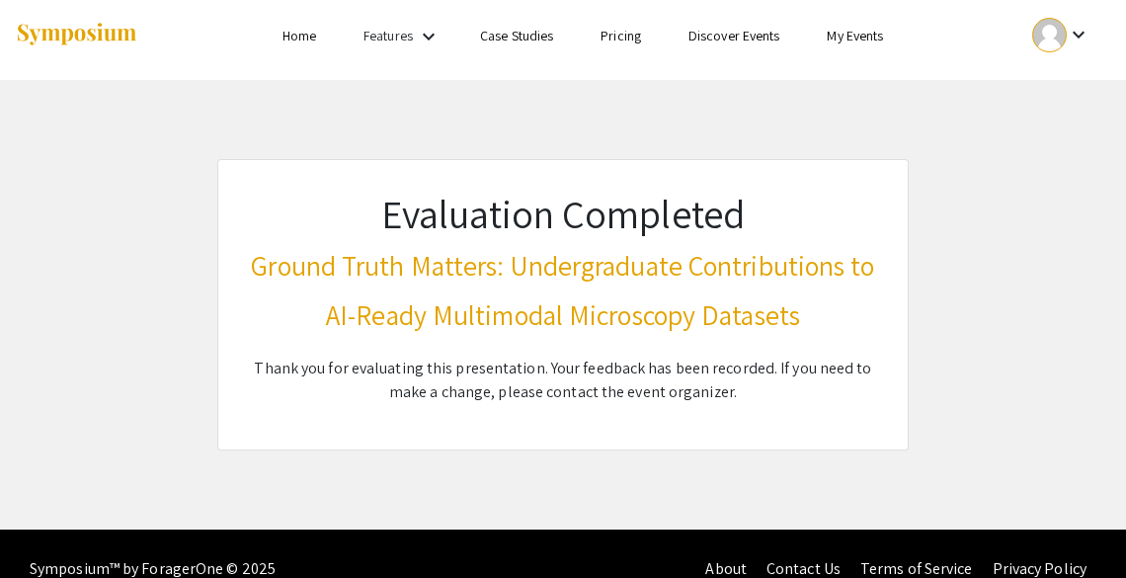
scroll to position [10, 0]
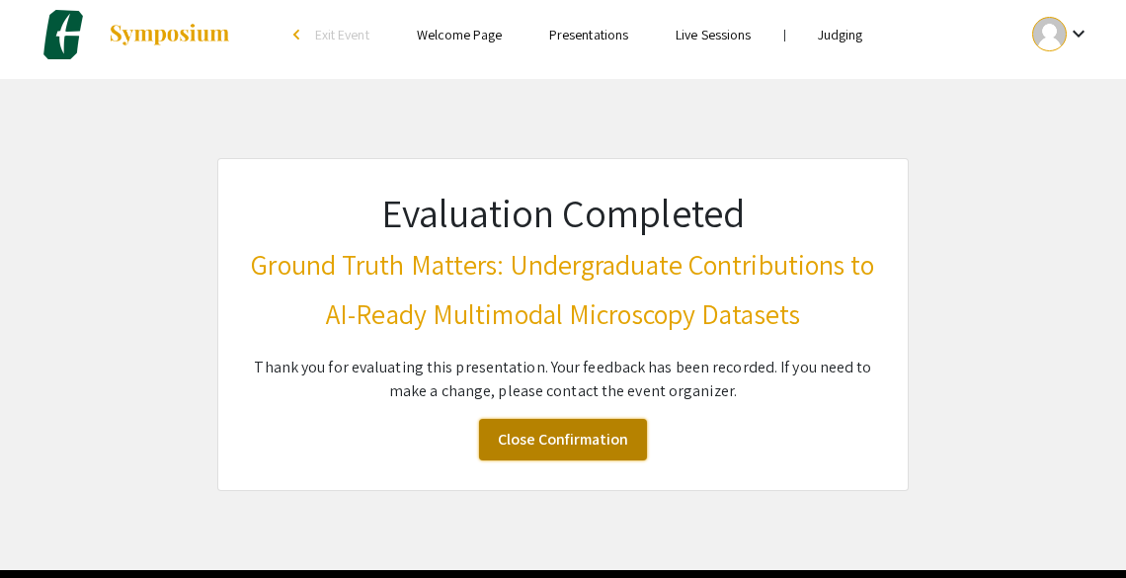
click at [579, 439] on link "Close Confirmation" at bounding box center [563, 439] width 168 height 41
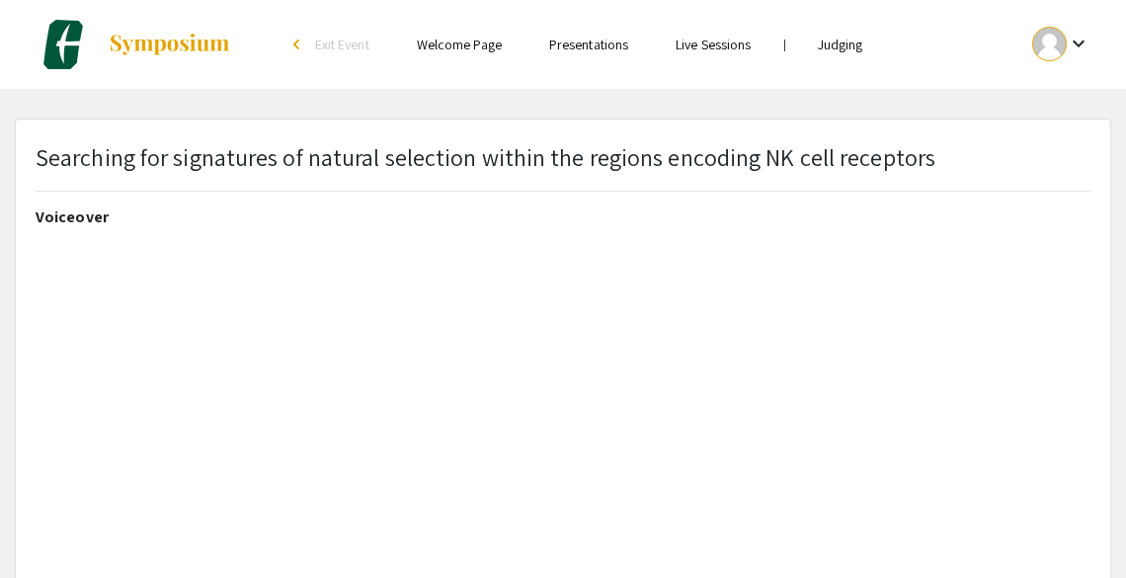
select select "custom"
type input "0"
select select "custom"
type input "1"
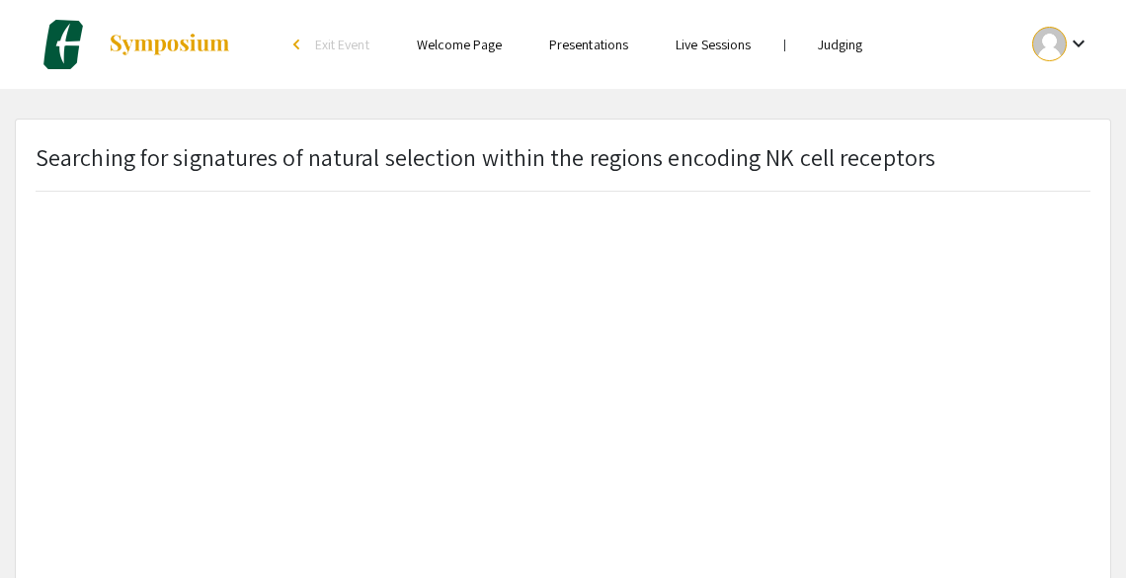
select select "auto"
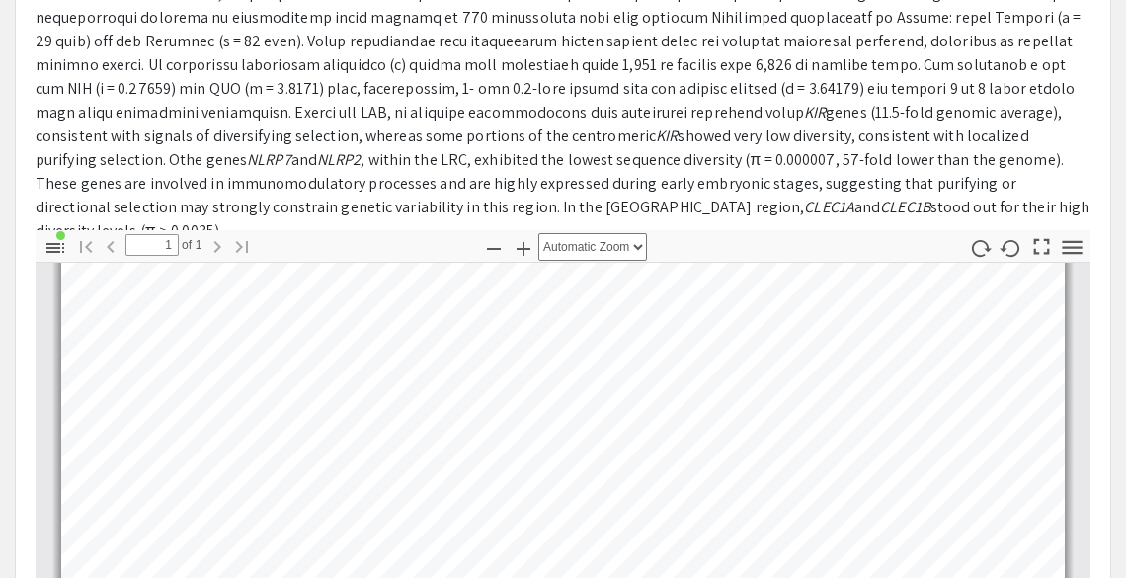
scroll to position [587, 0]
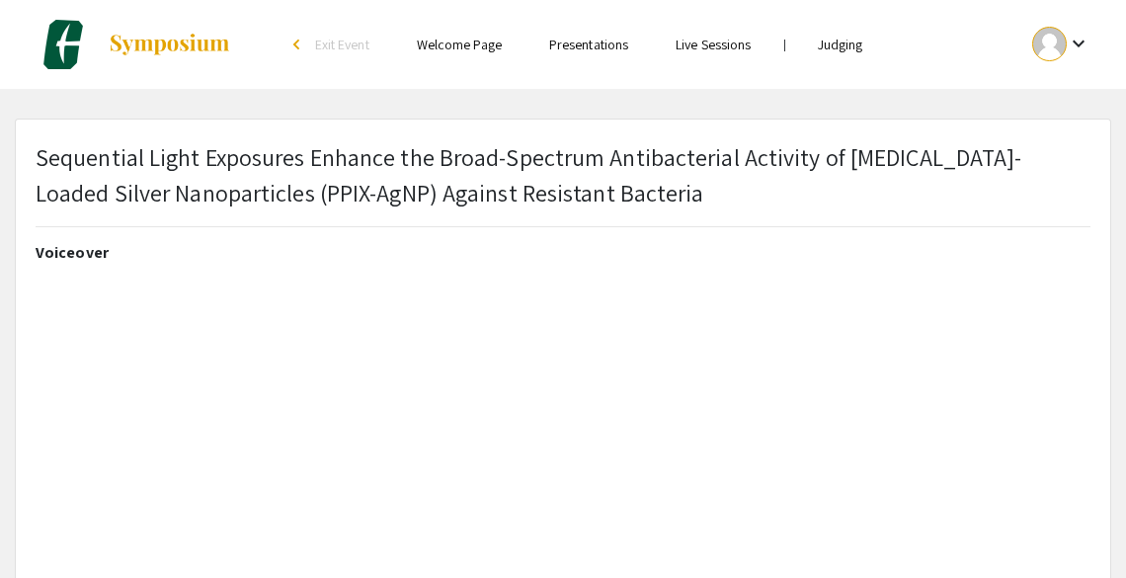
select select "custom"
type input "0"
select select "custom"
type input "1"
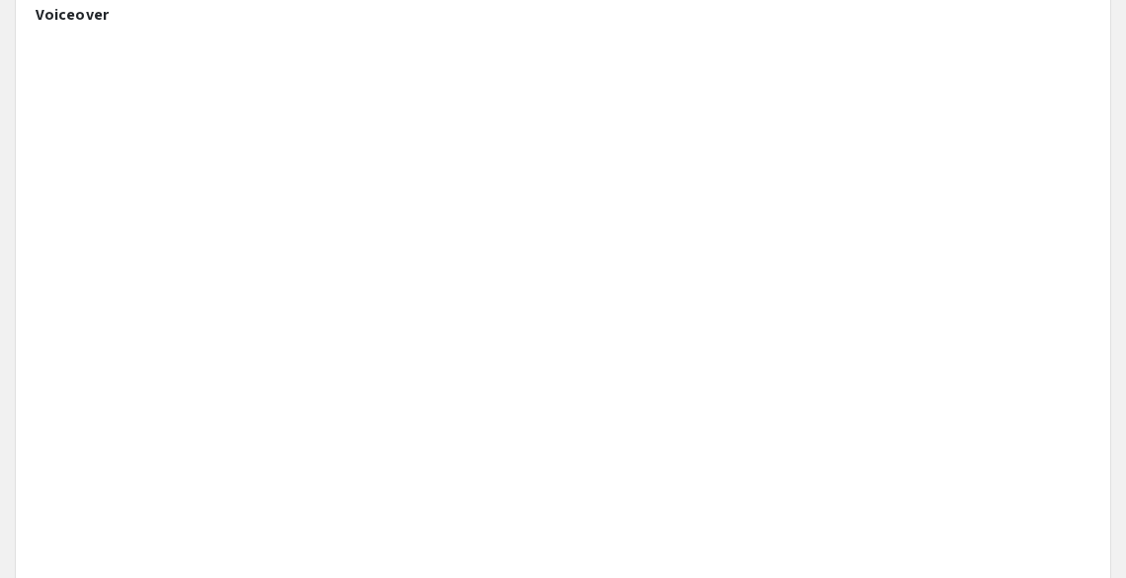
scroll to position [241, 0]
select select "auto"
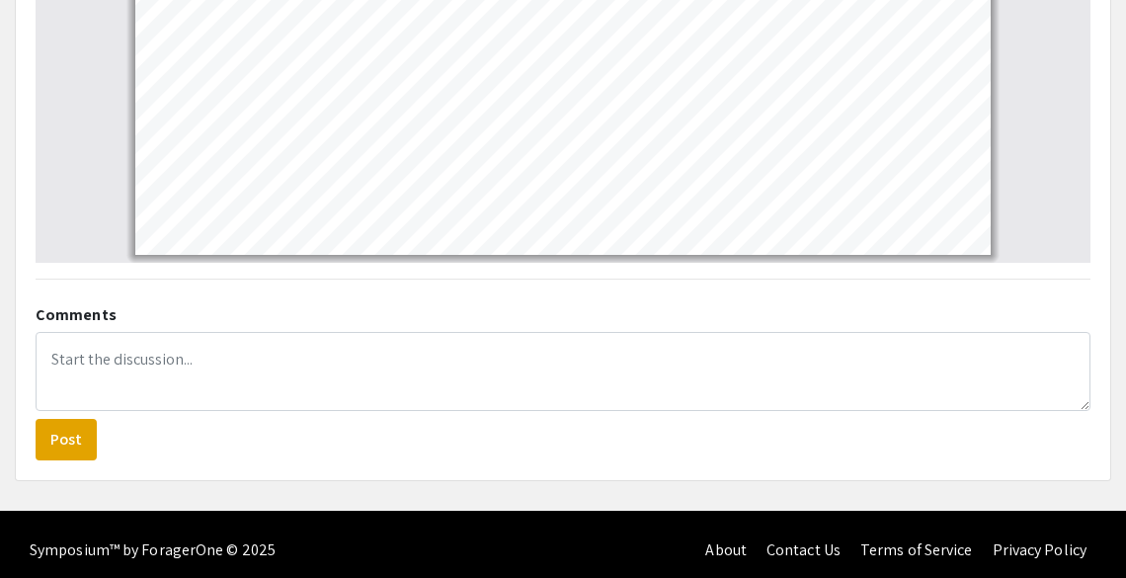
scroll to position [1366, 0]
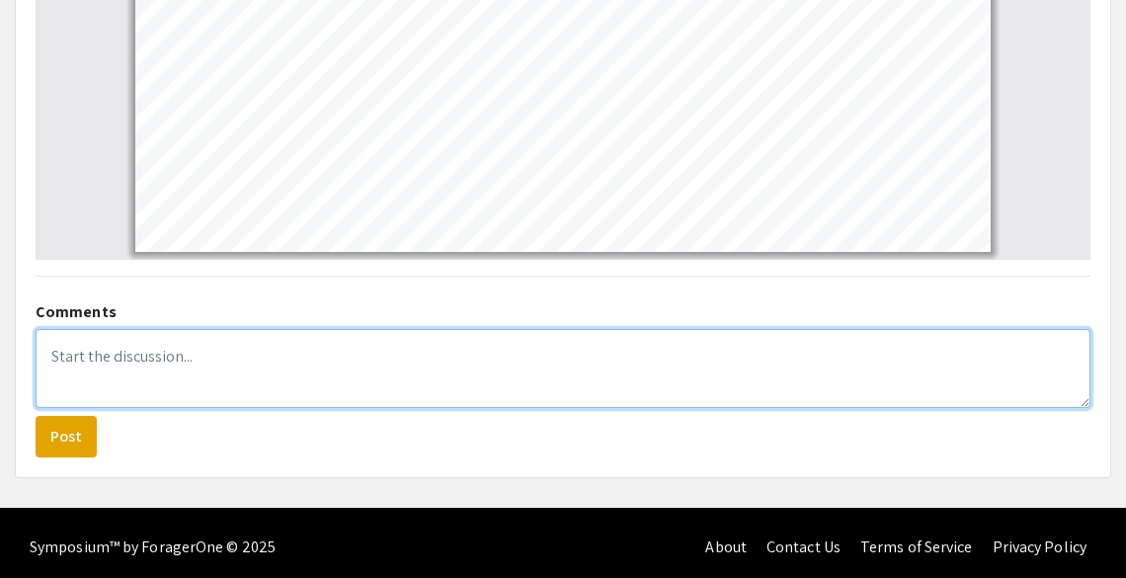
click at [673, 356] on textarea at bounding box center [563, 368] width 1055 height 79
type textarea "v"
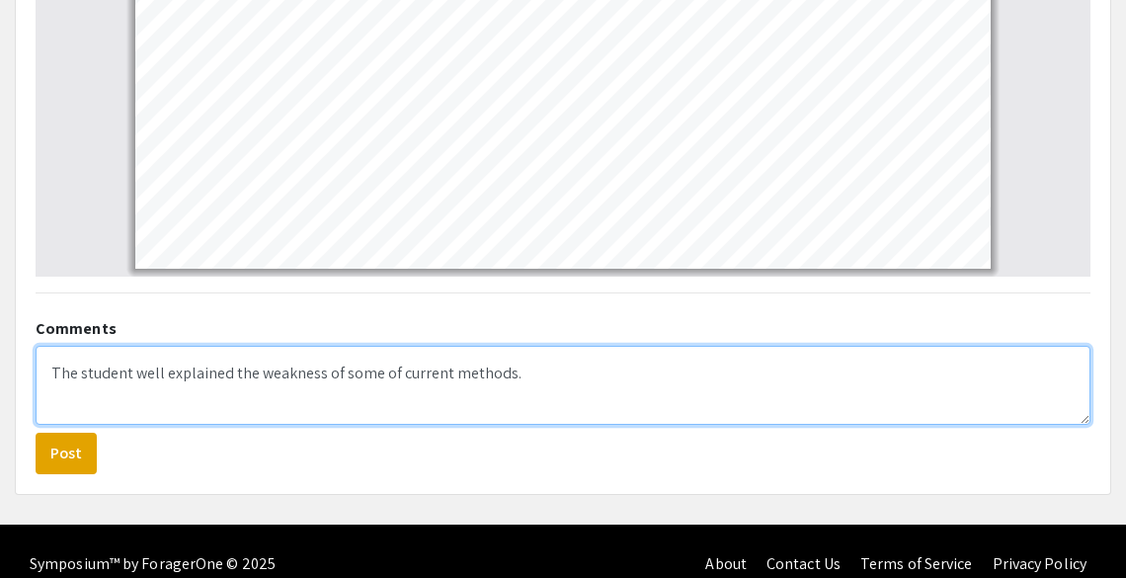
scroll to position [1356, 0]
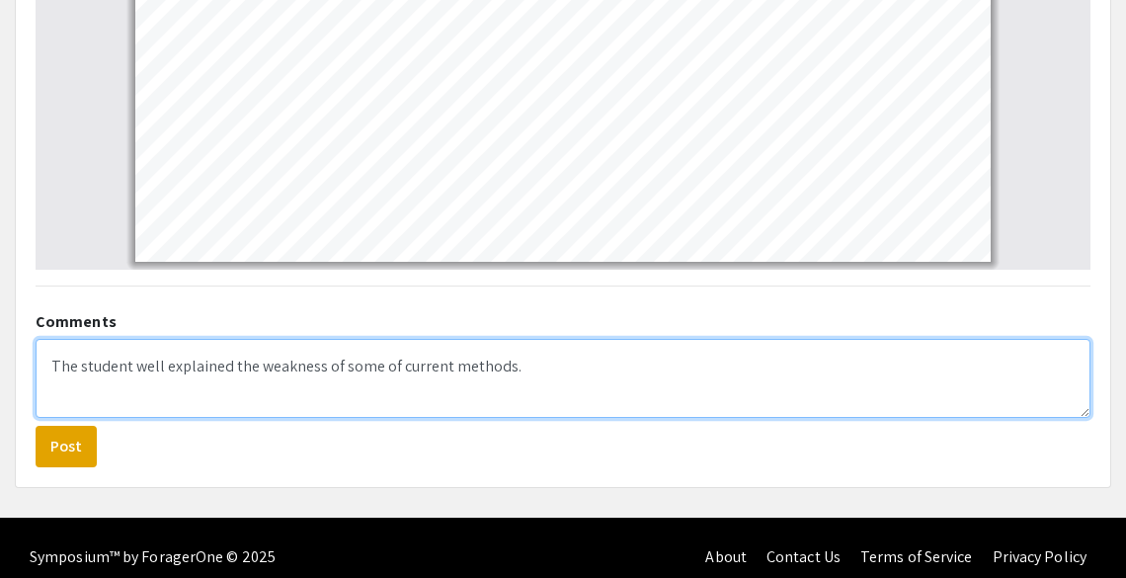
drag, startPoint x: 527, startPoint y: 371, endPoint x: 43, endPoint y: 333, distance: 485.6
click at [43, 333] on div "Comments The student well explained the weakness of some of current methods. Po…" at bounding box center [563, 384] width 1085 height 165
click at [294, 388] on textarea "The student well explained the weakness of some of current methods." at bounding box center [563, 378] width 1055 height 79
click at [502, 371] on textarea "The student well explained the weakness of some of current methods." at bounding box center [563, 378] width 1055 height 79
drag, startPoint x: 54, startPoint y: 365, endPoint x: 833, endPoint y: 388, distance: 778.8
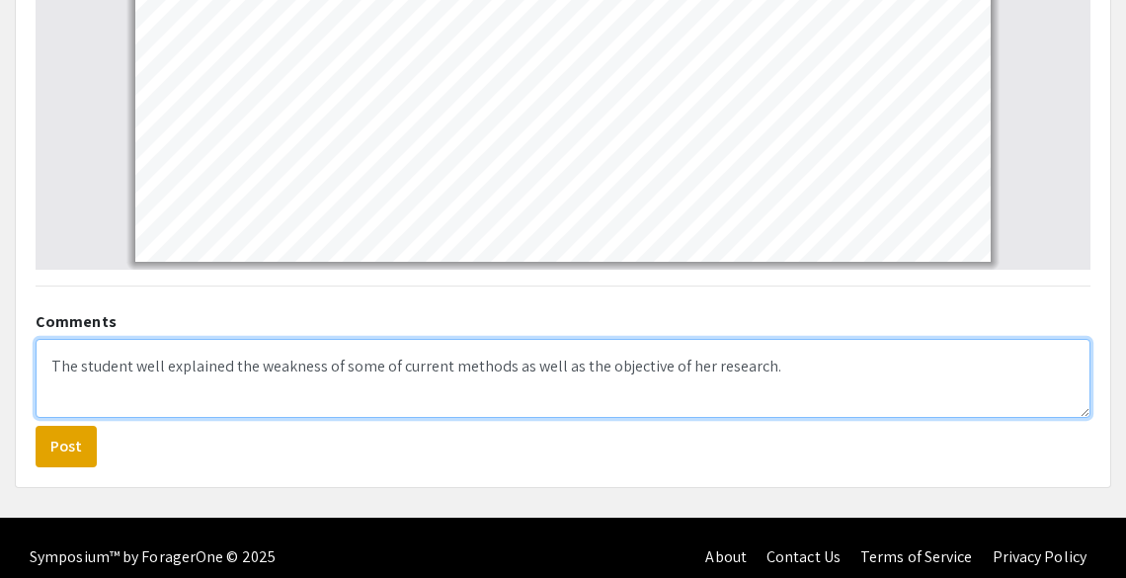
click at [833, 388] on textarea "The student well explained the weakness of some of current methods as well as t…" at bounding box center [563, 378] width 1055 height 79
type textarea "The student well explained the weakness of some of current methods as well as t…"
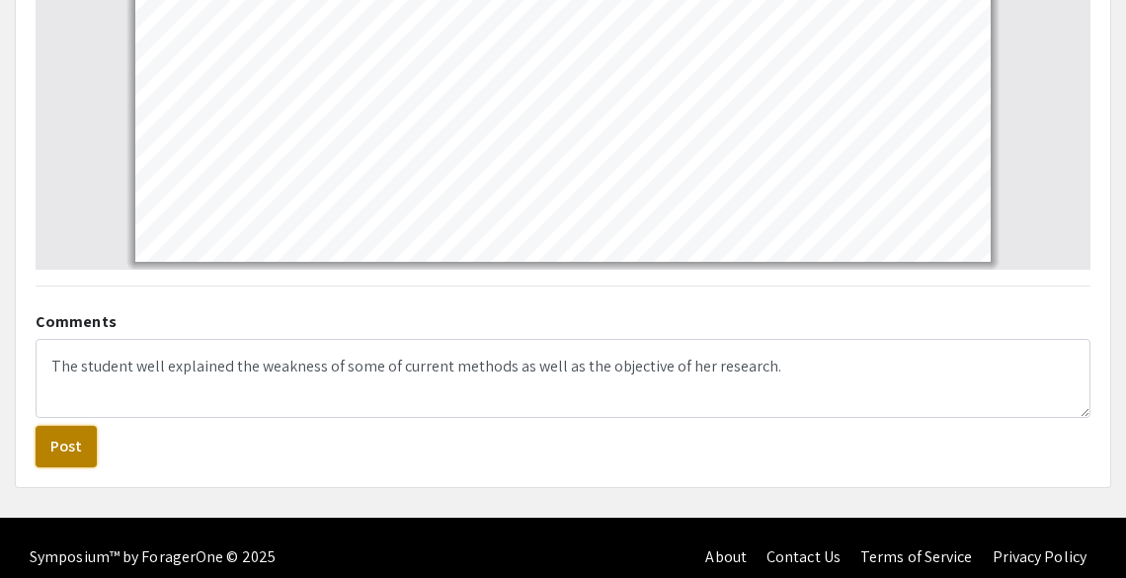
click at [60, 452] on button "Post" at bounding box center [66, 446] width 61 height 41
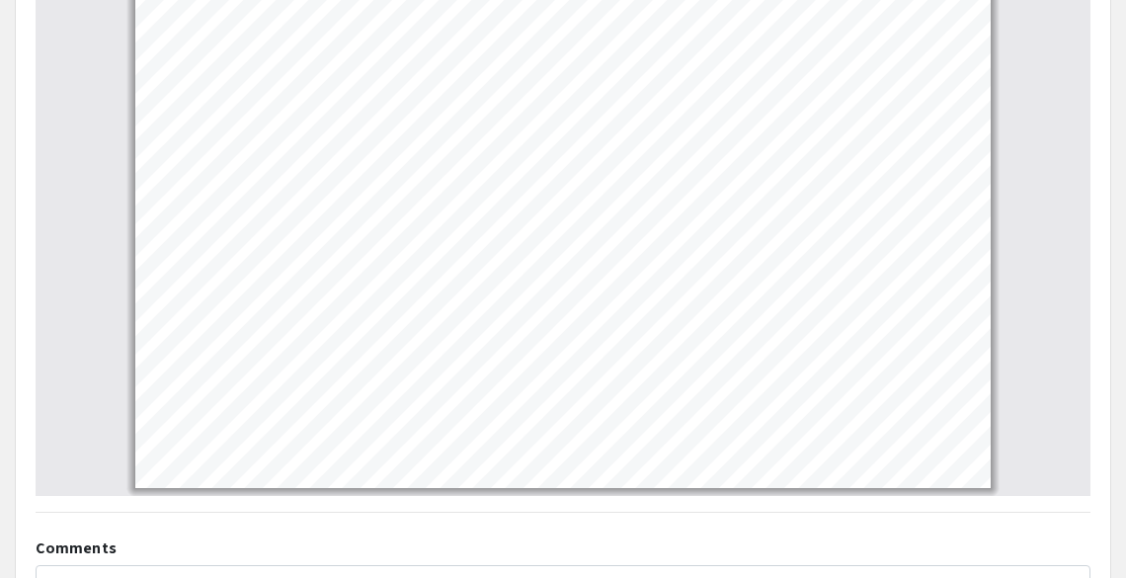
scroll to position [1510, 0]
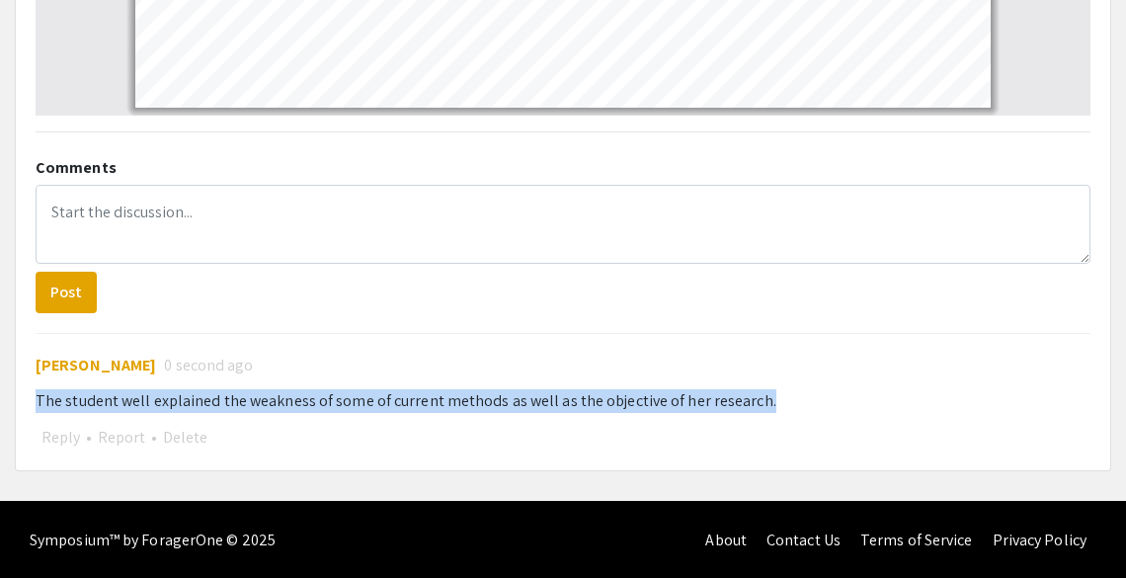
drag, startPoint x: 38, startPoint y: 397, endPoint x: 762, endPoint y: 392, distance: 724.1
click at [762, 392] on div "The student well explained the weakness of some of current methods as well as t…" at bounding box center [563, 401] width 1055 height 24
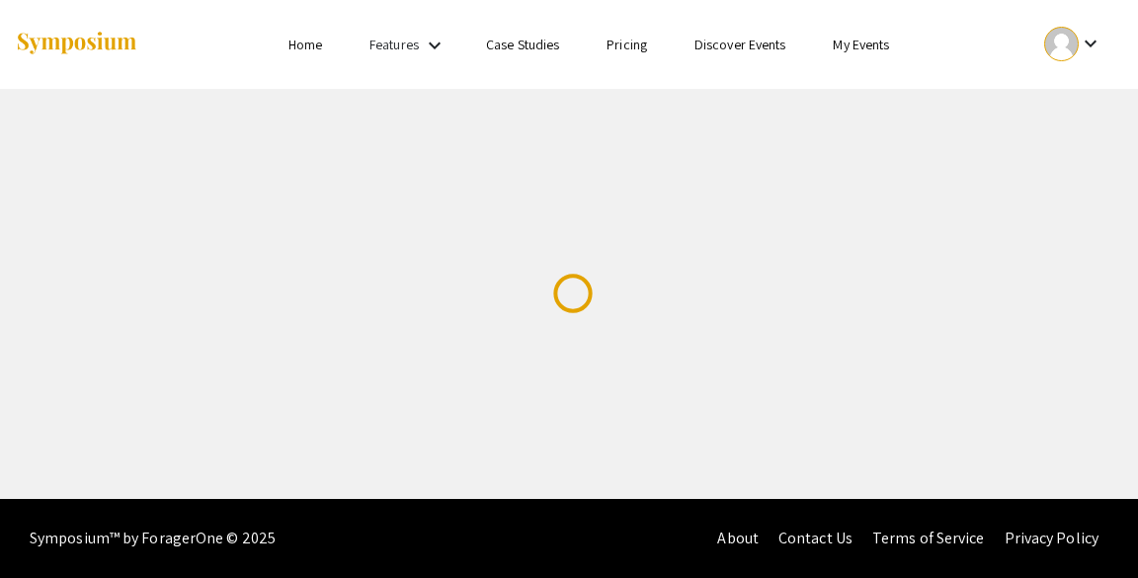
click at [860, 50] on link "My Events" at bounding box center [861, 45] width 56 height 18
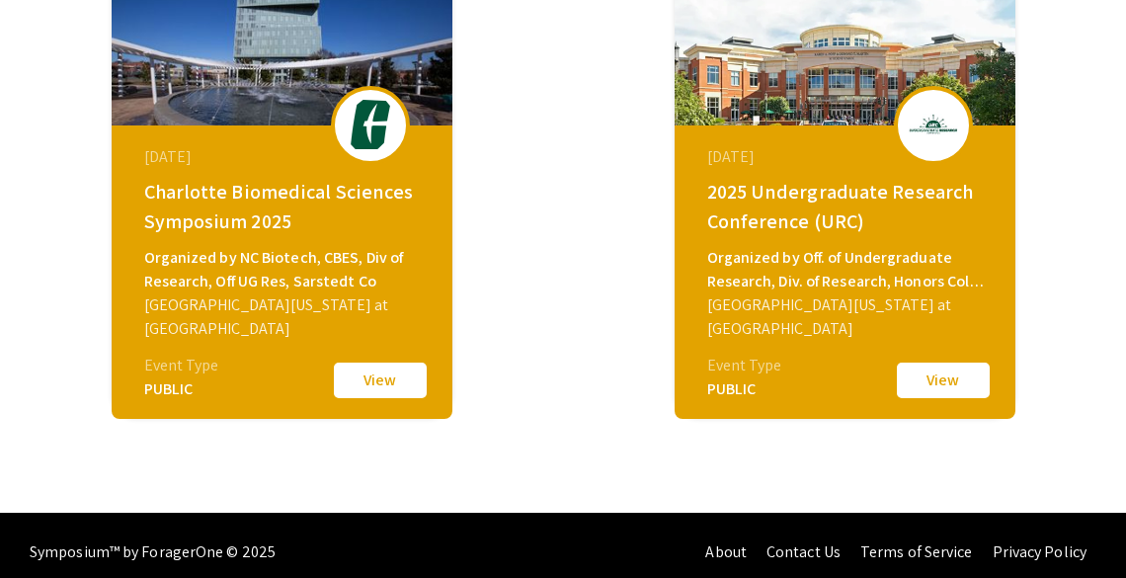
scroll to position [248, 0]
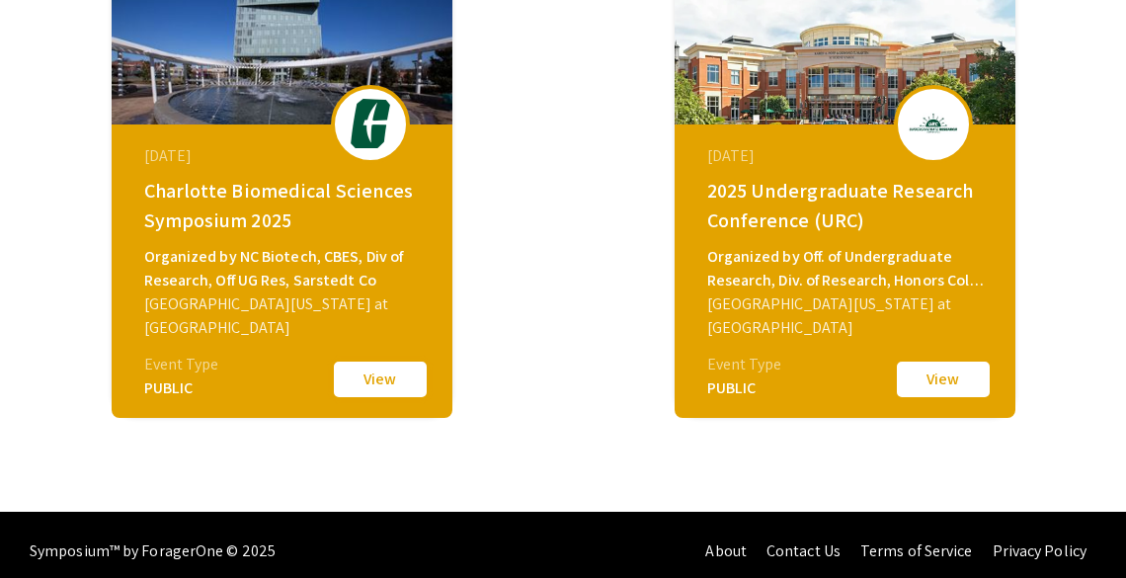
click at [383, 387] on button "View" at bounding box center [380, 379] width 99 height 41
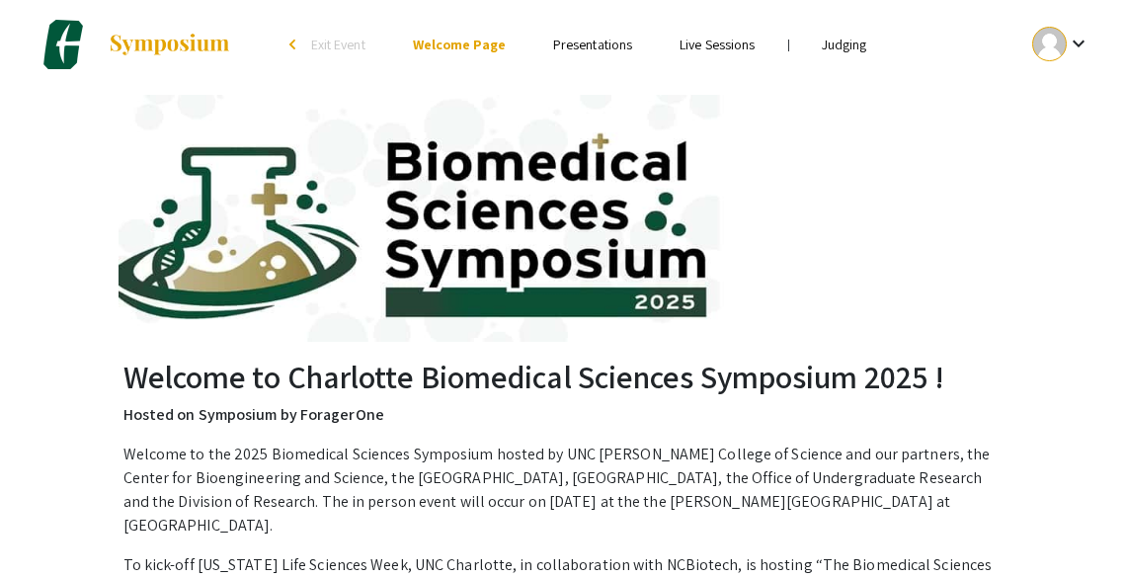
click at [850, 45] on link "Judging" at bounding box center [844, 45] width 45 height 18
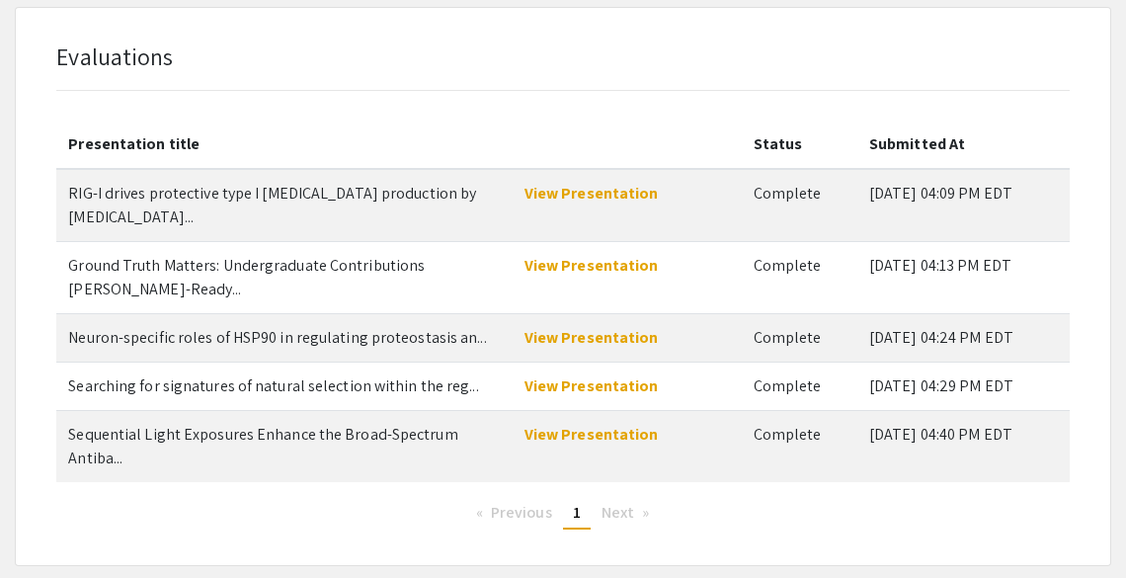
scroll to position [119, 0]
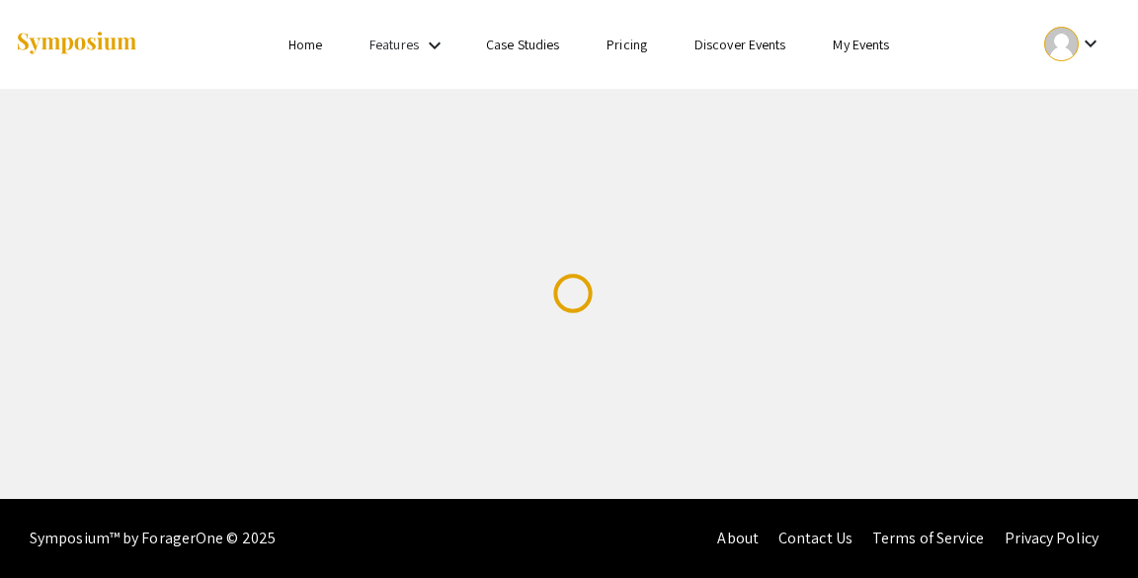
click at [868, 37] on link "My Events" at bounding box center [861, 45] width 56 height 18
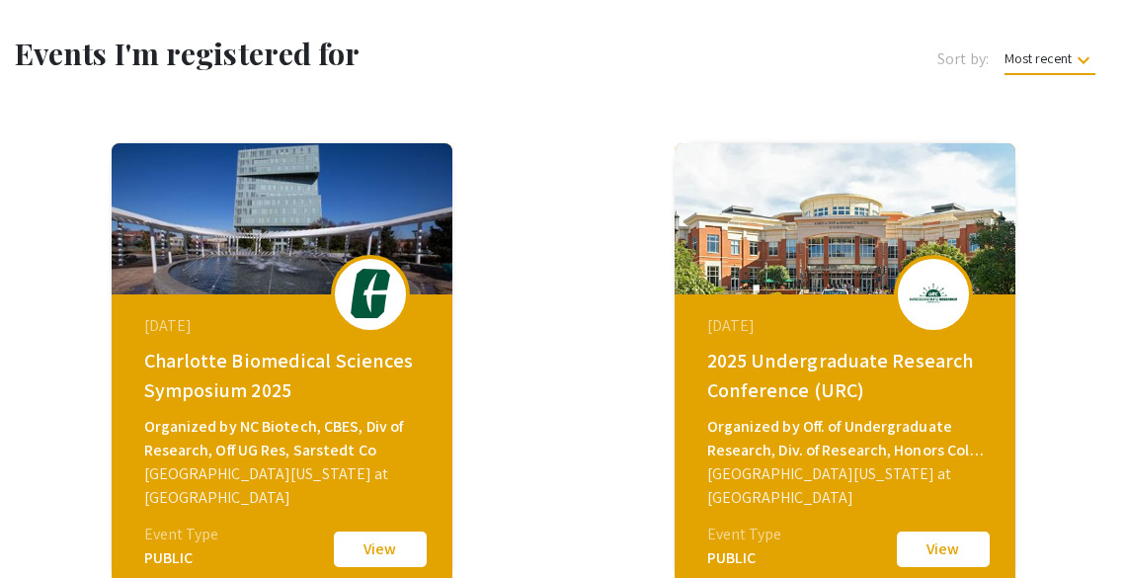
scroll to position [78, 0]
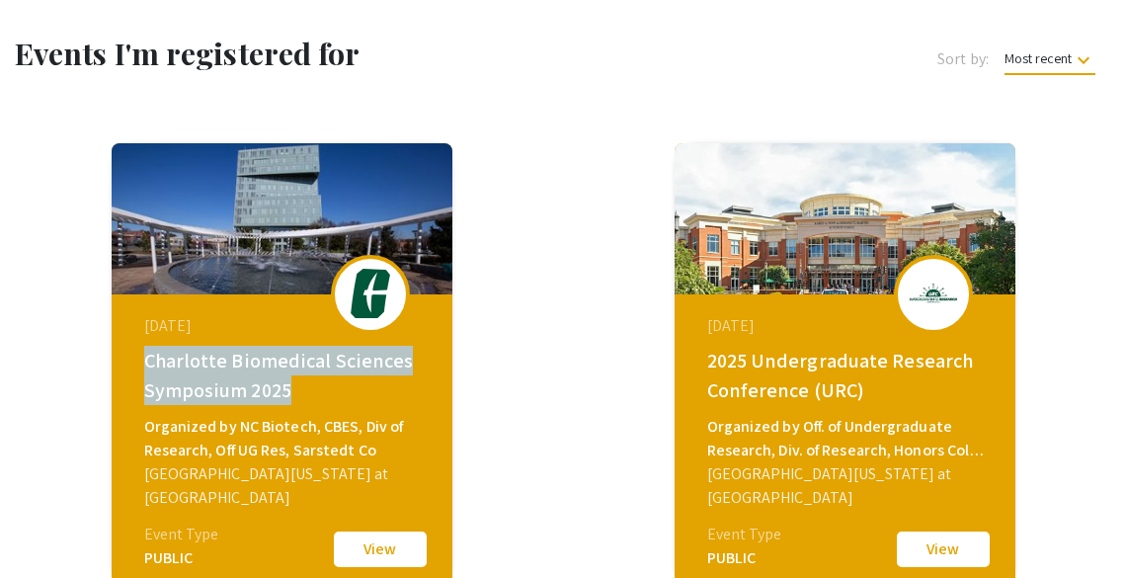
drag, startPoint x: 146, startPoint y: 360, endPoint x: 306, endPoint y: 397, distance: 164.4
click at [306, 397] on div "Charlotte Biomedical Sciences Symposium 2025" at bounding box center [284, 375] width 281 height 59
copy div "Charlotte Biomedical Sciences Symposium 2025"
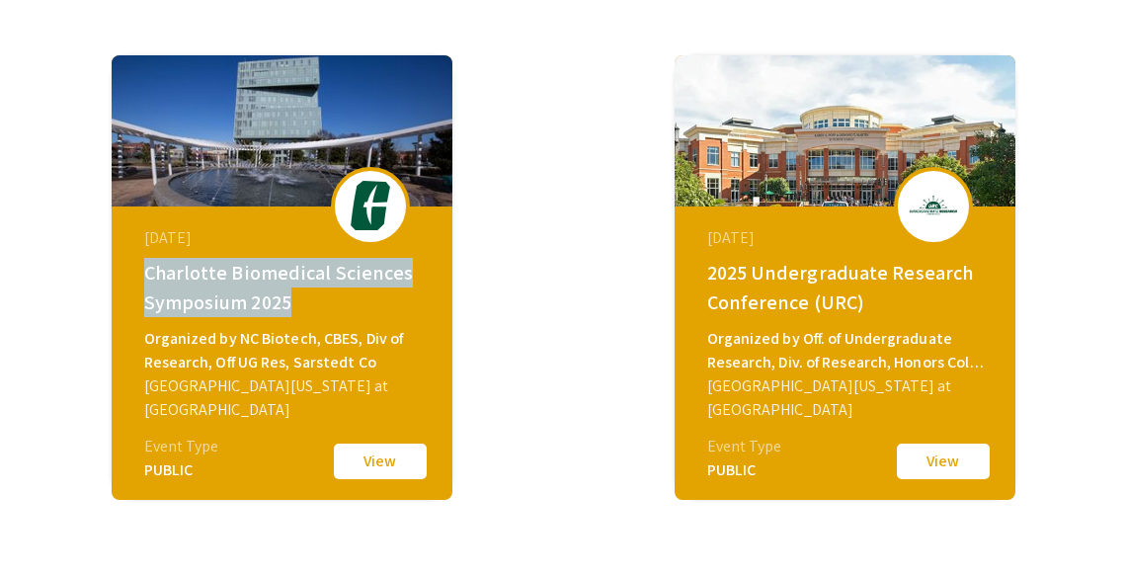
scroll to position [170, 0]
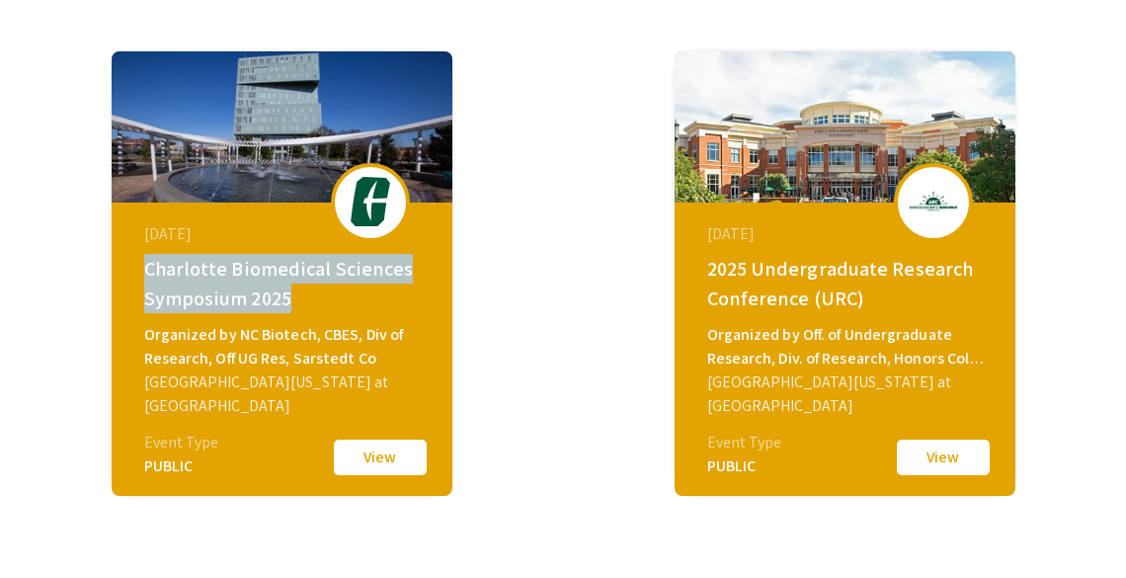
click at [949, 458] on button "View" at bounding box center [943, 457] width 99 height 41
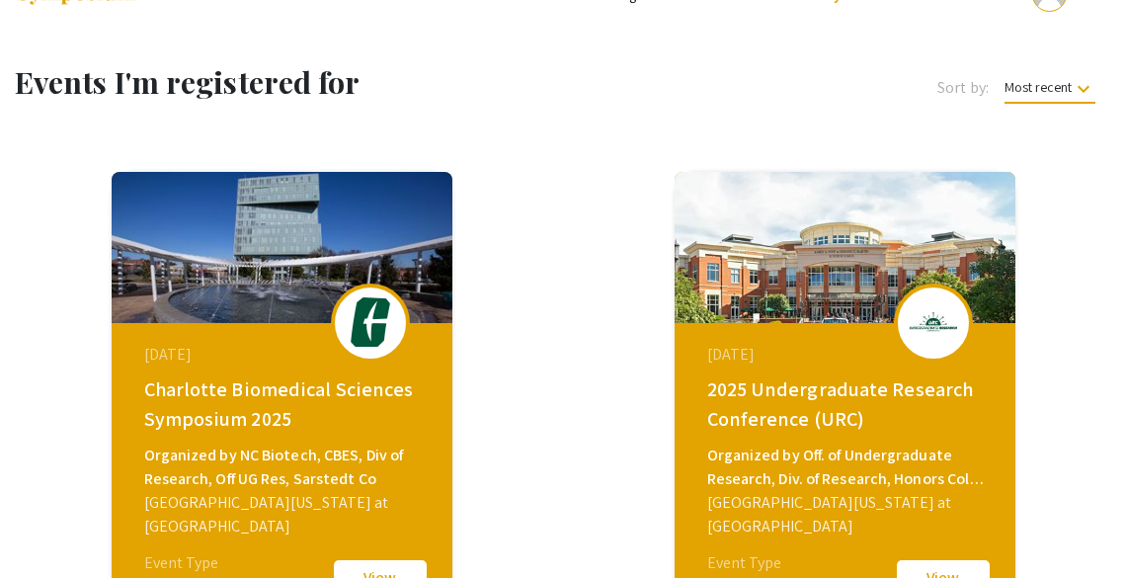
scroll to position [170, 0]
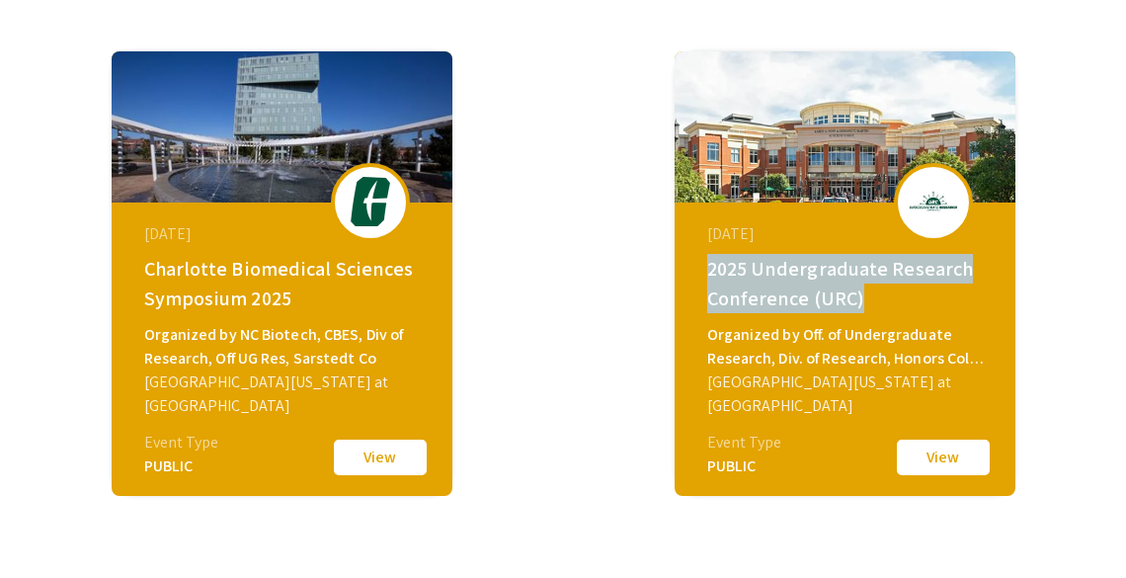
drag, startPoint x: 707, startPoint y: 271, endPoint x: 873, endPoint y: 301, distance: 168.8
click at [873, 301] on div "2025 Undergraduate Research Conference (URC)" at bounding box center [847, 283] width 281 height 59
copy div "2025 Undergraduate Research Conference (URC)"
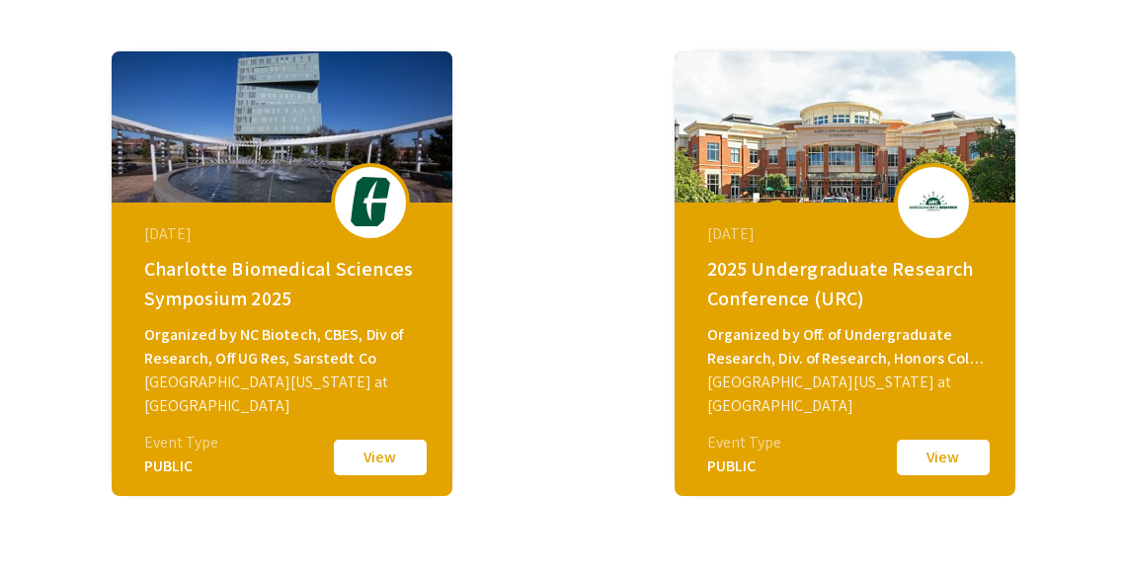
click at [976, 349] on div "Organized by Off. of Undergraduate Research, Div. of Research, Honors Coll., [P…" at bounding box center [847, 346] width 281 height 47
